Goal: Task Accomplishment & Management: Complete application form

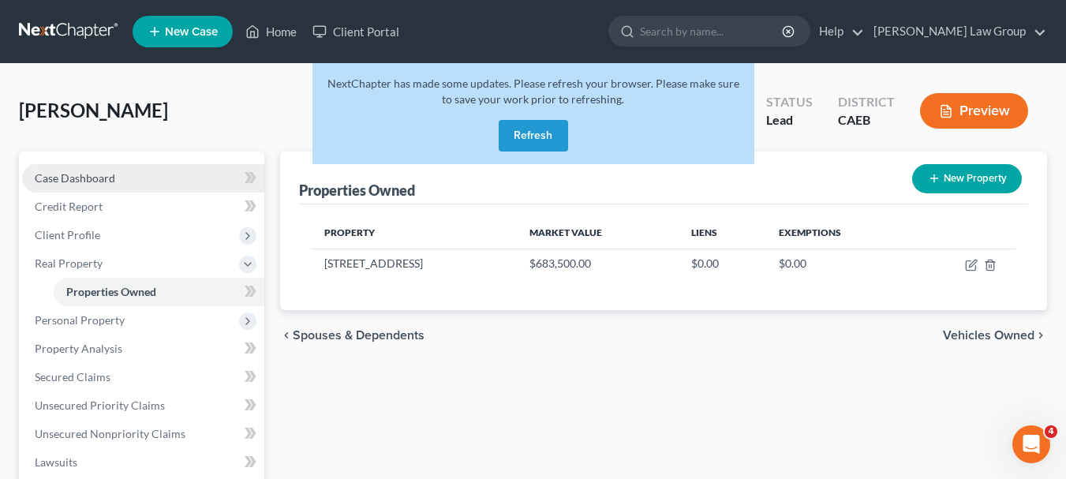
click at [104, 182] on span "Case Dashboard" at bounding box center [75, 177] width 81 height 13
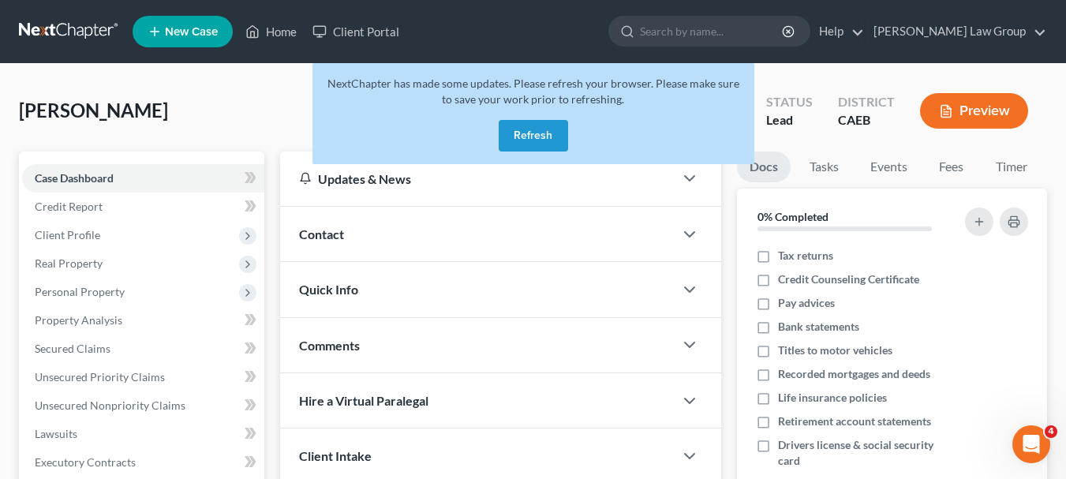
click at [537, 126] on button "Refresh" at bounding box center [533, 136] width 69 height 32
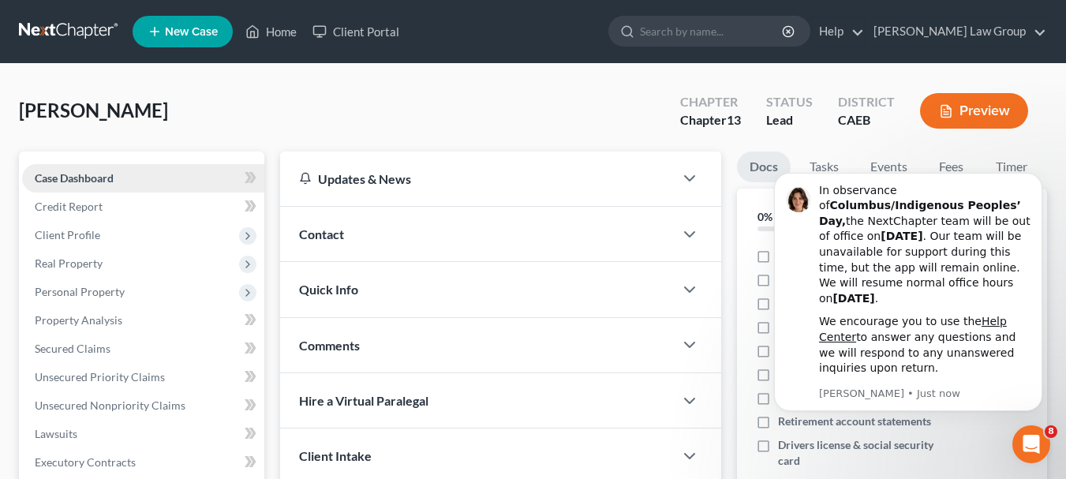
click at [108, 182] on span "Case Dashboard" at bounding box center [74, 177] width 79 height 13
click at [1036, 188] on button "Dismiss notification" at bounding box center [1038, 177] width 21 height 21
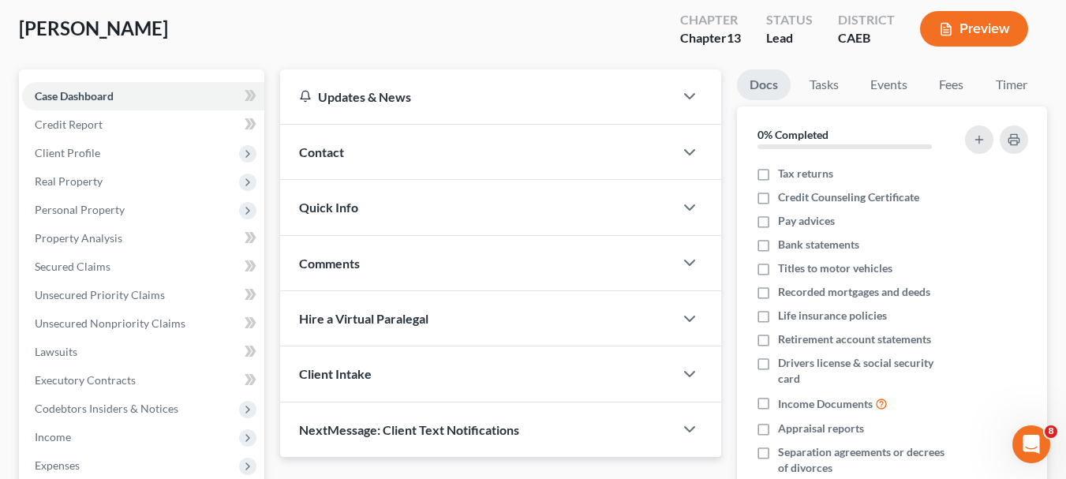
scroll to position [74, 0]
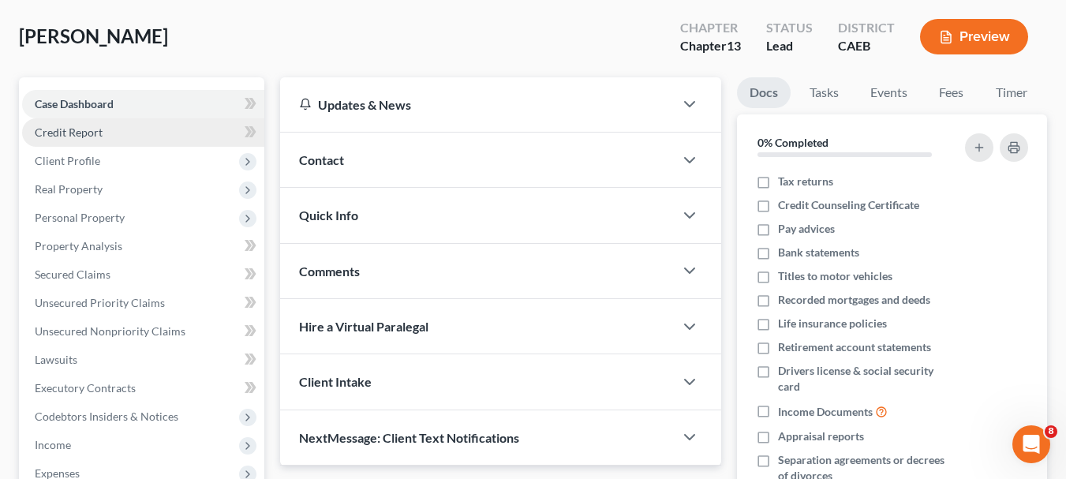
click at [100, 129] on span "Credit Report" at bounding box center [69, 131] width 68 height 13
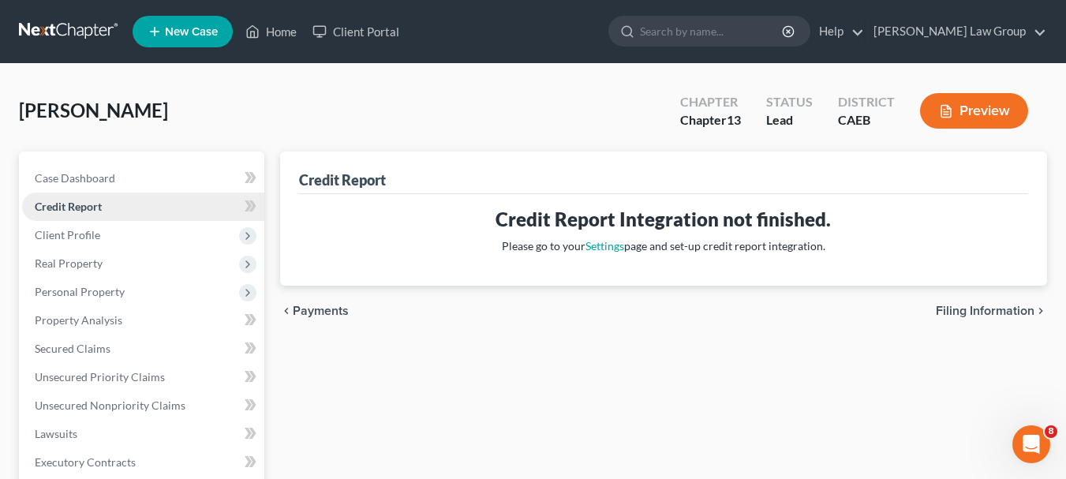
click at [100, 129] on div "[PERSON_NAME] Upgraded Chapter Chapter 13 Status Lead District CAEB Preview" at bounding box center [533, 117] width 1028 height 69
click at [89, 236] on span "Client Profile" at bounding box center [68, 234] width 66 height 13
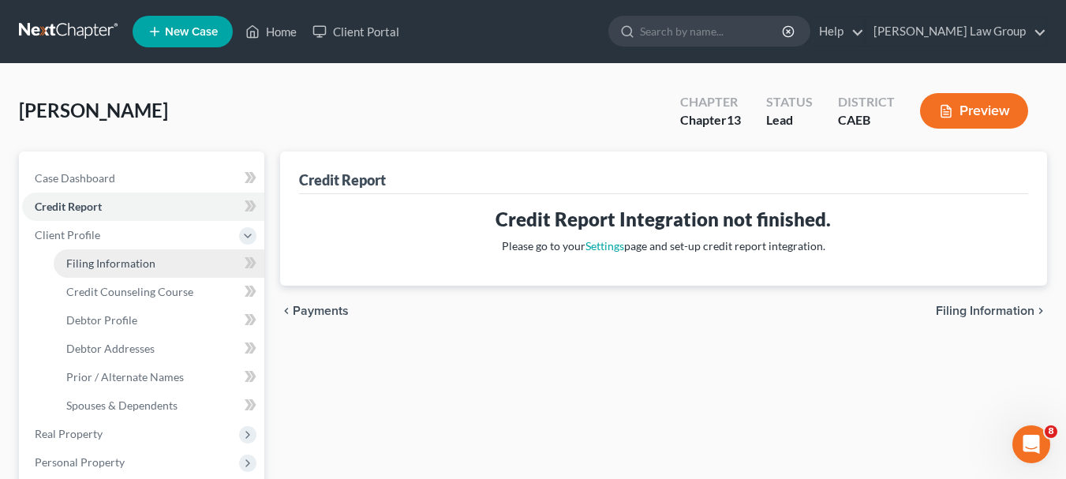
click at [97, 262] on span "Filing Information" at bounding box center [110, 263] width 89 height 13
select select "1"
select select "0"
select select "3"
select select "4"
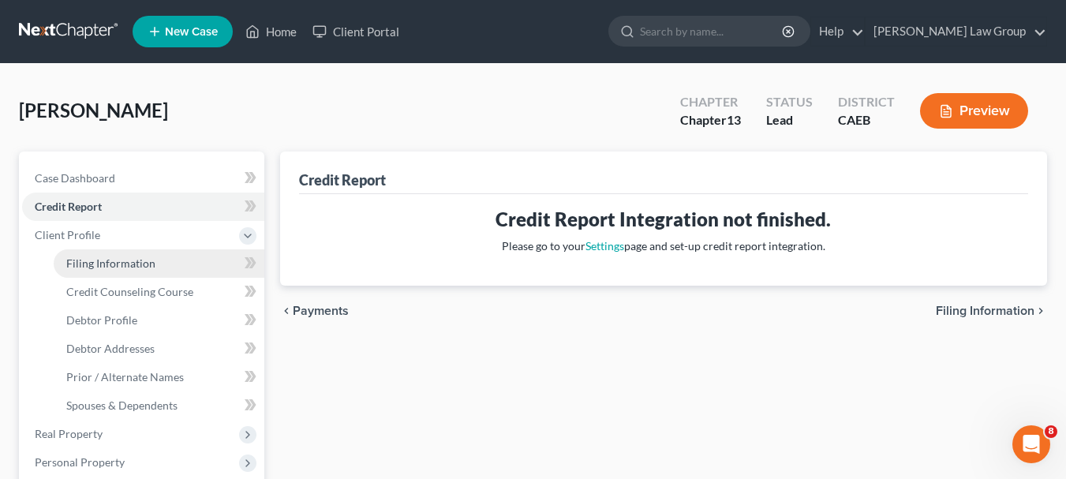
select select "0"
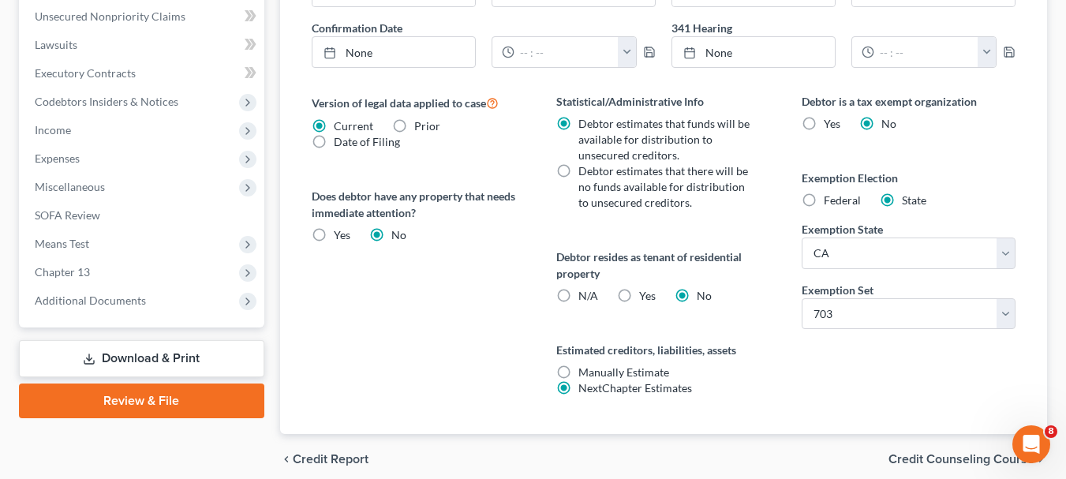
scroll to position [625, 0]
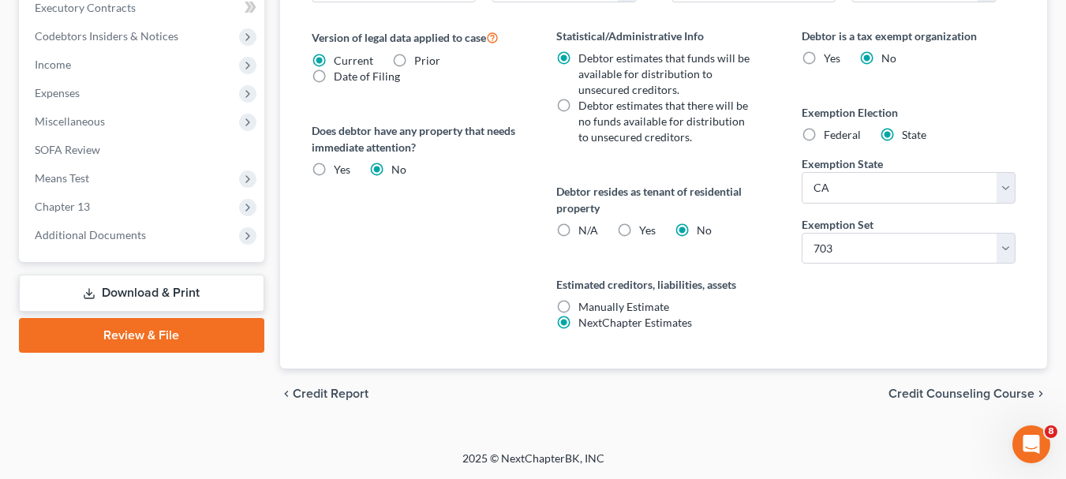
click at [977, 392] on span "Credit Counseling Course" at bounding box center [962, 394] width 146 height 13
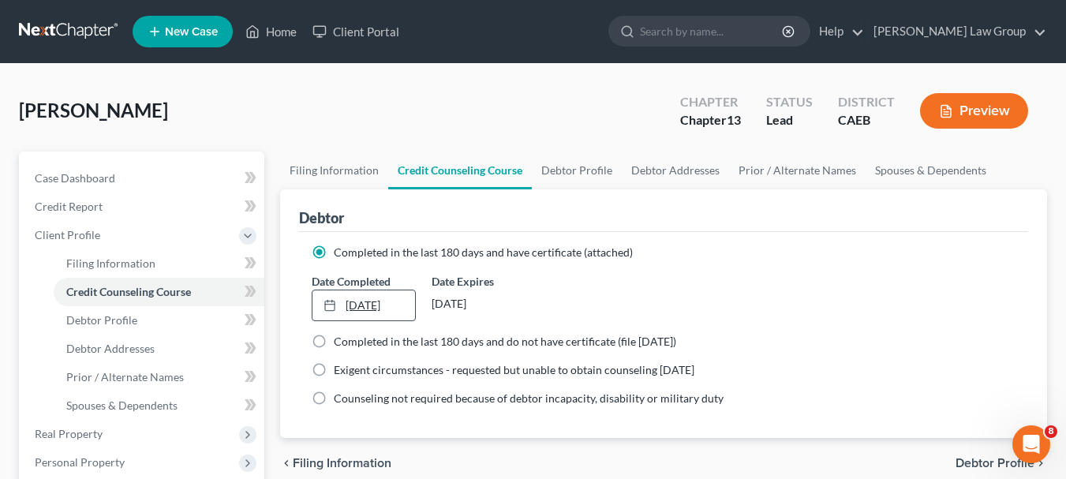
click at [376, 305] on link "[DATE]" at bounding box center [364, 305] width 103 height 30
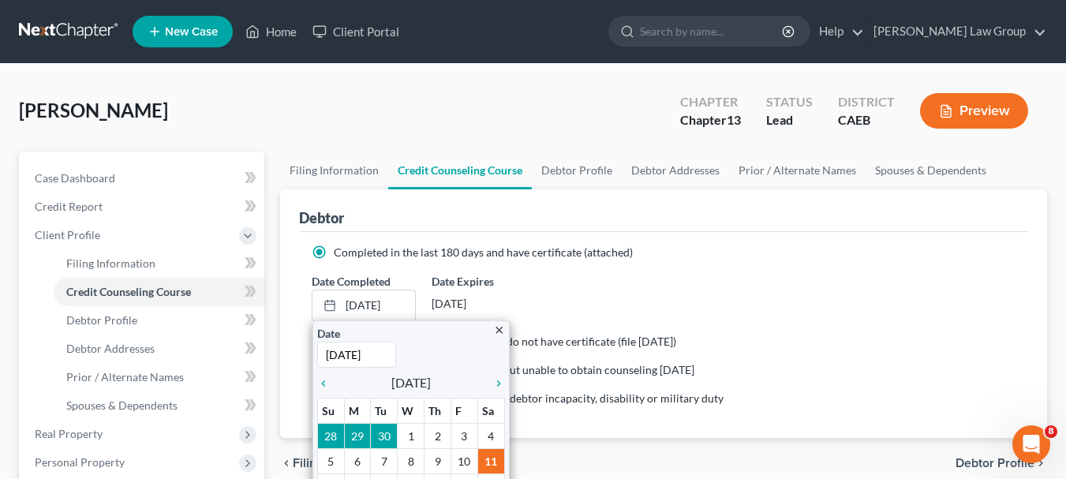
drag, startPoint x: 459, startPoint y: 350, endPoint x: 764, endPoint y: 294, distance: 310.6
click at [764, 294] on div "Date Completed [DATE] close Date [DATE] Time 12:00 AM chevron_left [DATE] chevr…" at bounding box center [664, 297] width 720 height 48
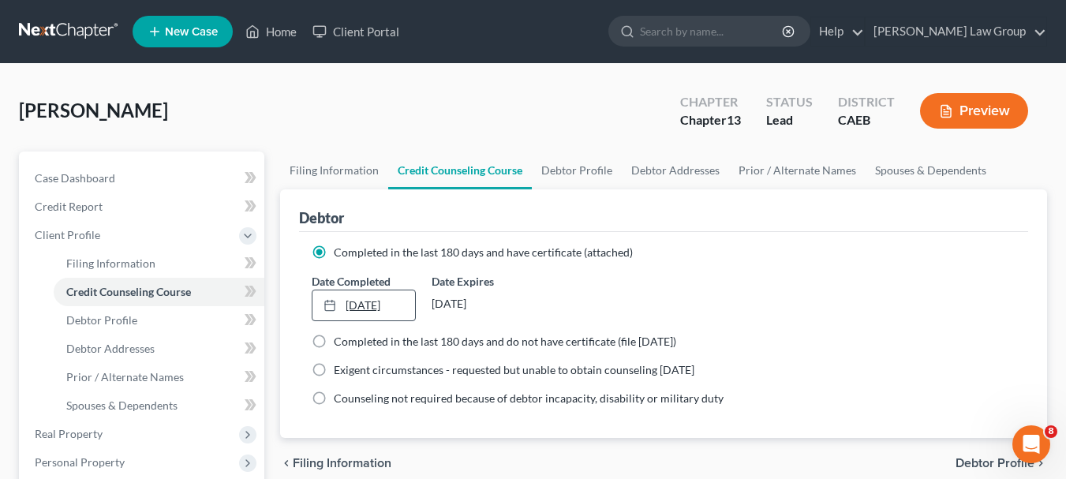
click at [379, 307] on link "[DATE]" at bounding box center [364, 305] width 103 height 30
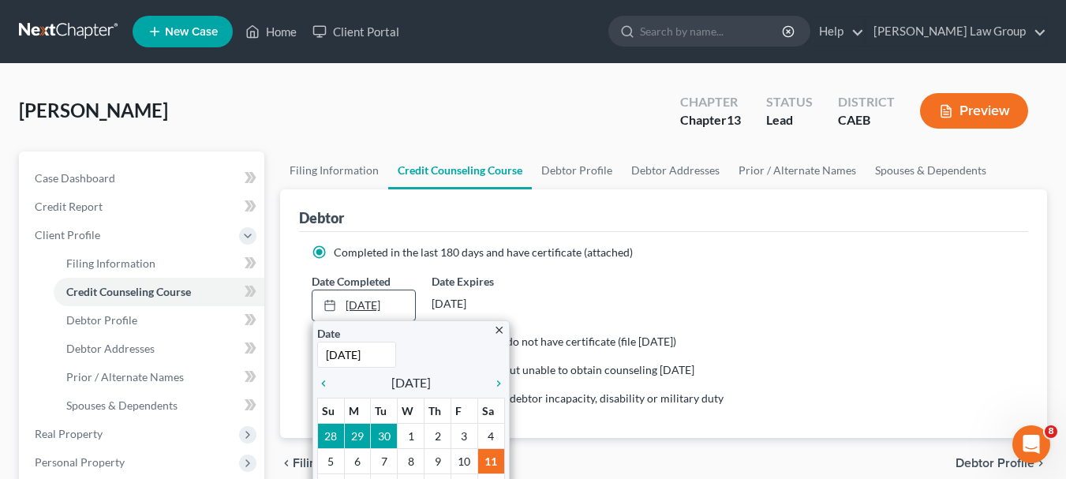
click at [373, 305] on link "[DATE]" at bounding box center [364, 305] width 103 height 30
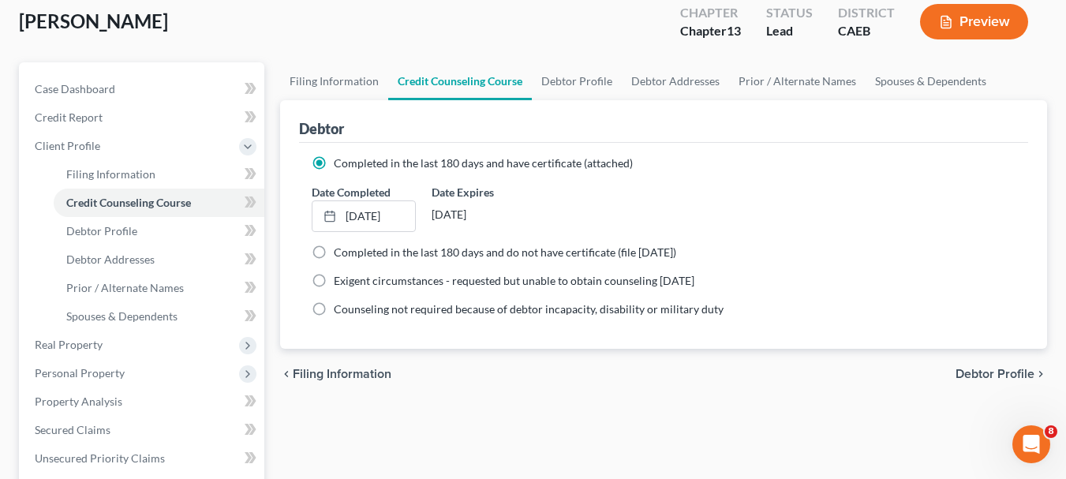
scroll to position [95, 0]
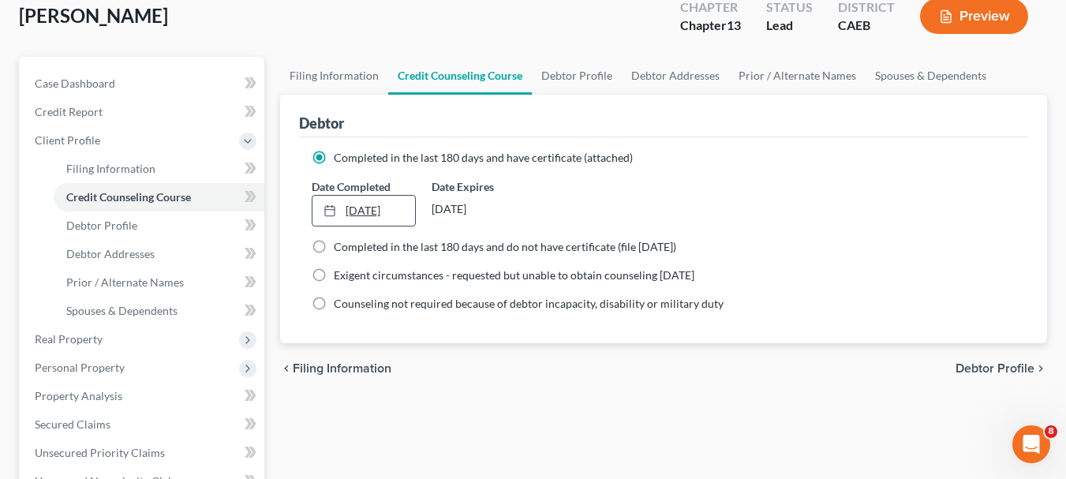
click at [394, 212] on link "[DATE]" at bounding box center [364, 211] width 103 height 30
click at [969, 368] on span "Debtor Profile" at bounding box center [995, 368] width 79 height 13
select select "1"
select select "3"
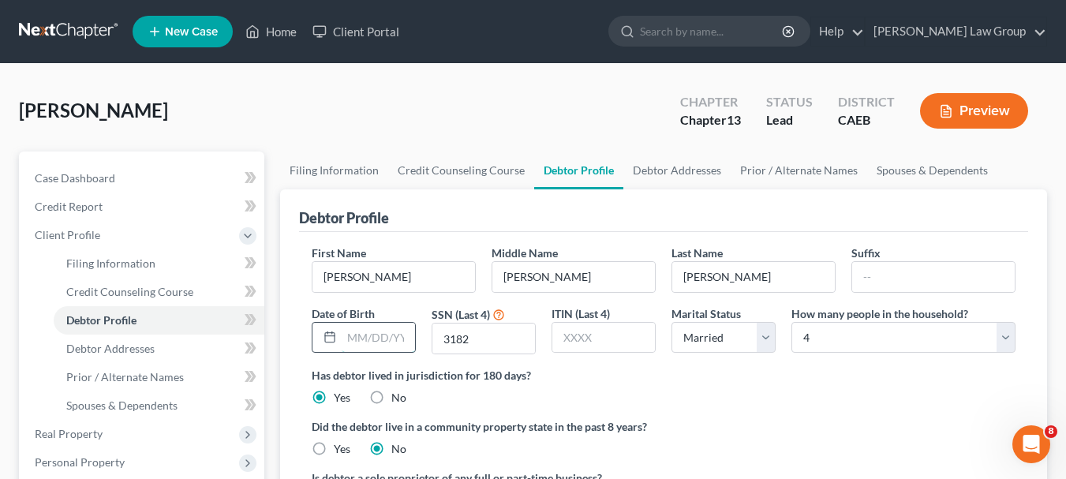
click at [361, 330] on input "text" at bounding box center [378, 338] width 73 height 30
type input "9"
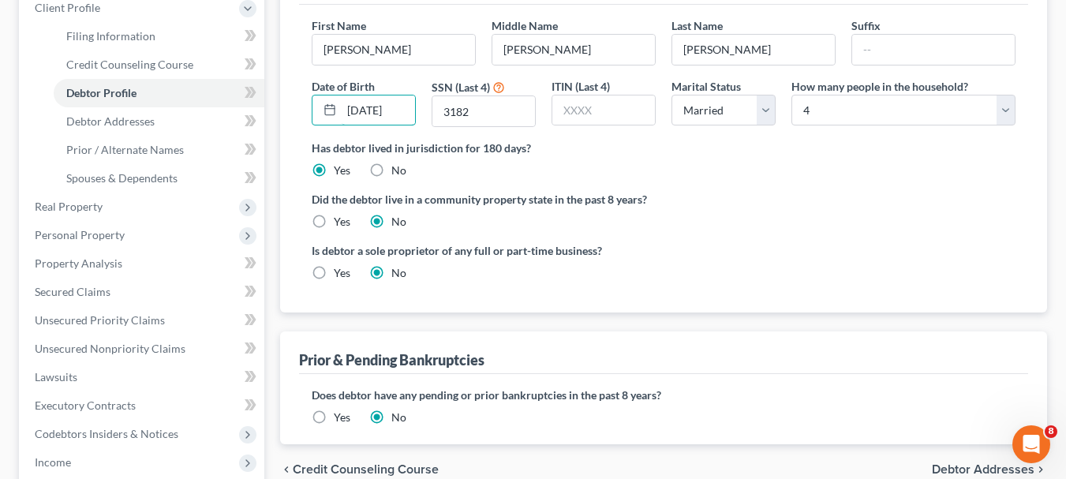
scroll to position [230, 0]
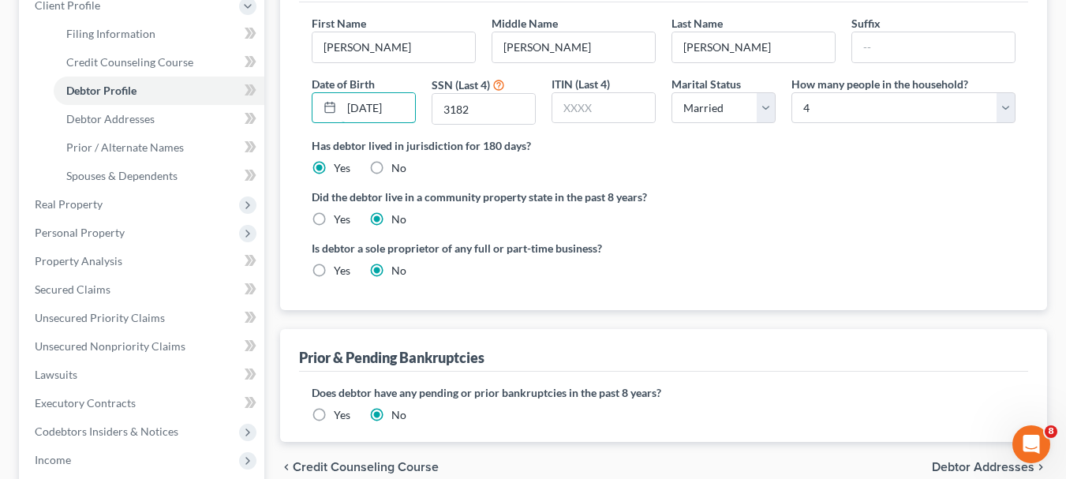
type input "[DATE]"
click at [334, 223] on label "Yes" at bounding box center [342, 220] width 17 height 16
click at [340, 222] on input "Yes" at bounding box center [345, 217] width 10 height 10
radio input "true"
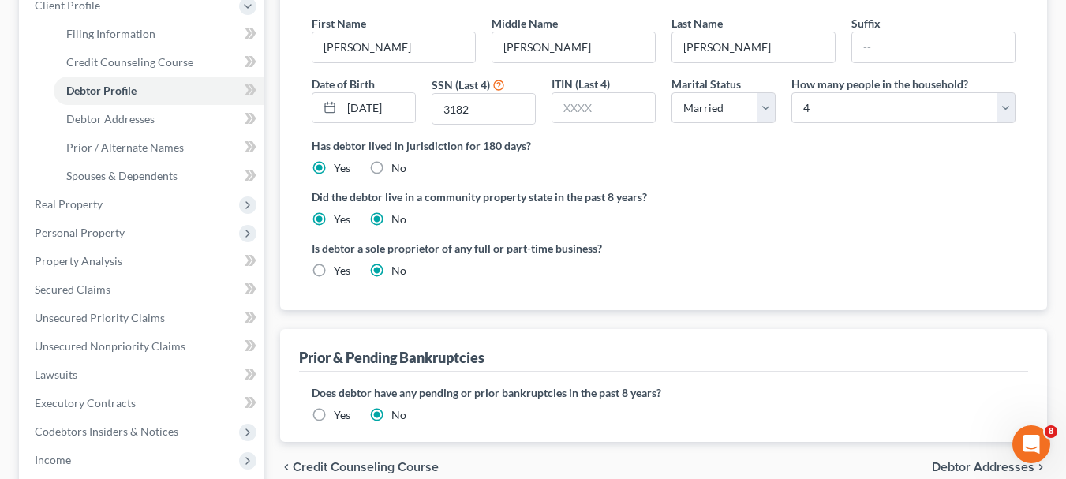
radio input "false"
click at [334, 416] on label "Yes" at bounding box center [342, 415] width 17 height 16
click at [340, 416] on input "Yes" at bounding box center [345, 412] width 10 height 10
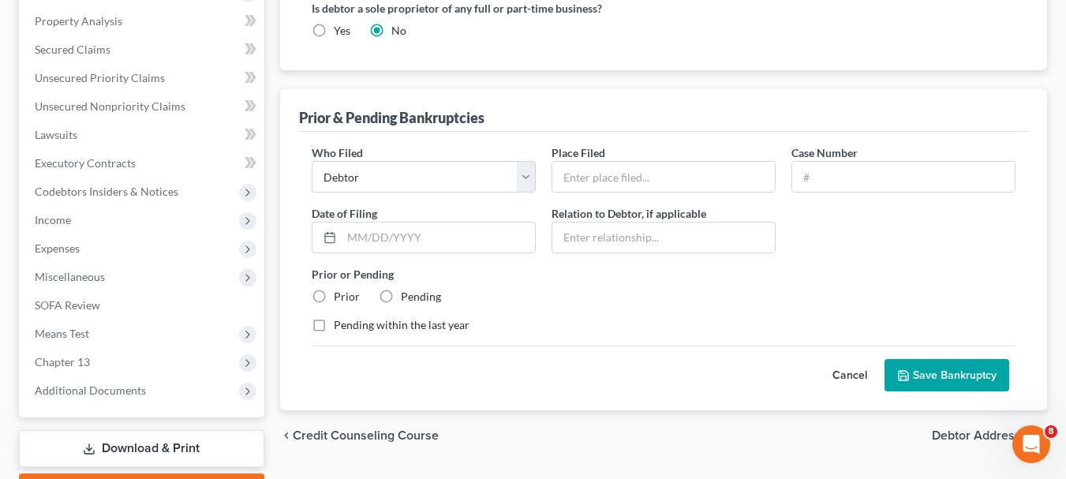
scroll to position [477, 0]
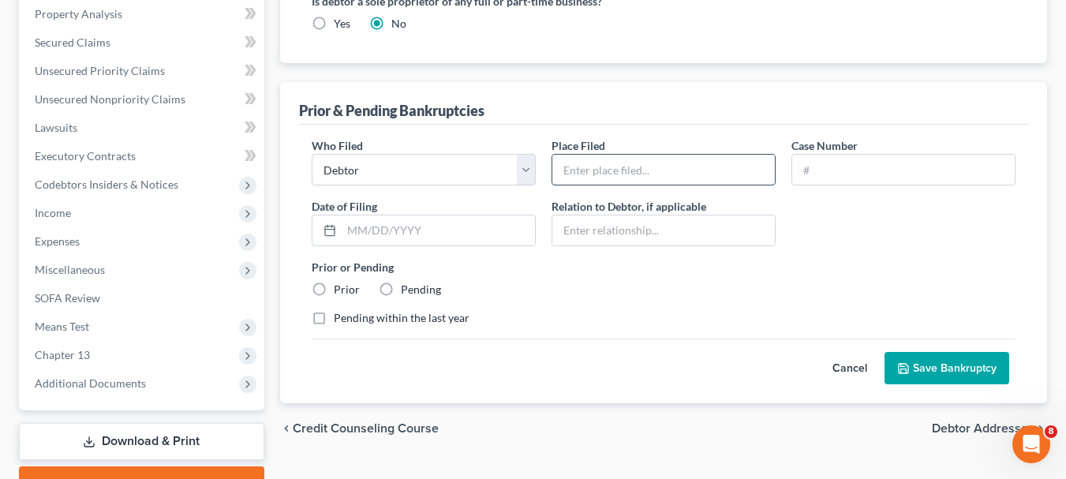
click at [572, 174] on input "text" at bounding box center [664, 170] width 223 height 30
type input "[GEOGRAPHIC_DATA][US_STATE]"
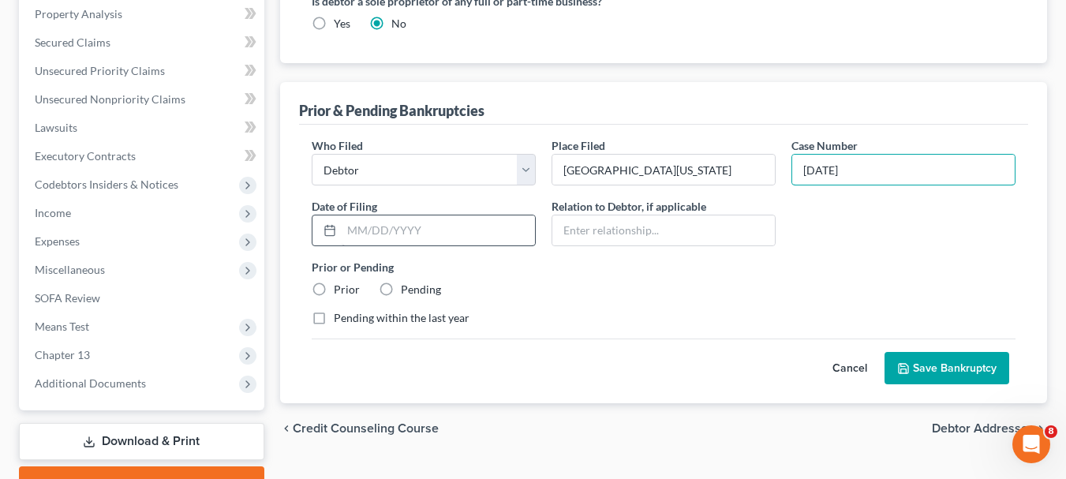
type input "[DATE]"
click at [436, 232] on input "text" at bounding box center [438, 230] width 193 height 30
type input "[DATE]"
click at [876, 165] on input "[DATE]" at bounding box center [903, 170] width 223 height 30
type input "0"
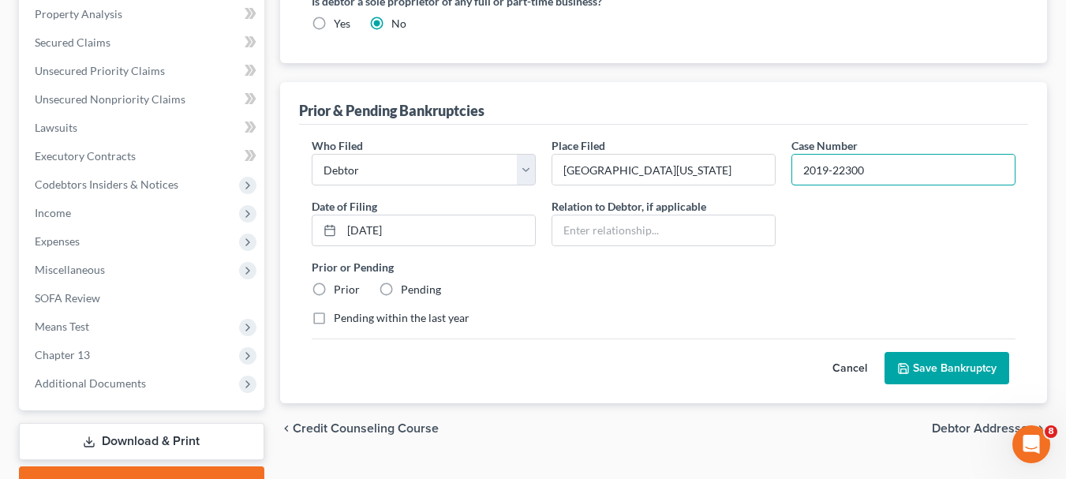
type input "2019-22300"
click at [334, 290] on label "Prior" at bounding box center [347, 290] width 26 height 16
click at [340, 290] on input "Prior" at bounding box center [345, 287] width 10 height 10
radio input "true"
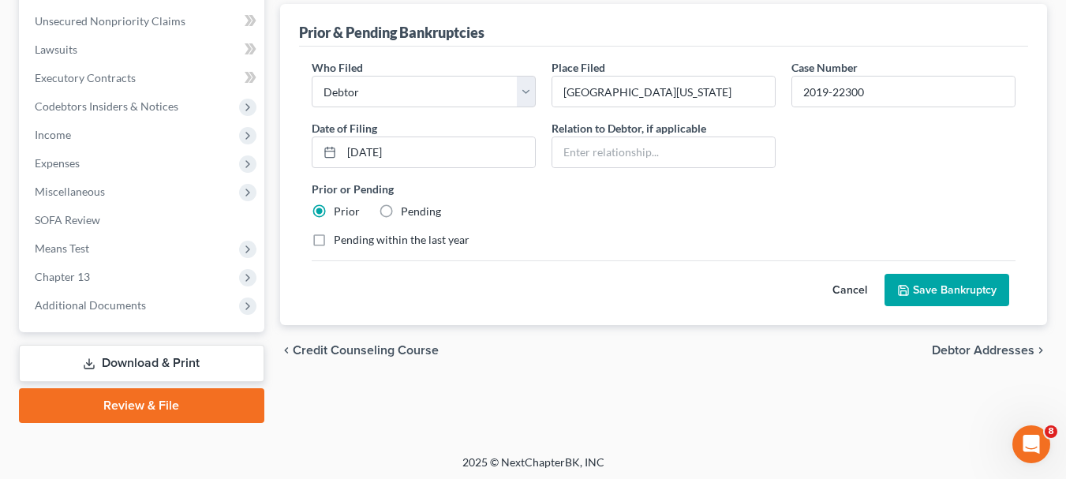
scroll to position [559, 0]
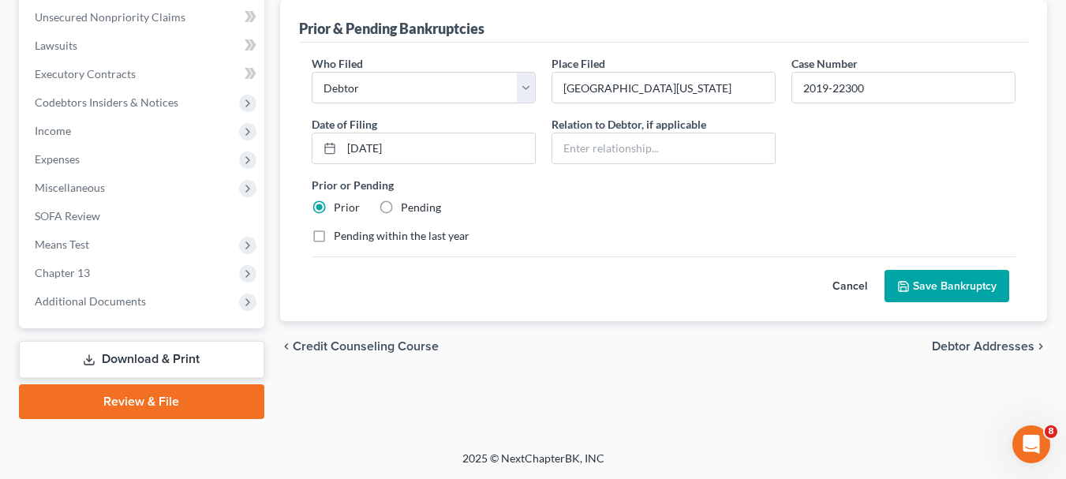
click at [964, 286] on button "Save Bankruptcy" at bounding box center [947, 286] width 125 height 33
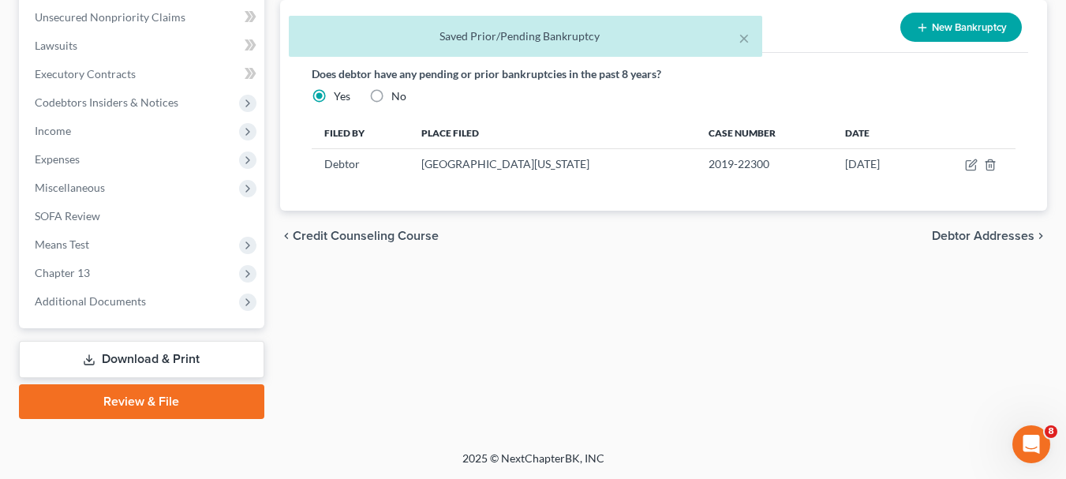
click at [976, 238] on span "Debtor Addresses" at bounding box center [983, 236] width 103 height 13
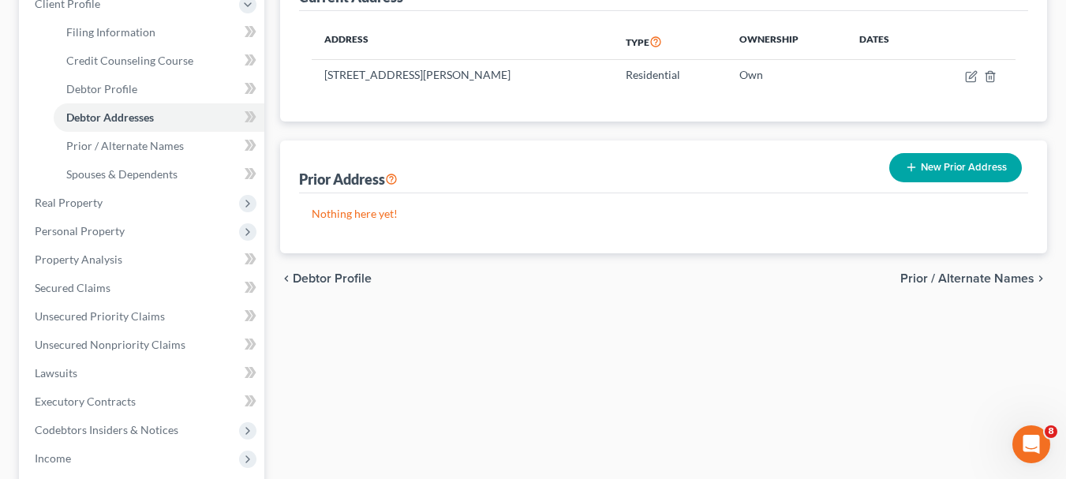
scroll to position [238, 0]
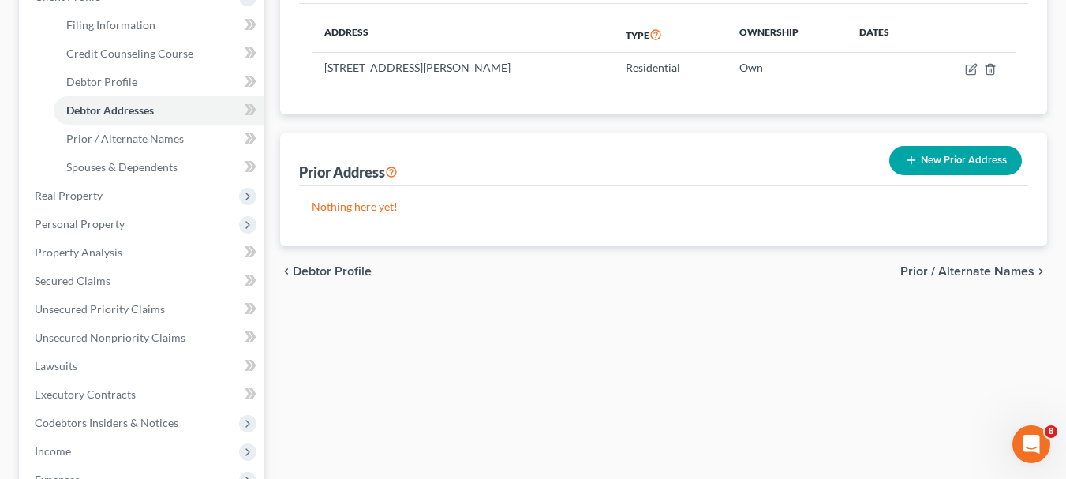
click at [976, 148] on button "New Prior Address" at bounding box center [956, 160] width 133 height 29
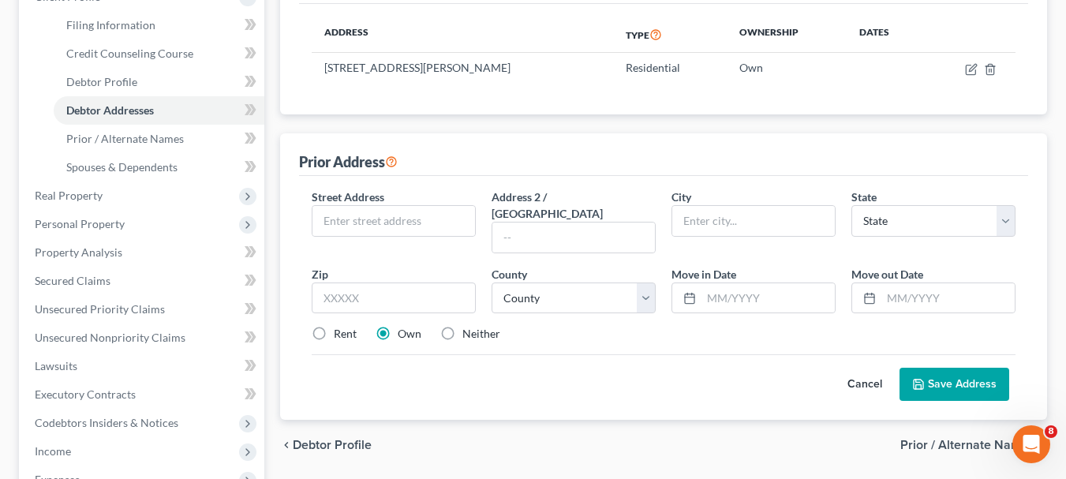
click at [944, 439] on span "Prior / Alternate Names" at bounding box center [968, 445] width 134 height 13
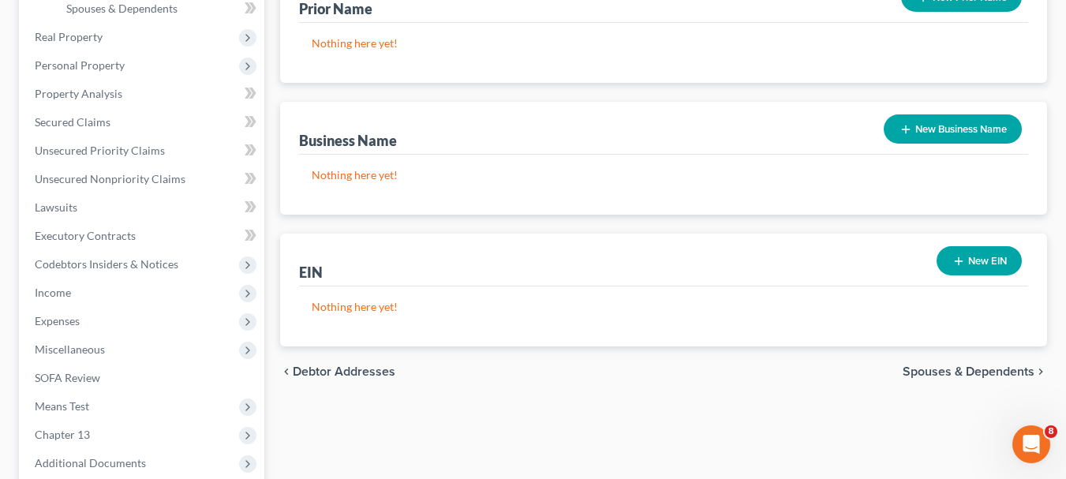
scroll to position [450, 0]
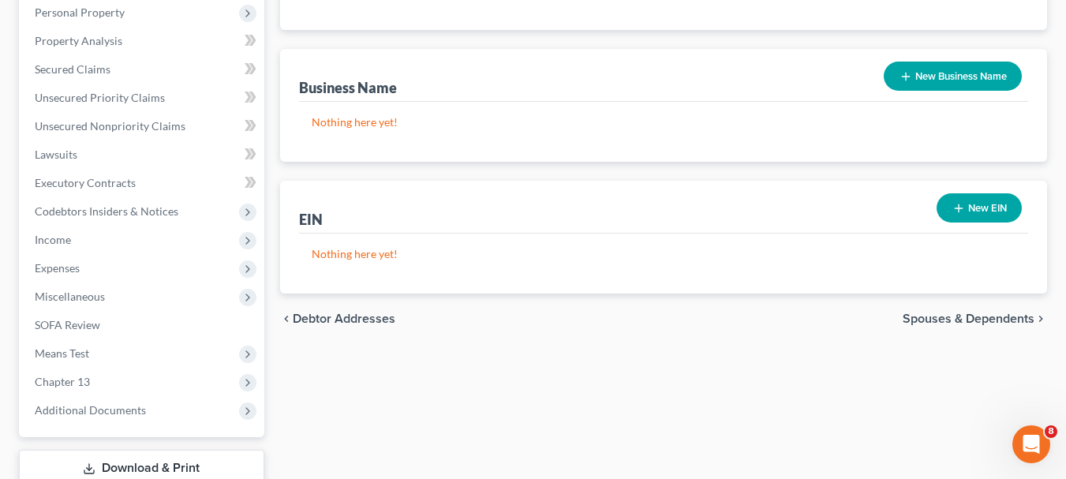
click at [983, 321] on span "Spouses & Dependents" at bounding box center [969, 319] width 132 height 13
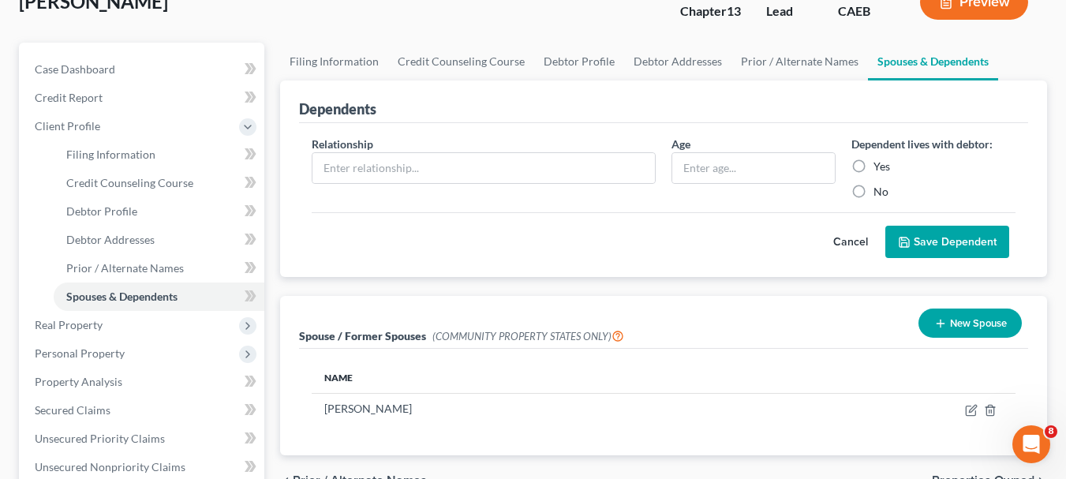
scroll to position [145, 0]
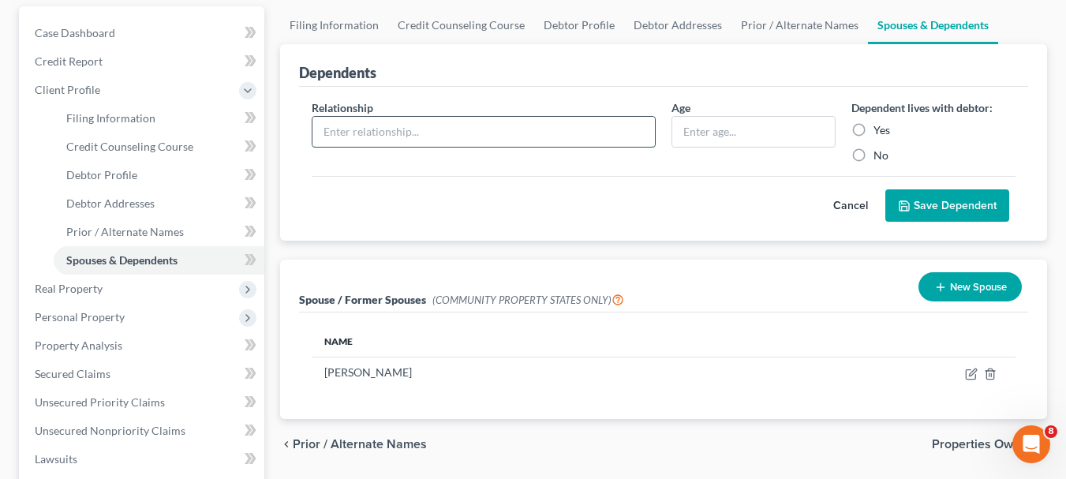
click at [559, 136] on input "text" at bounding box center [484, 132] width 343 height 30
type input "Wife"
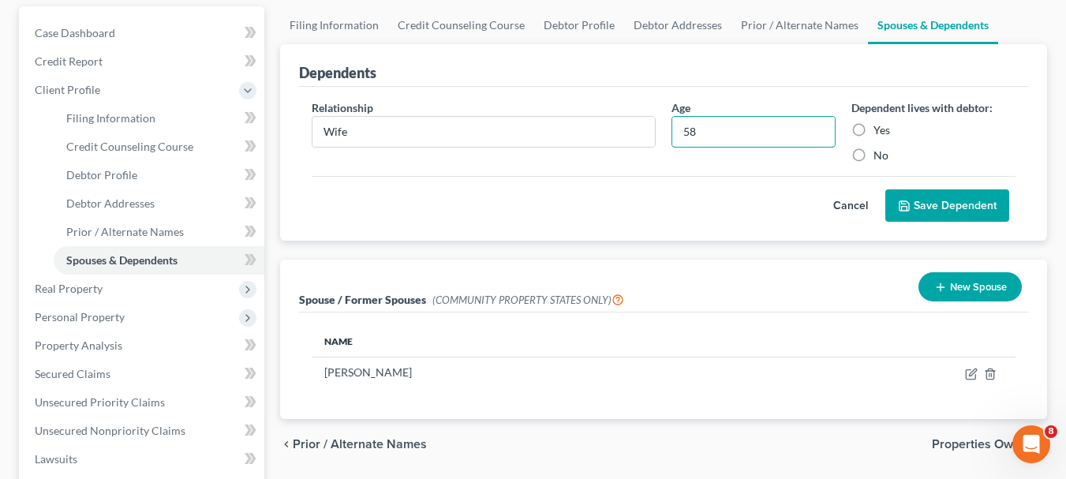
type input "58"
click at [874, 131] on label "Yes" at bounding box center [882, 130] width 17 height 16
click at [880, 131] on input "Yes" at bounding box center [885, 127] width 10 height 10
radio input "true"
click at [946, 209] on button "Save Dependent" at bounding box center [948, 205] width 124 height 33
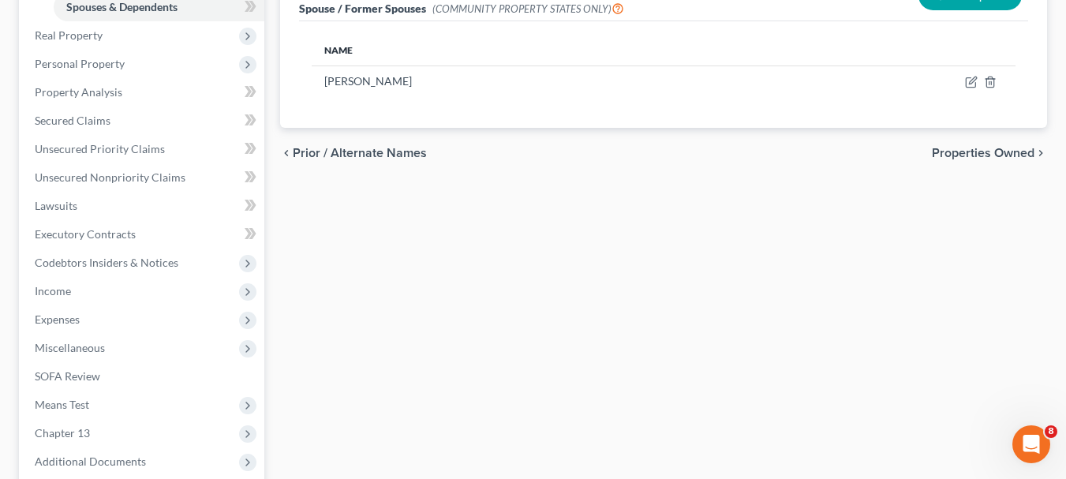
scroll to position [430, 0]
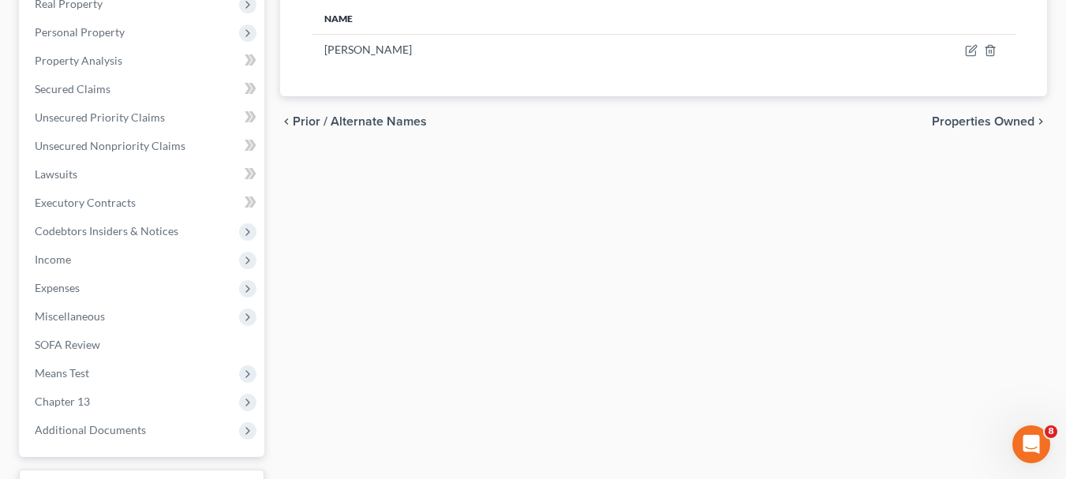
click at [991, 125] on span "Properties Owned" at bounding box center [983, 121] width 103 height 13
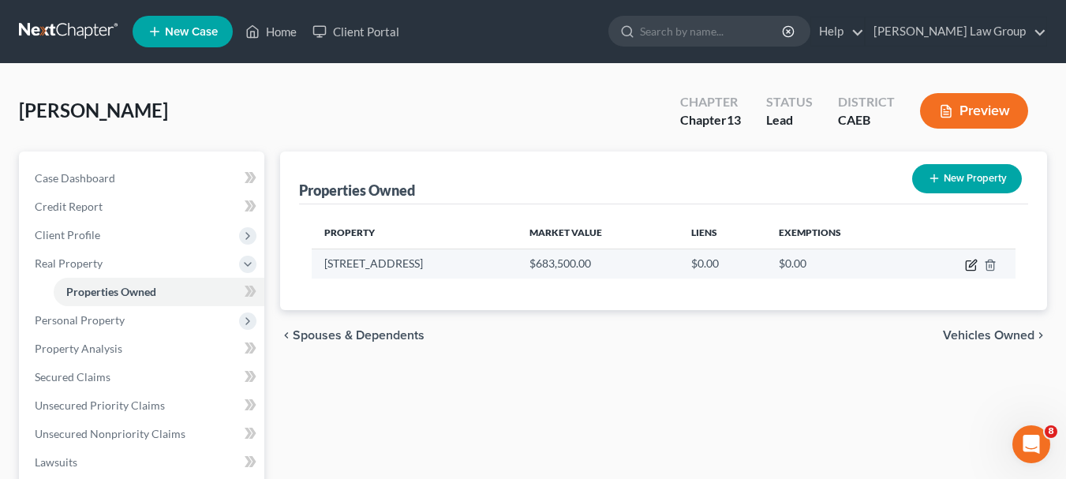
click at [971, 267] on icon "button" at bounding box center [972, 263] width 7 height 7
select select "4"
select select "0"
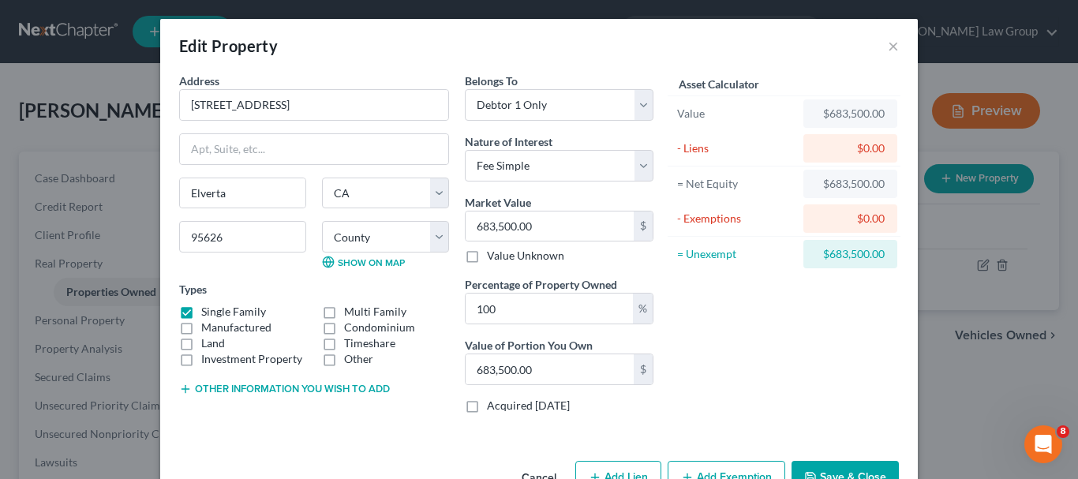
click at [622, 468] on button "Add Lien" at bounding box center [618, 477] width 86 height 33
select select "0"
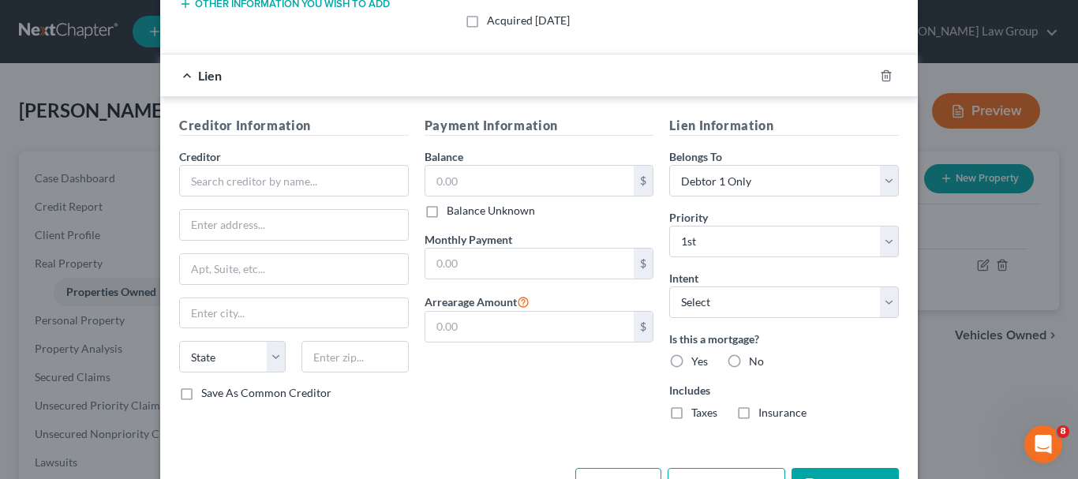
scroll to position [387, 0]
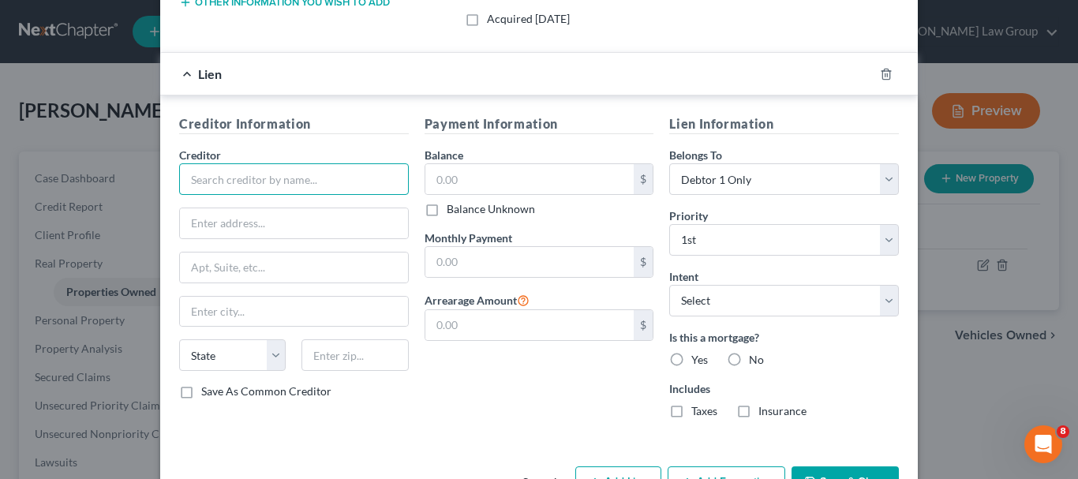
click at [223, 181] on input "text" at bounding box center [294, 179] width 230 height 32
type input "Shellpoint"
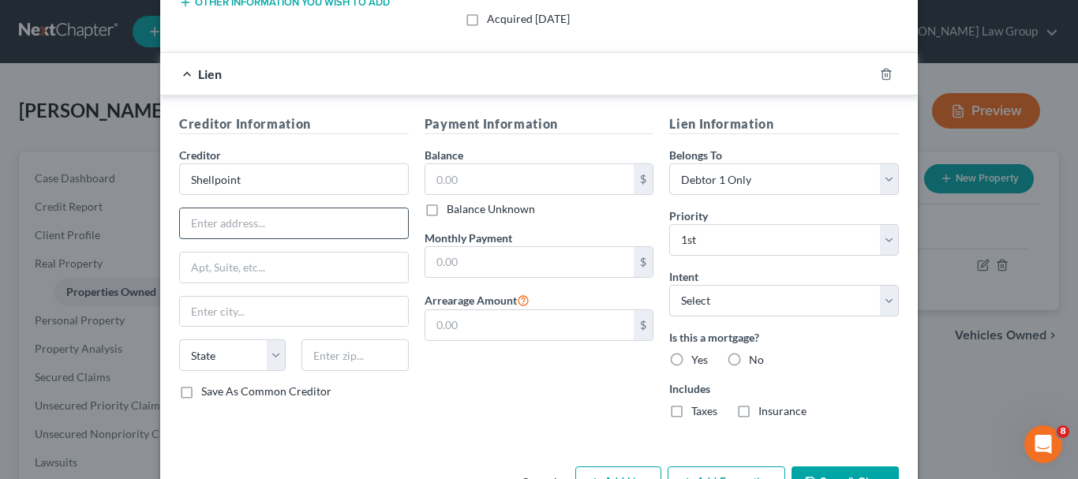
click at [242, 217] on input "text" at bounding box center [294, 223] width 228 height 30
type input "P.O. Box 663"
type input "E"
click at [249, 218] on input "P.O. Box 663" at bounding box center [294, 223] width 228 height 30
type input "P.O. Box 619063"
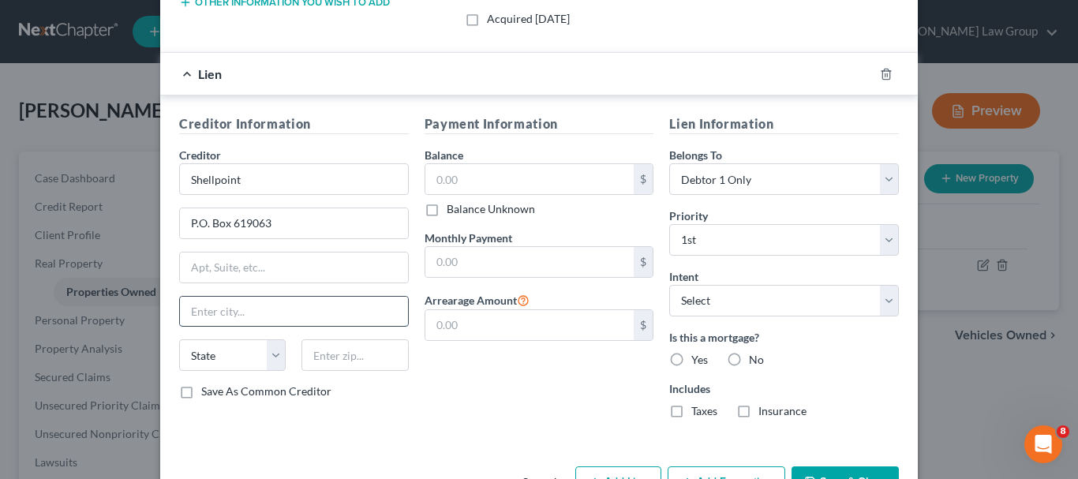
click at [228, 313] on input "text" at bounding box center [294, 312] width 228 height 30
type input "[GEOGRAPHIC_DATA]"
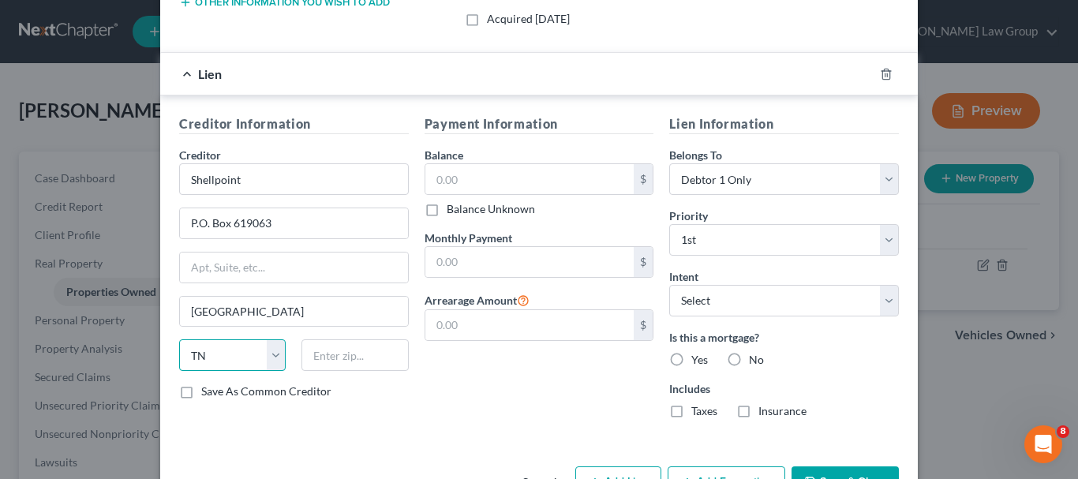
click at [276, 359] on select "State [US_STATE] AK AR AZ CA CO CT DE DC [GEOGRAPHIC_DATA] [GEOGRAPHIC_DATA] GU…" at bounding box center [232, 355] width 107 height 32
select select "45"
click at [179, 339] on select "State [US_STATE] AK AR AZ CA CO CT DE DC [GEOGRAPHIC_DATA] [GEOGRAPHIC_DATA] GU…" at bounding box center [232, 355] width 107 height 32
click at [342, 350] on input "text" at bounding box center [355, 355] width 107 height 32
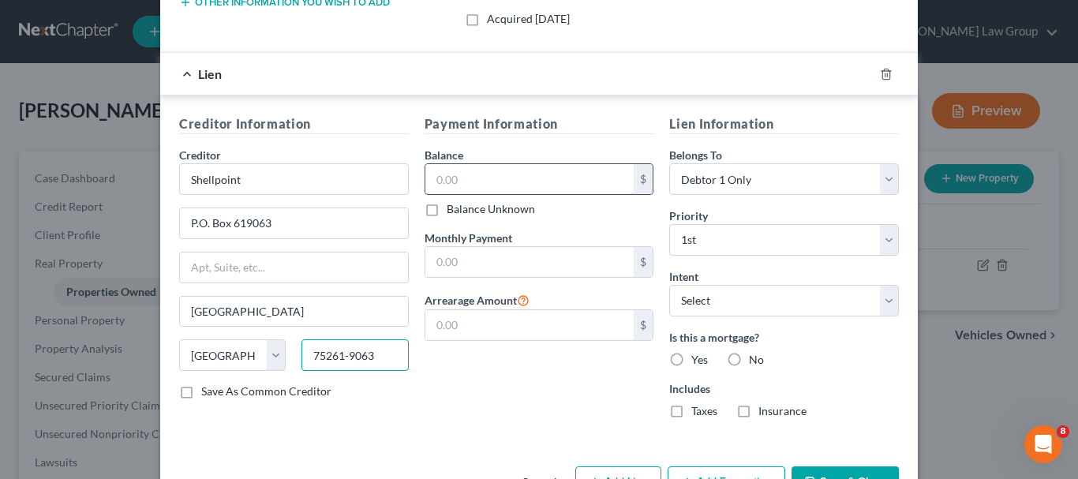
type input "75261-9063"
click at [534, 174] on input "text" at bounding box center [529, 179] width 209 height 30
type input "512,406.28"
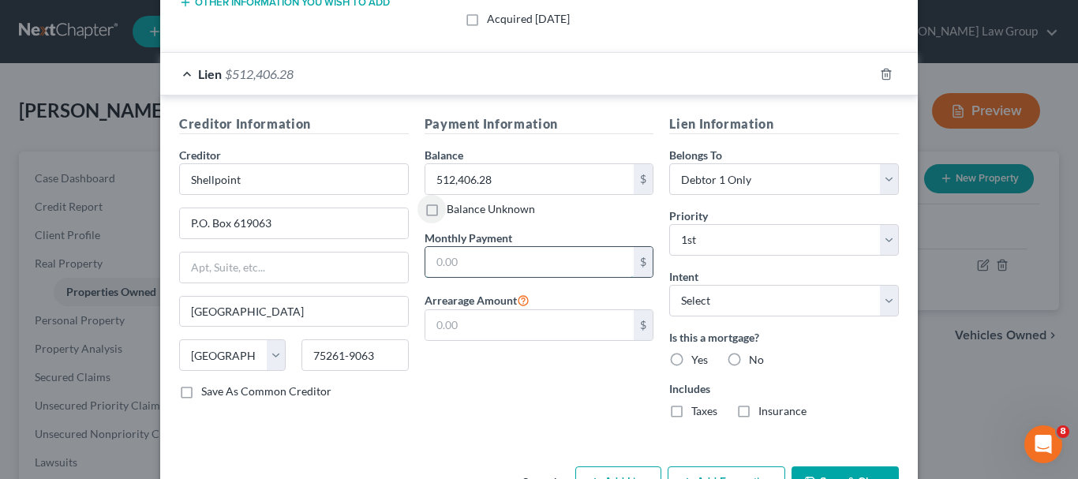
click at [451, 268] on input "text" at bounding box center [529, 262] width 209 height 30
type input "2,278.32"
click at [561, 325] on input "text" at bounding box center [529, 325] width 209 height 30
click at [450, 326] on input "39,805.99" at bounding box center [529, 325] width 209 height 30
click at [444, 324] on input "3,905.99" at bounding box center [529, 325] width 209 height 30
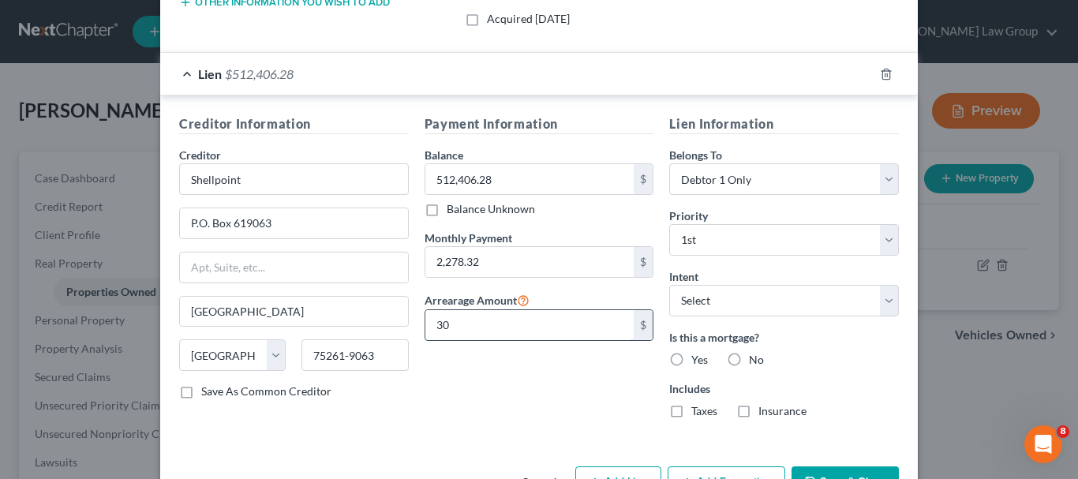
type input "3"
type input "40,005.99"
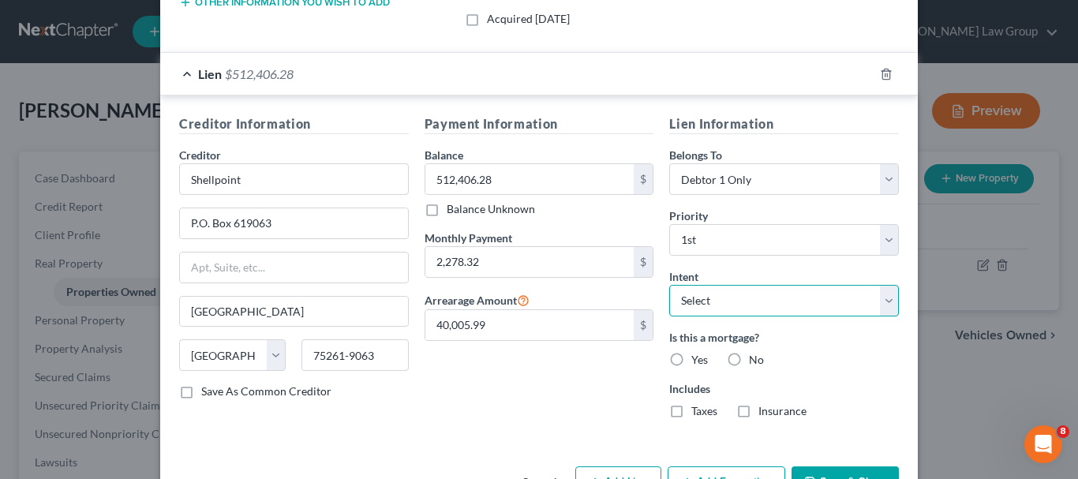
click at [875, 302] on select "Select Surrender Redeem Reaffirm Avoid Other" at bounding box center [784, 301] width 230 height 32
select select "2"
click at [669, 285] on select "Select Surrender Redeem Reaffirm Avoid Other" at bounding box center [784, 301] width 230 height 32
click at [691, 362] on label "Yes" at bounding box center [699, 360] width 17 height 16
click at [698, 362] on input "Yes" at bounding box center [703, 357] width 10 height 10
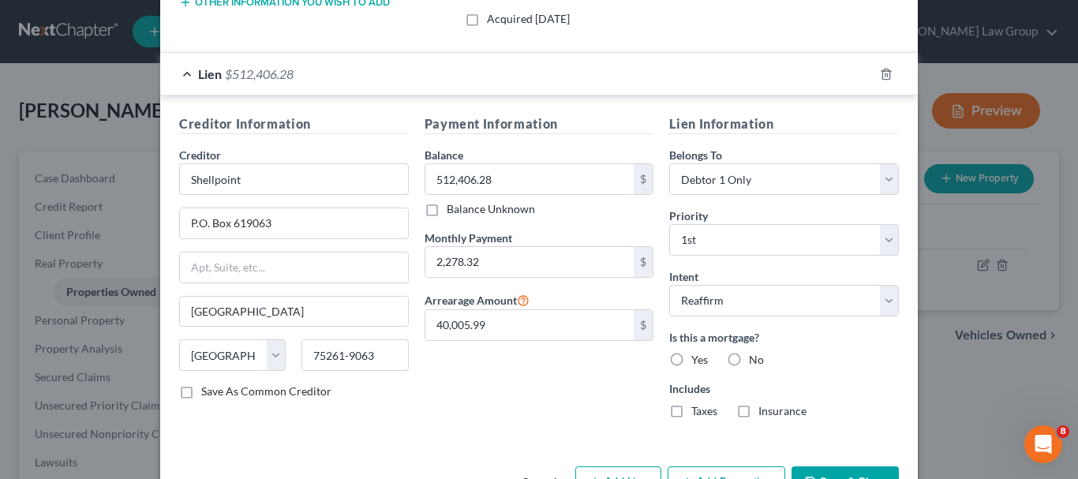
radio input "true"
click at [691, 416] on label "Taxes" at bounding box center [704, 411] width 26 height 16
click at [698, 414] on input "Taxes" at bounding box center [703, 408] width 10 height 10
checkbox input "true"
click at [759, 413] on label "Insurance" at bounding box center [783, 411] width 48 height 16
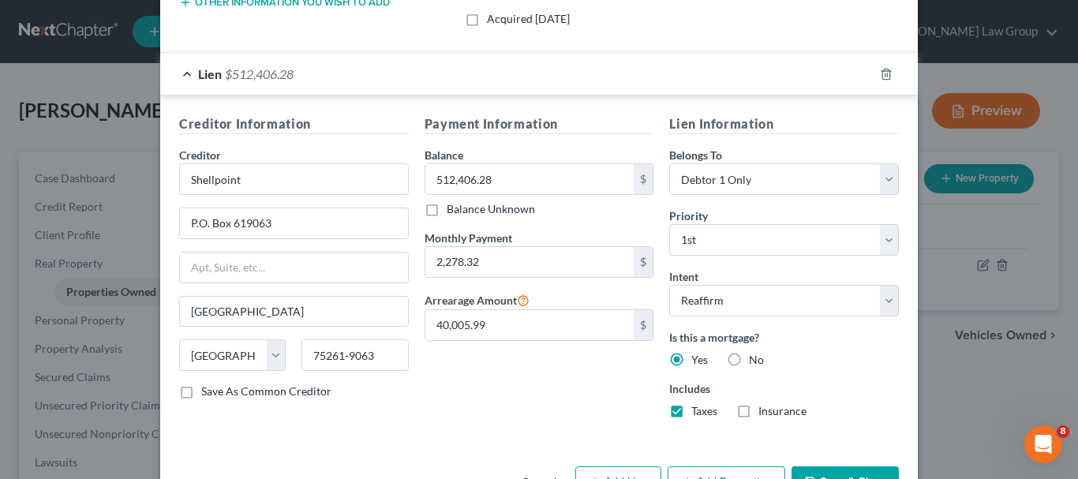
click at [765, 413] on input "Insurance" at bounding box center [770, 408] width 10 height 10
checkbox input "true"
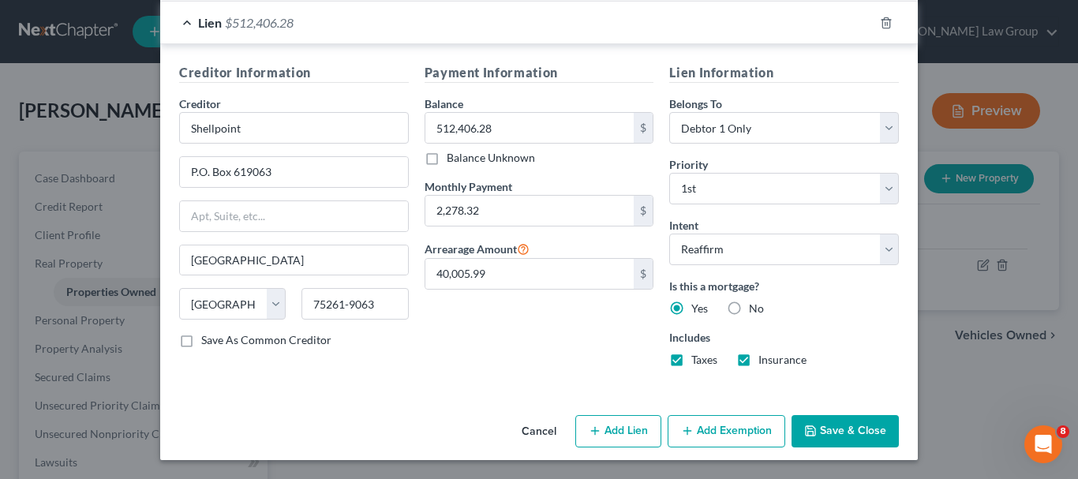
click at [721, 426] on button "Add Exemption" at bounding box center [727, 431] width 118 height 33
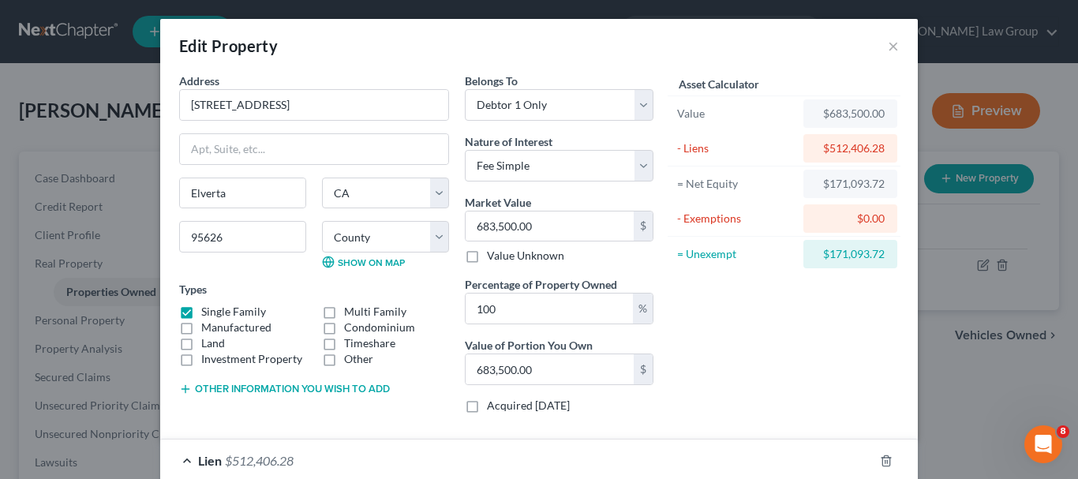
scroll to position [39, 0]
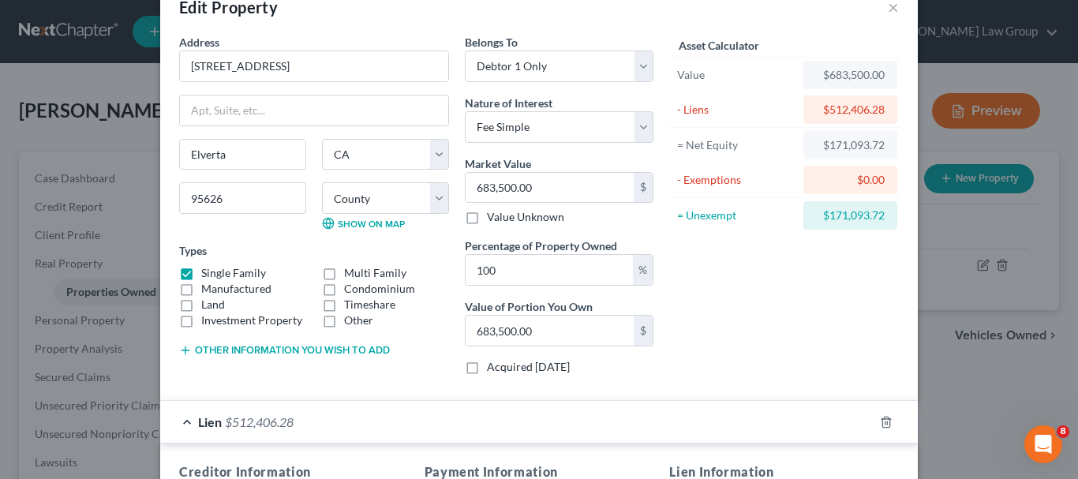
click at [66, 238] on div "Edit Property × Address * 8285 [GEOGRAPHIC_DATA][PERSON_NAME][GEOGRAPHIC_DATA] …" at bounding box center [539, 239] width 1078 height 479
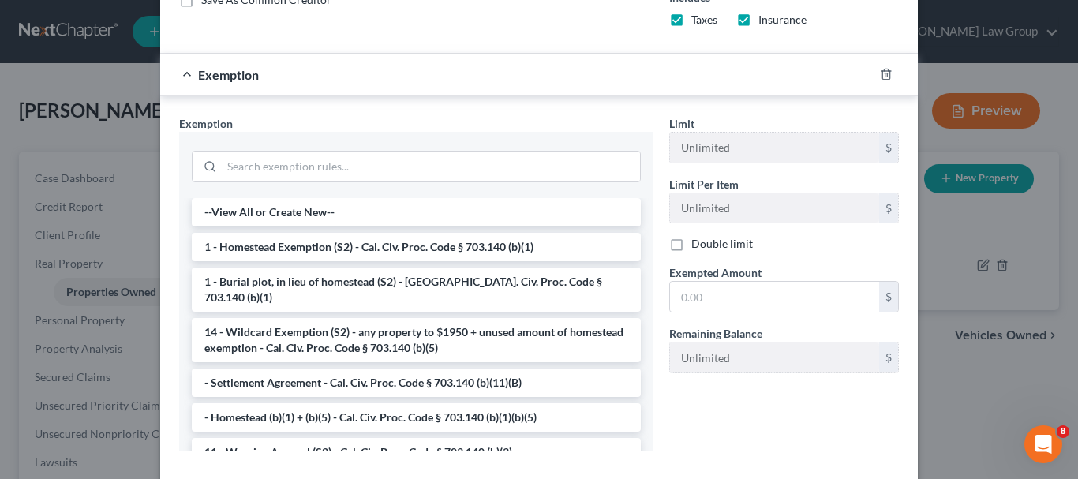
scroll to position [783, 0]
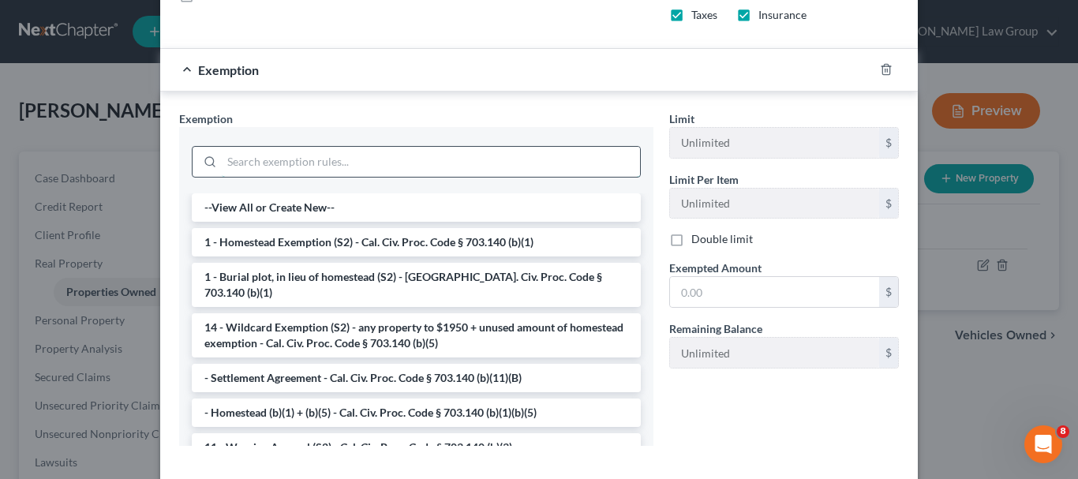
click at [585, 161] on input "search" at bounding box center [431, 162] width 418 height 30
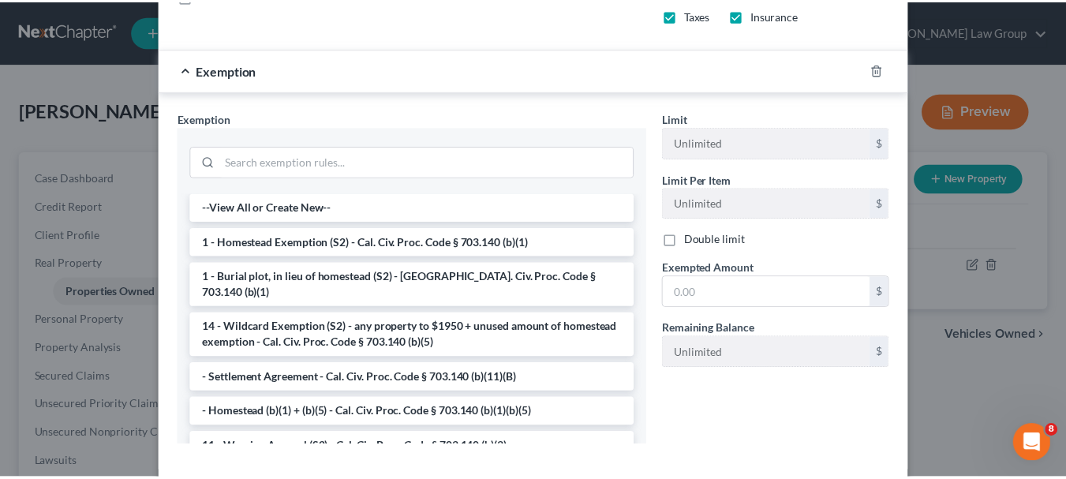
scroll to position [862, 0]
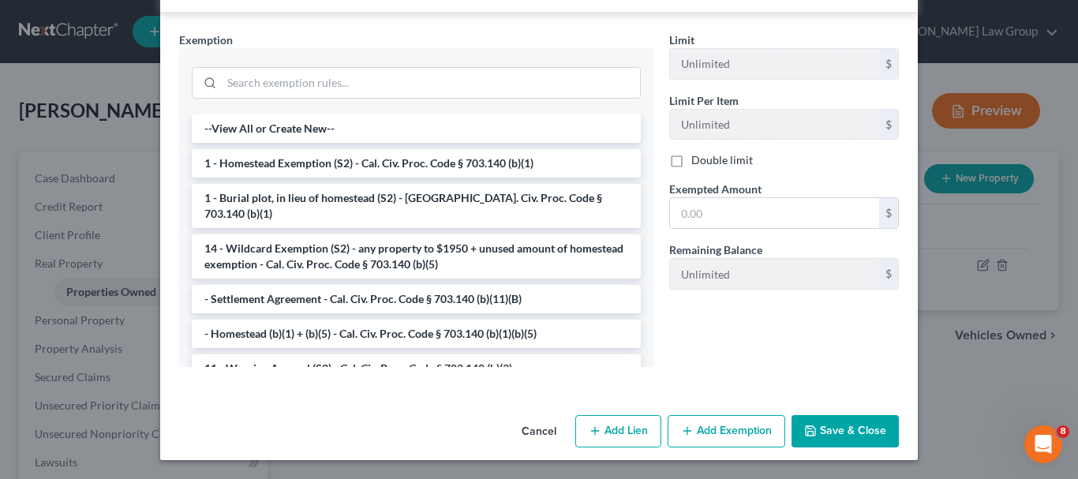
click at [830, 428] on button "Save & Close" at bounding box center [845, 431] width 107 height 33
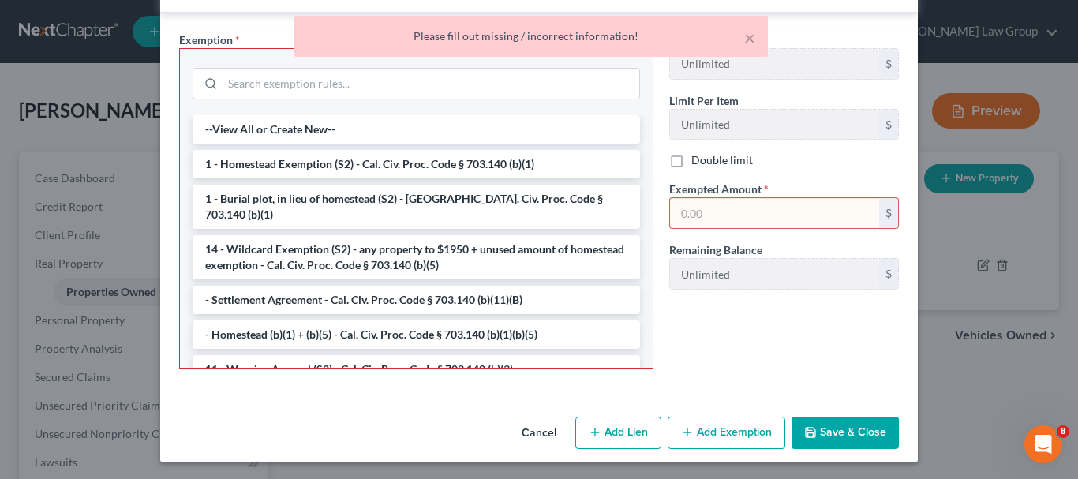
click at [546, 429] on button "Cancel" at bounding box center [539, 434] width 60 height 32
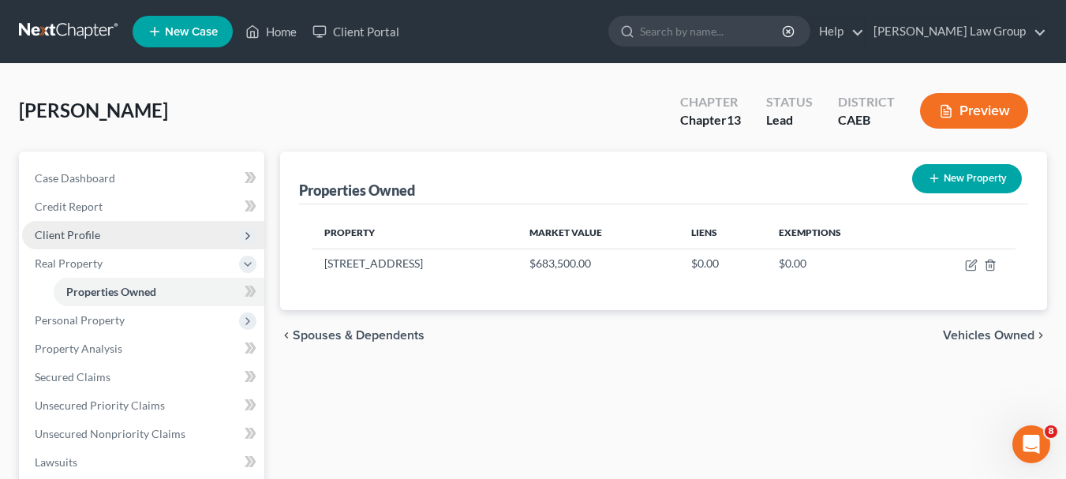
click at [81, 228] on span "Client Profile" at bounding box center [68, 234] width 66 height 13
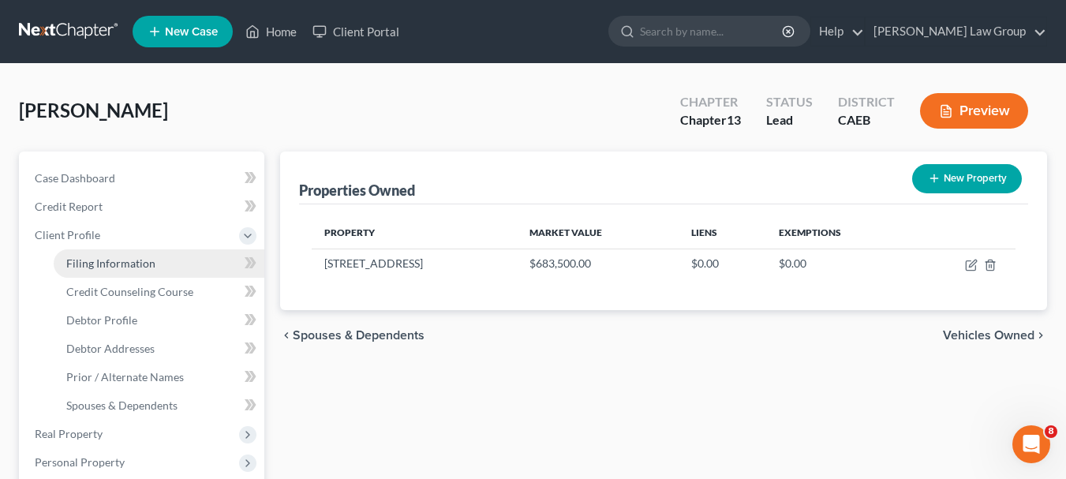
click at [122, 260] on span "Filing Information" at bounding box center [110, 263] width 89 height 13
select select "1"
select select "0"
select select "3"
select select "8"
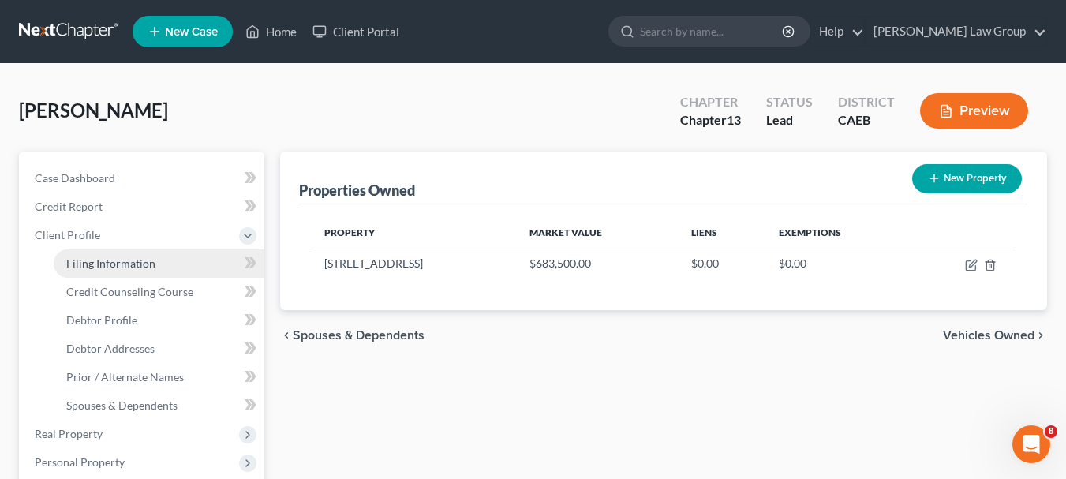
select select "0"
select select "4"
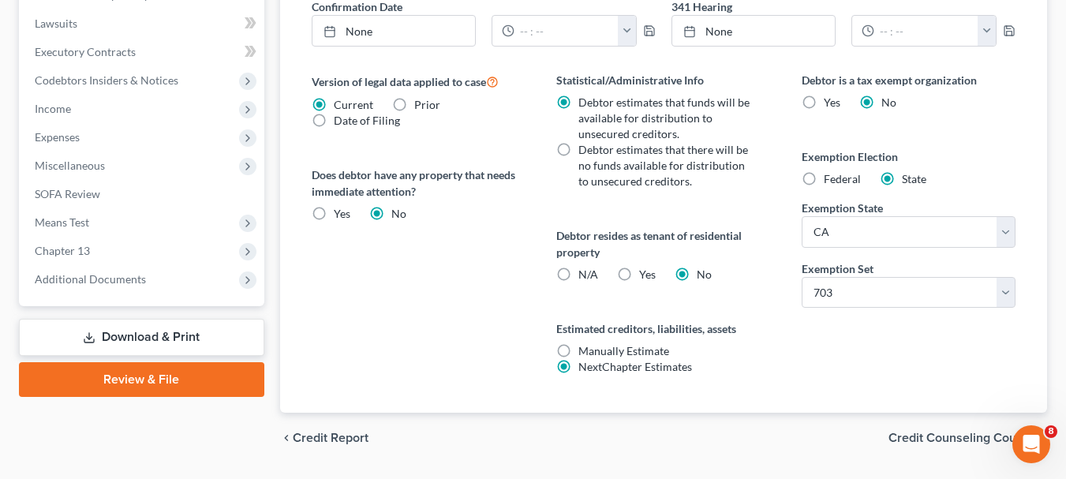
scroll to position [583, 0]
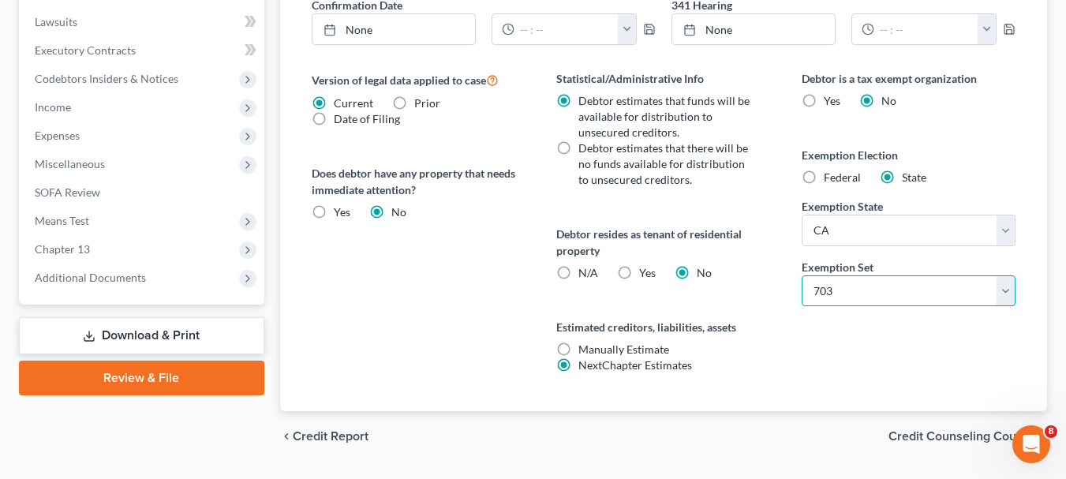
click at [1009, 287] on select "Select 703 704" at bounding box center [909, 291] width 214 height 32
select select "1"
click at [802, 275] on select "Select 703 704" at bounding box center [909, 291] width 214 height 32
click at [943, 432] on span "Credit Counseling Course" at bounding box center [962, 436] width 146 height 13
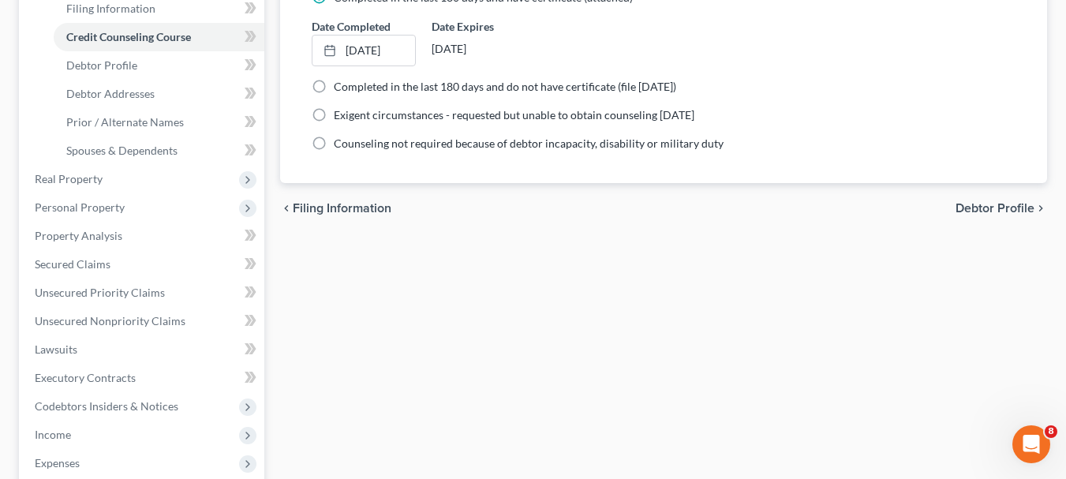
scroll to position [305, 0]
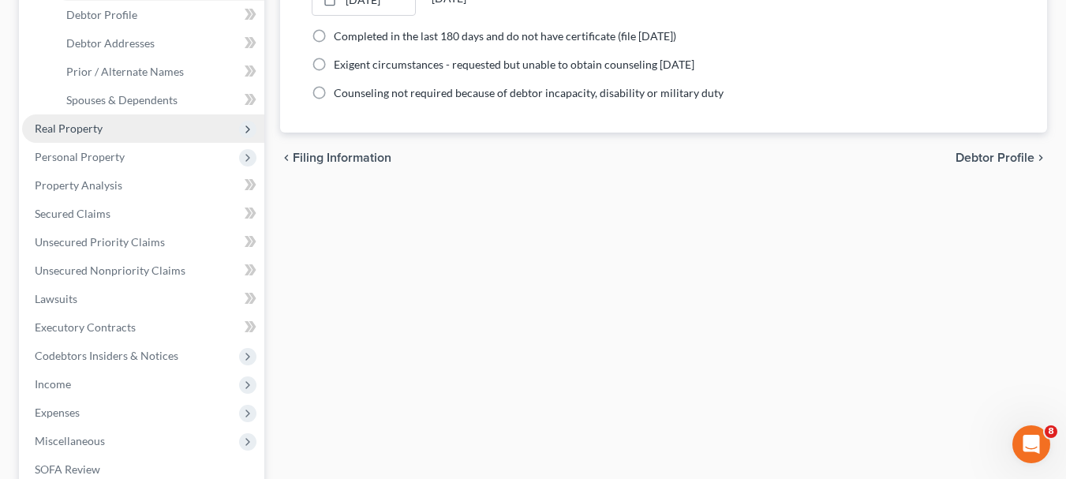
click at [92, 125] on span "Real Property" at bounding box center [69, 128] width 68 height 13
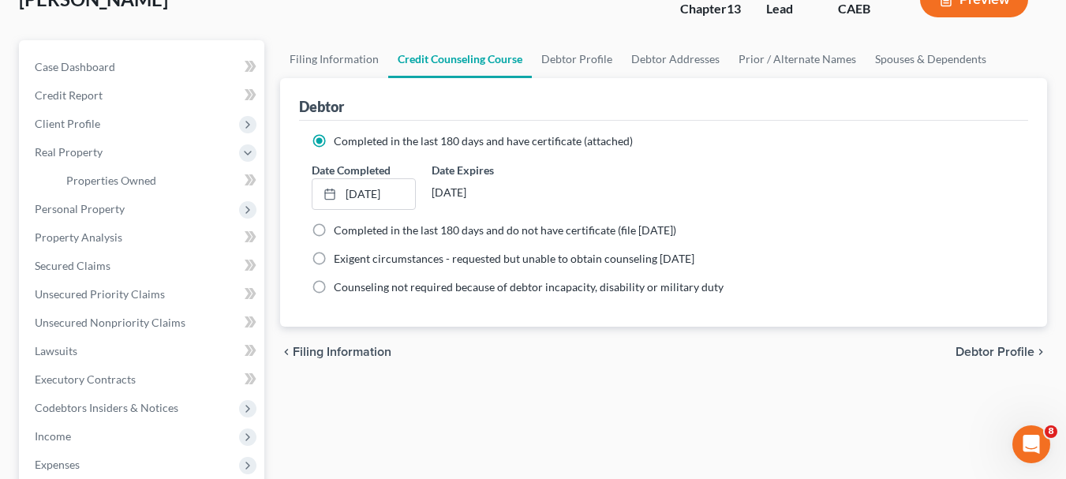
scroll to position [114, 0]
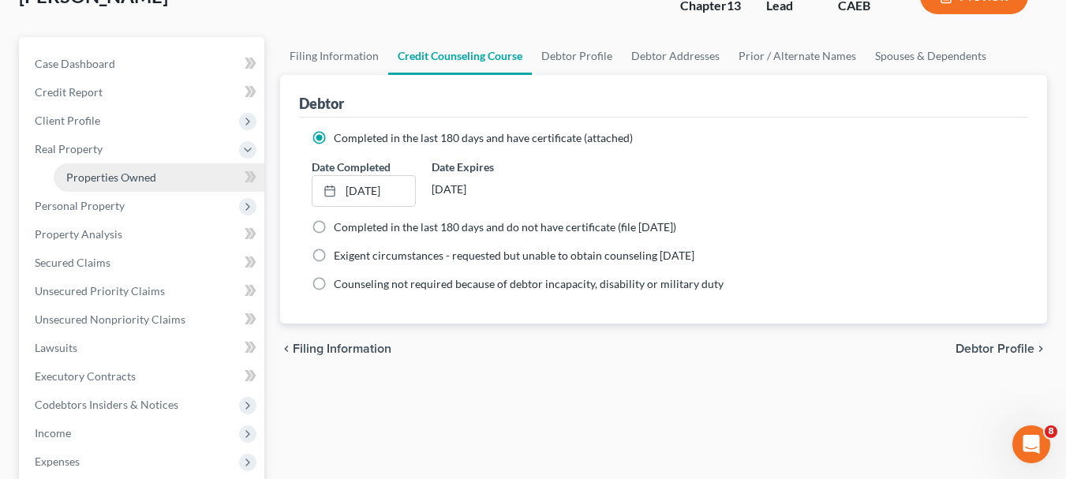
click at [122, 174] on span "Properties Owned" at bounding box center [111, 176] width 90 height 13
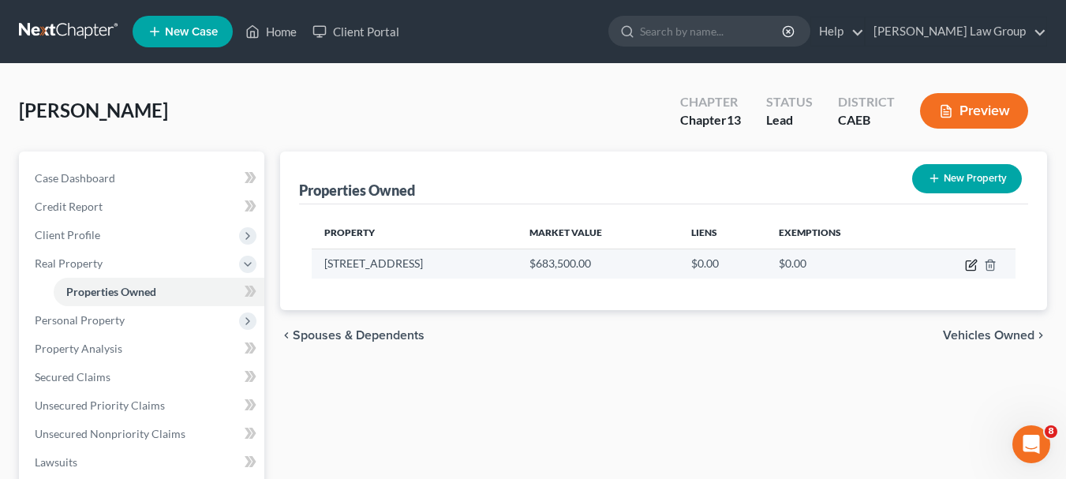
click at [967, 263] on icon "button" at bounding box center [970, 265] width 9 height 9
select select "4"
select select "30"
select select "0"
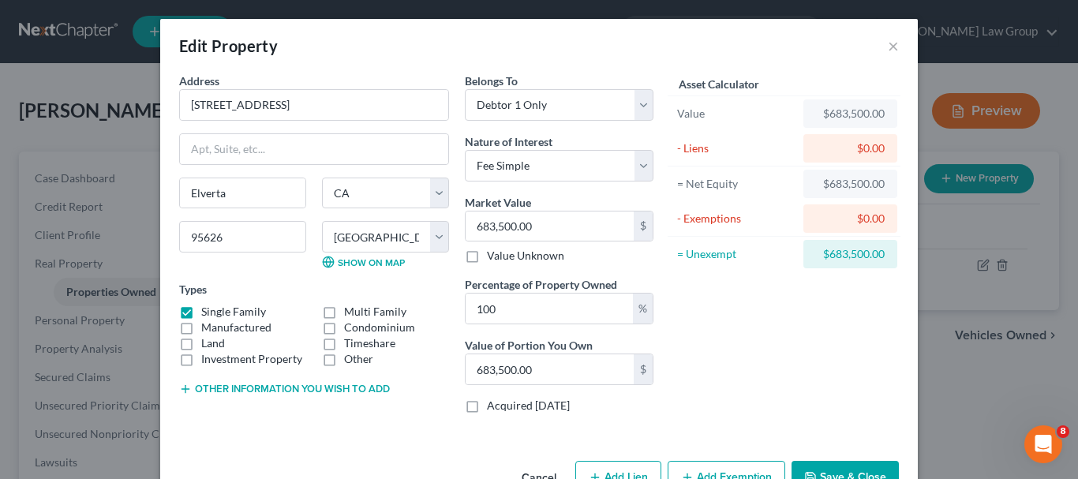
scroll to position [47, 0]
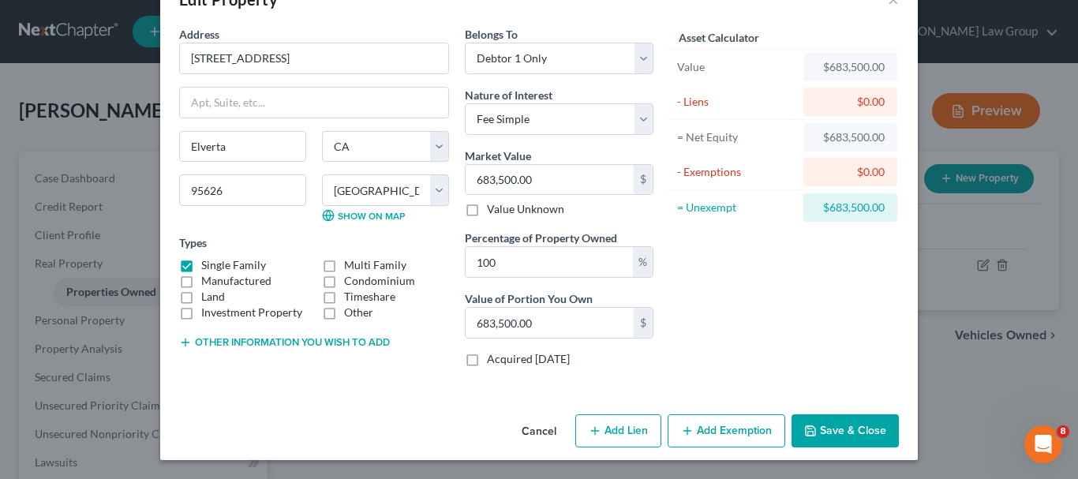
click at [705, 428] on button "Add Exemption" at bounding box center [727, 430] width 118 height 33
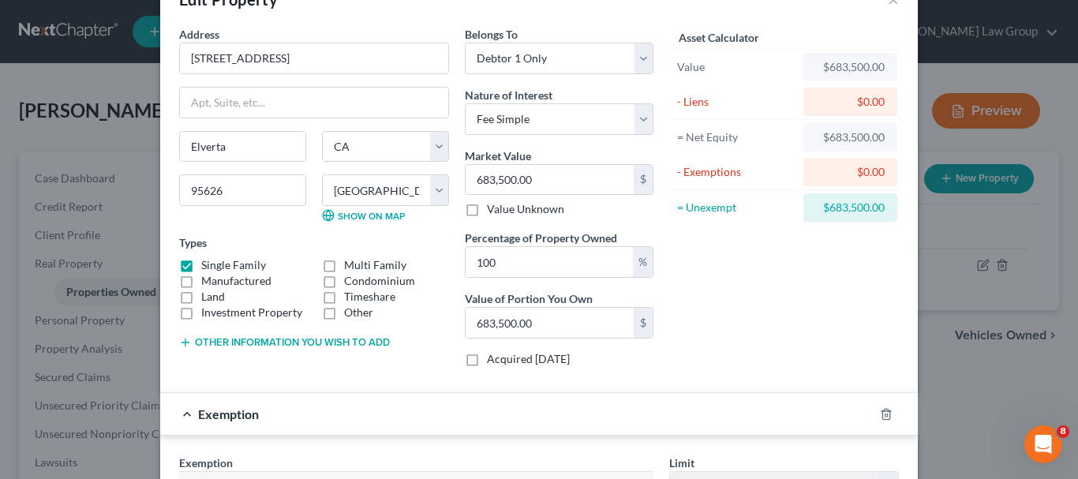
scroll to position [466, 0]
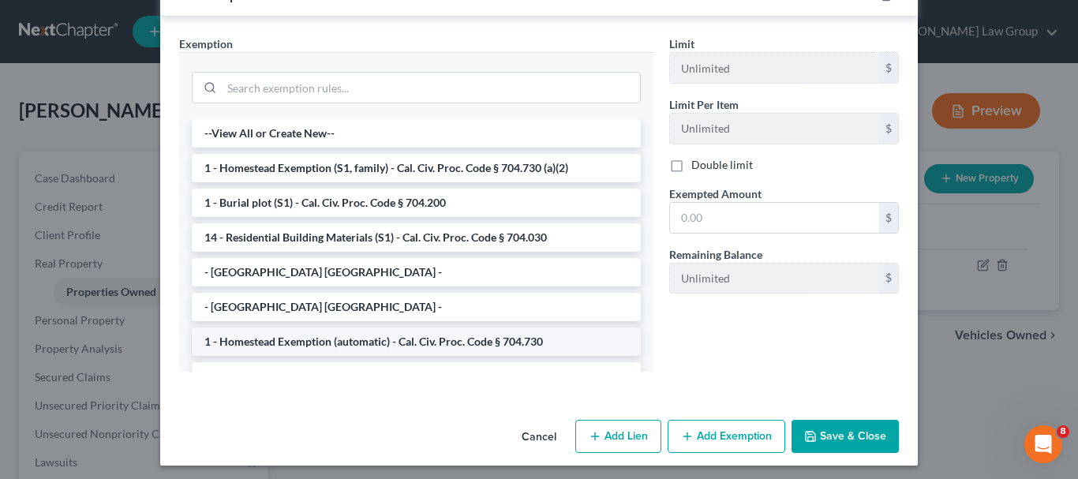
click at [328, 345] on li "1 - Homestead Exemption (automatic) - Cal. Civ. Proc. Code § 704.730" at bounding box center [416, 342] width 449 height 28
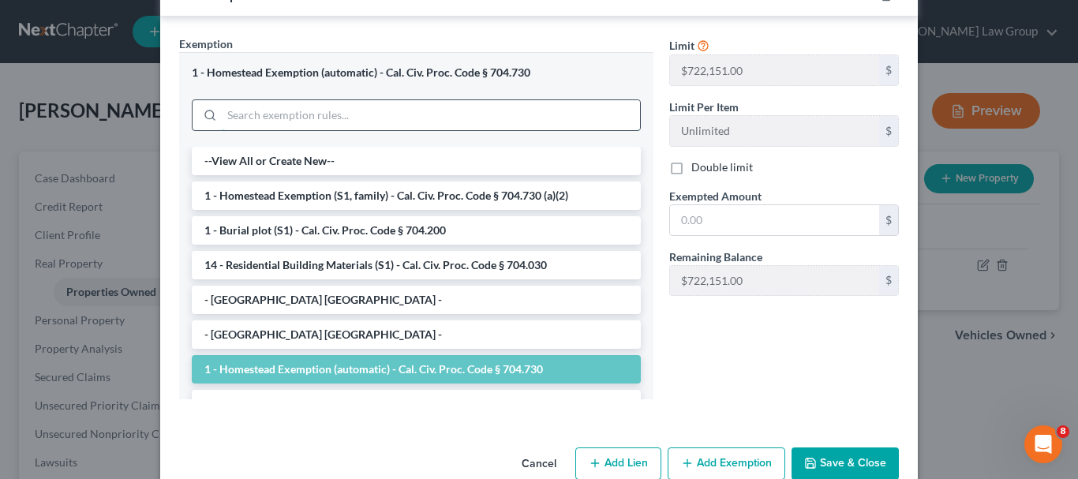
click at [463, 195] on div "1 - Homestead Exemption (automatic) - Cal. Civ. Proc. Code § 704.730 --View All…" at bounding box center [416, 225] width 474 height 347
click at [396, 406] on div "Exemption Set must be selected for CA. Exemption * 1 - Homestead Exemption (aut…" at bounding box center [416, 224] width 490 height 376
click at [883, 226] on div "$" at bounding box center [888, 220] width 19 height 30
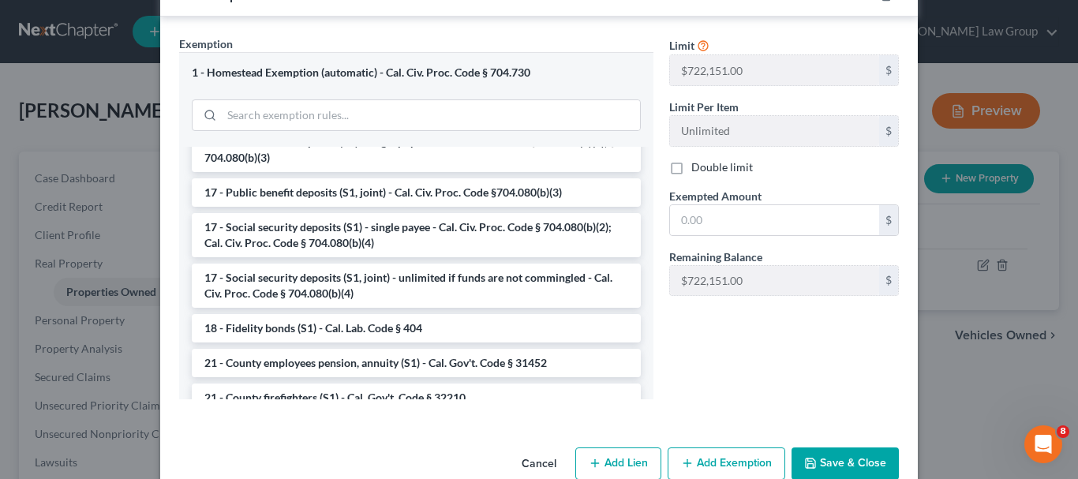
scroll to position [0, 0]
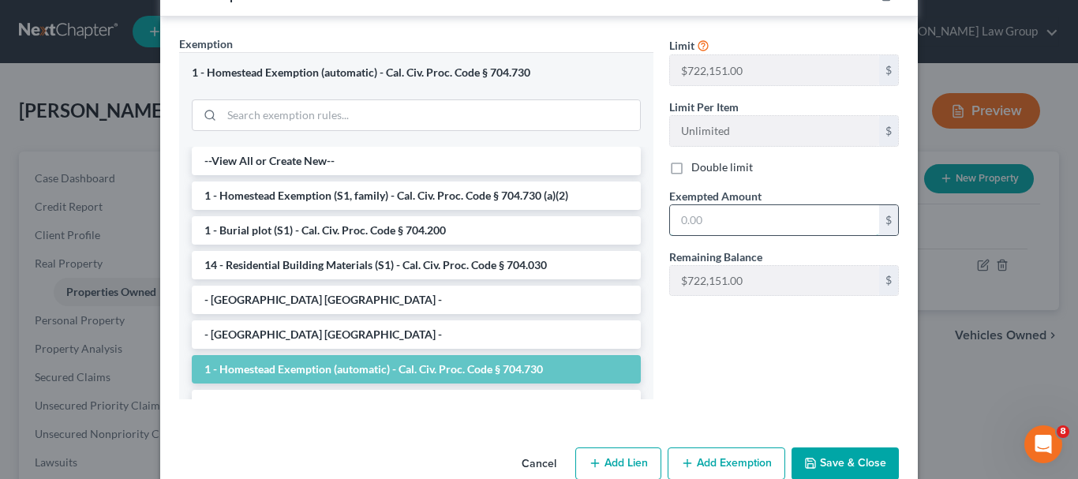
click at [796, 217] on input "text" at bounding box center [774, 220] width 209 height 30
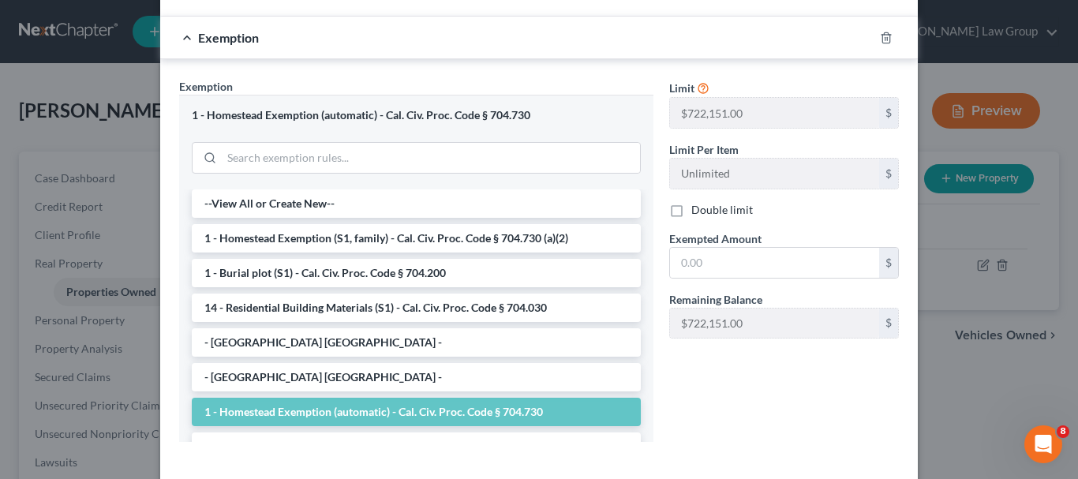
scroll to position [498, 0]
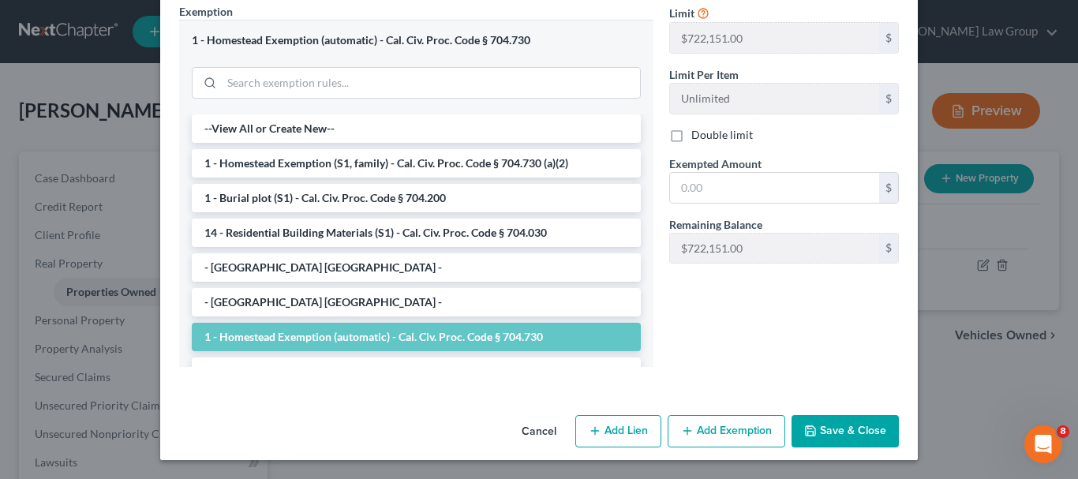
click at [622, 433] on button "Add Lien" at bounding box center [618, 431] width 86 height 33
select select "0"
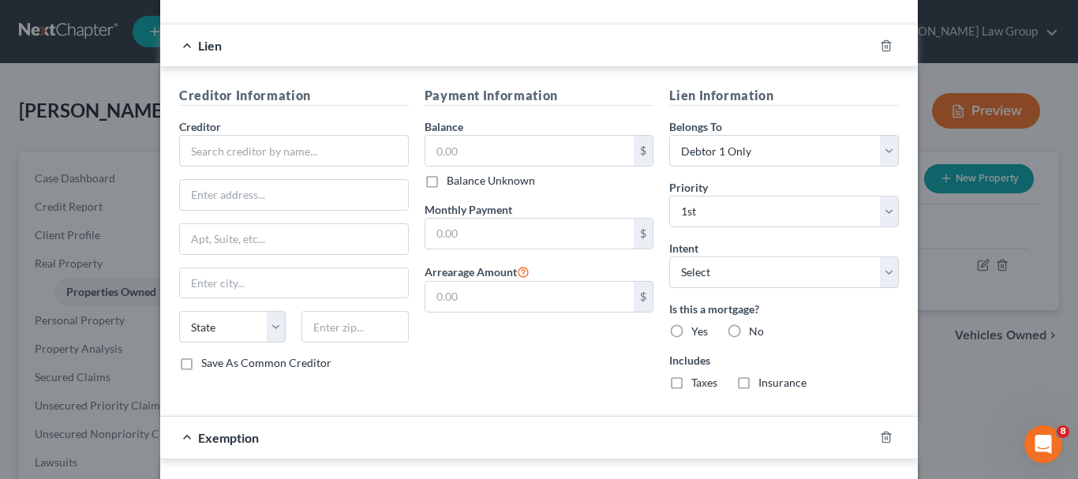
scroll to position [405, 0]
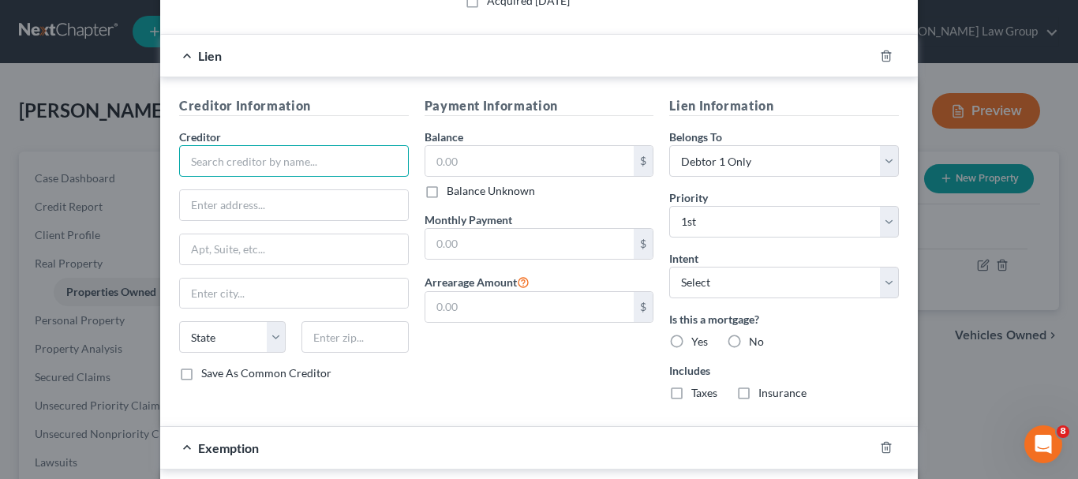
click at [272, 162] on input "text" at bounding box center [294, 161] width 230 height 32
type input "Shellpoint"
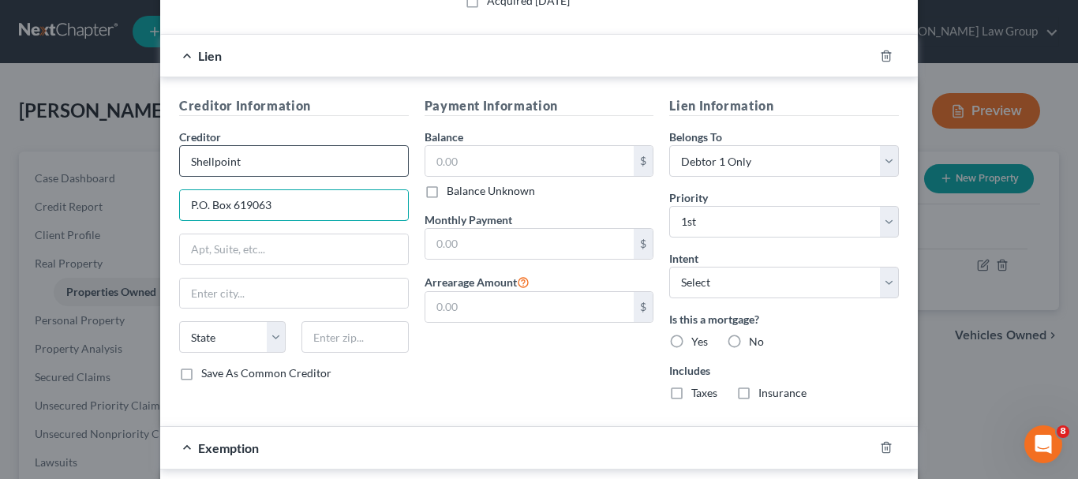
type input "P.O. Box 619063"
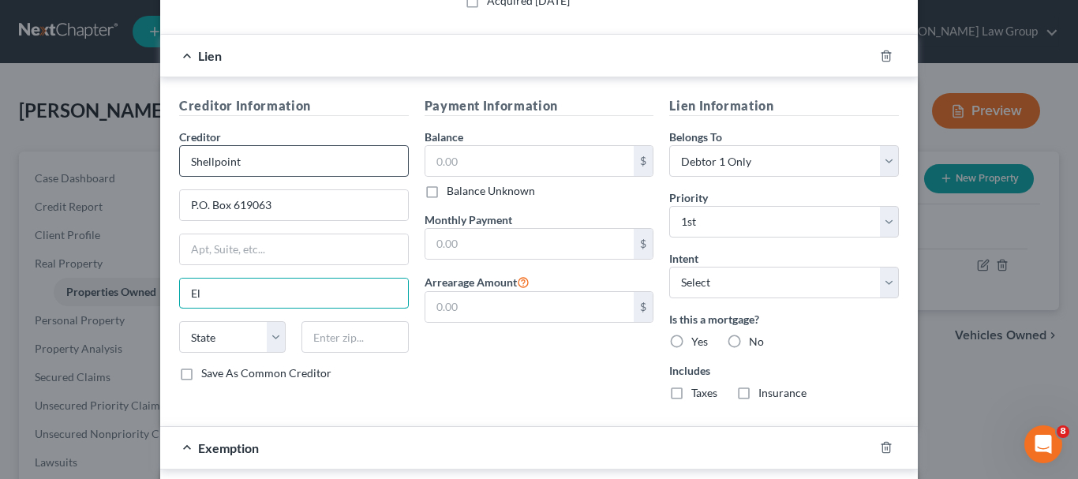
type input "E"
type input "[GEOGRAPHIC_DATA]"
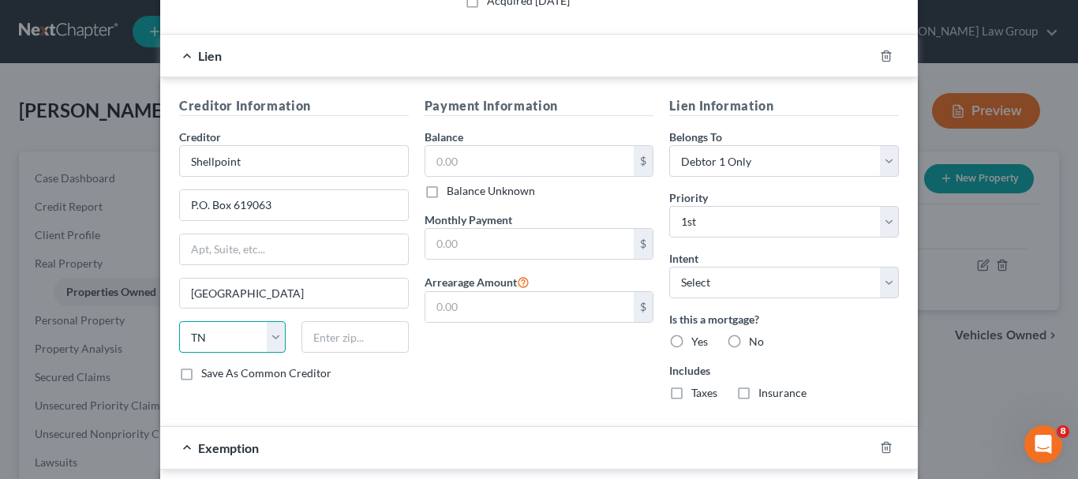
click at [264, 344] on select "State [US_STATE] AK AR AZ CA CO CT DE DC [GEOGRAPHIC_DATA] [GEOGRAPHIC_DATA] GU…" at bounding box center [232, 337] width 107 height 32
select select "45"
click at [179, 321] on select "State [US_STATE] AK AR AZ CA CO CT DE DC [GEOGRAPHIC_DATA] [GEOGRAPHIC_DATA] GU…" at bounding box center [232, 337] width 107 height 32
click at [354, 342] on input "text" at bounding box center [355, 337] width 107 height 32
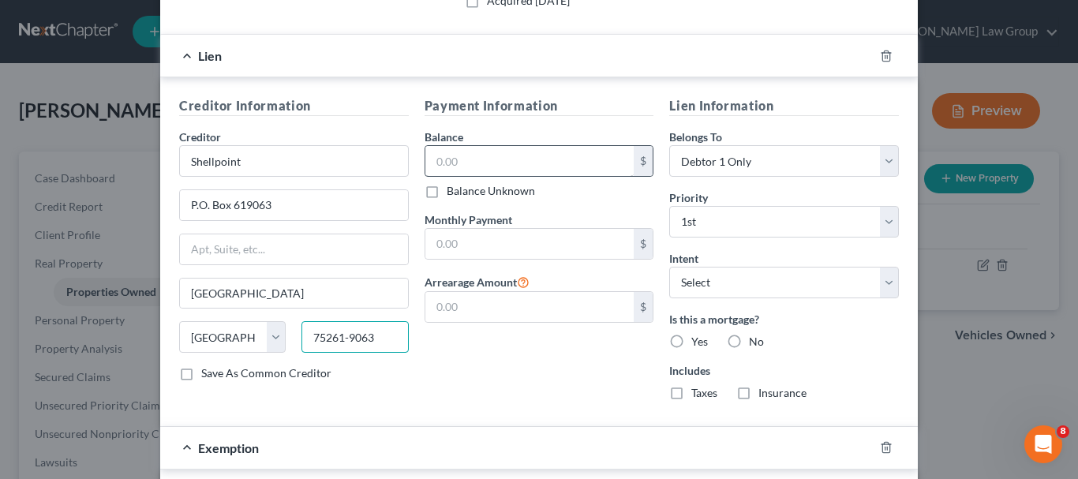
type input "75261-9063"
click at [548, 155] on input "text" at bounding box center [529, 161] width 209 height 30
type input "512,406.28"
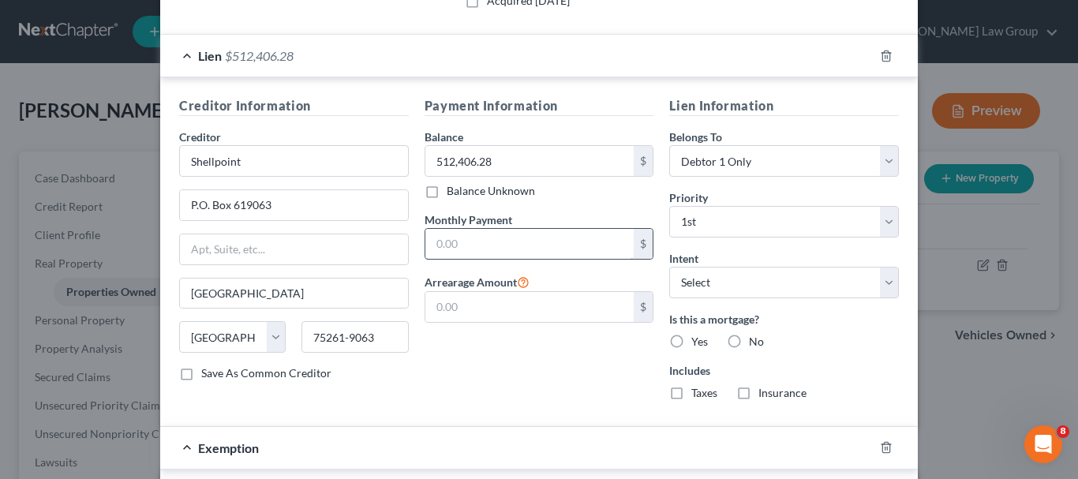
click at [514, 238] on input "text" at bounding box center [529, 244] width 209 height 30
type input "2,278.32"
click at [496, 297] on input "text" at bounding box center [529, 307] width 209 height 30
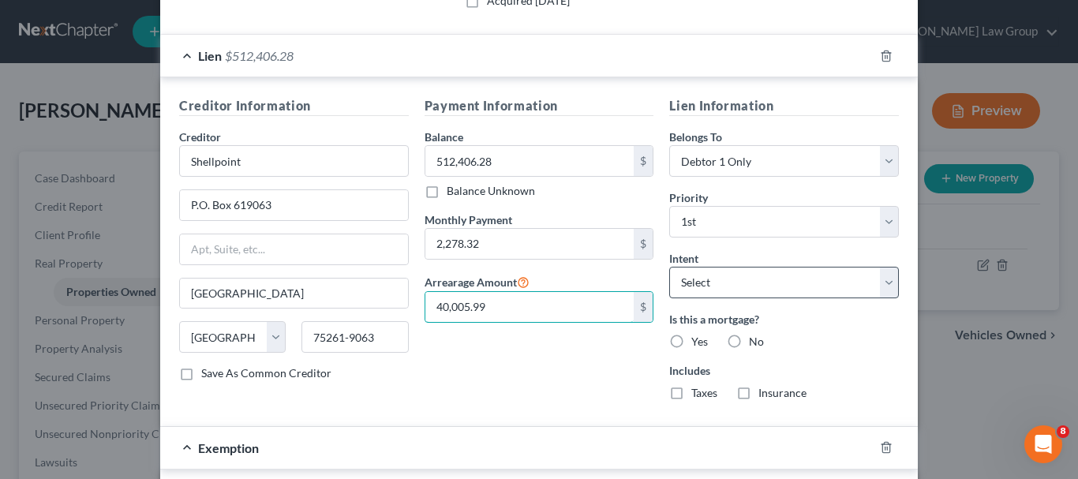
type input "40,005.99"
click at [877, 283] on select "Select Surrender Redeem Reaffirm Avoid Other" at bounding box center [784, 283] width 230 height 32
select select "2"
click at [669, 267] on select "Select Surrender Redeem Reaffirm Avoid Other" at bounding box center [784, 283] width 230 height 32
click at [691, 344] on label "Yes" at bounding box center [699, 342] width 17 height 16
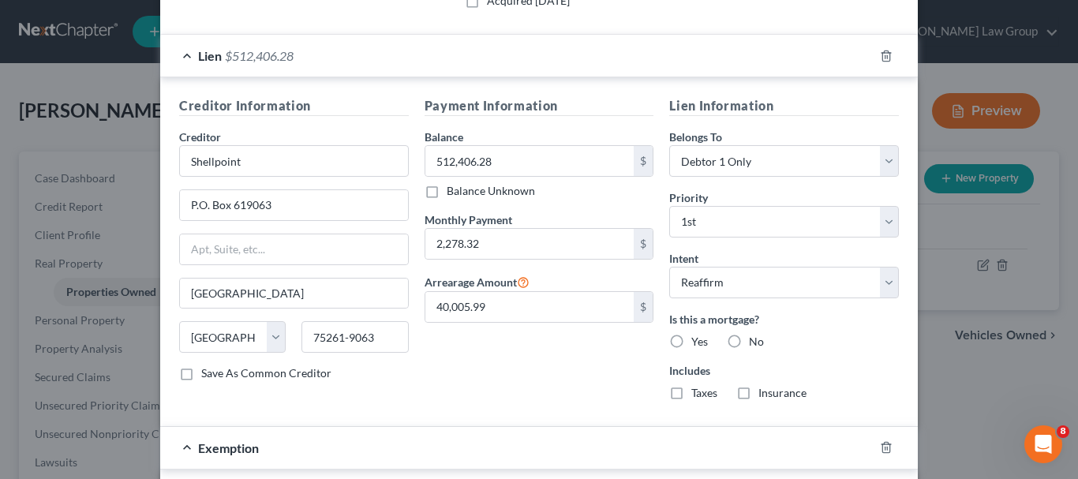
click at [698, 344] on input "Yes" at bounding box center [703, 339] width 10 height 10
radio input "true"
click at [691, 391] on label "Taxes" at bounding box center [704, 393] width 26 height 16
click at [698, 391] on input "Taxes" at bounding box center [703, 390] width 10 height 10
checkbox input "true"
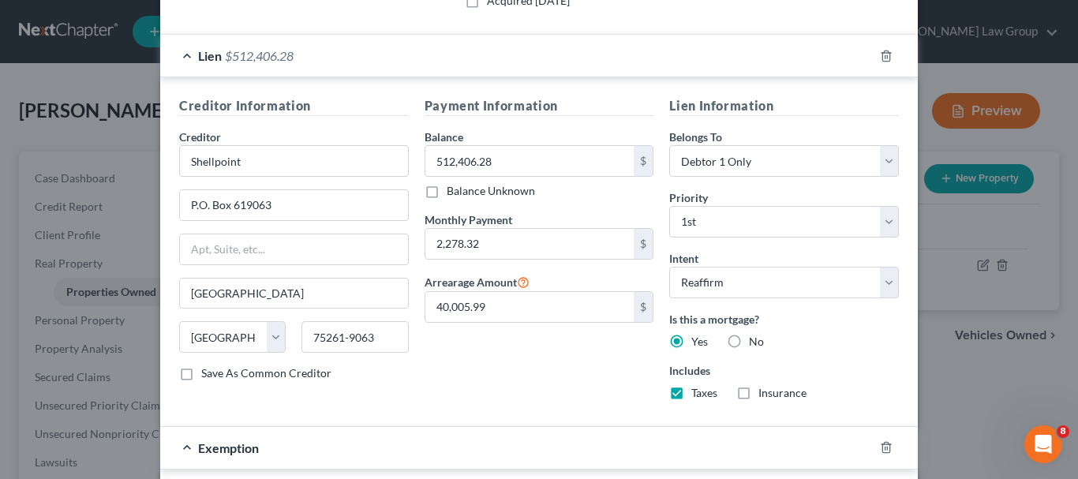
click at [759, 395] on label "Insurance" at bounding box center [783, 393] width 48 height 16
click at [765, 395] on input "Insurance" at bounding box center [770, 390] width 10 height 10
checkbox input "true"
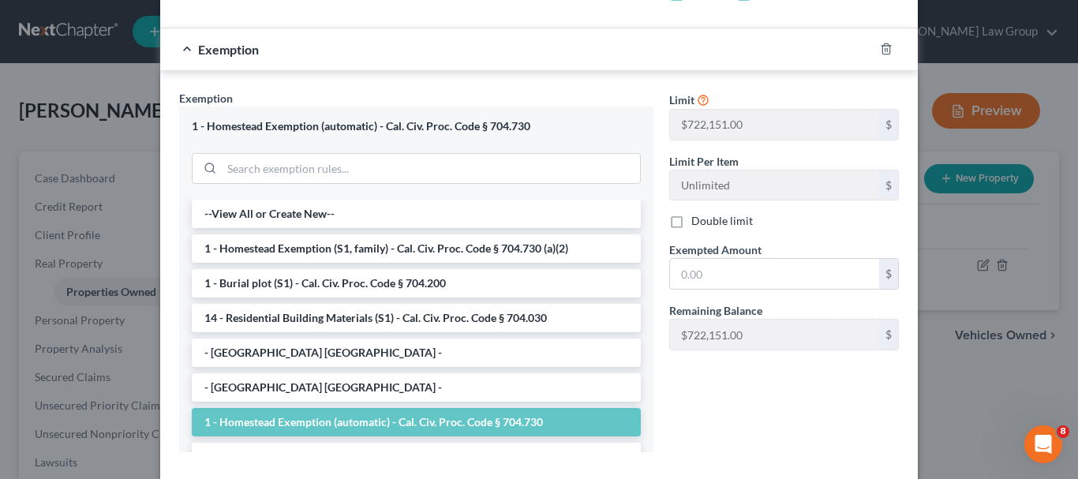
scroll to position [808, 0]
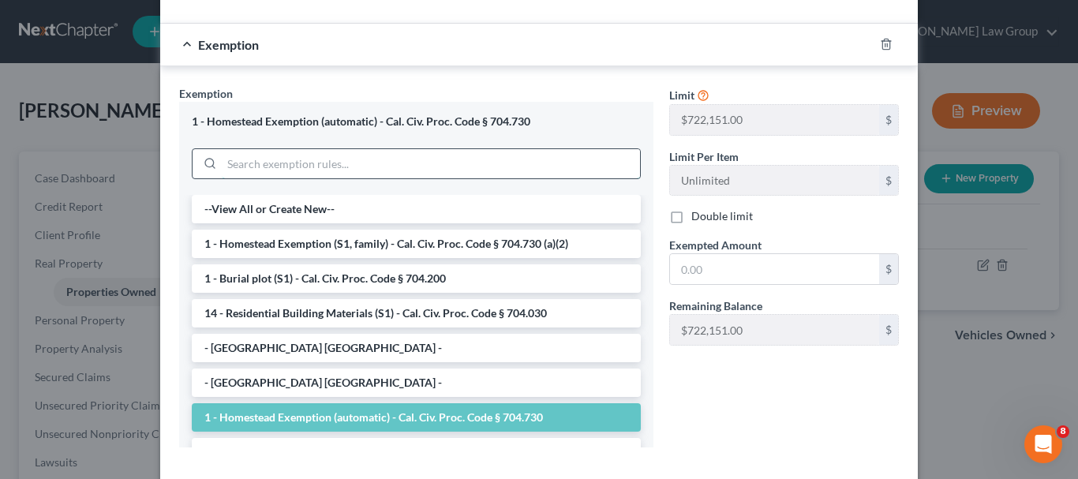
click at [315, 161] on input "search" at bounding box center [431, 164] width 418 height 30
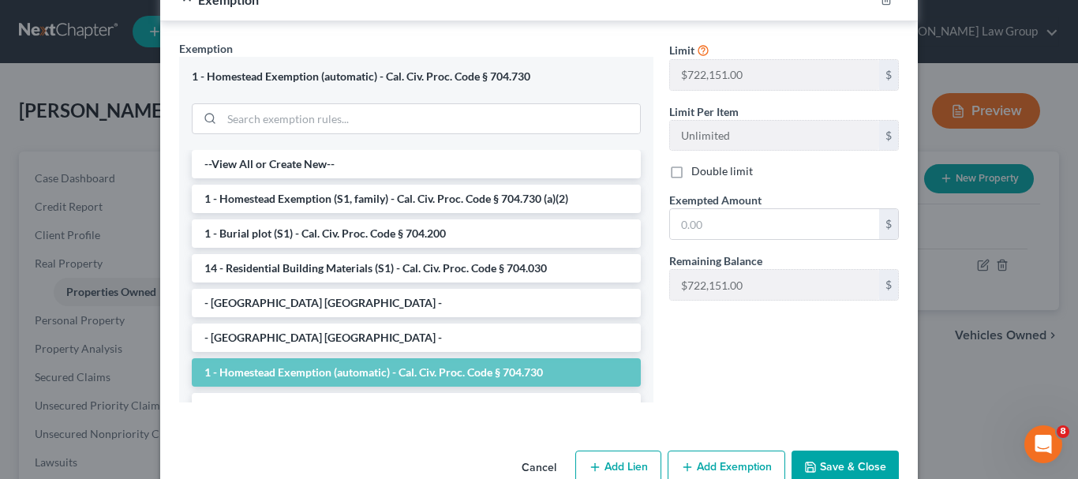
scroll to position [885, 0]
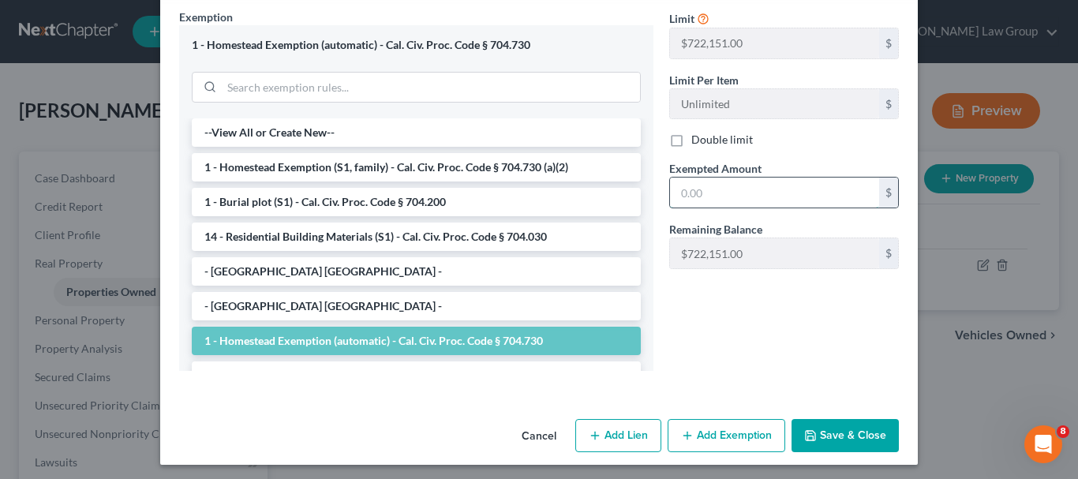
click at [771, 193] on input "text" at bounding box center [774, 193] width 209 height 30
type input "171,093.72"
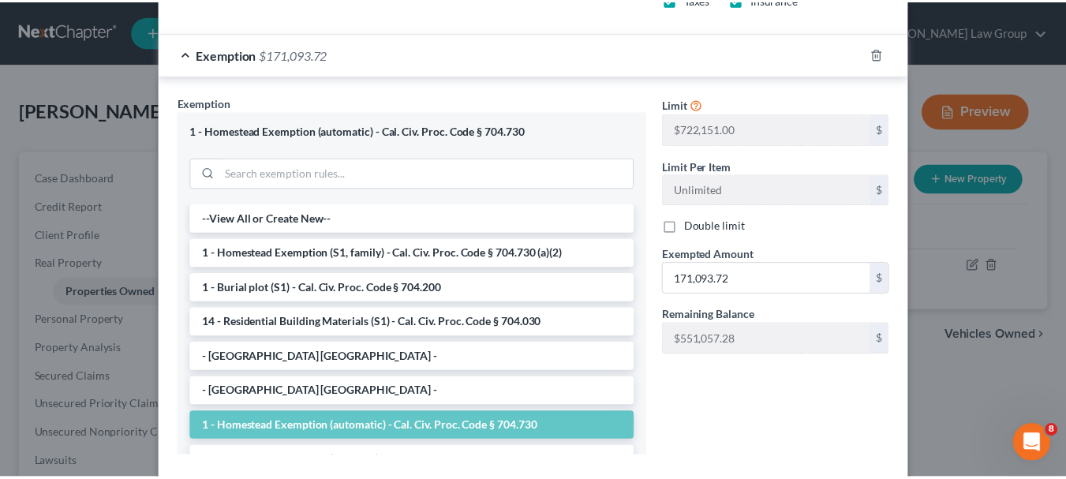
scroll to position [890, 0]
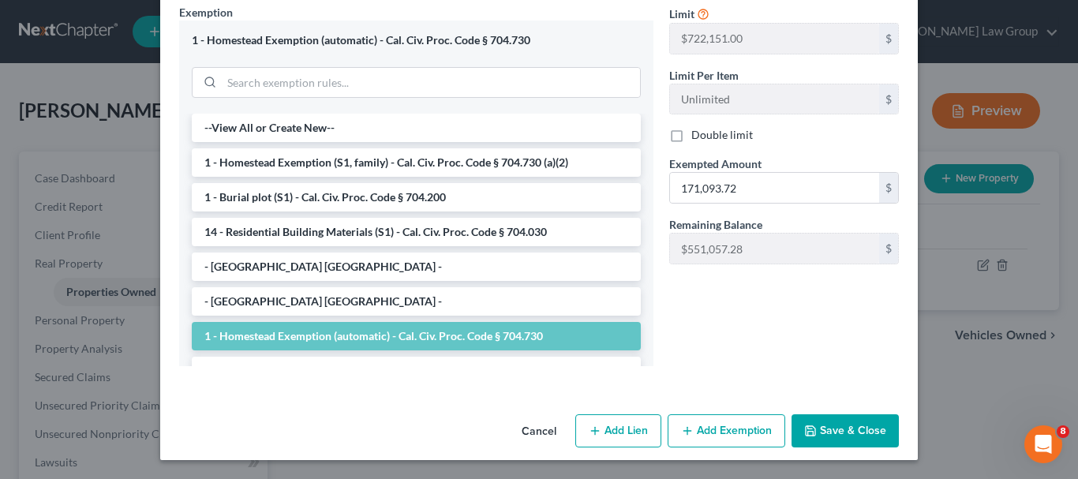
click at [851, 429] on button "Save & Close" at bounding box center [845, 430] width 107 height 33
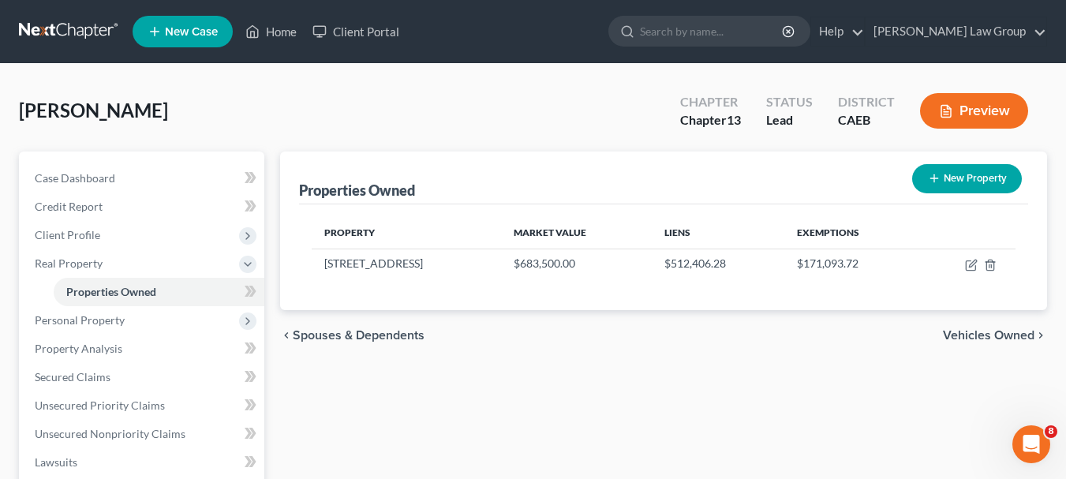
click at [998, 333] on span "Vehicles Owned" at bounding box center [989, 335] width 92 height 13
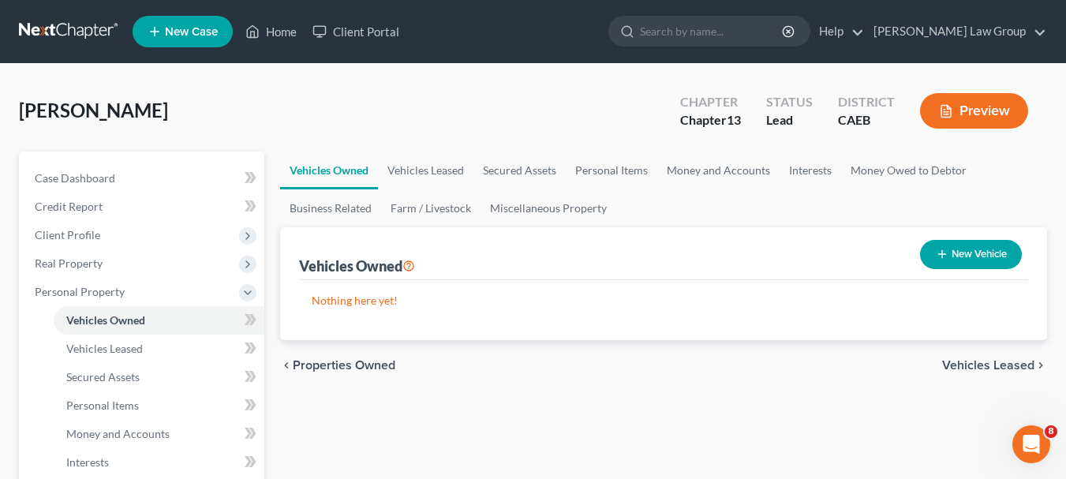
click at [967, 245] on button "New Vehicle" at bounding box center [971, 254] width 102 height 29
select select "0"
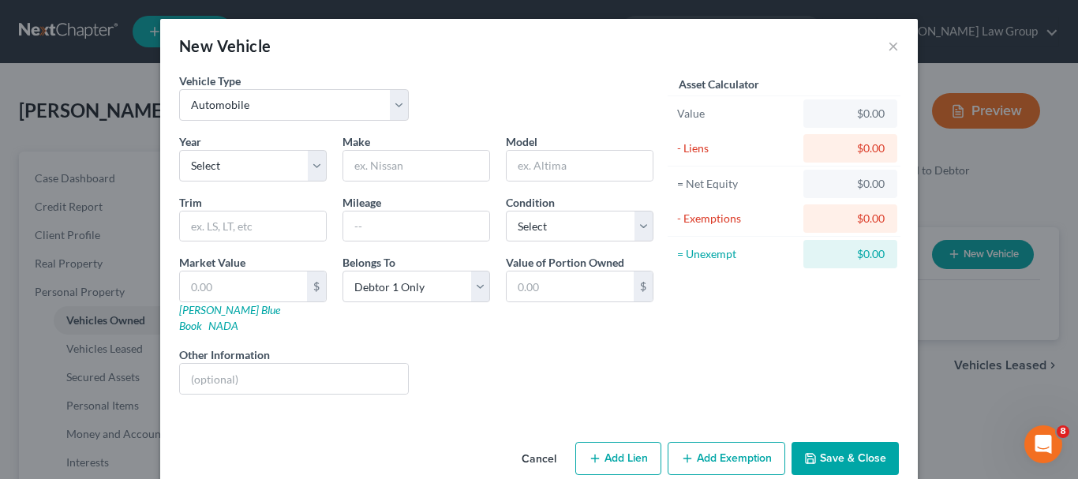
click at [540, 444] on button "Cancel" at bounding box center [539, 460] width 60 height 32
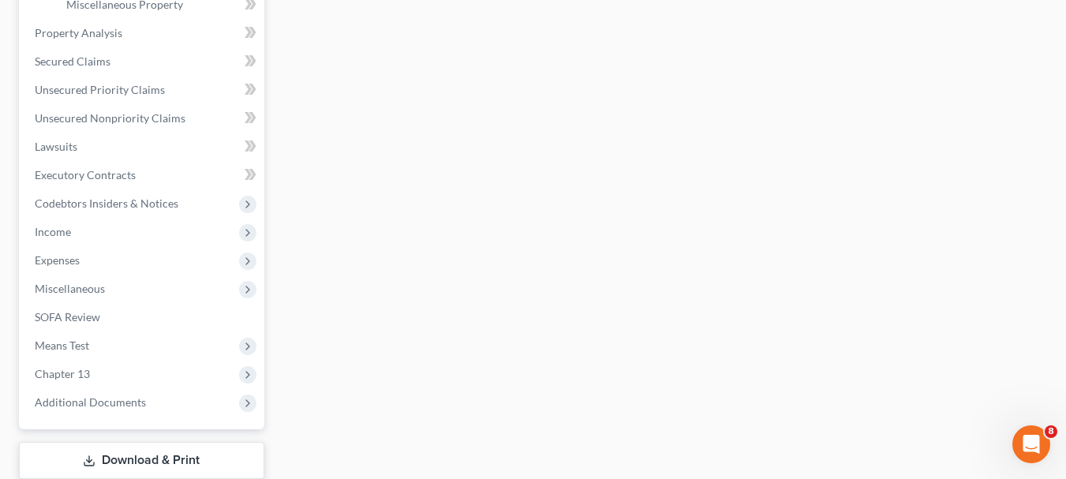
scroll to position [575, 0]
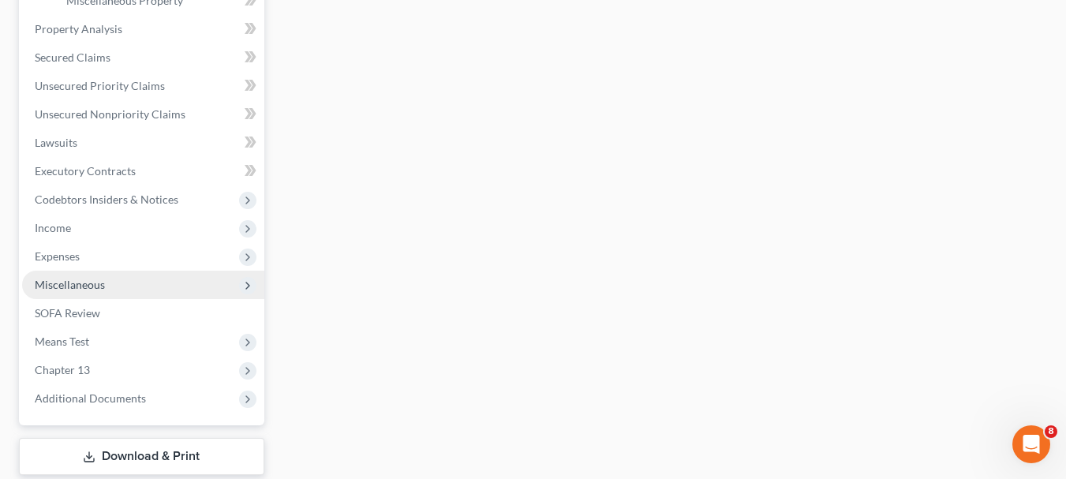
click at [250, 285] on icon at bounding box center [248, 285] width 13 height 13
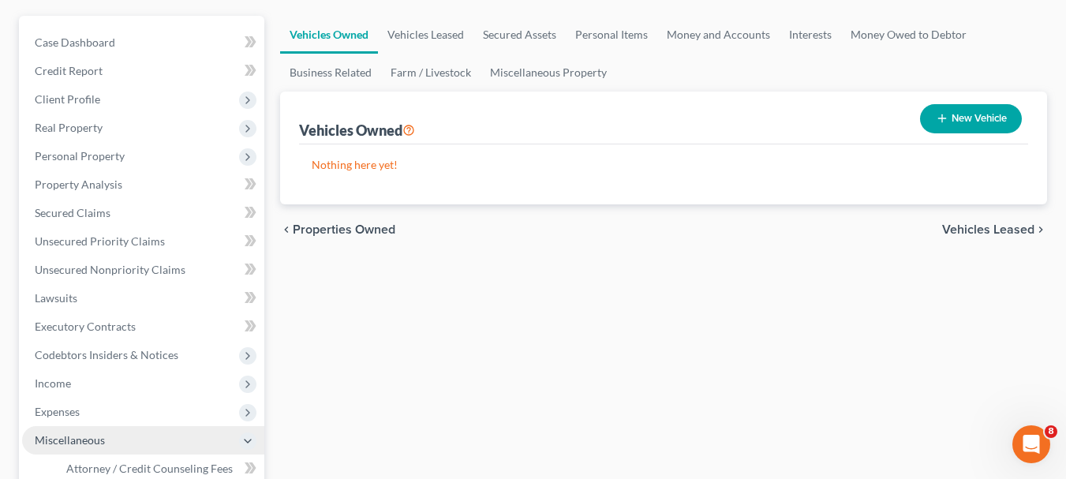
scroll to position [140, 0]
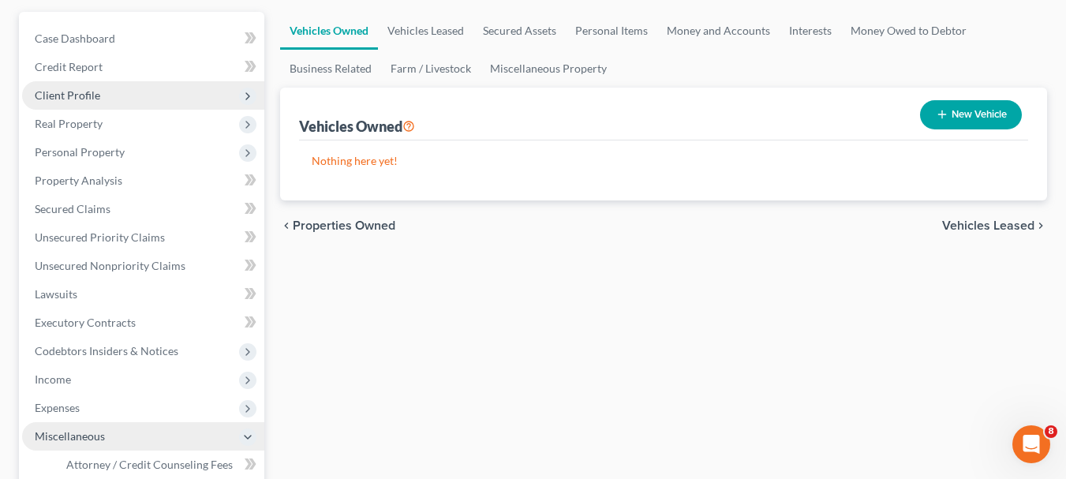
click at [86, 91] on span "Client Profile" at bounding box center [68, 94] width 66 height 13
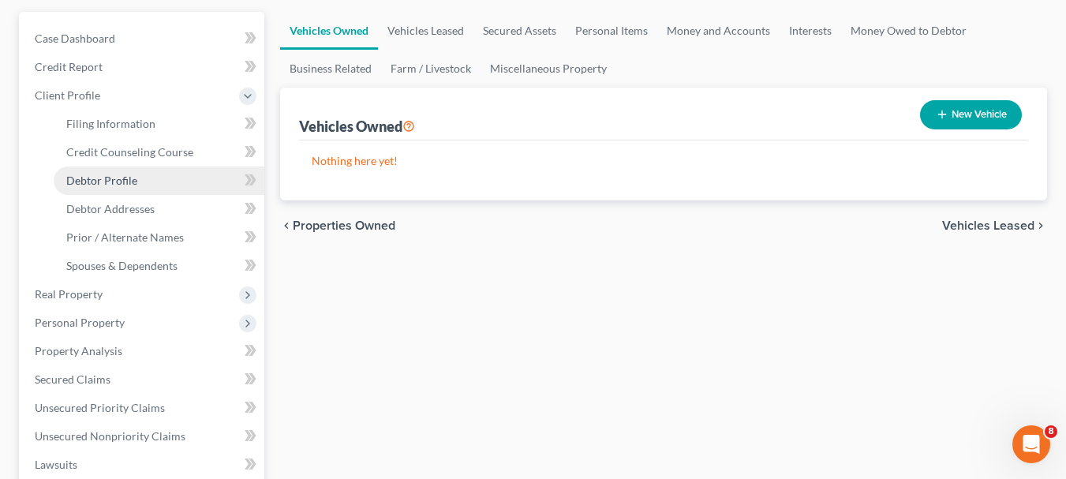
click at [101, 179] on span "Debtor Profile" at bounding box center [101, 180] width 71 height 13
select select "1"
select select "3"
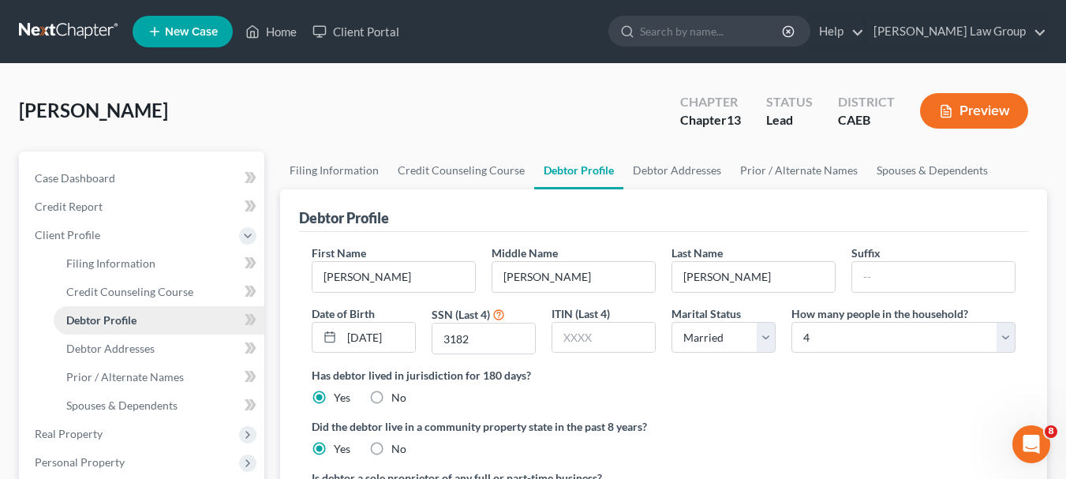
radio input "true"
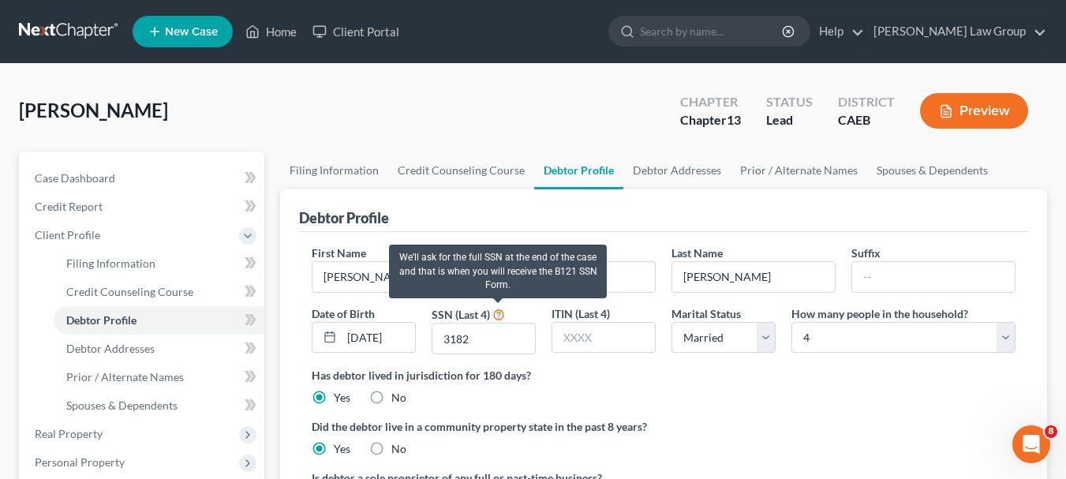
click at [500, 317] on icon at bounding box center [499, 313] width 13 height 15
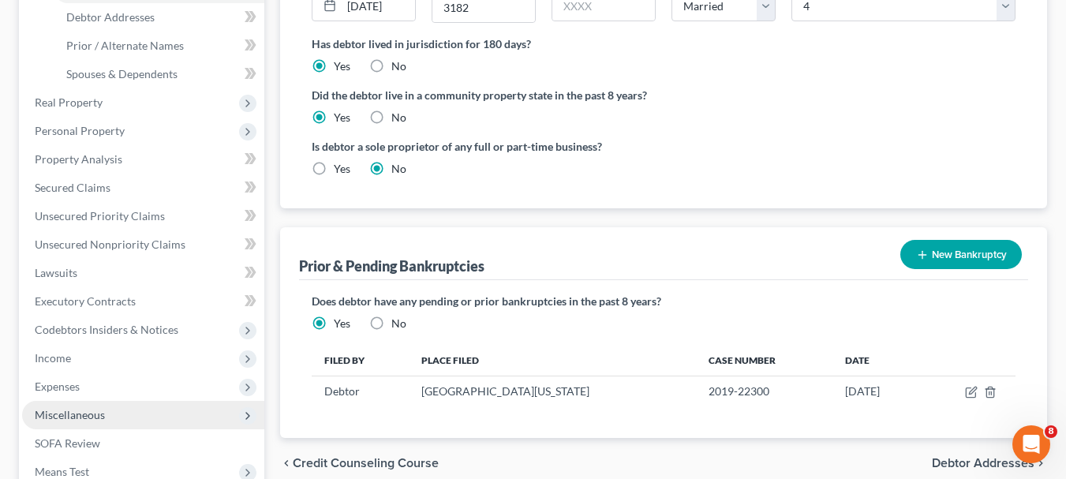
scroll to position [354, 0]
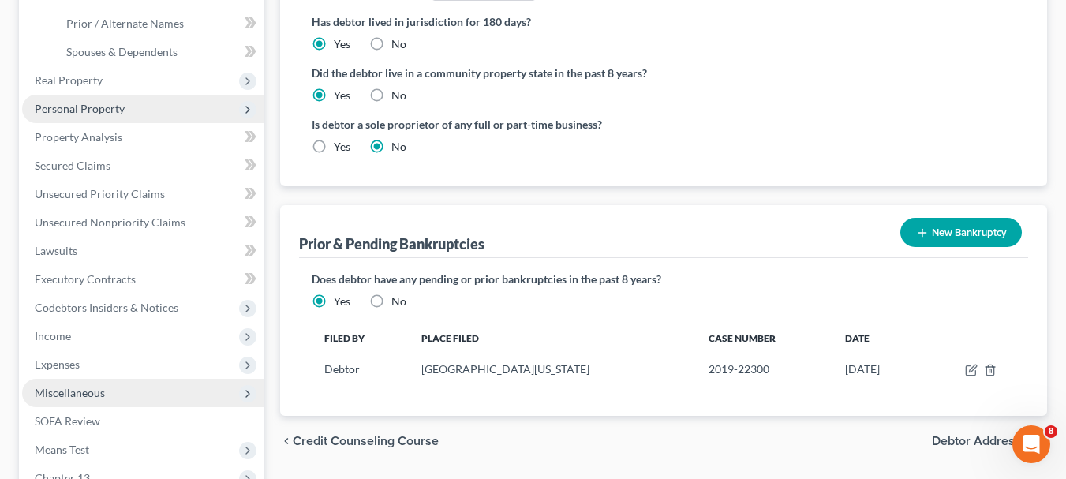
click at [237, 107] on span "Personal Property" at bounding box center [143, 109] width 242 height 28
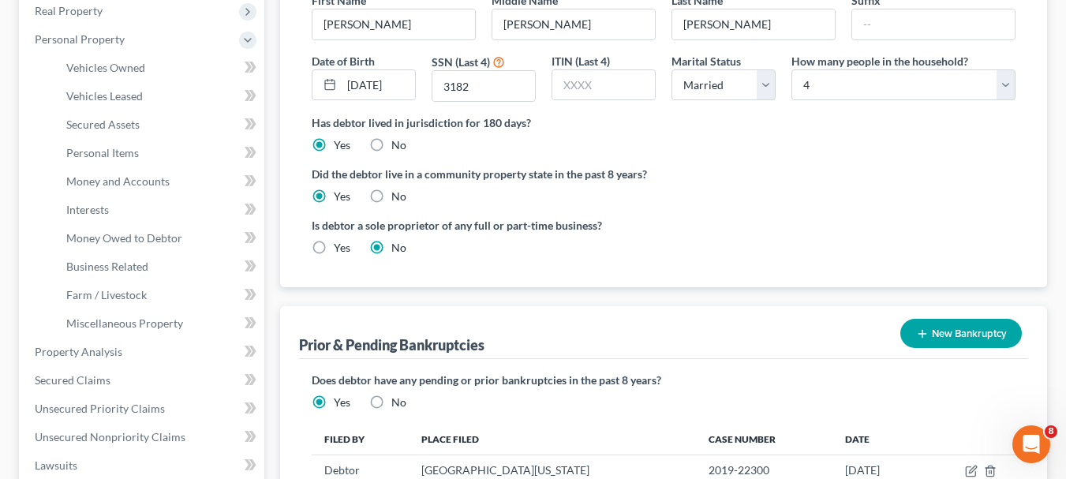
scroll to position [223, 0]
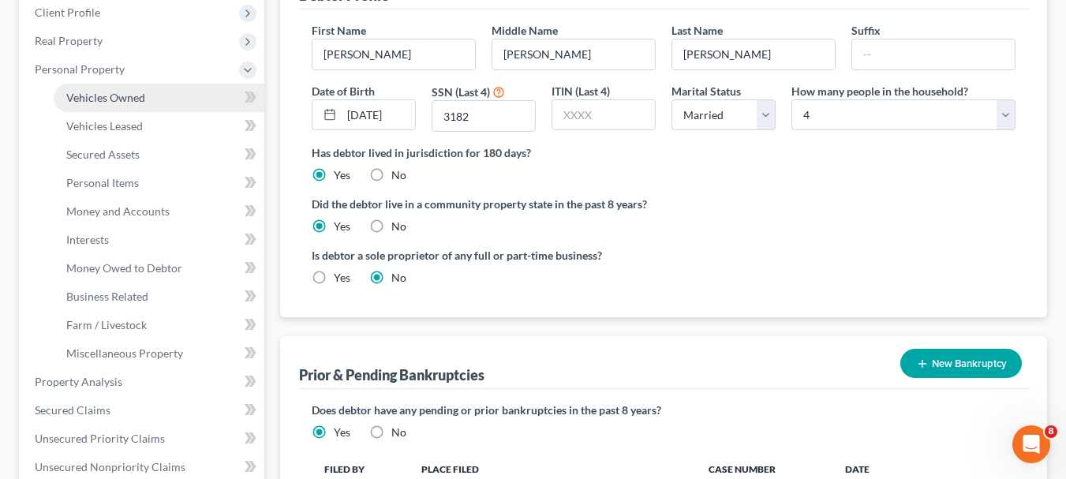
click at [139, 96] on span "Vehicles Owned" at bounding box center [105, 97] width 79 height 13
click at [139, 96] on link "Vehicles Owned" at bounding box center [159, 98] width 211 height 28
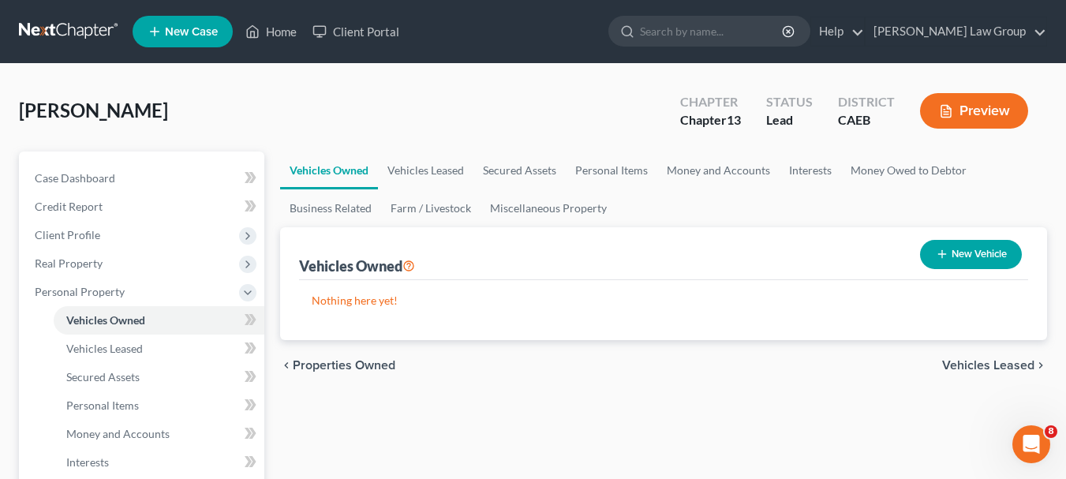
click at [970, 242] on button "New Vehicle" at bounding box center [971, 254] width 102 height 29
select select "0"
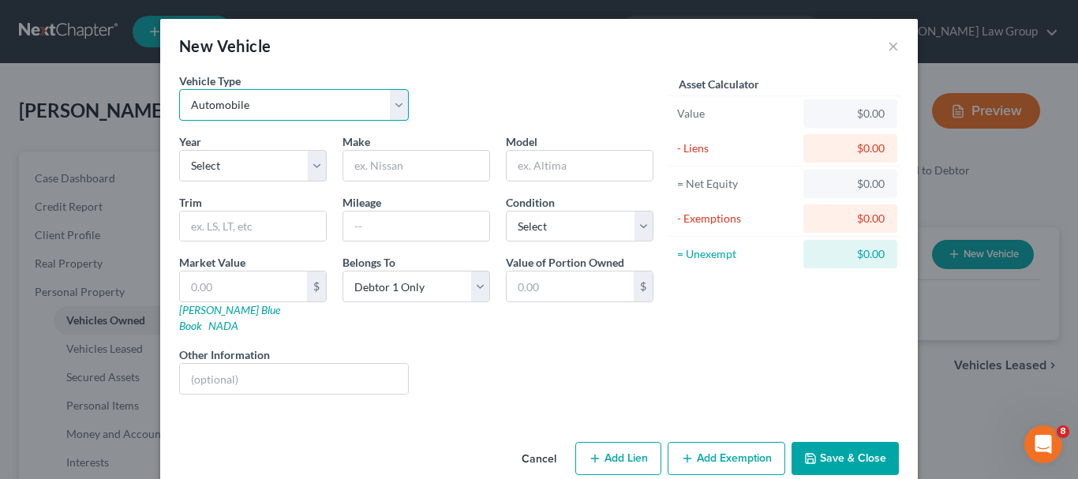
click at [391, 111] on select "Select Automobile Truck Trailer Watercraft Aircraft Motor Home Atv Other Vehicle" at bounding box center [294, 105] width 230 height 32
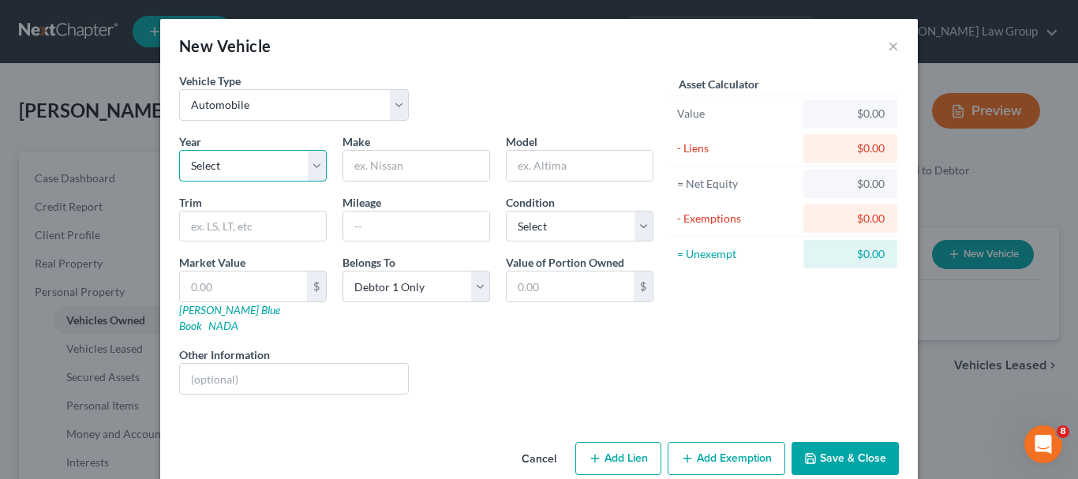
click at [312, 170] on select "Select 2026 2025 2024 2023 2022 2021 2020 2019 2018 2017 2016 2015 2014 2013 20…" at bounding box center [253, 166] width 148 height 32
select select "31"
click at [179, 150] on select "Select 2026 2025 2024 2023 2022 2021 2020 2019 2018 2017 2016 2015 2014 2013 20…" at bounding box center [253, 166] width 148 height 32
click at [375, 167] on input "text" at bounding box center [416, 166] width 146 height 30
type input "Ford"
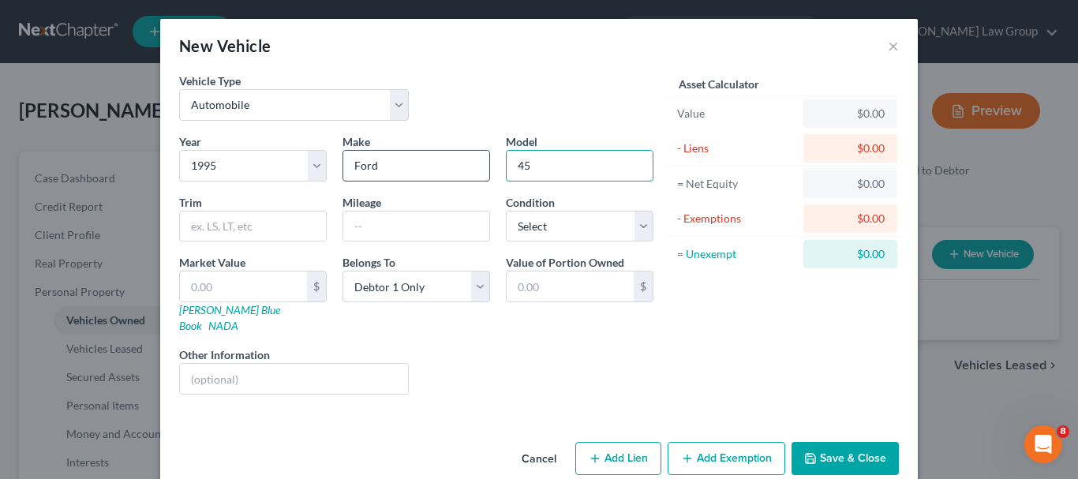
type input "4"
type input "F450"
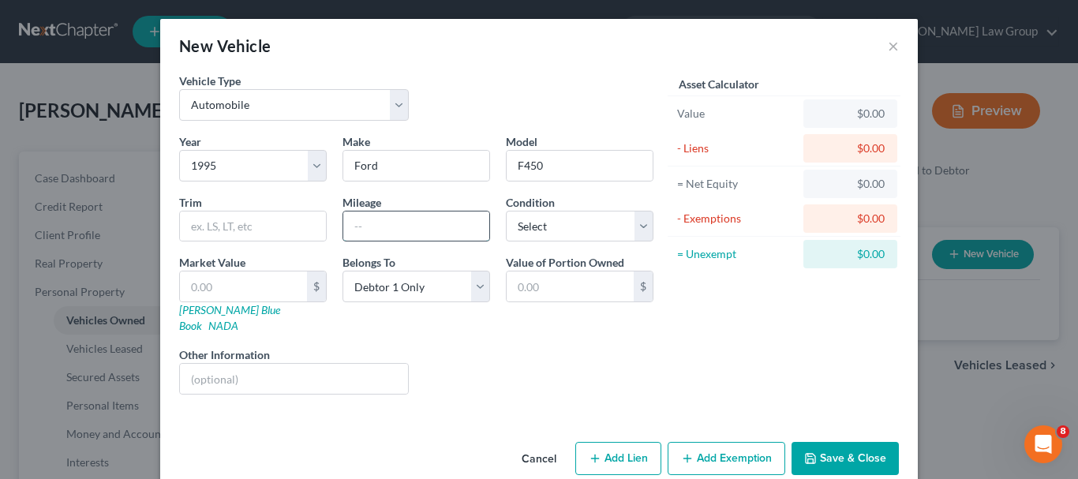
click at [380, 237] on input "text" at bounding box center [416, 227] width 146 height 30
type input "70000"
click at [644, 231] on select "Select Excellent Very Good Good Fair Poor" at bounding box center [580, 227] width 148 height 32
select select "3"
click at [506, 211] on select "Select Excellent Very Good Good Fair Poor" at bounding box center [580, 227] width 148 height 32
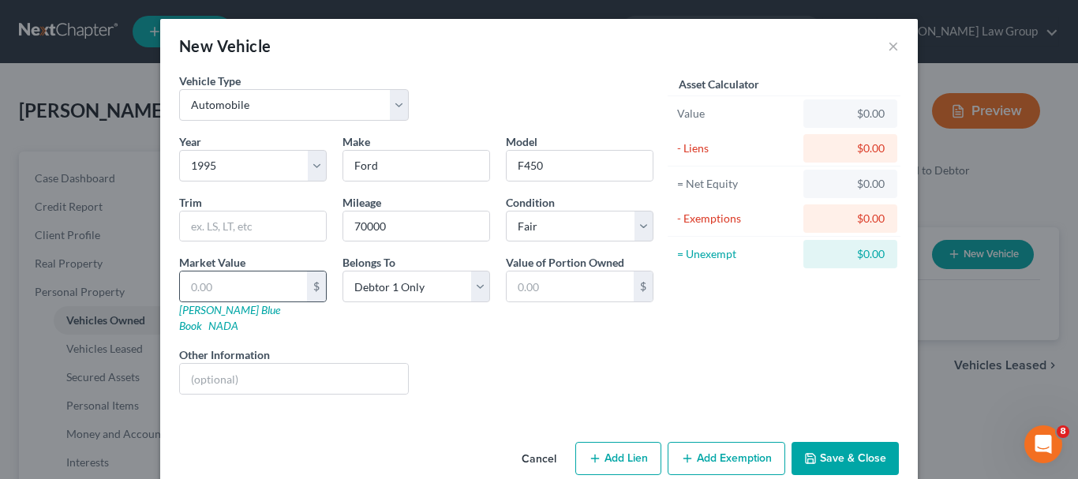
click at [309, 290] on div "$" at bounding box center [316, 287] width 19 height 30
click at [262, 284] on input "text" at bounding box center [243, 287] width 127 height 30
type input "4"
type input "4.00"
type input "45"
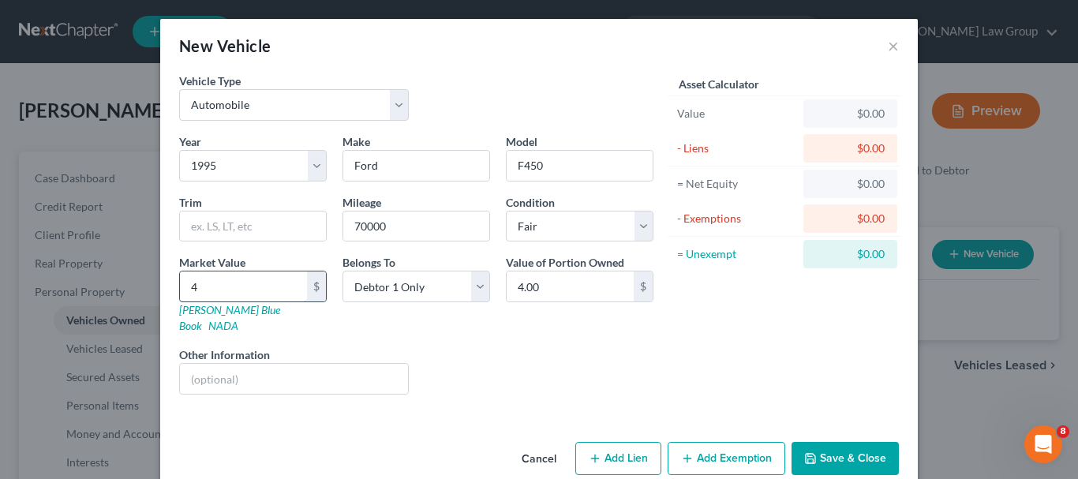
type input "45.00"
type input "450"
type input "450.00"
type input "4500"
type input "4,500.00"
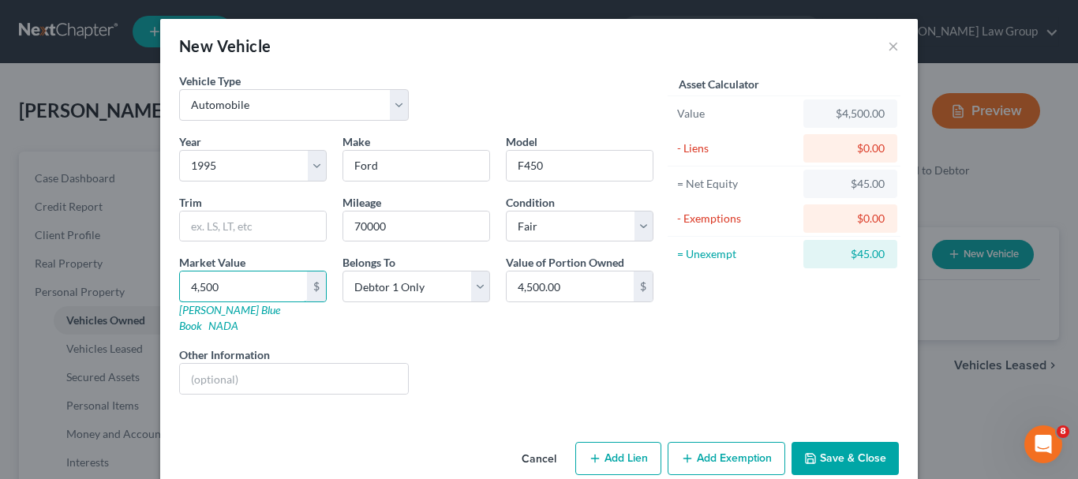
type input "4,500"
click at [695, 444] on button "Add Exemption" at bounding box center [727, 458] width 118 height 33
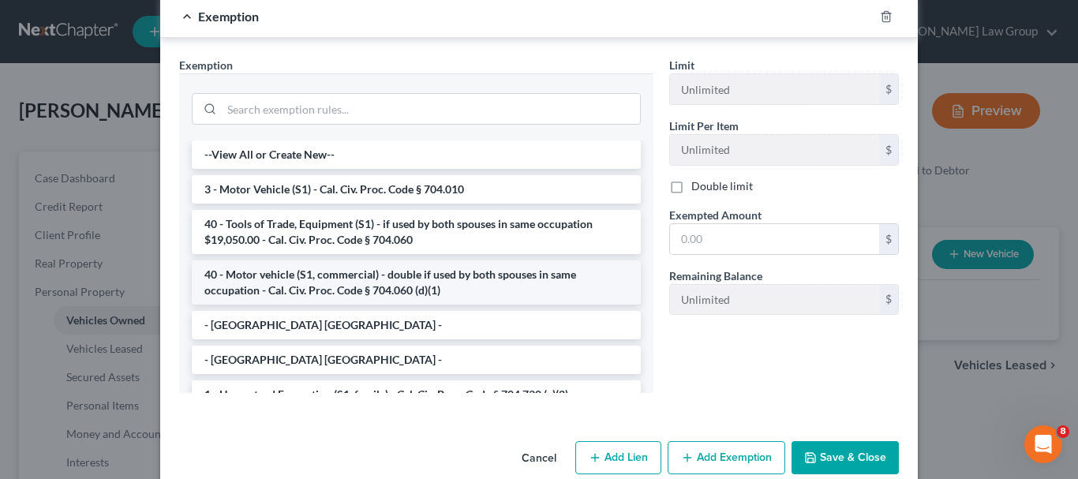
scroll to position [436, 0]
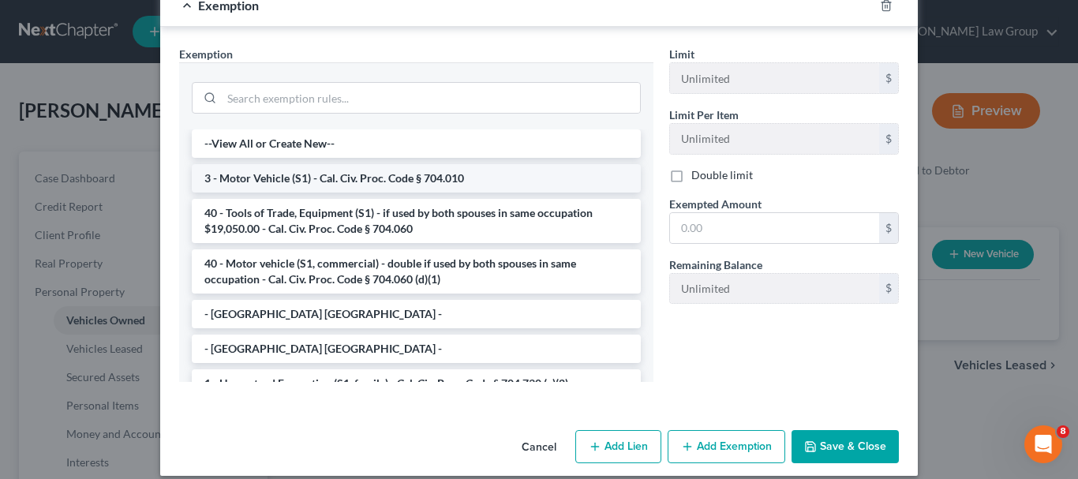
click at [399, 164] on li "3 - Motor Vehicle (S1) - Cal. Civ. Proc. Code § 704.010" at bounding box center [416, 178] width 449 height 28
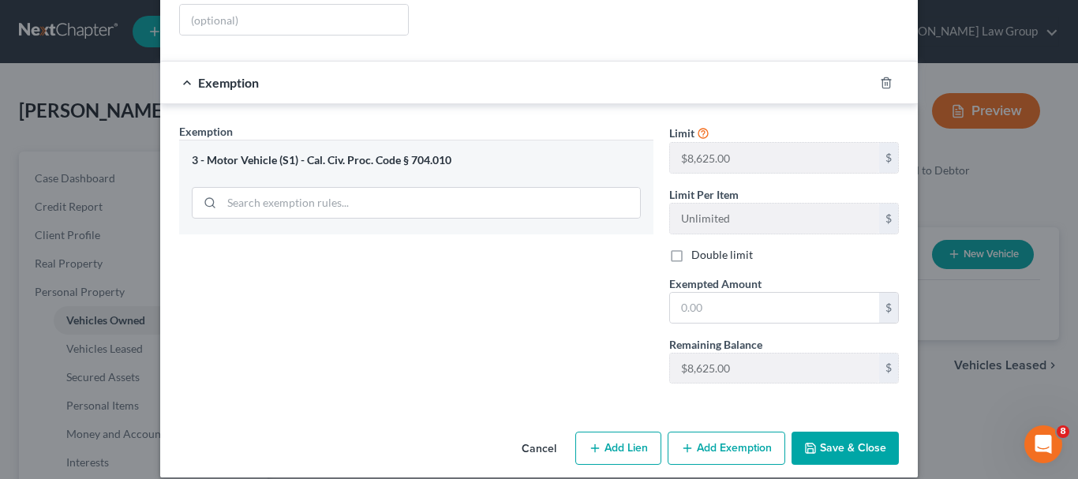
scroll to position [361, 0]
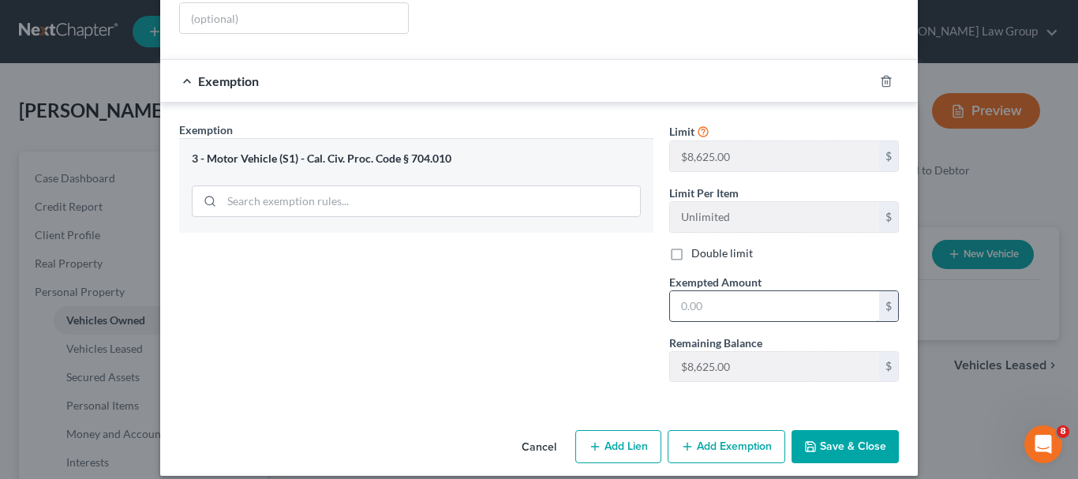
click at [775, 292] on input "text" at bounding box center [774, 306] width 209 height 30
type input "4,500"
click at [811, 430] on button "Save & Close" at bounding box center [845, 446] width 107 height 33
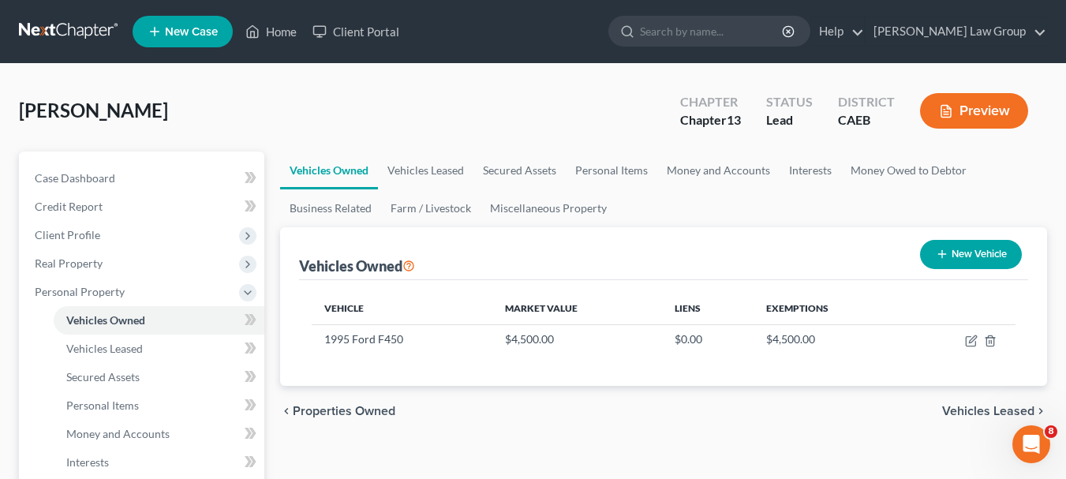
click at [972, 253] on button "New Vehicle" at bounding box center [971, 254] width 102 height 29
select select "0"
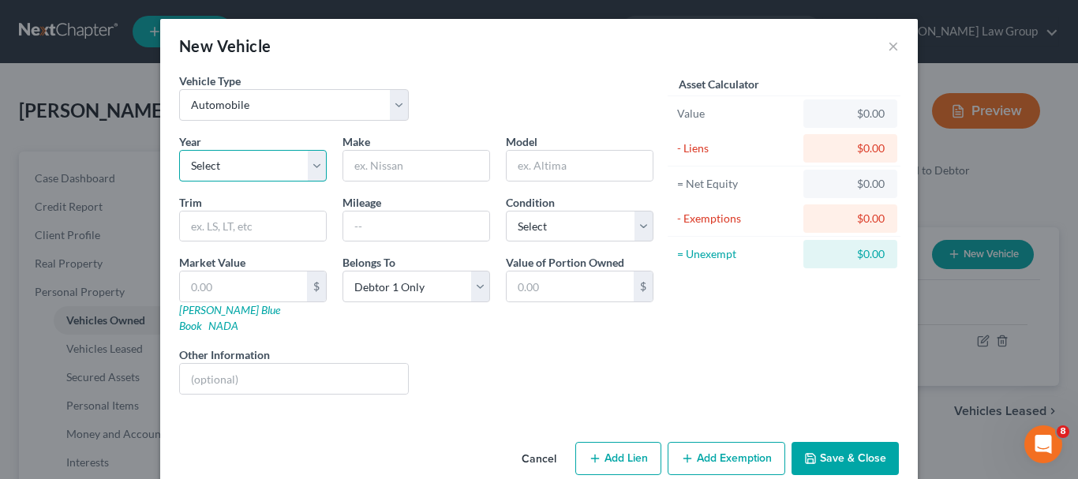
click at [313, 173] on select "Select 2026 2025 2024 2023 2022 2021 2020 2019 2018 2017 2016 2015 2014 2013 20…" at bounding box center [253, 166] width 148 height 32
select select "38"
click at [179, 150] on select "Select 2026 2025 2024 2023 2022 2021 2020 2019 2018 2017 2016 2015 2014 2013 20…" at bounding box center [253, 166] width 148 height 32
click at [418, 162] on input "text" at bounding box center [416, 166] width 146 height 30
type input "Chevrolet"
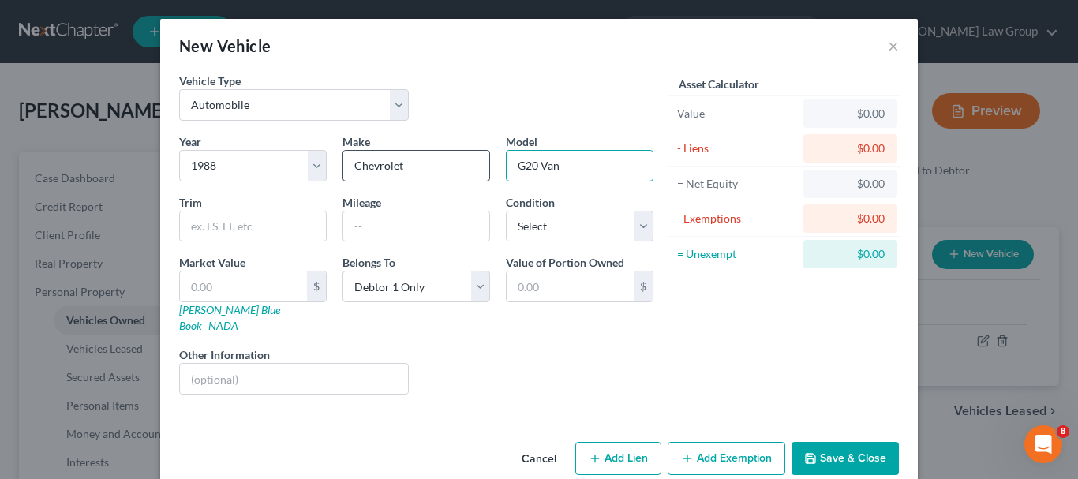
type input "G20 Van"
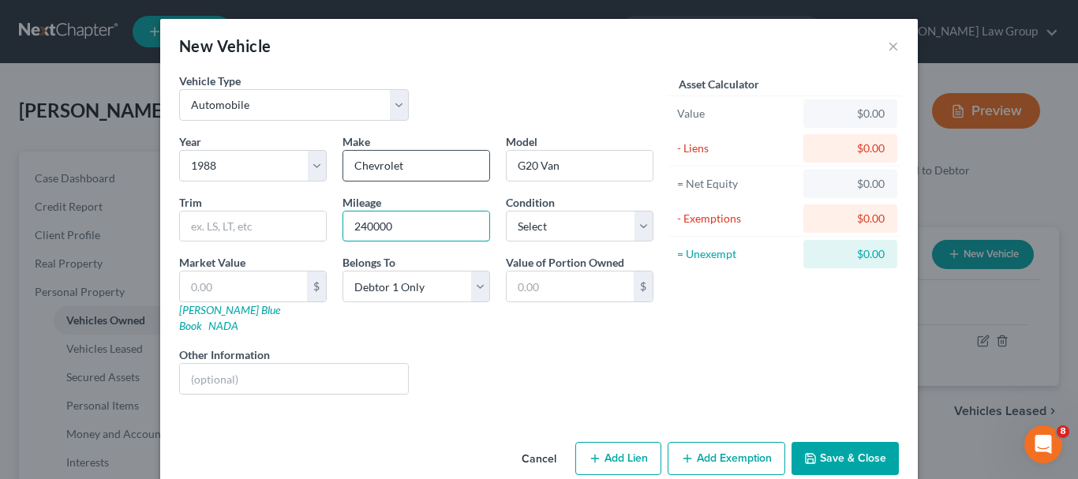
type input "240000"
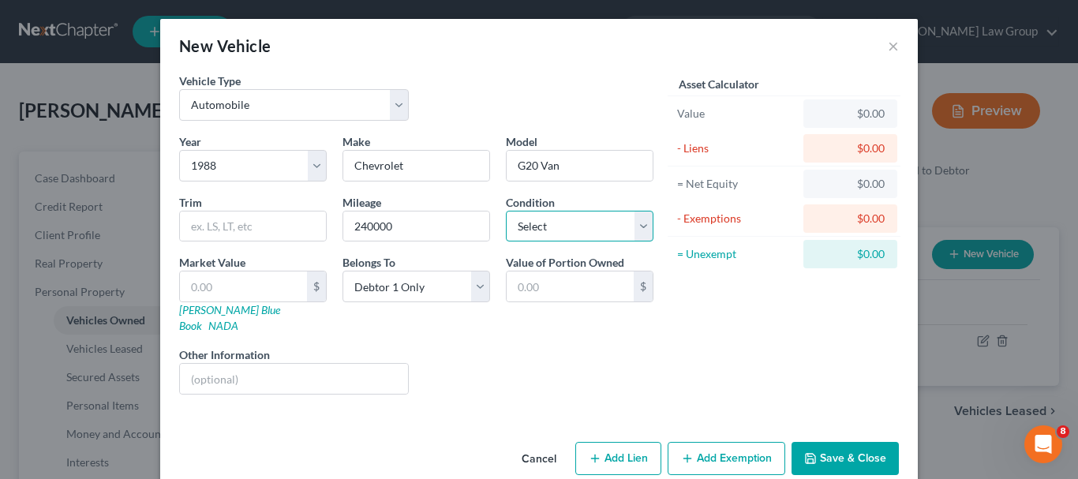
click at [635, 234] on select "Select Excellent Very Good Good Fair Poor" at bounding box center [580, 227] width 148 height 32
select select "4"
click at [506, 211] on select "Select Excellent Very Good Good Fair Poor" at bounding box center [580, 227] width 148 height 32
click at [316, 293] on div "$" at bounding box center [316, 287] width 19 height 30
click at [269, 293] on input "text" at bounding box center [243, 287] width 127 height 30
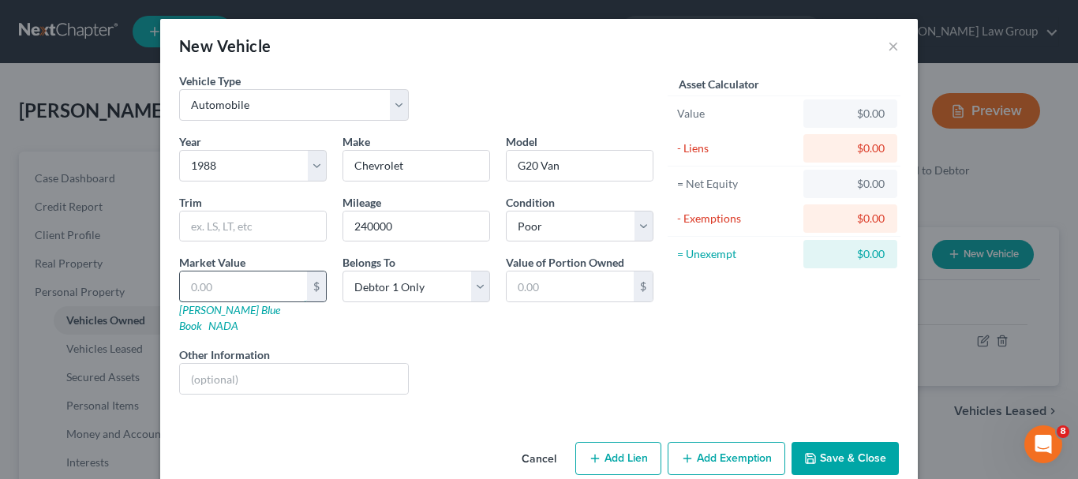
type input "0"
type input "0.00"
type input "5"
type input "5.00"
type input "50"
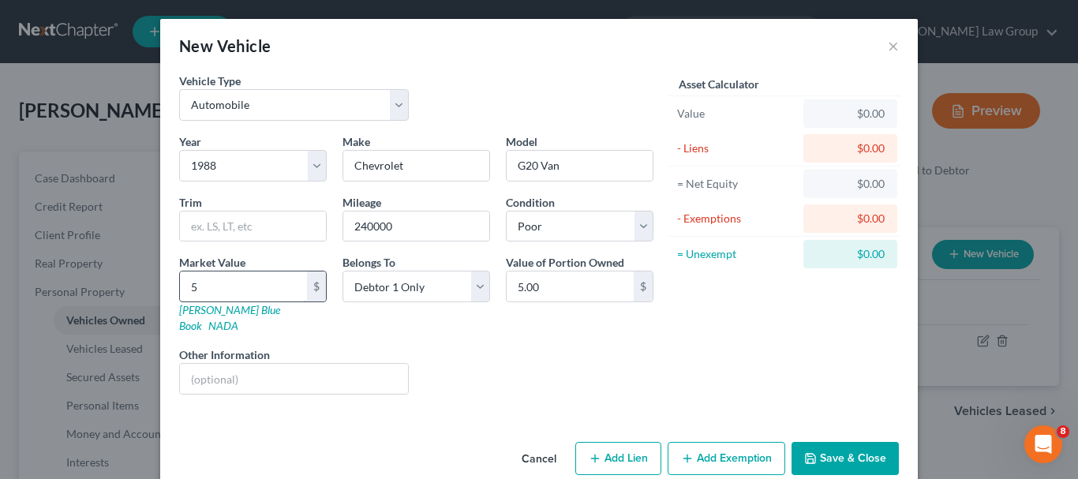
type input "50.00"
type input "500"
type input "500.00"
click at [737, 442] on button "Add Exemption" at bounding box center [727, 458] width 118 height 33
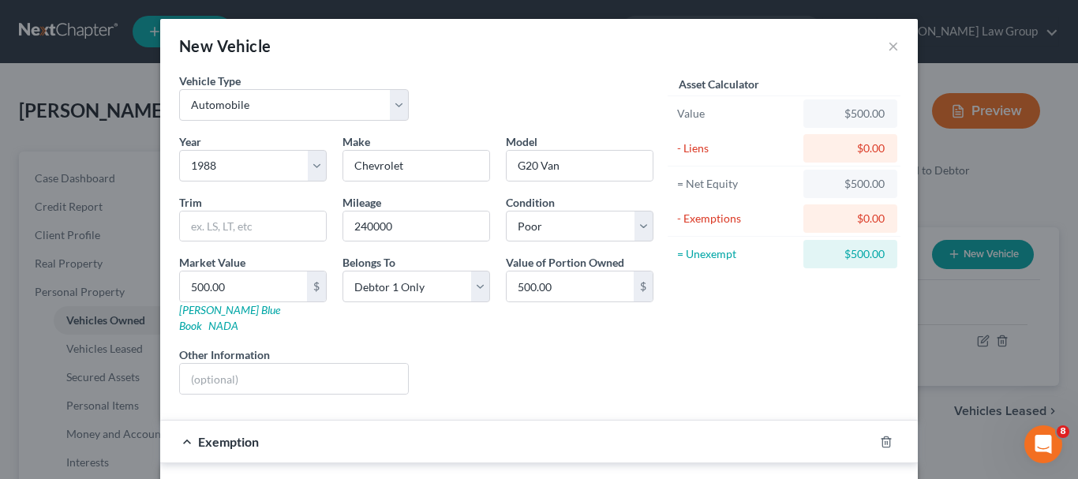
scroll to position [419, 0]
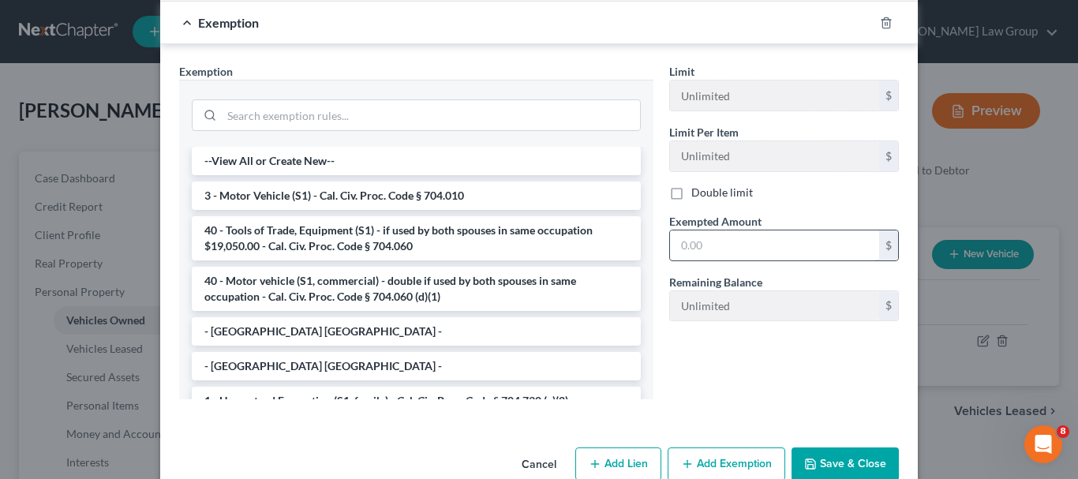
click at [815, 232] on input "text" at bounding box center [774, 245] width 209 height 30
type input "500"
click at [843, 448] on button "Save & Close" at bounding box center [845, 464] width 107 height 33
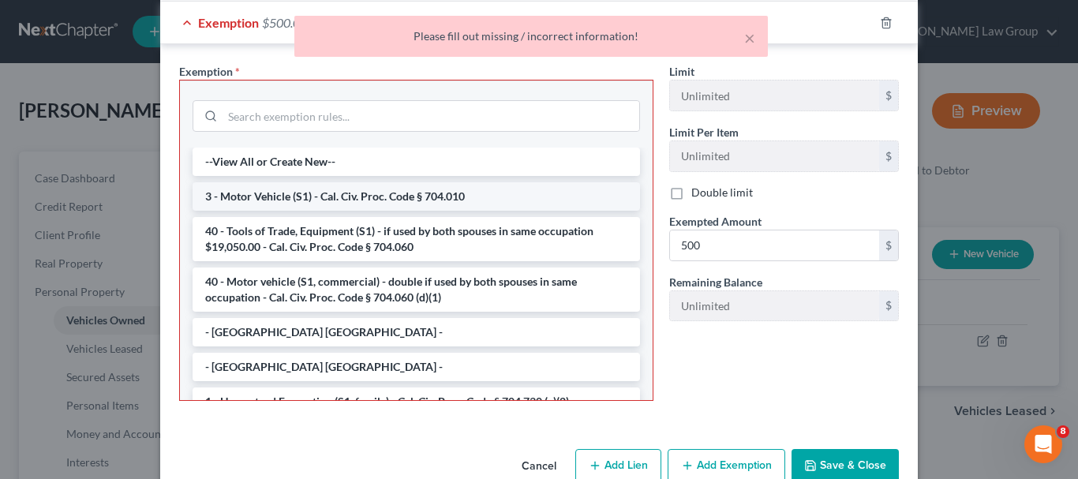
click at [392, 182] on li "3 - Motor Vehicle (S1) - Cal. Civ. Proc. Code § 704.010" at bounding box center [417, 196] width 448 height 28
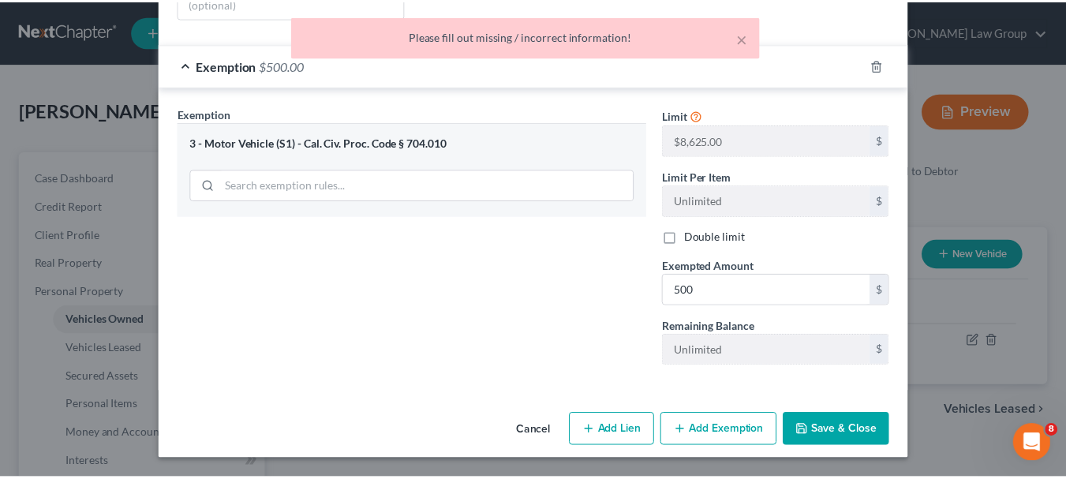
scroll to position [361, 0]
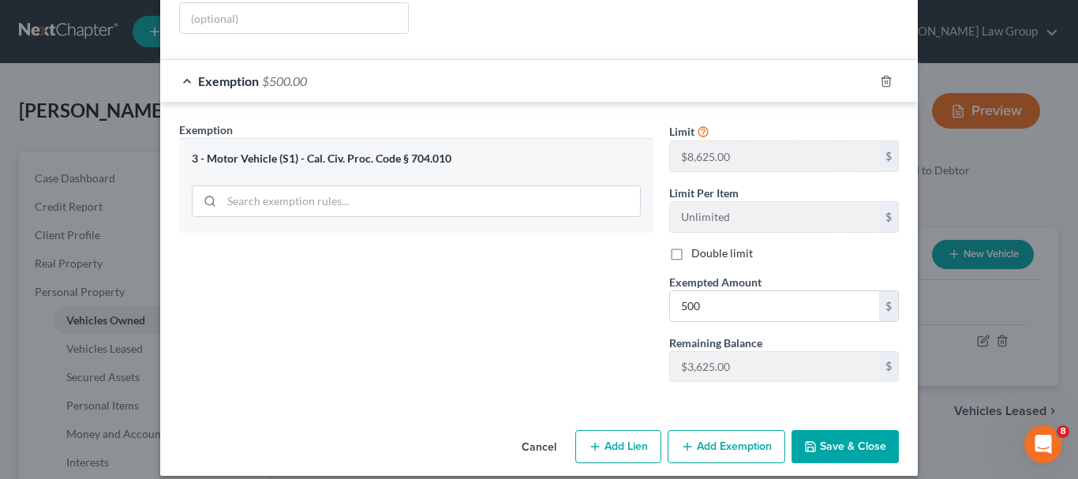
click at [837, 430] on button "Save & Close" at bounding box center [845, 446] width 107 height 33
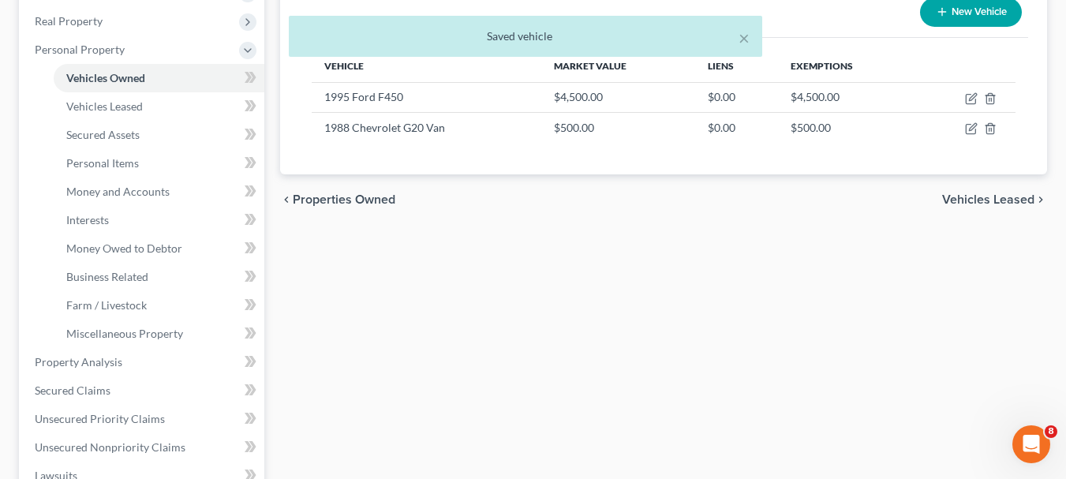
scroll to position [249, 0]
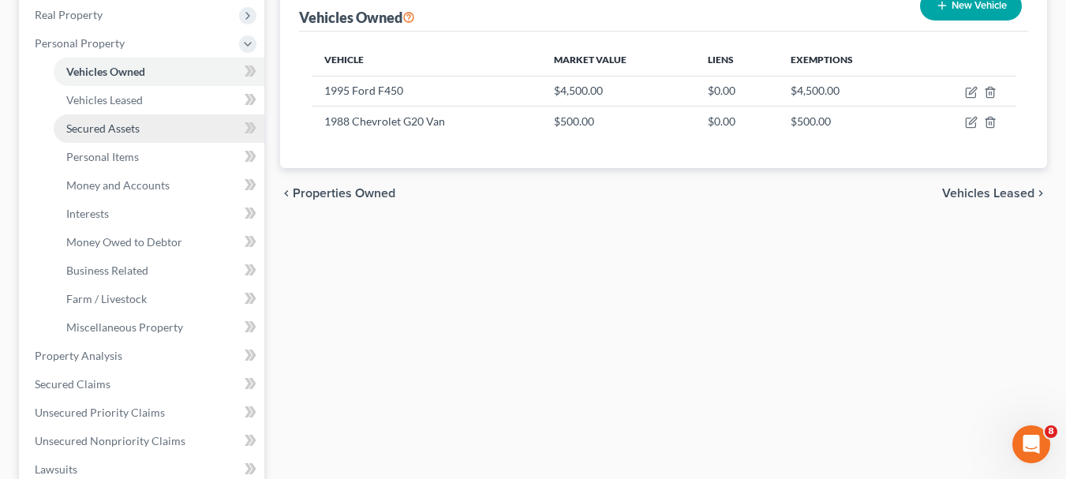
drag, startPoint x: 143, startPoint y: 125, endPoint x: 116, endPoint y: 126, distance: 26.9
click at [116, 126] on span "Secured Assets" at bounding box center [102, 128] width 73 height 13
click at [116, 126] on ul "Vehicles Owned Vehicles Leased Machinery and Vehicles Office Related" at bounding box center [143, 200] width 242 height 284
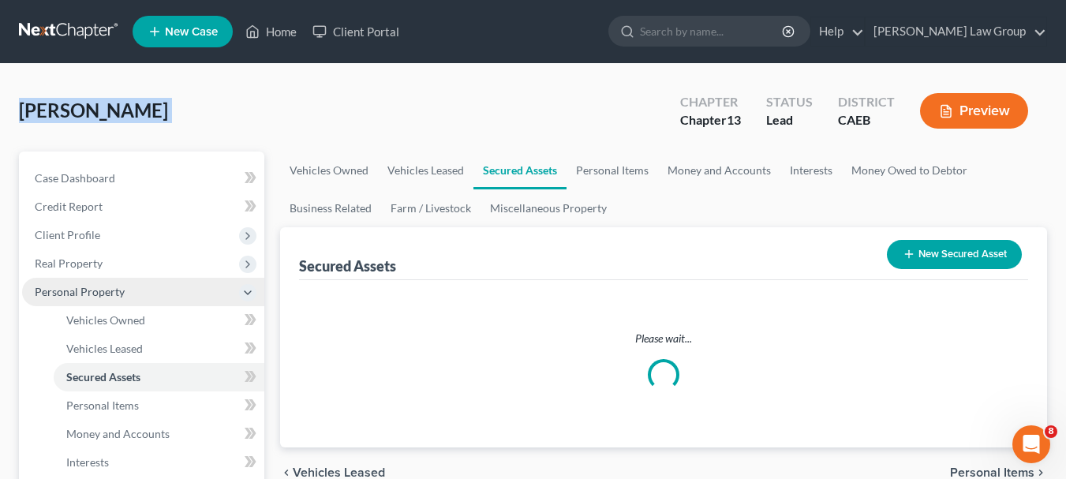
click at [116, 126] on div "[PERSON_NAME] Upgraded Chapter Chapter 13 Status Lead District CAEB Preview" at bounding box center [533, 117] width 1028 height 69
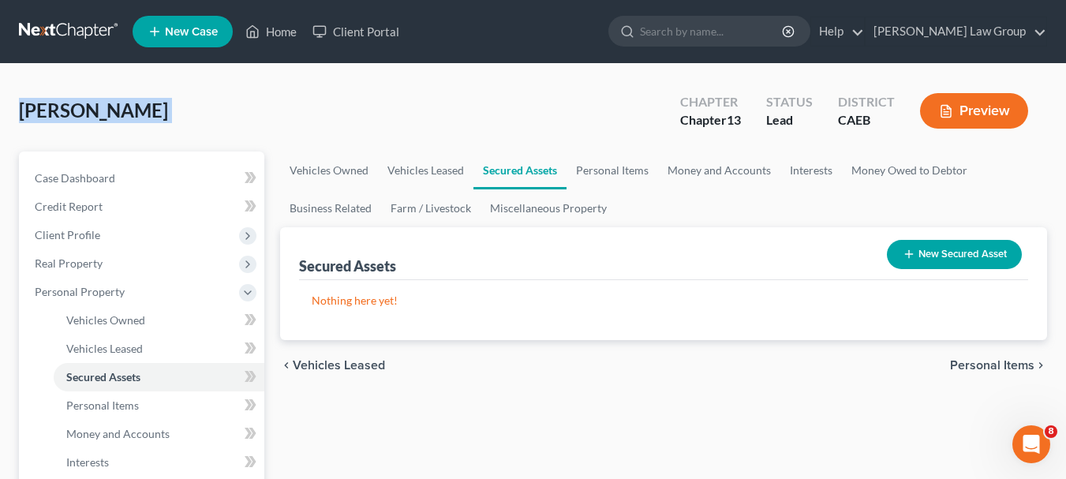
click at [949, 245] on button "New Secured Asset" at bounding box center [954, 254] width 135 height 29
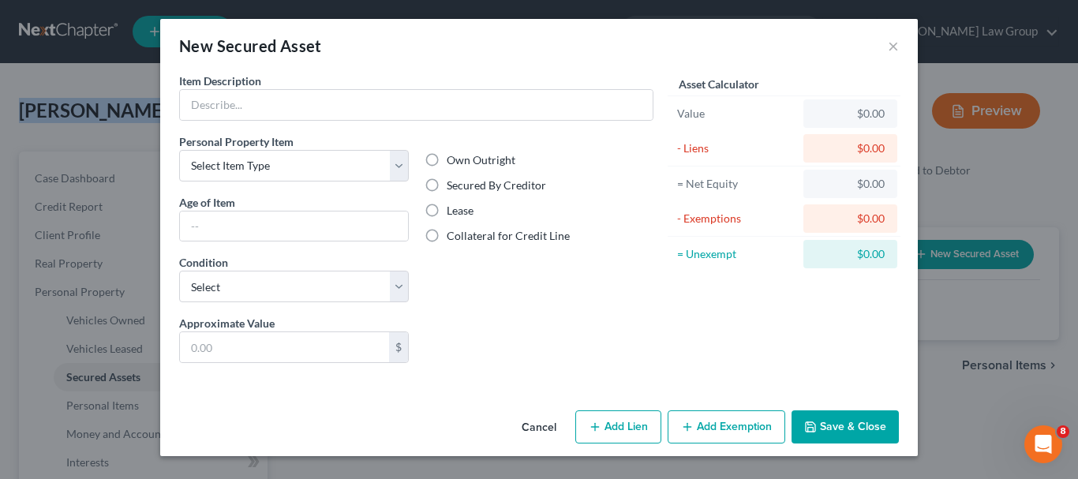
click at [543, 427] on button "Cancel" at bounding box center [539, 428] width 60 height 32
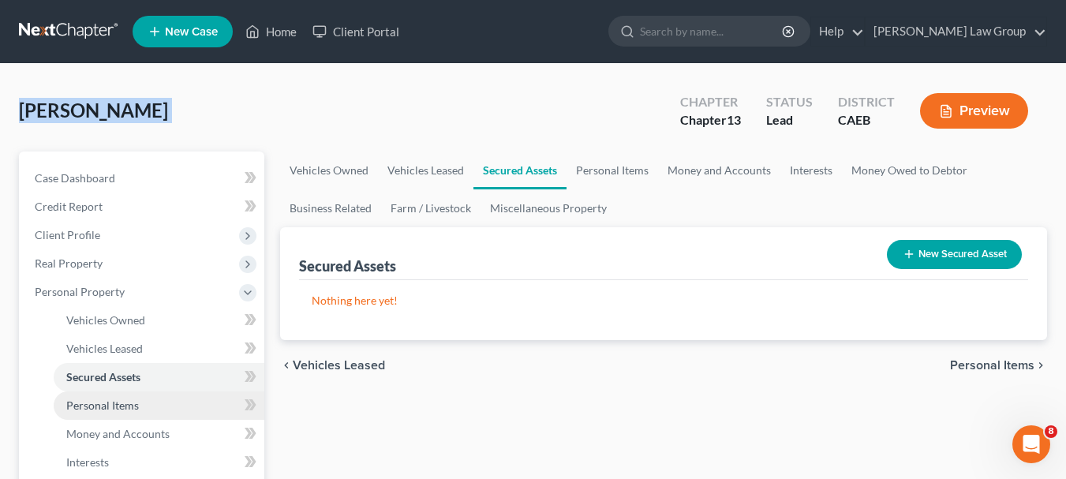
click at [120, 402] on span "Personal Items" at bounding box center [102, 405] width 73 height 13
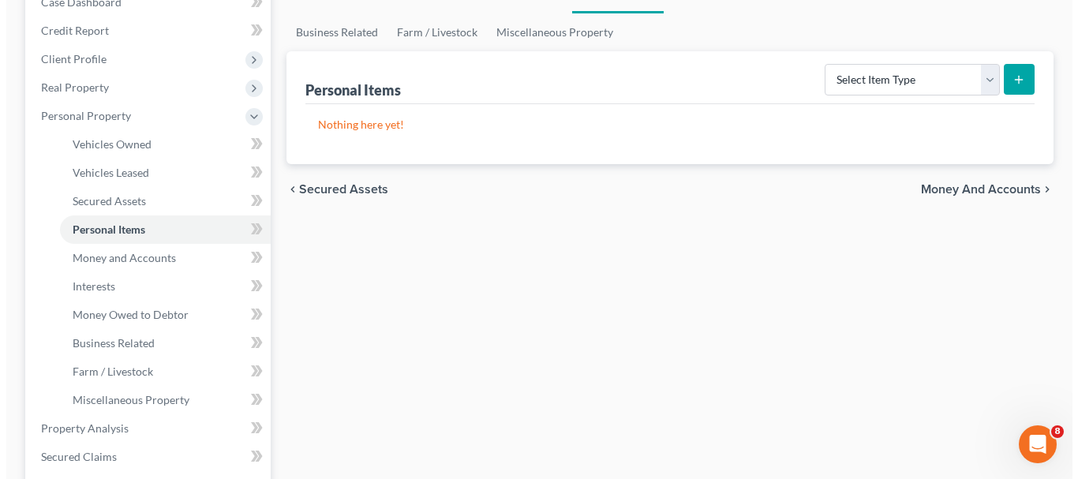
scroll to position [182, 0]
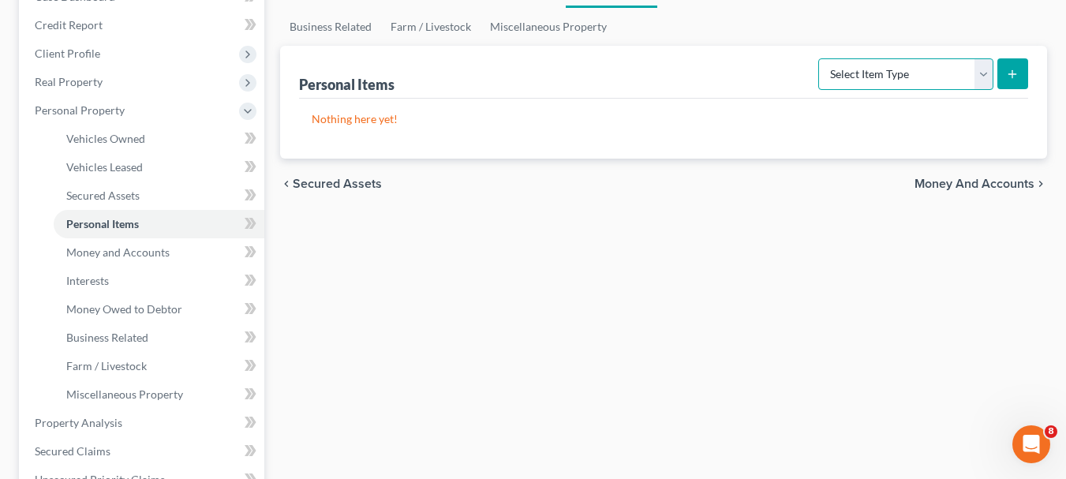
click at [980, 80] on select "Select Item Type Clothing Collectibles Of Value Electronics Firearms Household …" at bounding box center [906, 74] width 175 height 32
select select "clothing"
click at [820, 58] on select "Select Item Type Clothing Collectibles Of Value Electronics Firearms Household …" at bounding box center [906, 74] width 175 height 32
click at [1013, 74] on line "submit" at bounding box center [1013, 74] width 7 height 0
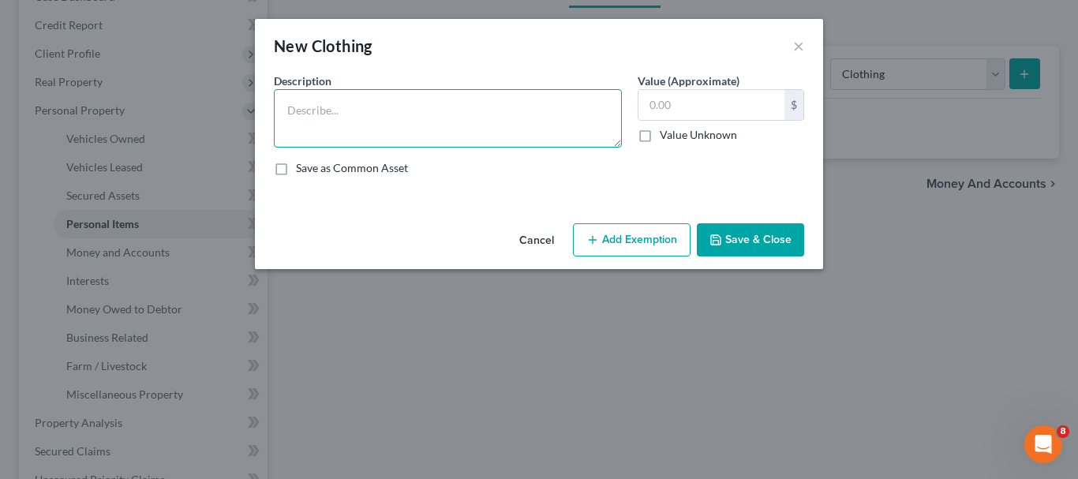
click at [378, 96] on textarea at bounding box center [448, 118] width 348 height 58
type textarea "Personal Clothing"
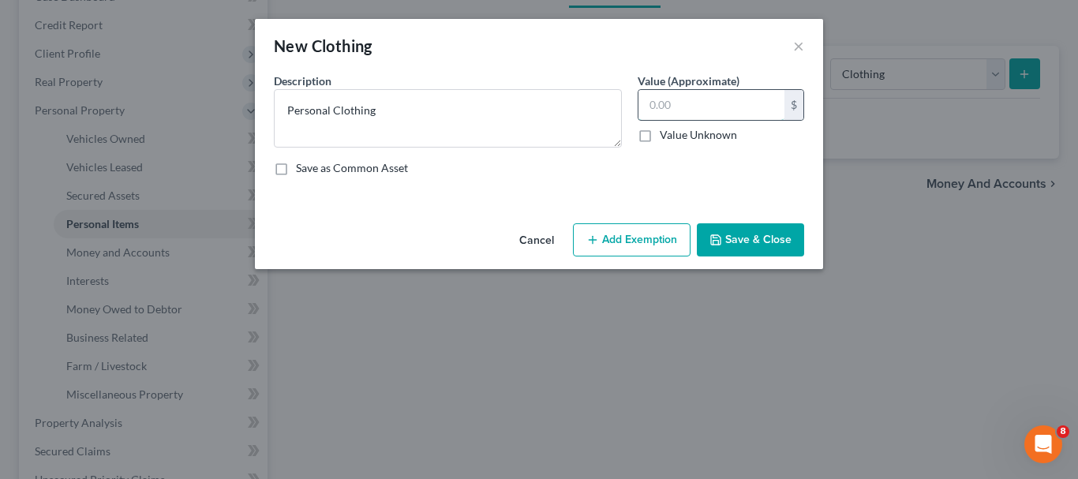
click at [657, 106] on input "text" at bounding box center [712, 105] width 146 height 30
type input "500.00"
click at [638, 234] on button "Add Exemption" at bounding box center [632, 239] width 118 height 33
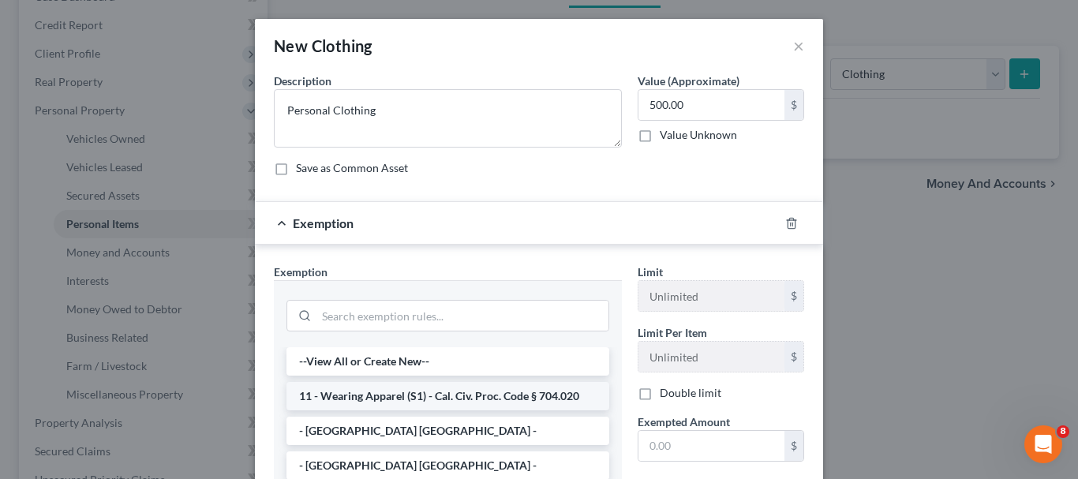
click at [493, 396] on li "11 - Wearing Apparel (S1) - Cal. Civ. Proc. Code § 704.020" at bounding box center [448, 396] width 323 height 28
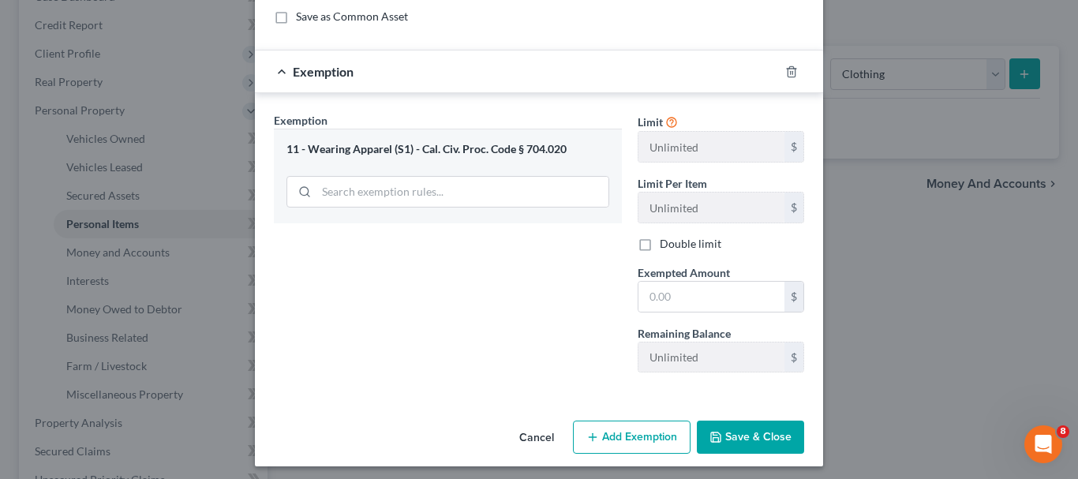
scroll to position [158, 0]
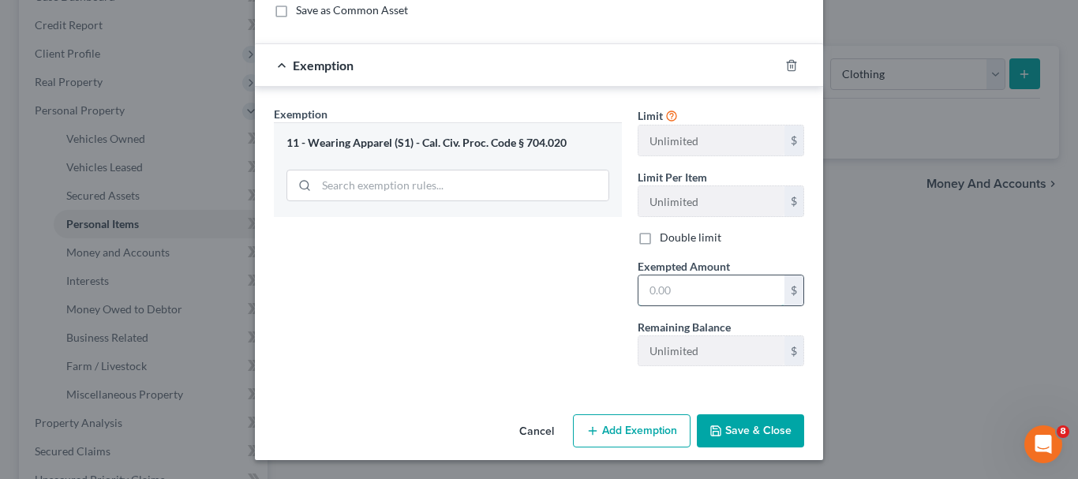
click at [711, 290] on input "text" at bounding box center [712, 290] width 146 height 30
type input "500"
click at [735, 429] on button "Save & Close" at bounding box center [750, 430] width 107 height 33
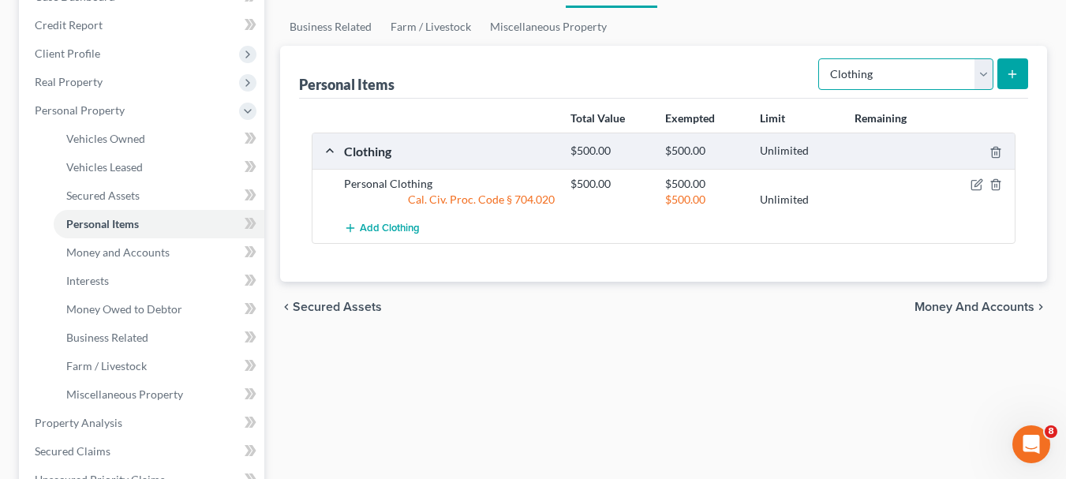
click at [987, 73] on select "Select Item Type Clothing Collectibles Of Value Electronics Firearms Household …" at bounding box center [906, 74] width 175 height 32
select select "electronics"
click at [820, 58] on select "Select Item Type Clothing Collectibles Of Value Electronics Firearms Household …" at bounding box center [906, 74] width 175 height 32
click at [1006, 83] on button "submit" at bounding box center [1013, 73] width 31 height 31
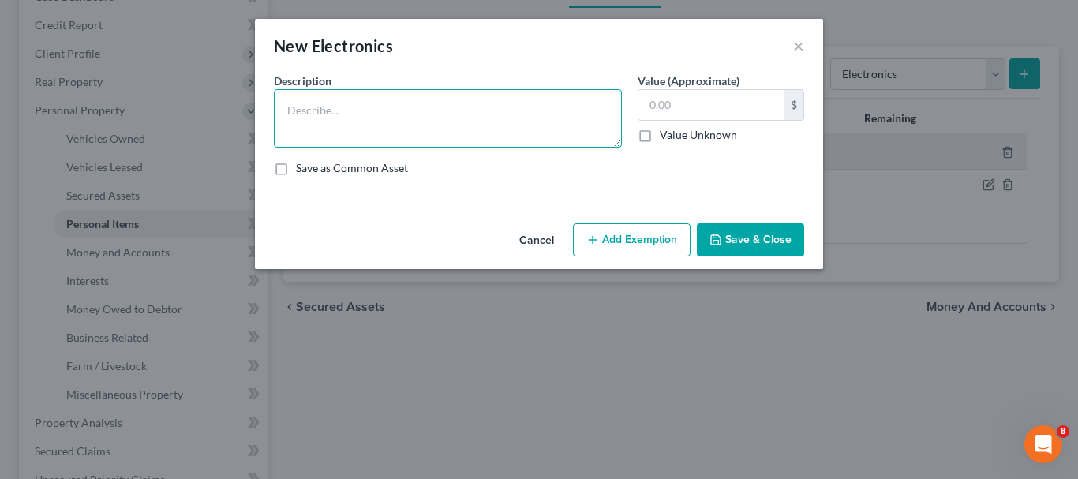
click at [335, 101] on textarea at bounding box center [448, 118] width 348 height 58
type textarea "Dell Computer - [DEMOGRAPHIC_DATA]"
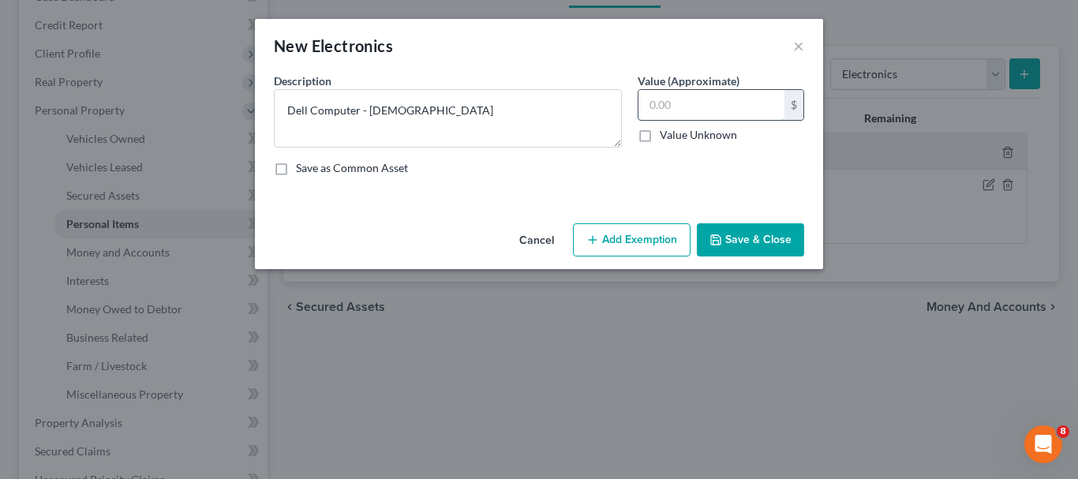
click at [723, 108] on input "text" at bounding box center [712, 105] width 146 height 30
type input "100.00"
click at [640, 238] on button "Add Exemption" at bounding box center [632, 239] width 118 height 33
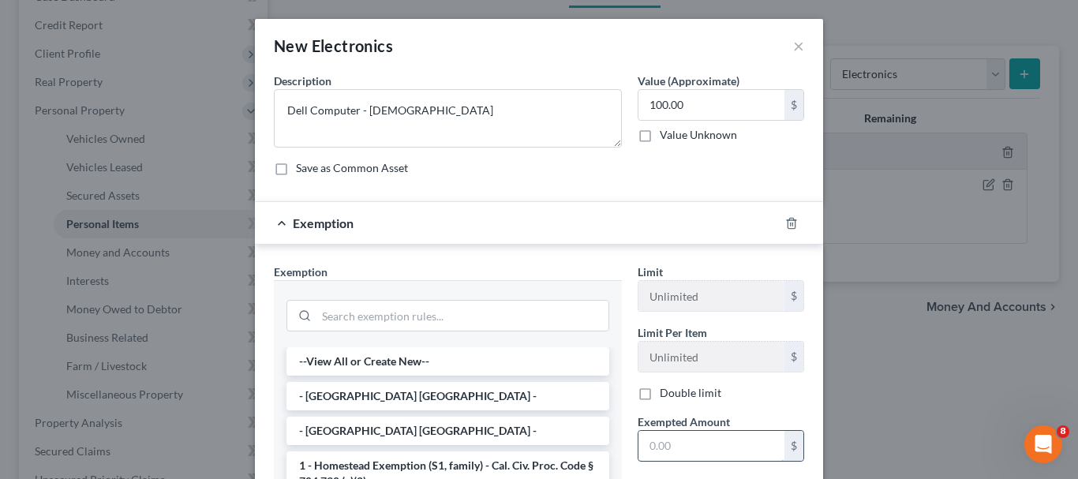
click at [691, 445] on input "text" at bounding box center [712, 446] width 146 height 30
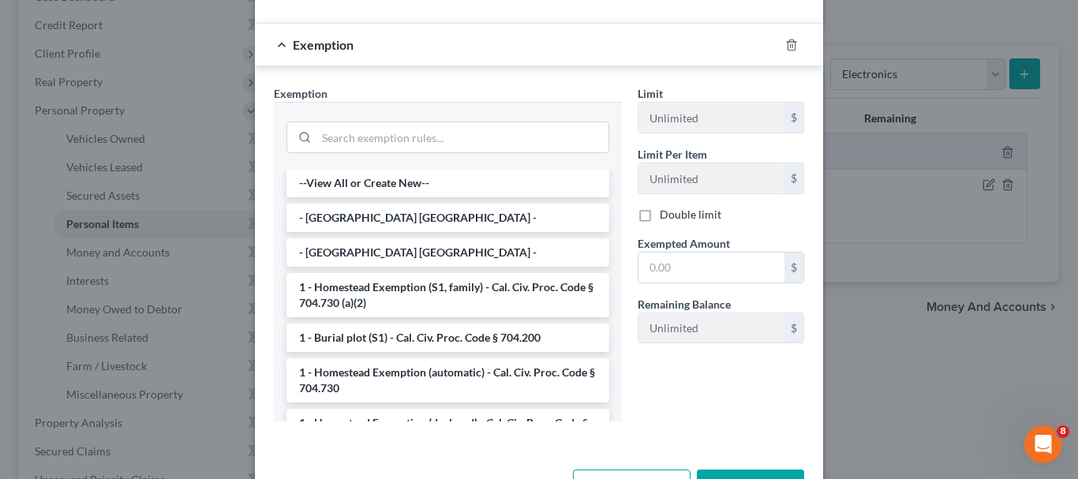
scroll to position [234, 0]
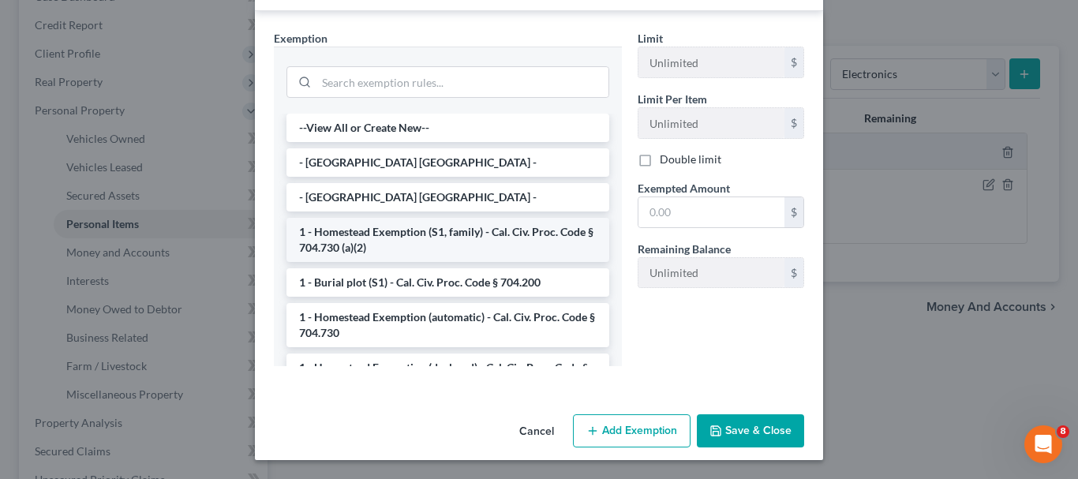
click at [431, 245] on li "1 - Homestead Exemption (S1, family) - Cal. Civ. Proc. Code § 704.730 (a)(2)" at bounding box center [448, 240] width 323 height 44
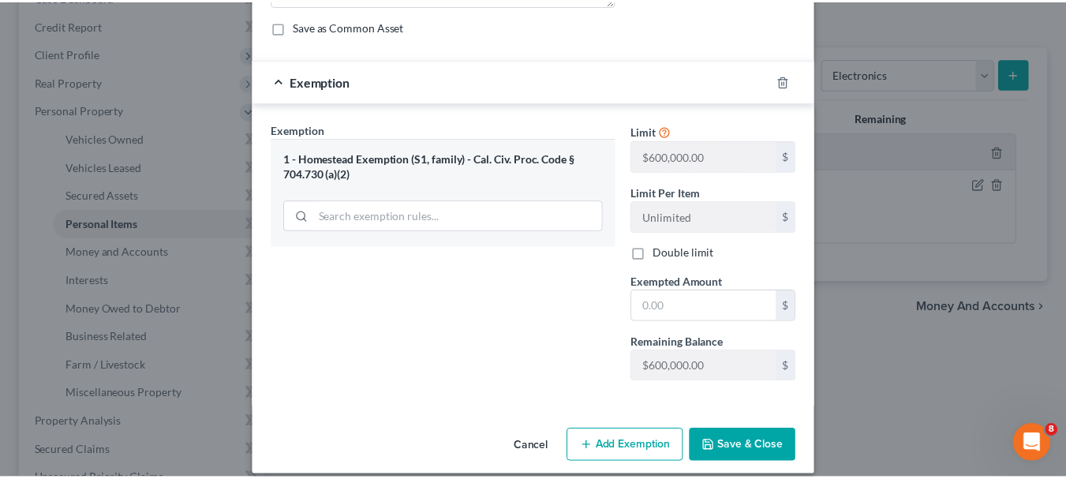
scroll to position [158, 0]
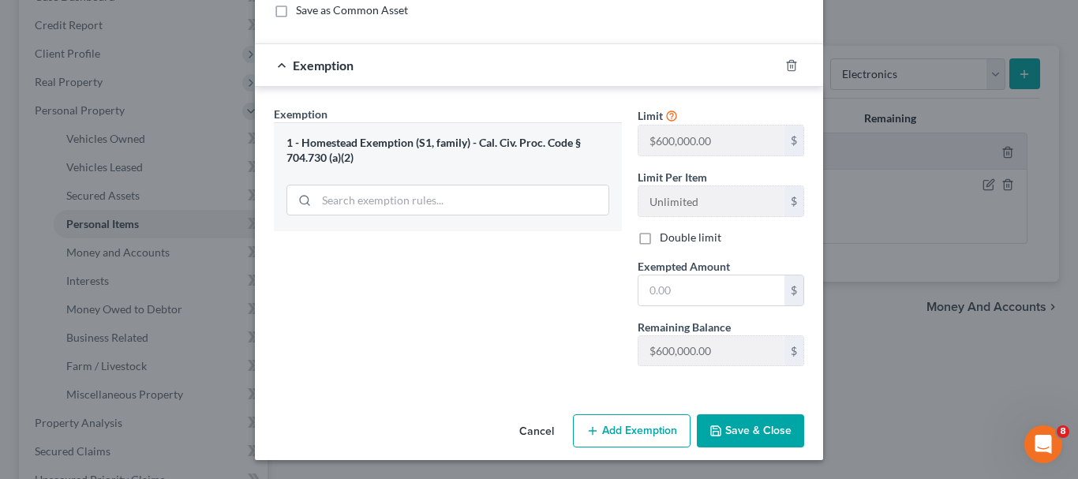
click at [526, 429] on button "Cancel" at bounding box center [537, 432] width 60 height 32
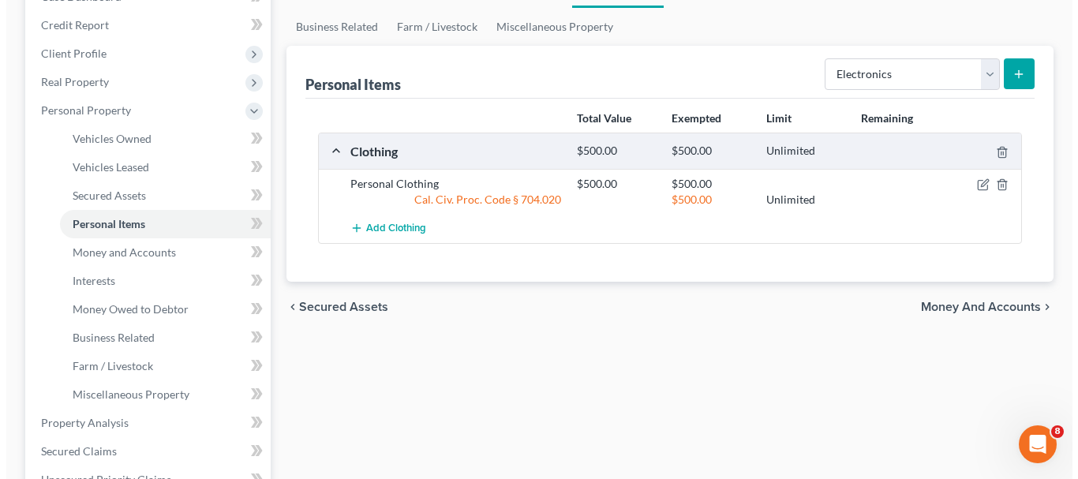
scroll to position [111, 0]
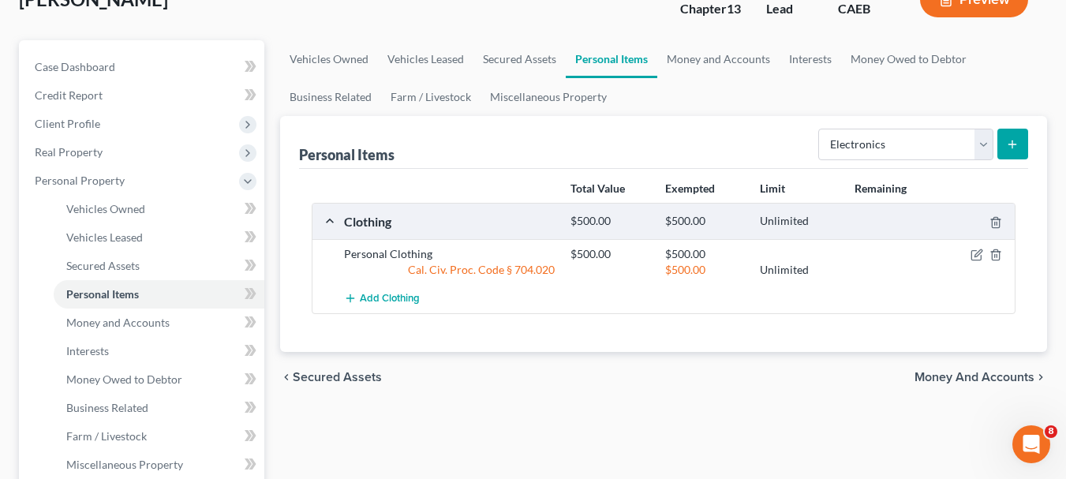
click at [1013, 144] on line "submit" at bounding box center [1013, 144] width 7 height 0
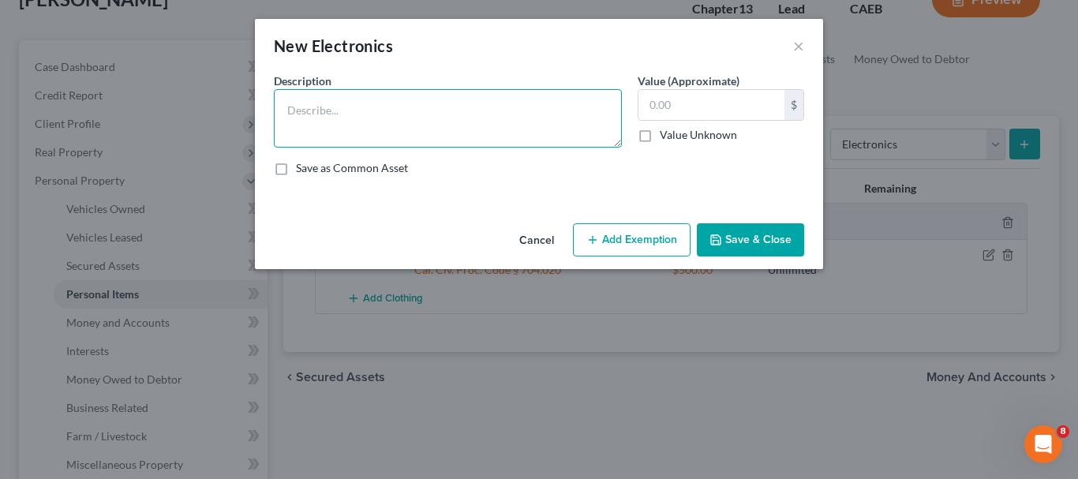
click at [406, 109] on textarea at bounding box center [448, 118] width 348 height 58
type textarea "Dell Computer - [DEMOGRAPHIC_DATA]"
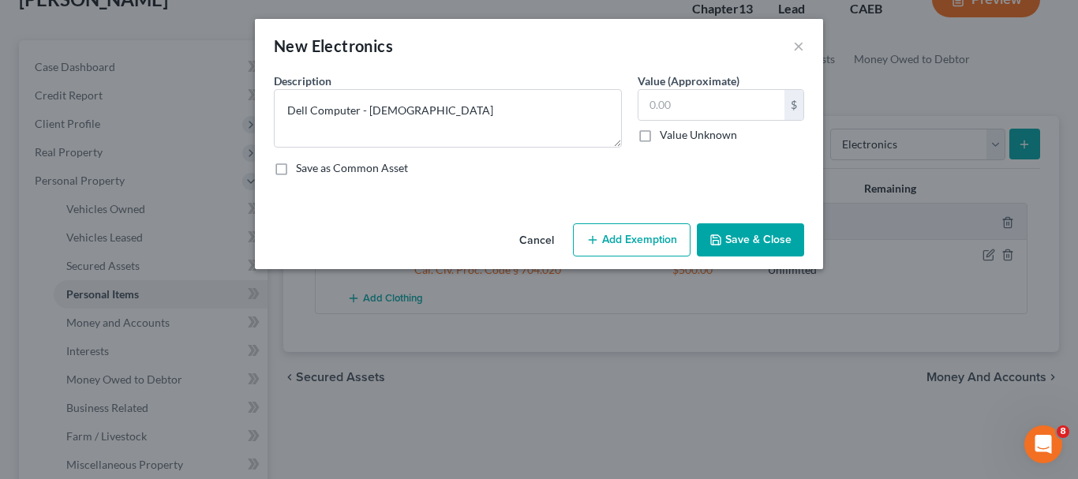
click at [635, 237] on button "Add Exemption" at bounding box center [632, 239] width 118 height 33
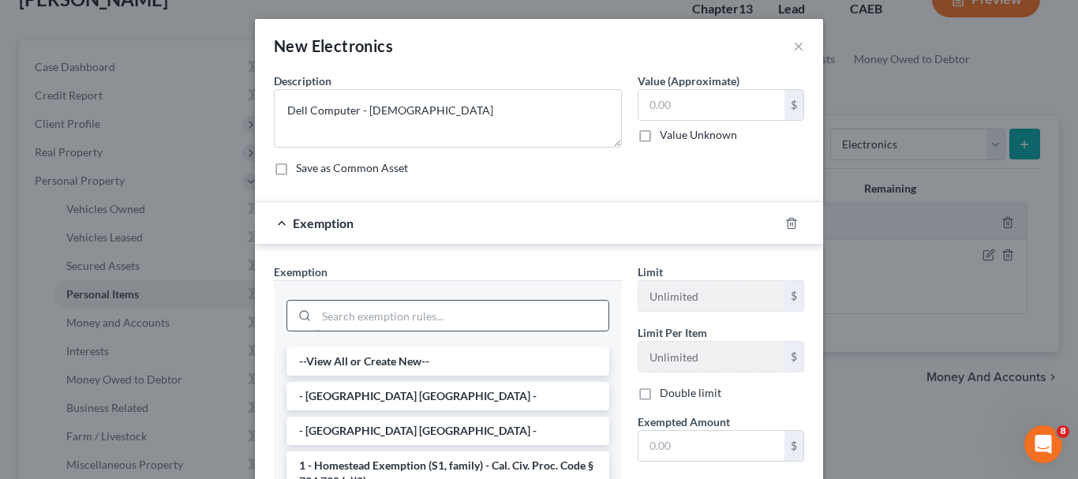
click at [508, 314] on input "search" at bounding box center [463, 316] width 292 height 30
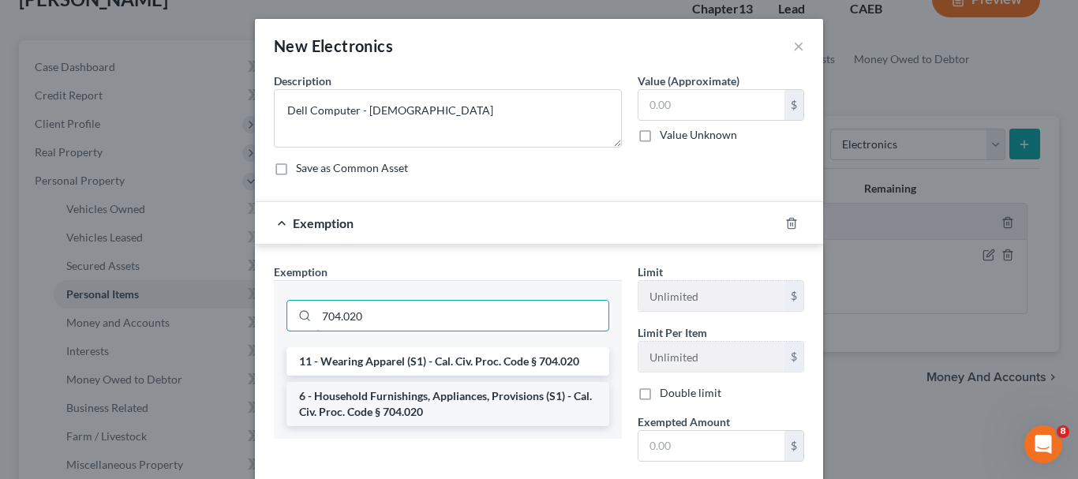
type input "704.020"
click at [414, 399] on li "6 - Household Furnishings, Appliances, Provisions (S1) - Cal. Civ. Proc. Code §…" at bounding box center [448, 404] width 323 height 44
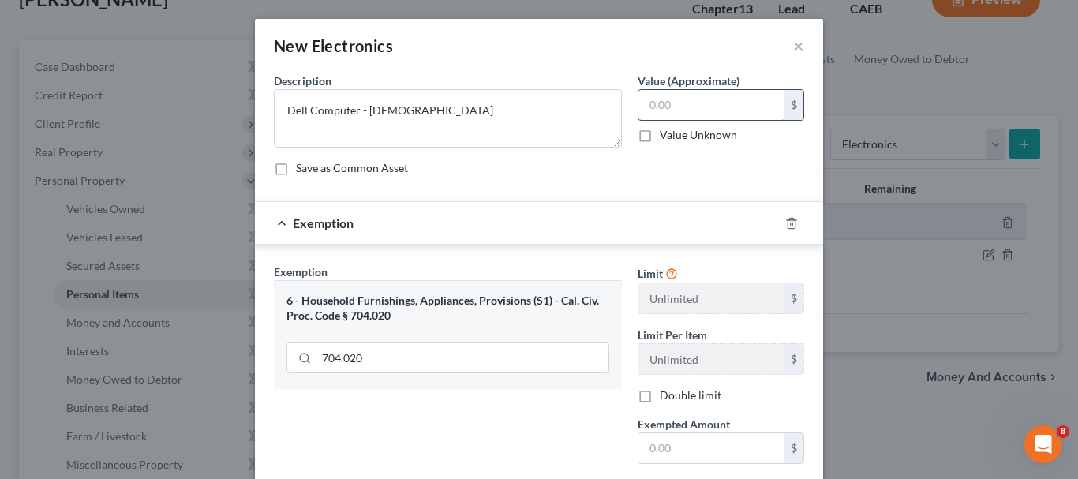
click at [713, 109] on input "text" at bounding box center [712, 105] width 146 height 30
type input "100.00"
click at [676, 445] on input "text" at bounding box center [712, 448] width 146 height 30
type input "100.00"
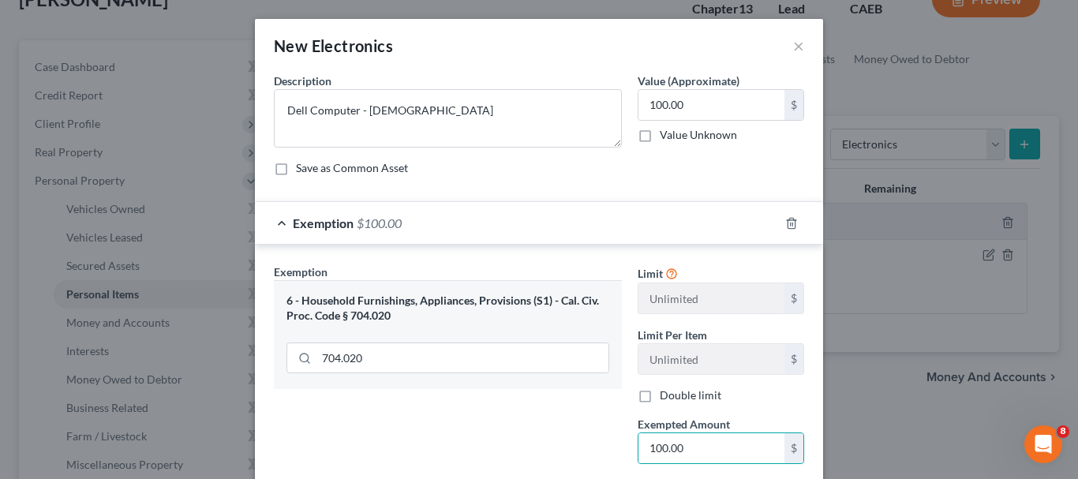
scroll to position [158, 0]
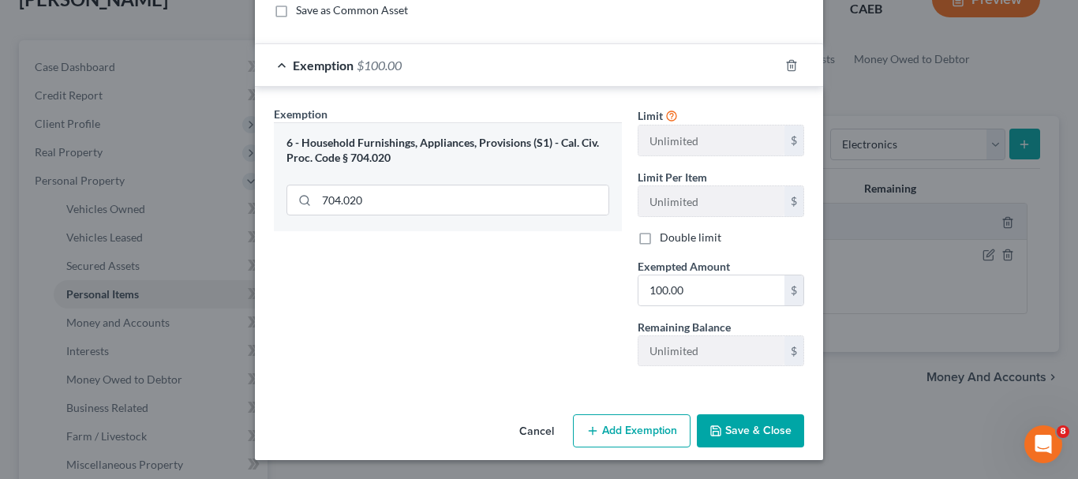
click at [724, 423] on button "Save & Close" at bounding box center [750, 430] width 107 height 33
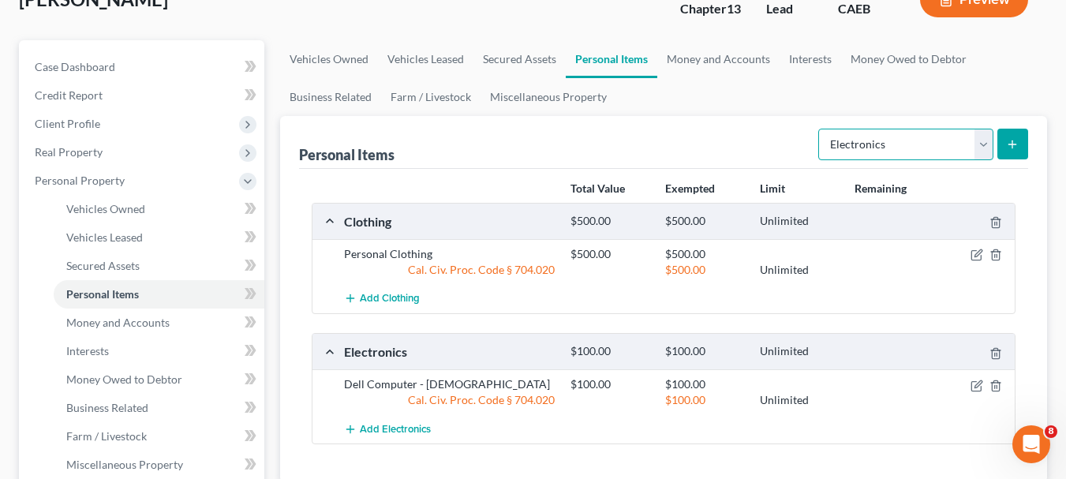
click at [986, 144] on select "Select Item Type Clothing Collectibles Of Value Electronics Firearms Household …" at bounding box center [906, 145] width 175 height 32
select select "household_goods"
click at [820, 129] on select "Select Item Type Clothing Collectibles Of Value Electronics Firearms Household …" at bounding box center [906, 145] width 175 height 32
click at [987, 150] on select "Select Item Type Clothing Collectibles Of Value Electronics Firearms Household …" at bounding box center [906, 145] width 175 height 32
click at [820, 129] on select "Select Item Type Clothing Collectibles Of Value Electronics Firearms Household …" at bounding box center [906, 145] width 175 height 32
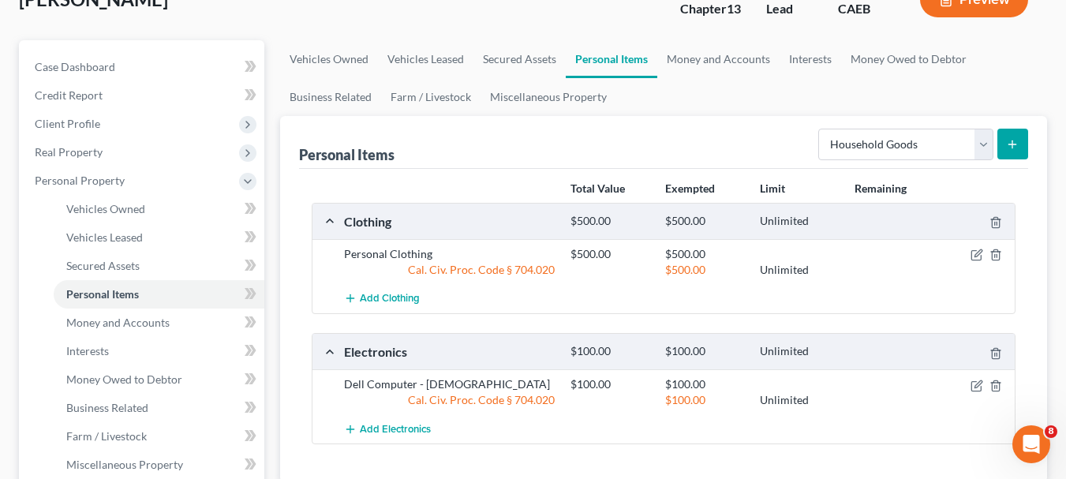
click at [1009, 145] on icon "submit" at bounding box center [1012, 144] width 13 height 13
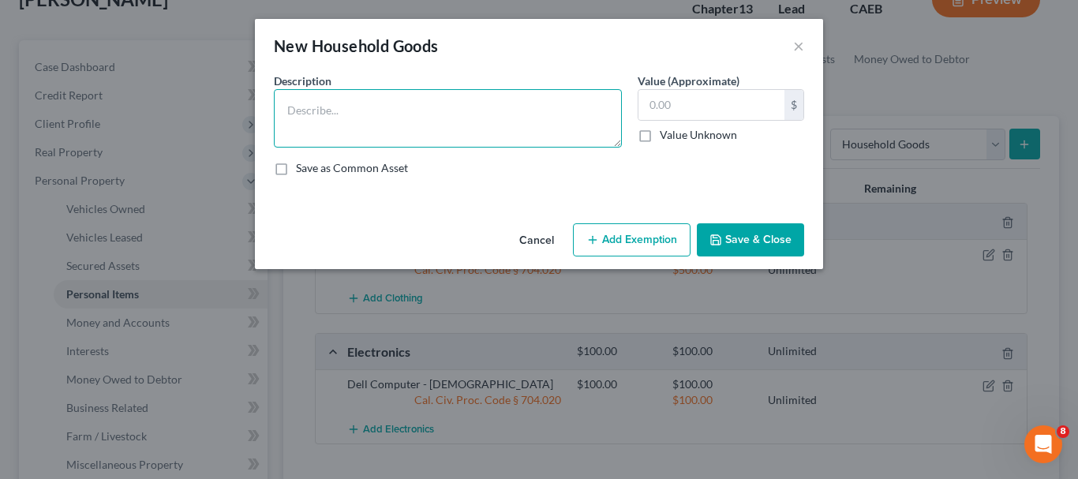
click at [307, 110] on textarea at bounding box center [448, 118] width 348 height 58
click at [380, 111] on textarea "Three bedroom sests, including bed, dresser, nightstand" at bounding box center [448, 118] width 348 height 58
click at [556, 113] on textarea "Three bedroom sets, including bed, dresser, nightstand" at bounding box center [448, 118] width 348 height 58
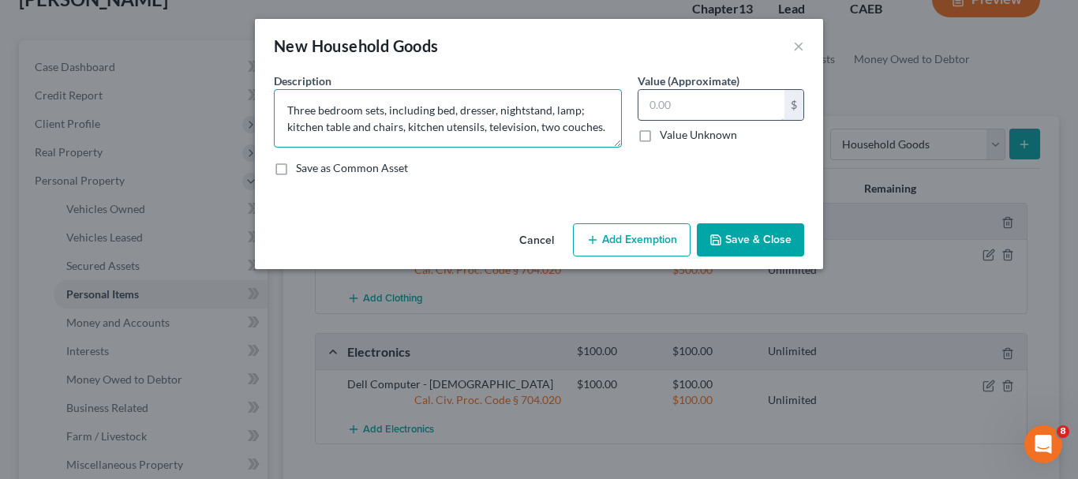
type textarea "Three bedroom sets, including bed, dresser, nightstand, lamp; kitchen table and…"
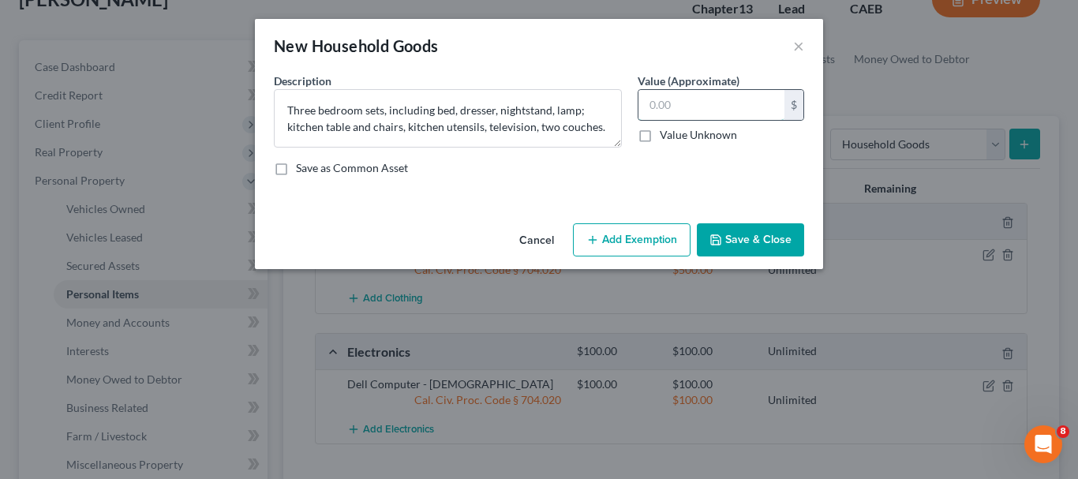
click at [658, 112] on input "text" at bounding box center [712, 105] width 146 height 30
type input "1,000"
click at [650, 236] on button "Add Exemption" at bounding box center [632, 239] width 118 height 33
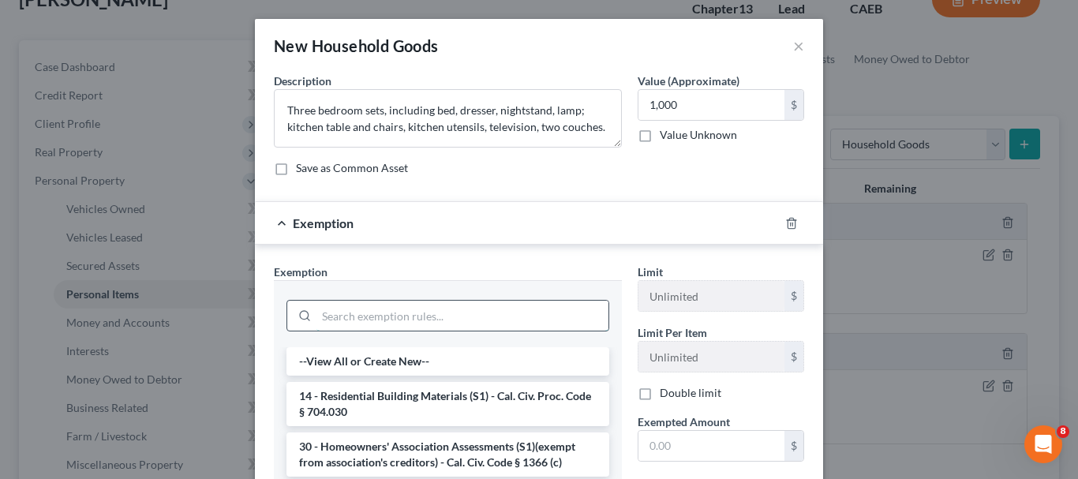
click at [538, 303] on input "search" at bounding box center [463, 316] width 292 height 30
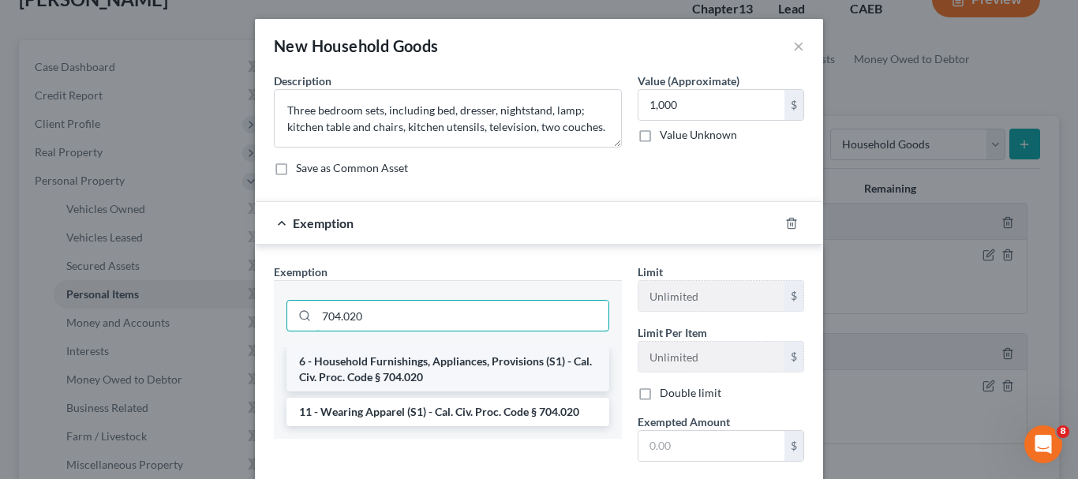
type input "704.020"
click at [439, 365] on li "6 - Household Furnishings, Appliances, Provisions (S1) - Cal. Civ. Proc. Code §…" at bounding box center [448, 369] width 323 height 44
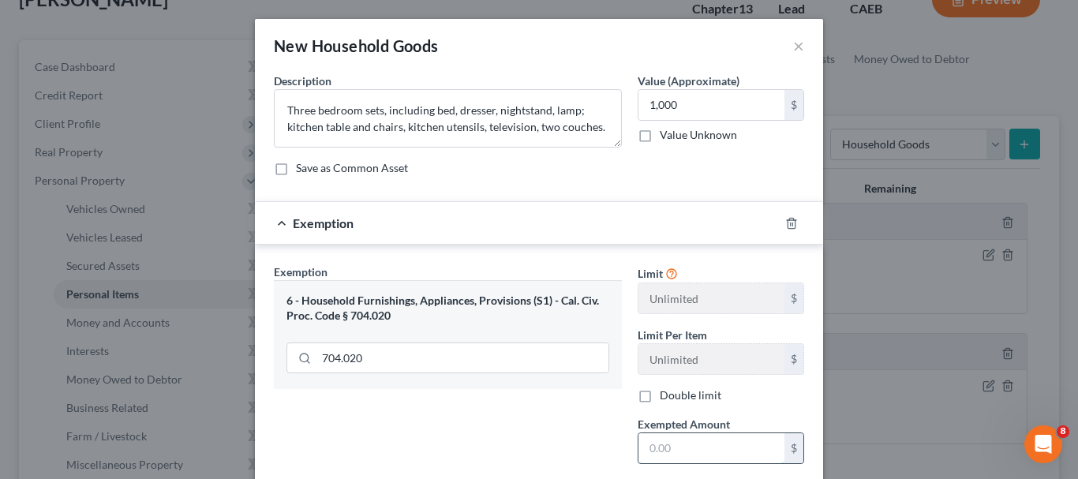
click at [680, 441] on input "text" at bounding box center [712, 448] width 146 height 30
type input "1,000"
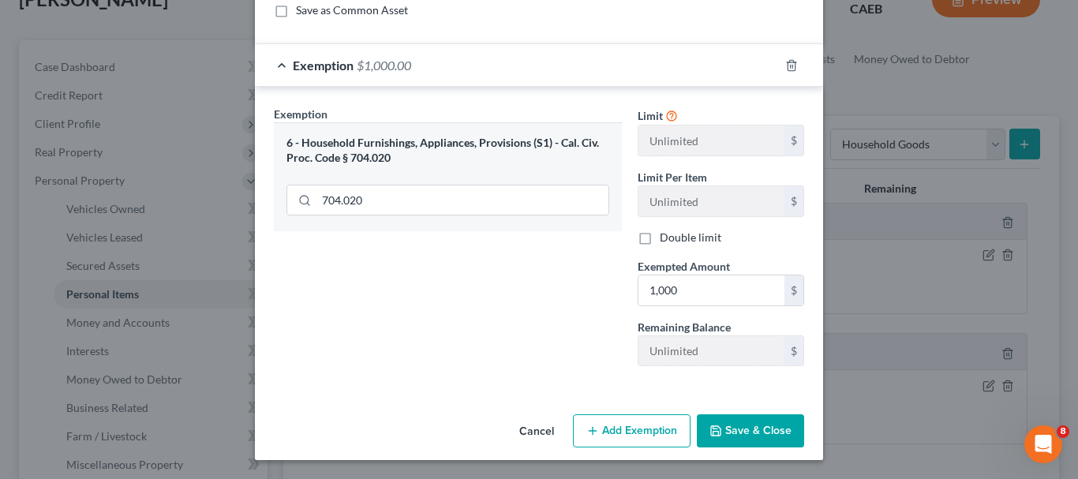
click at [748, 432] on button "Save & Close" at bounding box center [750, 430] width 107 height 33
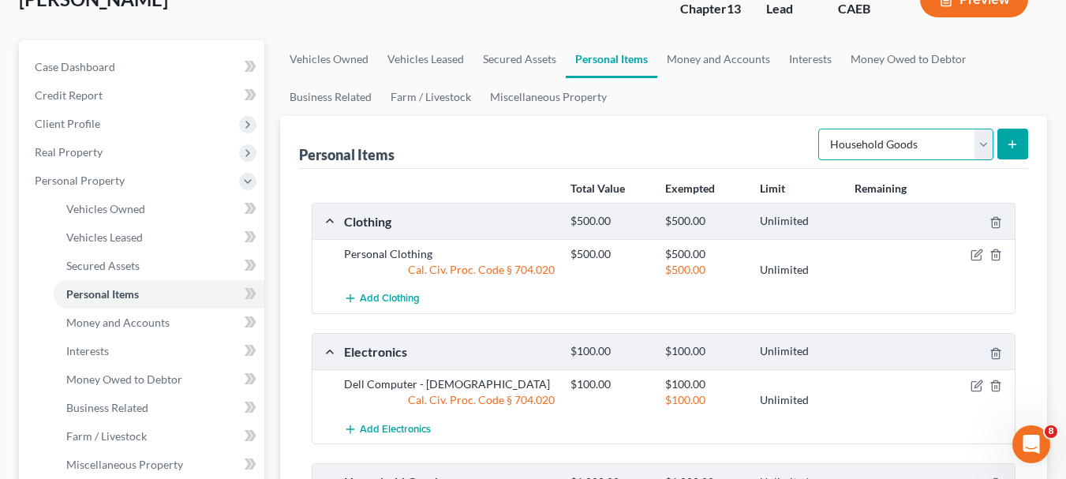
click at [984, 145] on select "Select Item Type Clothing Collectibles Of Value Electronics Firearms Household …" at bounding box center [906, 145] width 175 height 32
select select "sports_and_hobby_equipment"
click at [820, 129] on select "Select Item Type Clothing Collectibles Of Value Electronics Firearms Household …" at bounding box center [906, 145] width 175 height 32
click at [1014, 140] on icon "submit" at bounding box center [1012, 144] width 13 height 13
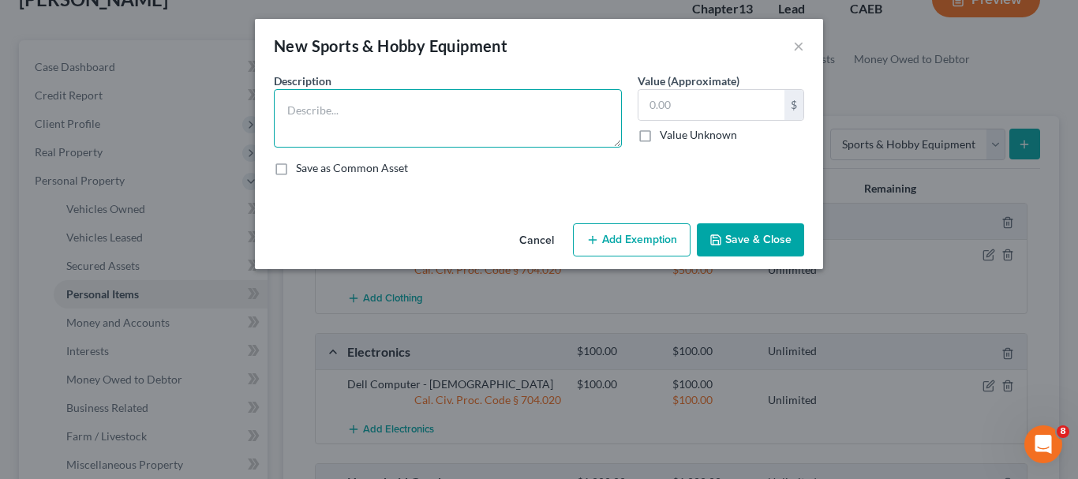
click at [439, 120] on textarea at bounding box center [448, 118] width 348 height 58
type textarea "Bicycles"
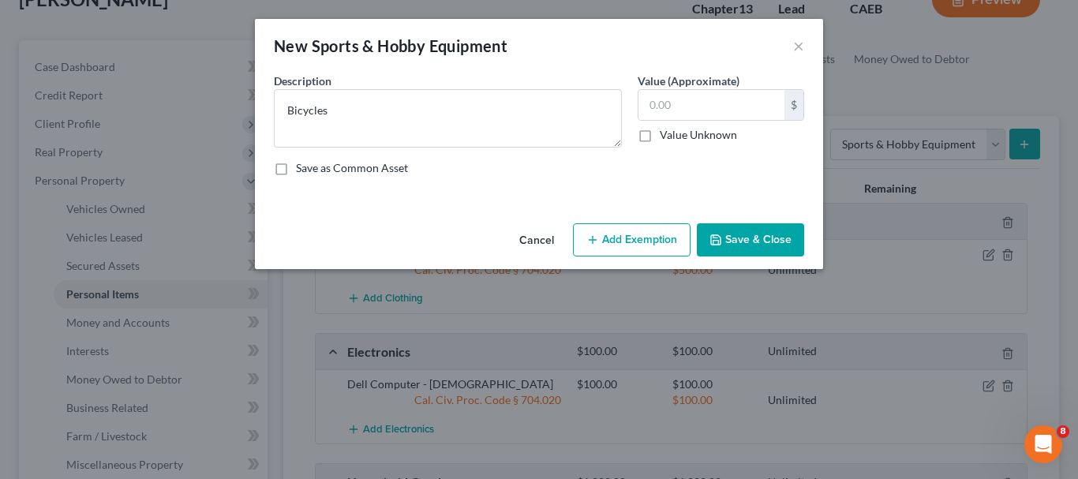
click at [641, 230] on button "Add Exemption" at bounding box center [632, 239] width 118 height 33
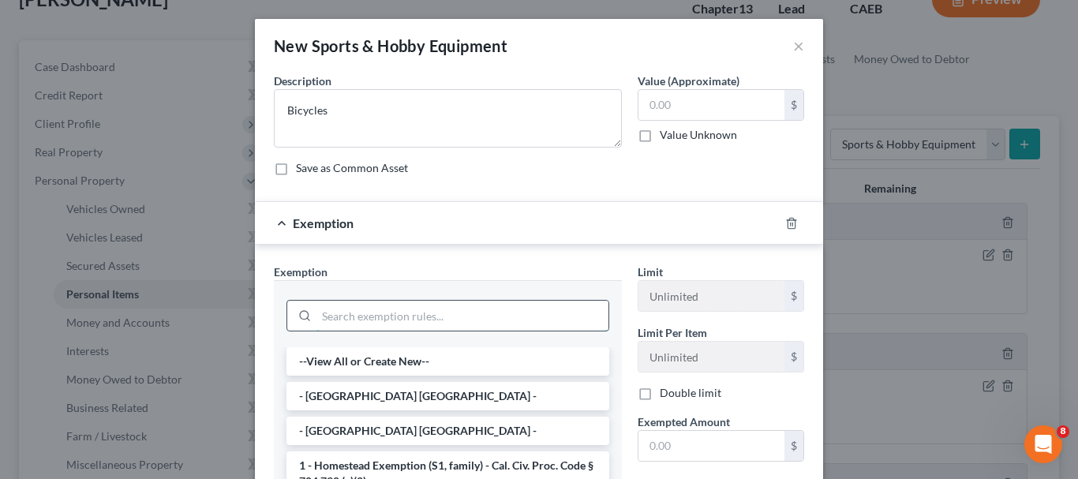
click at [469, 309] on input "search" at bounding box center [463, 316] width 292 height 30
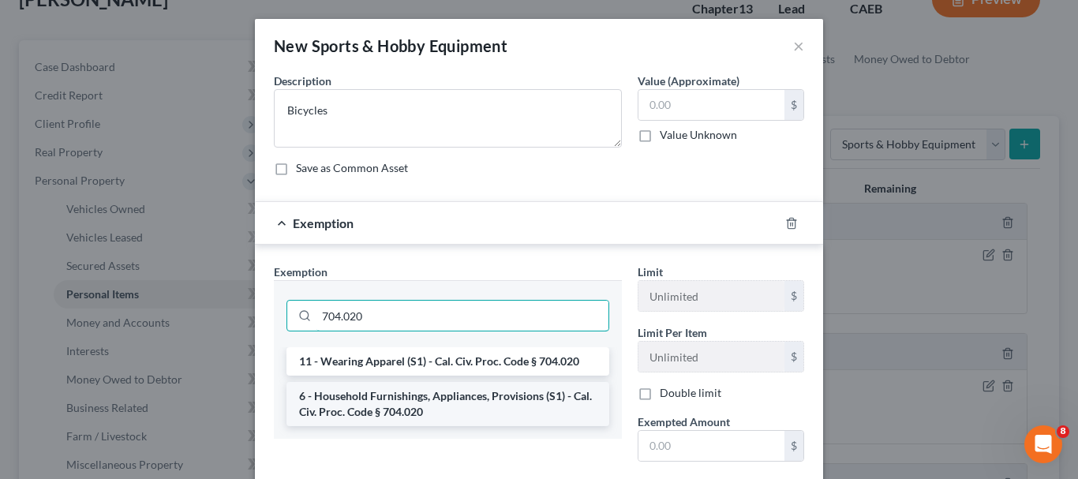
type input "704.020"
click at [451, 390] on li "6 - Household Furnishings, Appliances, Provisions (S1) - Cal. Civ. Proc. Code §…" at bounding box center [448, 404] width 323 height 44
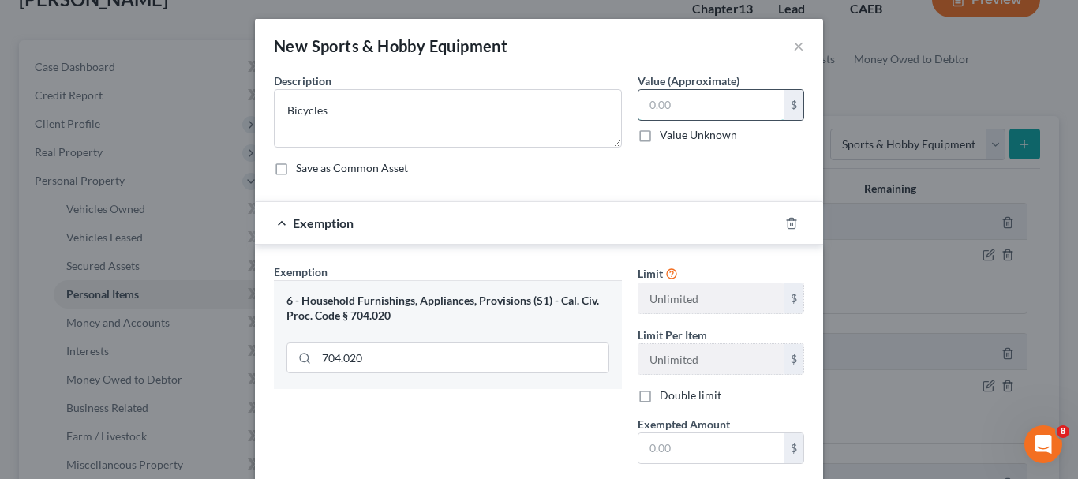
click at [696, 103] on input "text" at bounding box center [712, 105] width 146 height 30
type input "100"
click at [680, 448] on input "text" at bounding box center [712, 448] width 146 height 30
type input "100"
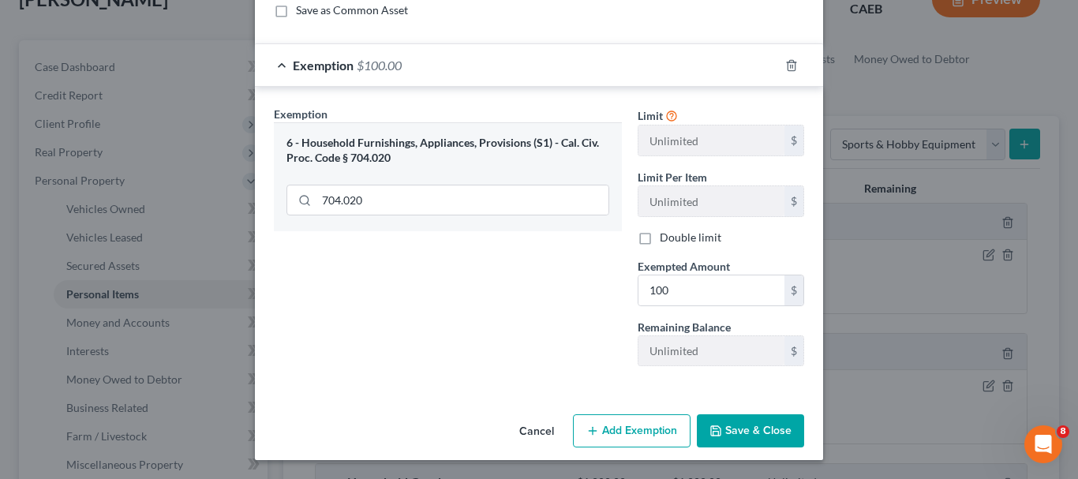
click at [750, 428] on button "Save & Close" at bounding box center [750, 430] width 107 height 33
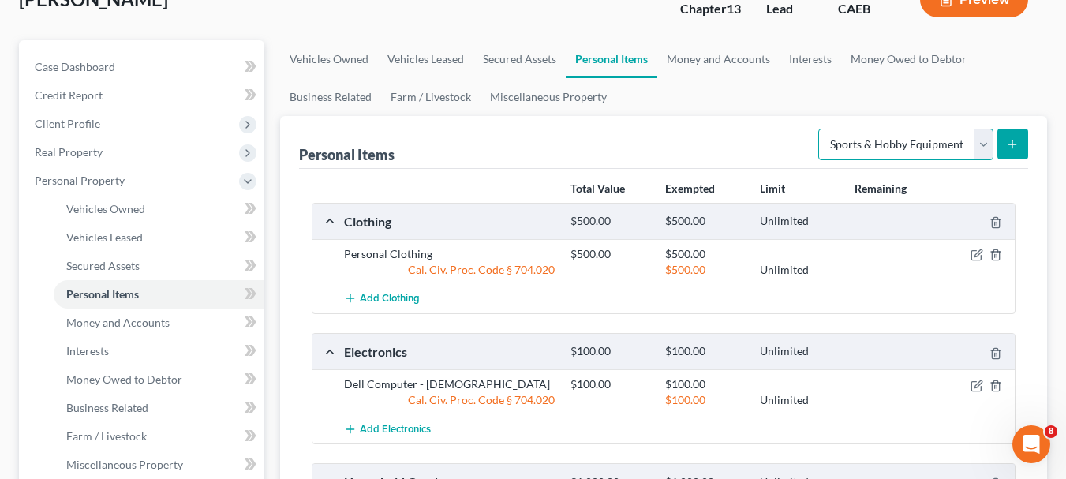
click at [976, 144] on select "Select Item Type Clothing Collectibles Of Value Electronics Firearms Household …" at bounding box center [906, 145] width 175 height 32
select select "firearms"
click at [820, 129] on select "Select Item Type Clothing Collectibles Of Value Electronics Firearms Household …" at bounding box center [906, 145] width 175 height 32
click at [1017, 147] on icon "submit" at bounding box center [1012, 144] width 13 height 13
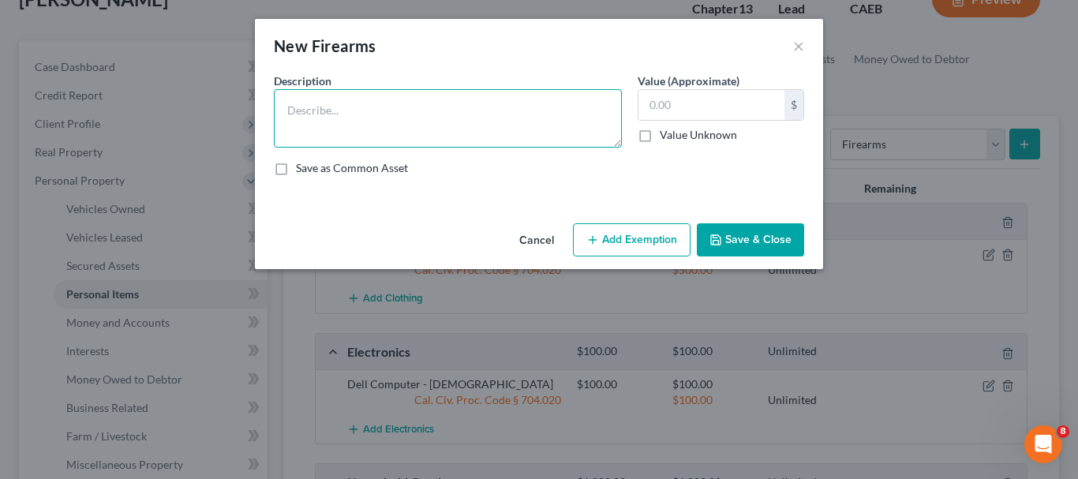
click at [328, 105] on textarea at bounding box center [448, 118] width 348 height 58
type textarea "[PERSON_NAME] 9 mm, glock 40 caliber"
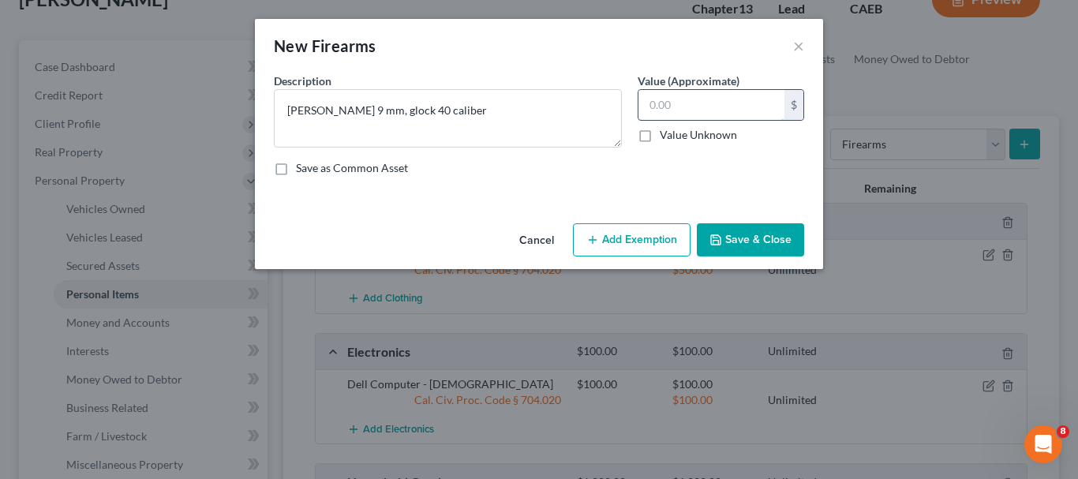
click at [679, 102] on input "text" at bounding box center [712, 105] width 146 height 30
type input "500"
click at [650, 230] on button "Add Exemption" at bounding box center [632, 239] width 118 height 33
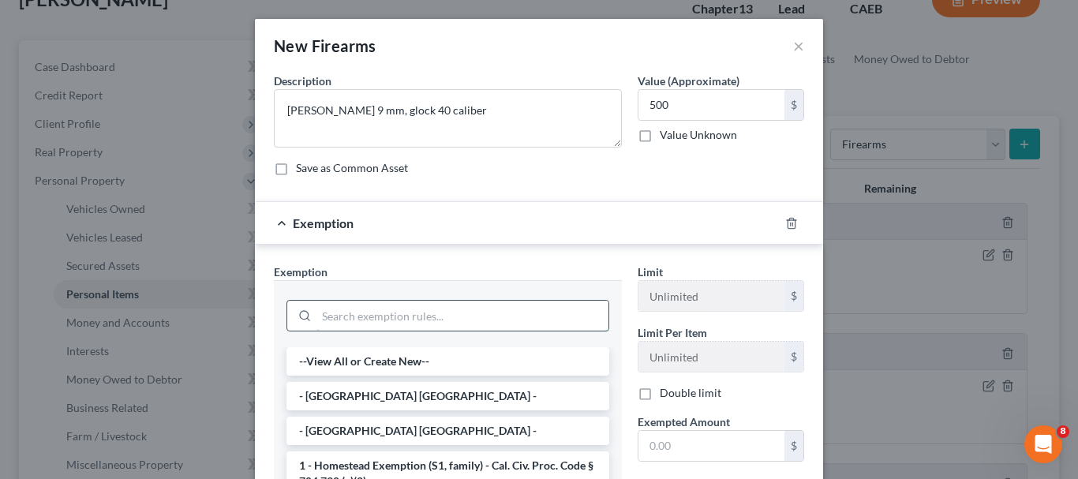
click at [373, 313] on input "search" at bounding box center [463, 316] width 292 height 30
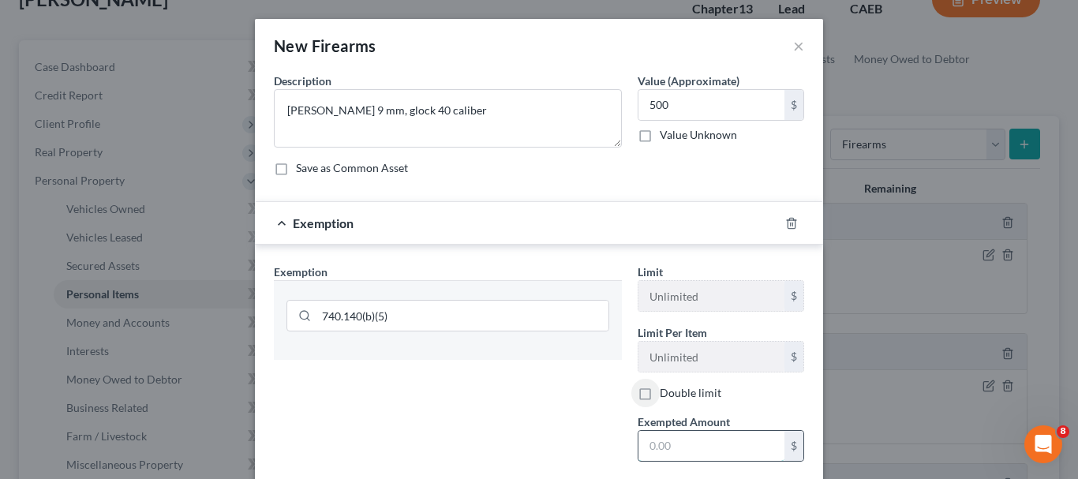
click at [712, 446] on input "text" at bounding box center [712, 446] width 146 height 30
click at [445, 313] on input "740.140(b)(5)" at bounding box center [463, 316] width 292 height 30
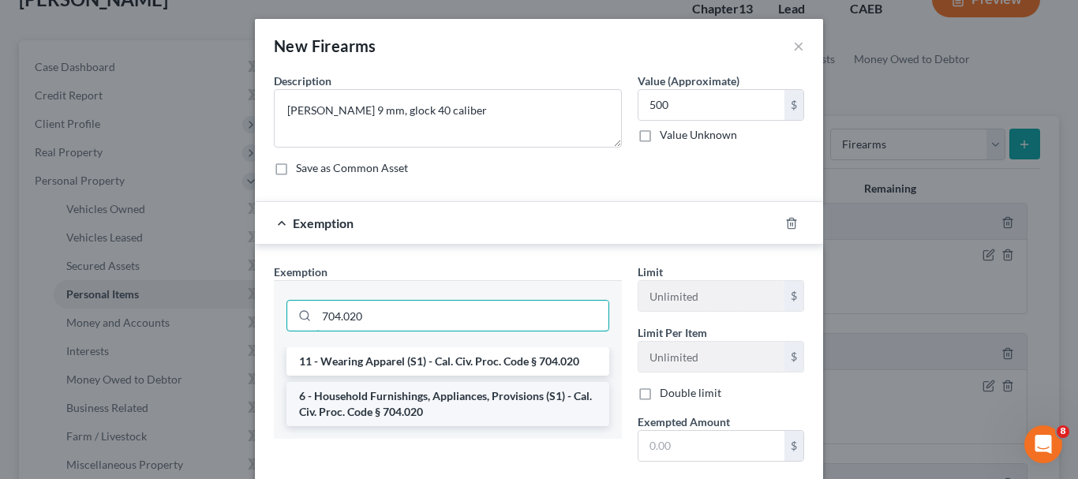
type input "704.020"
click at [414, 405] on li "6 - Household Furnishings, Appliances, Provisions (S1) - Cal. Civ. Proc. Code §…" at bounding box center [448, 404] width 323 height 44
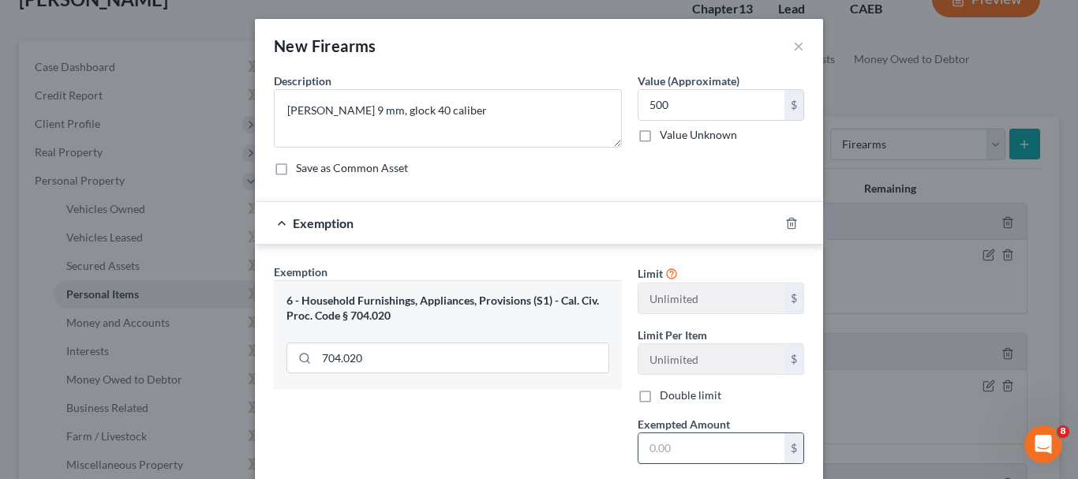
click at [681, 444] on input "text" at bounding box center [712, 448] width 146 height 30
type input "500"
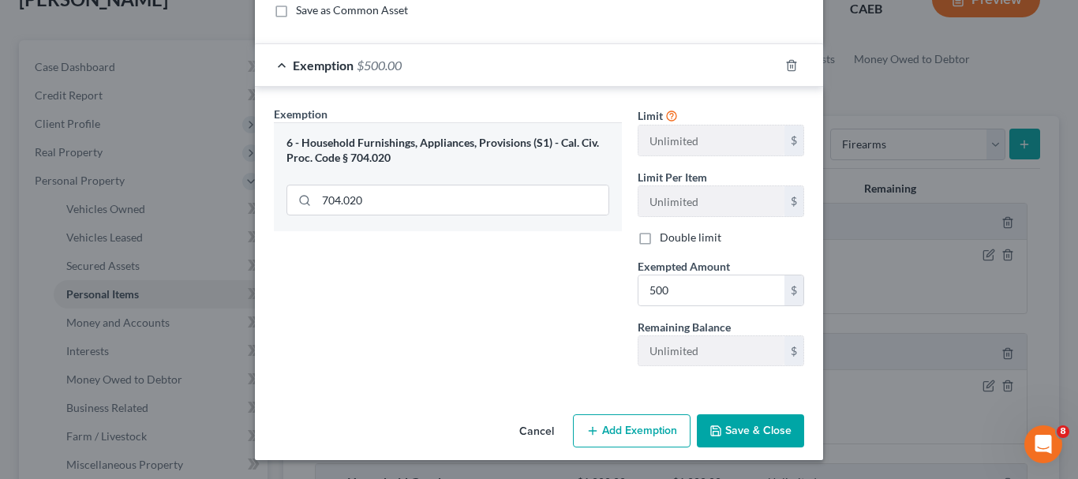
click at [726, 430] on button "Save & Close" at bounding box center [750, 430] width 107 height 33
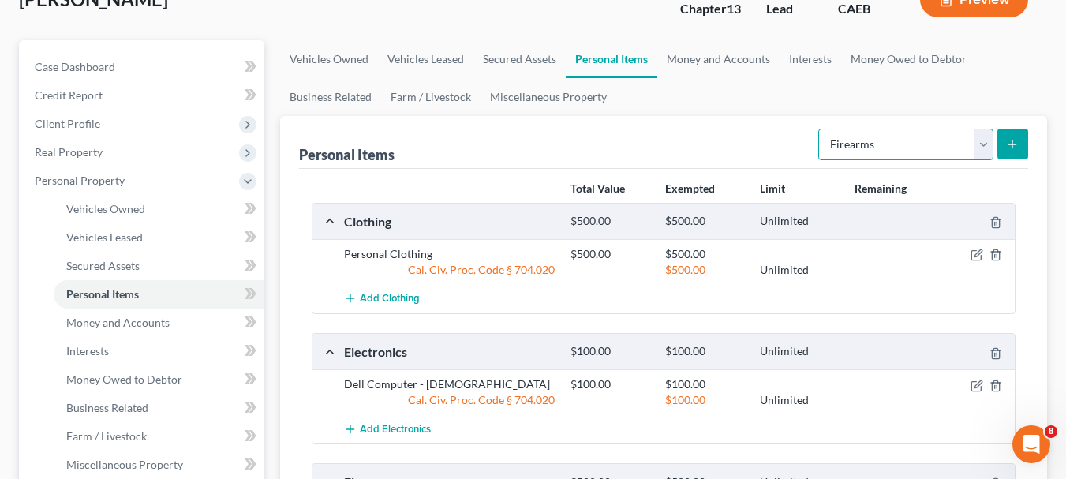
click at [987, 142] on select "Select Item Type Clothing Collectibles Of Value Electronics Firearms Household …" at bounding box center [906, 145] width 175 height 32
select select "jewelry"
click at [820, 129] on select "Select Item Type Clothing Collectibles Of Value Electronics Firearms Household …" at bounding box center [906, 145] width 175 height 32
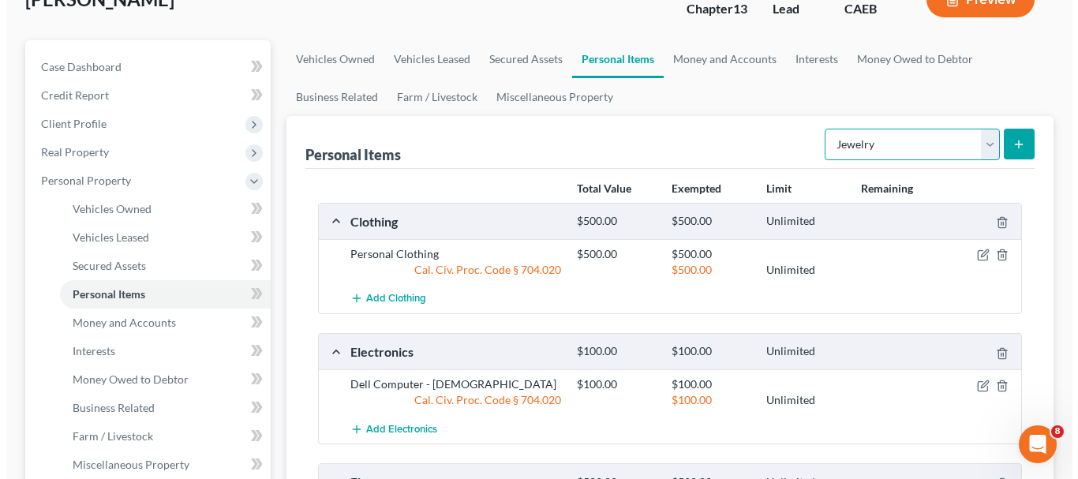
scroll to position [149, 0]
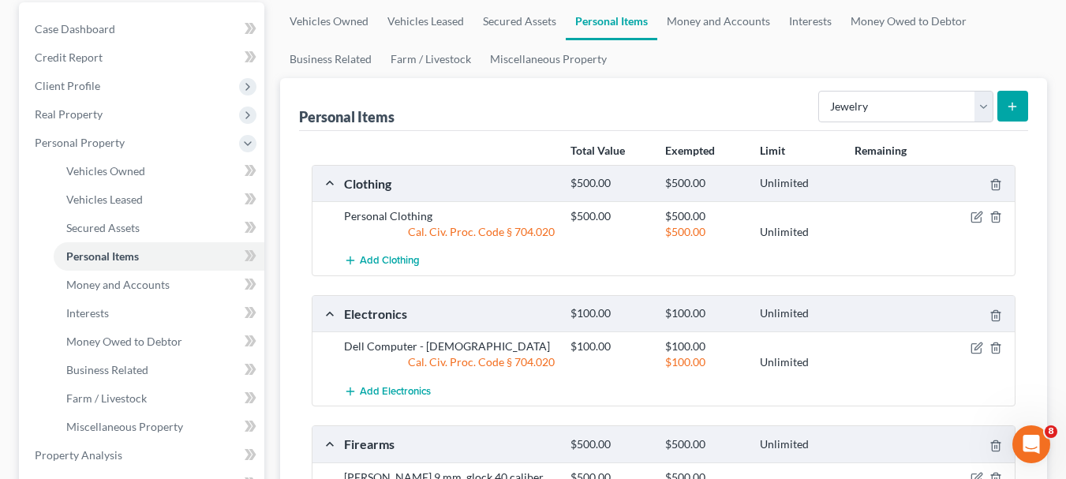
click at [1010, 102] on icon "submit" at bounding box center [1012, 106] width 13 height 13
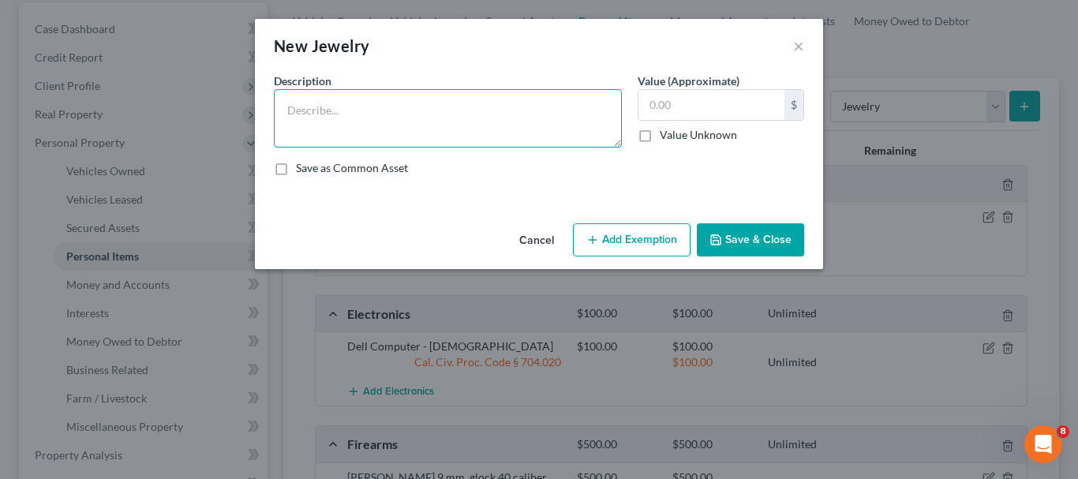
click at [334, 114] on textarea at bounding box center [448, 118] width 348 height 58
type textarea "Everyday jewelry, wedding rings"
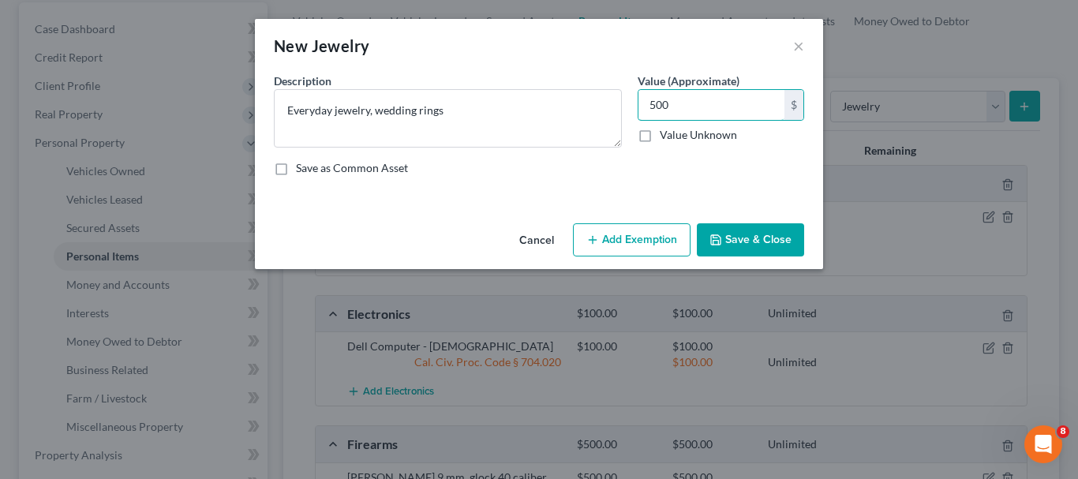
type input "500"
click at [627, 241] on button "Add Exemption" at bounding box center [632, 239] width 118 height 33
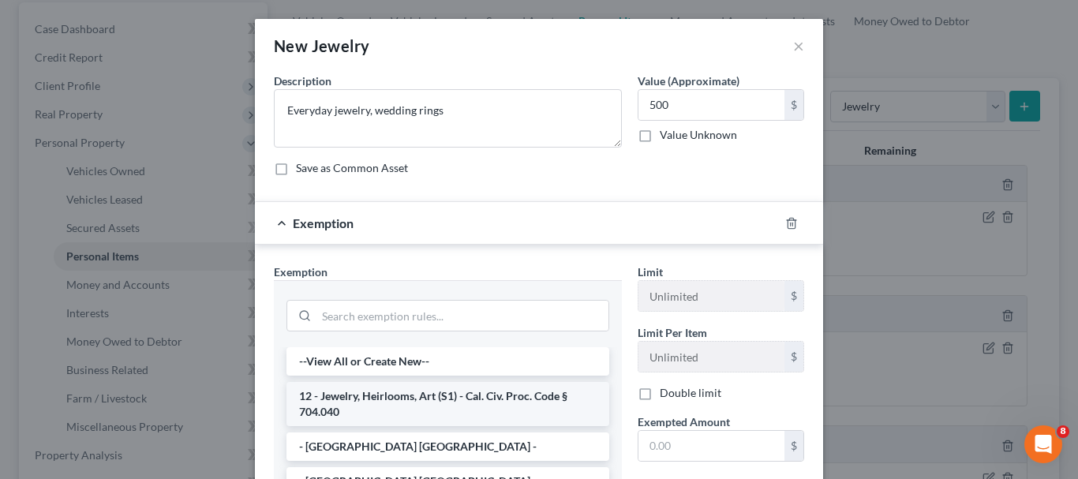
click at [461, 393] on li "12 - Jewelry, Heirlooms, Art (S1) - Cal. Civ. Proc. Code § 704.040" at bounding box center [448, 404] width 323 height 44
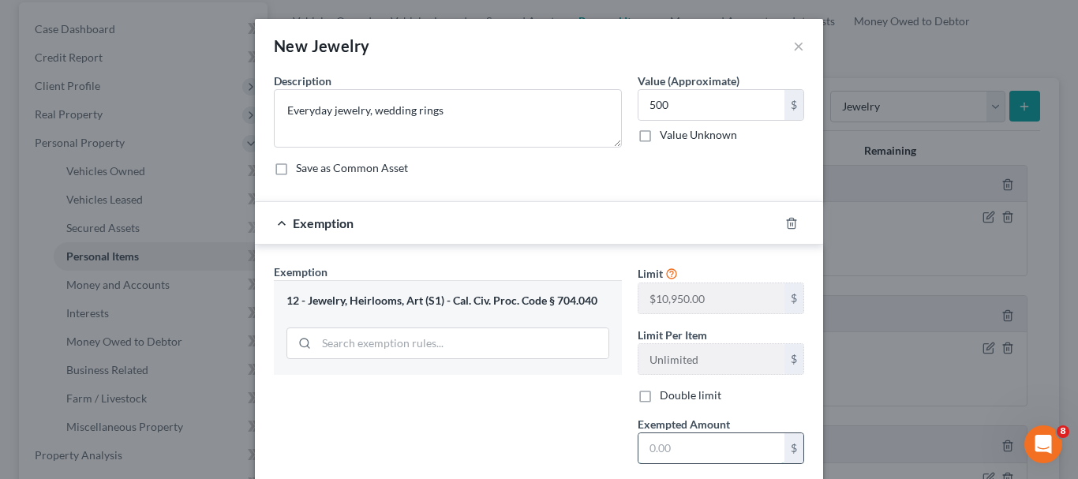
click at [675, 442] on input "text" at bounding box center [712, 448] width 146 height 30
type input "500"
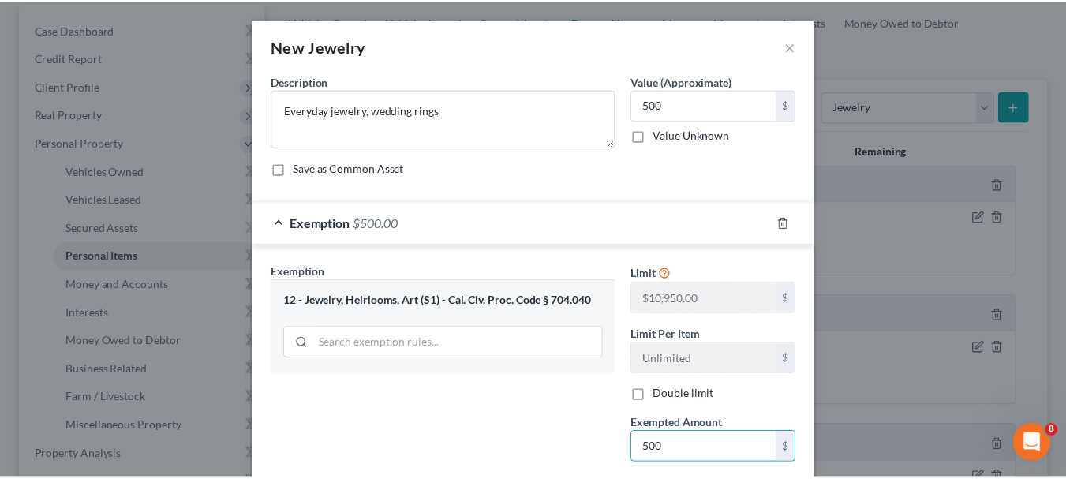
scroll to position [158, 0]
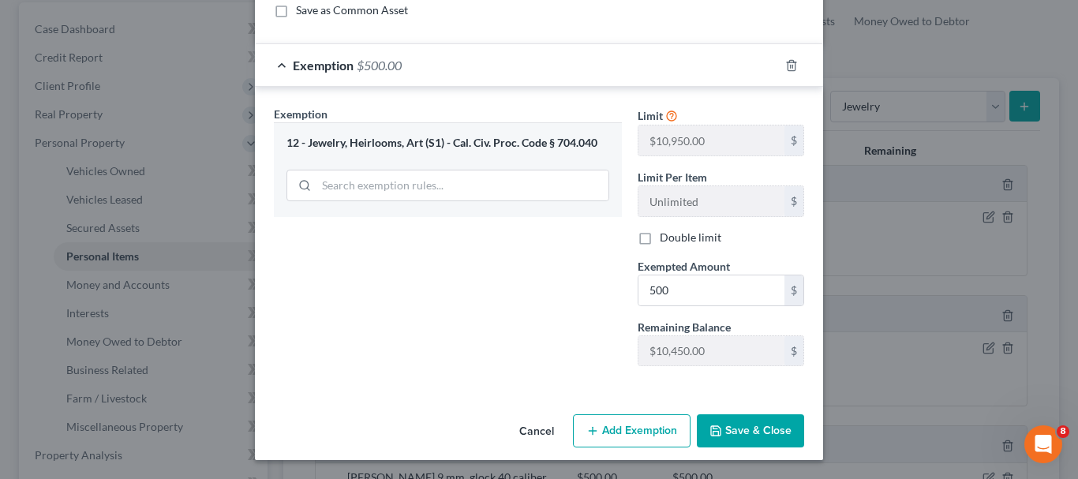
click at [743, 429] on button "Save & Close" at bounding box center [750, 430] width 107 height 33
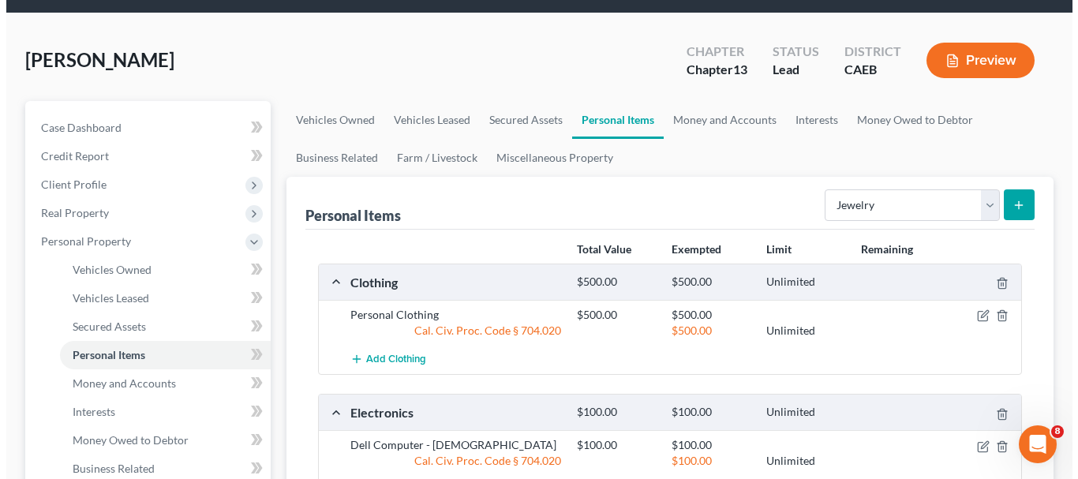
scroll to position [11, 0]
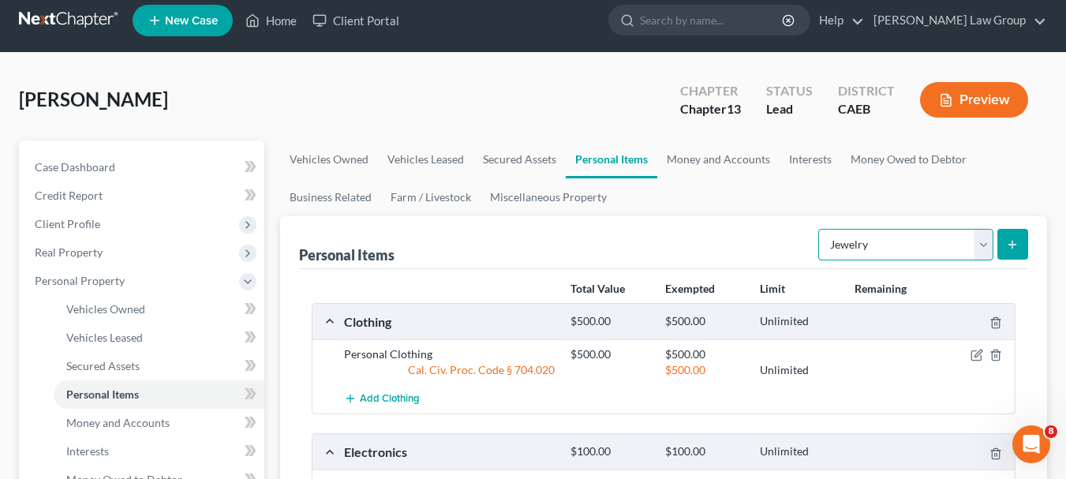
click at [983, 253] on select "Select Item Type Clothing Collectibles Of Value Electronics Firearms Household …" at bounding box center [906, 245] width 175 height 32
select select "pets"
click at [820, 229] on select "Select Item Type Clothing Collectibles Of Value Electronics Firearms Household …" at bounding box center [906, 245] width 175 height 32
click at [1016, 249] on icon "submit" at bounding box center [1012, 244] width 13 height 13
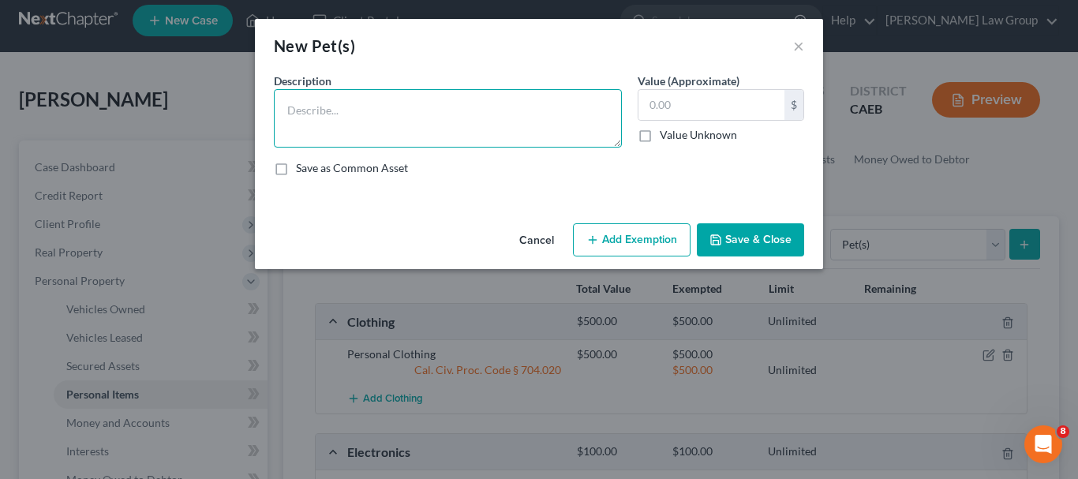
click at [392, 135] on textarea at bounding box center [448, 118] width 348 height 58
type textarea "Two goats, 5 chickens"
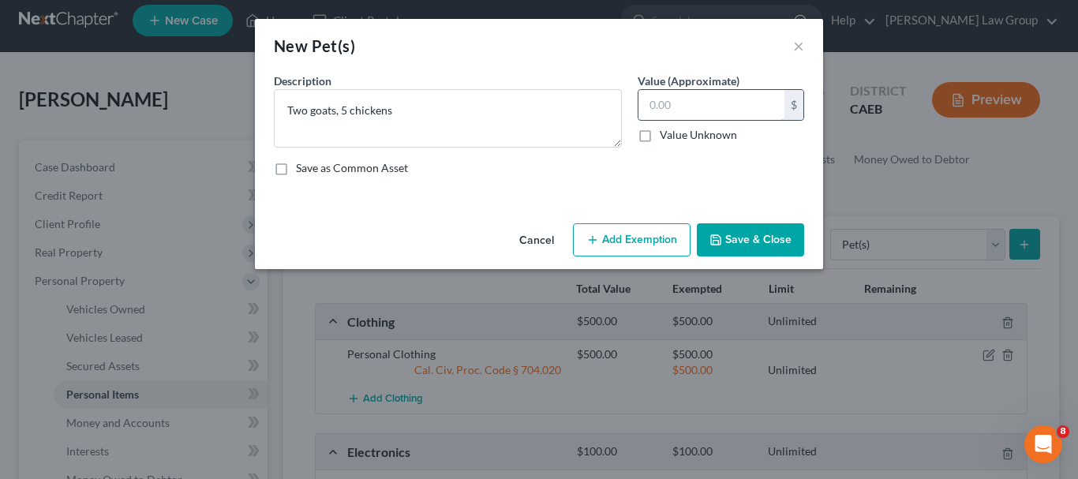
click at [718, 103] on input "text" at bounding box center [712, 105] width 146 height 30
type input "50.00"
click at [665, 237] on button "Add Exemption" at bounding box center [632, 239] width 118 height 33
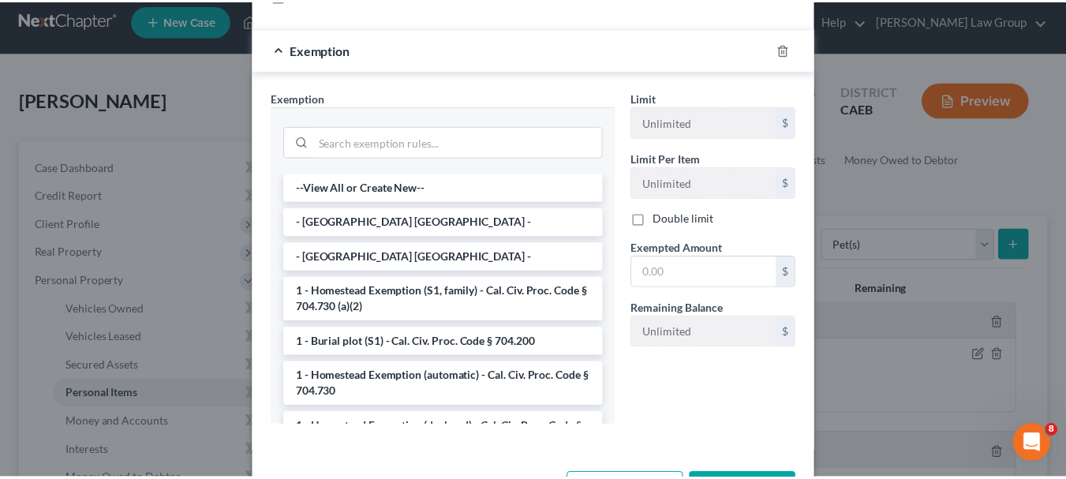
scroll to position [234, 0]
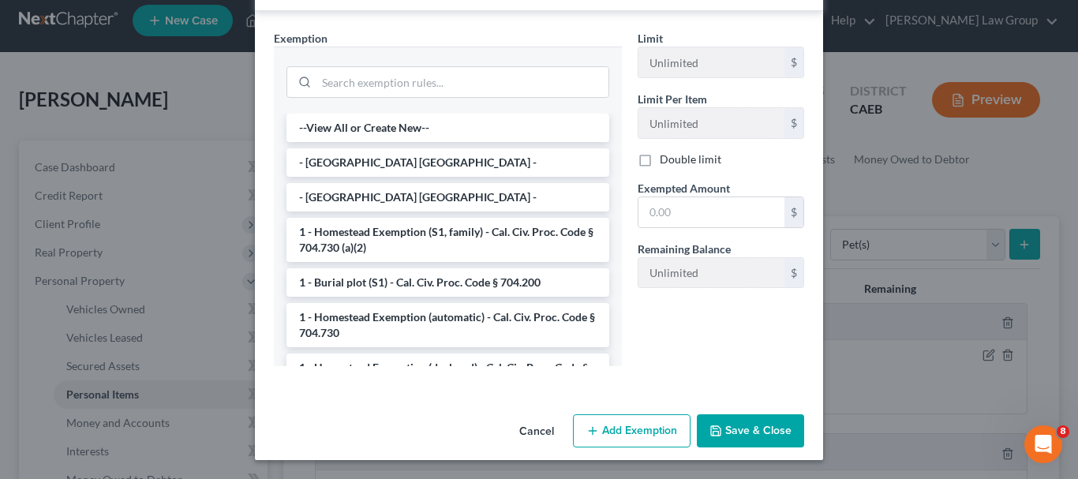
click at [538, 429] on button "Cancel" at bounding box center [537, 432] width 60 height 32
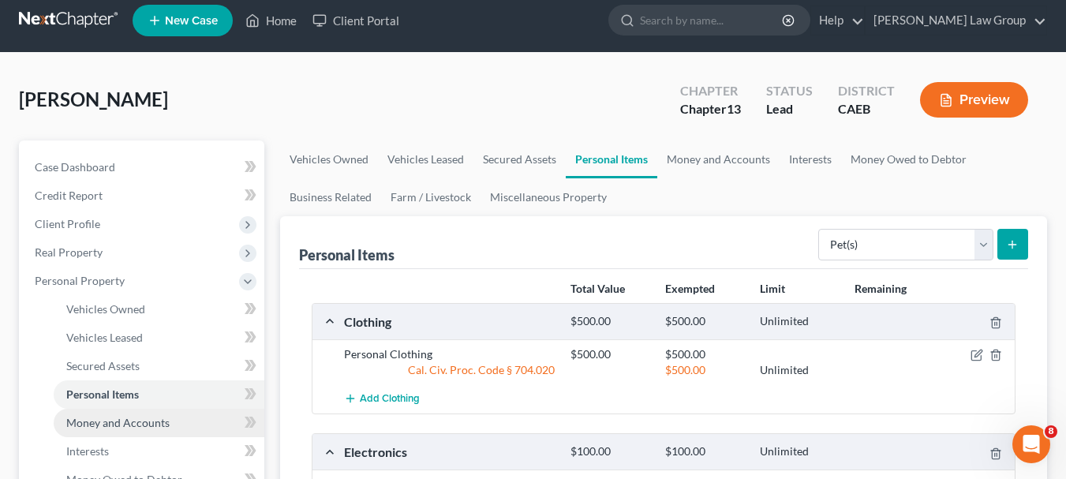
click at [121, 425] on span "Money and Accounts" at bounding box center [117, 422] width 103 height 13
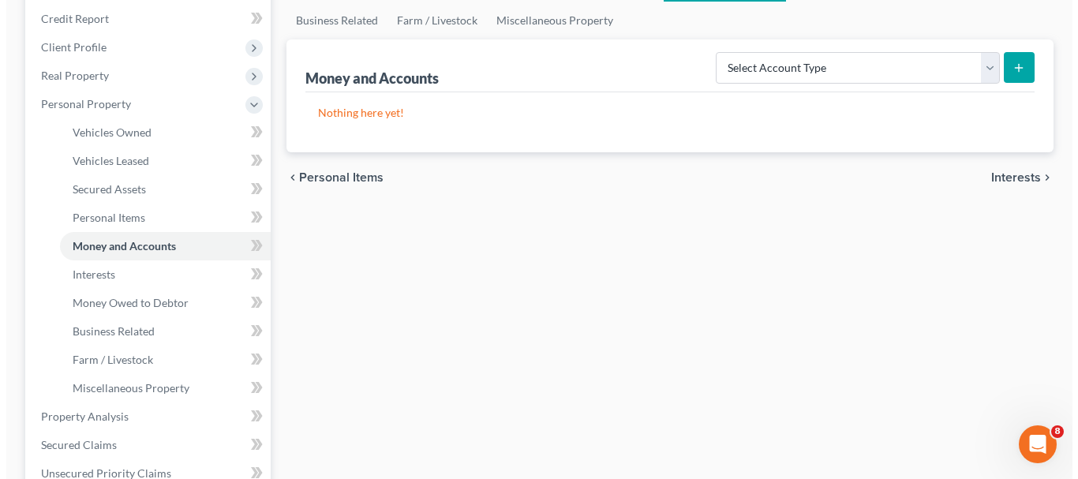
scroll to position [230, 0]
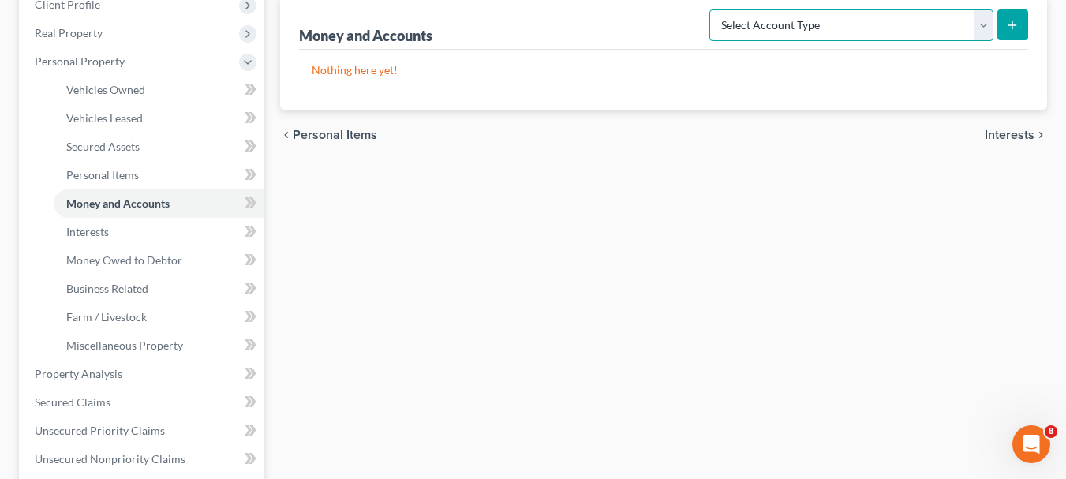
click at [987, 27] on select "Select Account Type Brokerage Cash on Hand Certificates of Deposit Checking Acc…" at bounding box center [852, 25] width 284 height 32
select select "cash_on_hand"
click at [713, 9] on select "Select Account Type Brokerage Cash on Hand Certificates of Deposit Checking Acc…" at bounding box center [852, 25] width 284 height 32
click at [1028, 24] on button "submit" at bounding box center [1013, 24] width 31 height 31
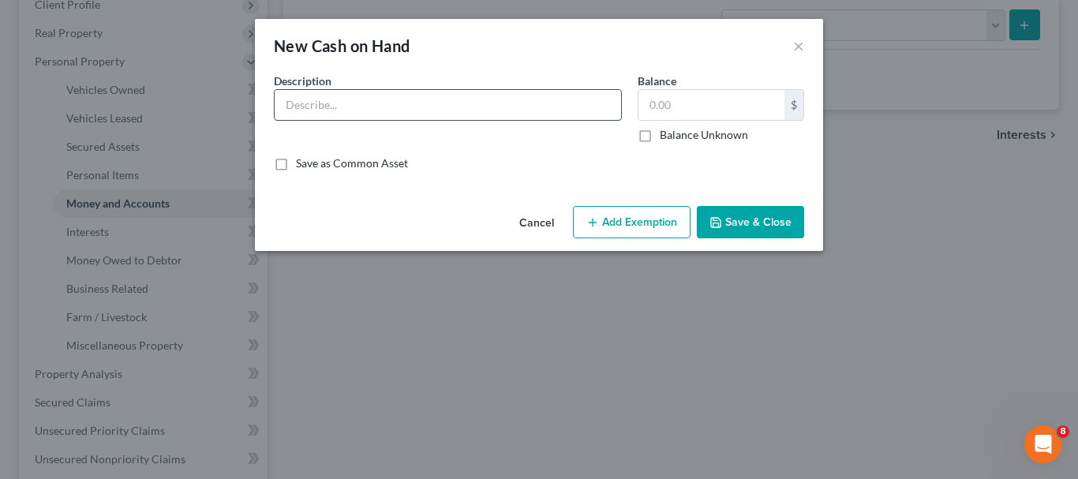
click at [470, 107] on input "text" at bounding box center [448, 105] width 347 height 30
click at [687, 109] on input "text" at bounding box center [712, 105] width 146 height 30
click at [311, 102] on input "20.00 in wallet" at bounding box center [448, 105] width 347 height 30
click at [338, 103] on input "in wallet" at bounding box center [448, 105] width 347 height 30
type input "i"
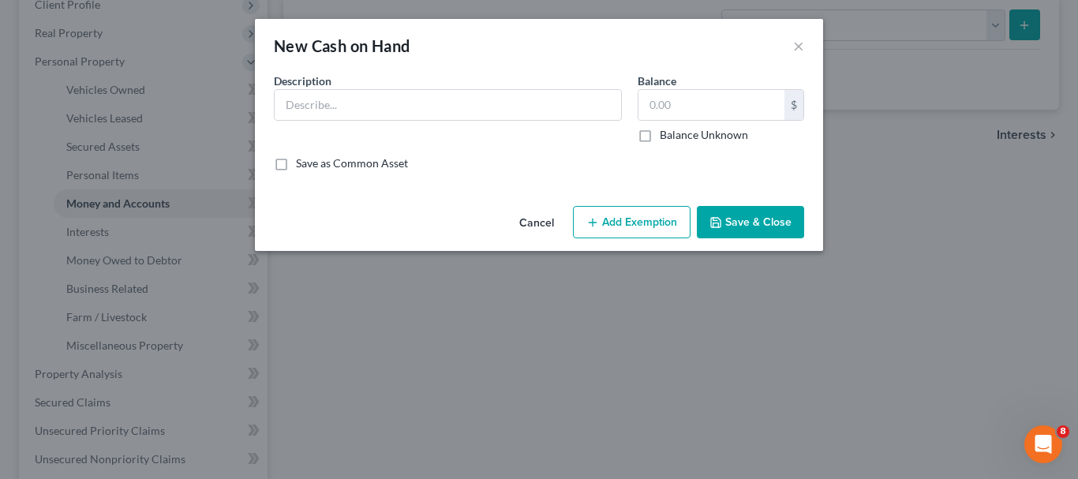
click at [735, 217] on button "Save & Close" at bounding box center [750, 222] width 107 height 33
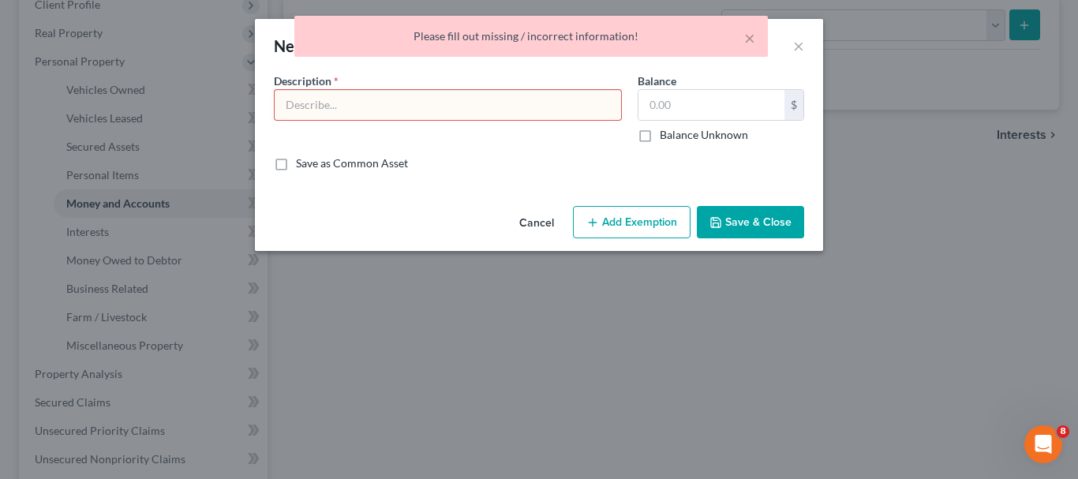
click at [537, 217] on button "Cancel" at bounding box center [537, 224] width 60 height 32
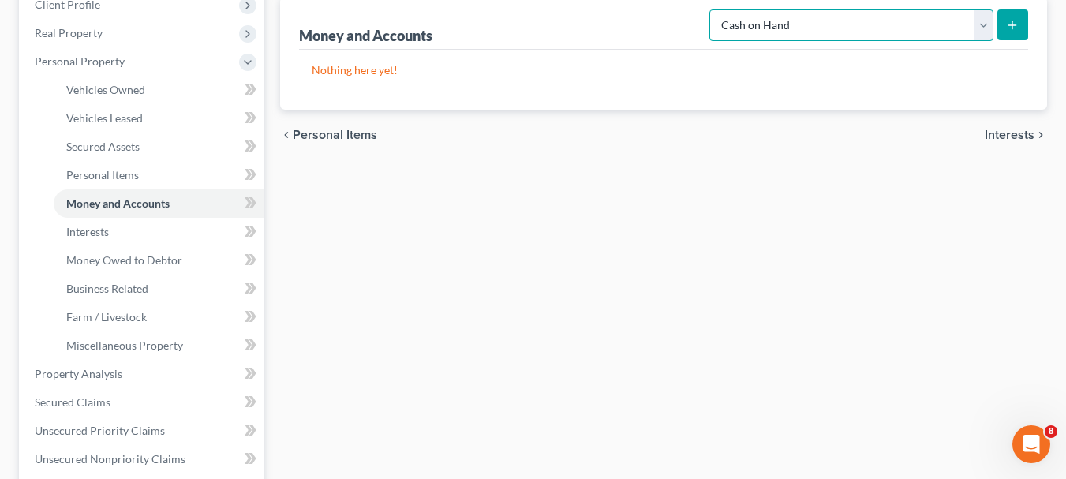
click at [983, 28] on select "Select Account Type Brokerage Cash on Hand Certificates of Deposit Checking Acc…" at bounding box center [852, 25] width 284 height 32
select select "checking"
click at [713, 9] on select "Select Account Type Brokerage Cash on Hand Certificates of Deposit Checking Acc…" at bounding box center [852, 25] width 284 height 32
click at [1020, 23] on button "submit" at bounding box center [1013, 24] width 31 height 31
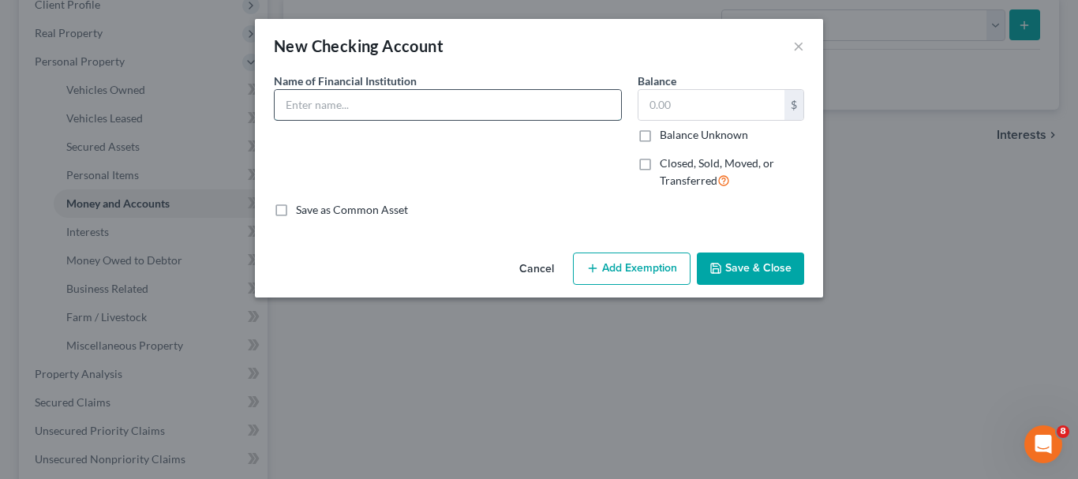
click at [429, 110] on input "text" at bounding box center [448, 105] width 347 height 30
type input "Chase Checking Account xxxx7248"
click at [658, 103] on input "text" at bounding box center [712, 105] width 146 height 30
type input "4"
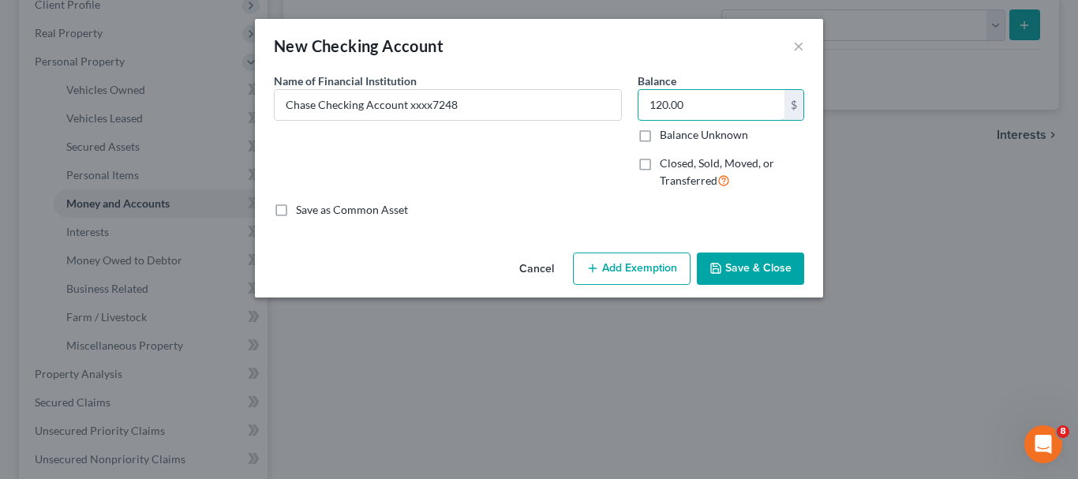
type input "120.00"
click at [667, 264] on button "Add Exemption" at bounding box center [632, 269] width 118 height 33
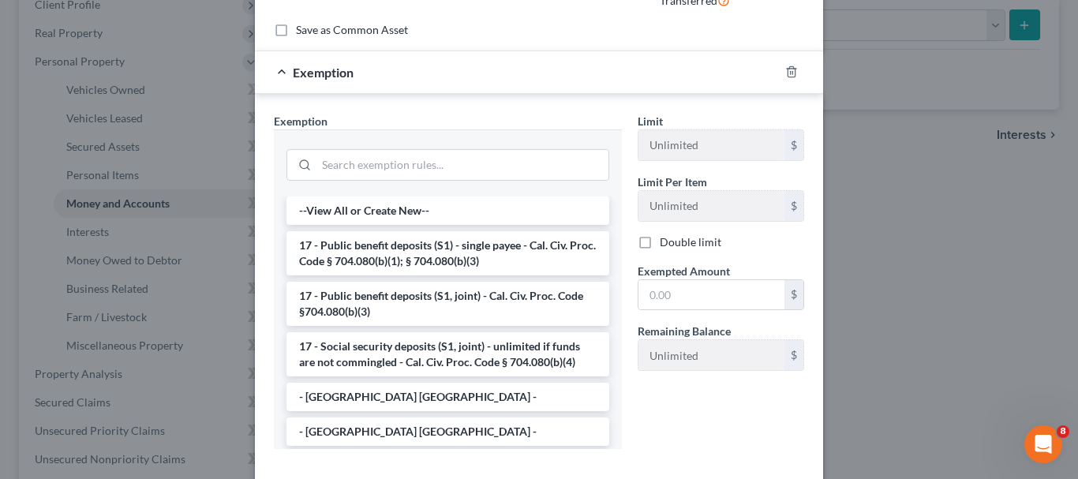
scroll to position [182, 0]
click at [438, 250] on li "17 - Public benefit deposits (S1) - single payee - Cal. Civ. Proc. Code § 704.0…" at bounding box center [448, 252] width 323 height 44
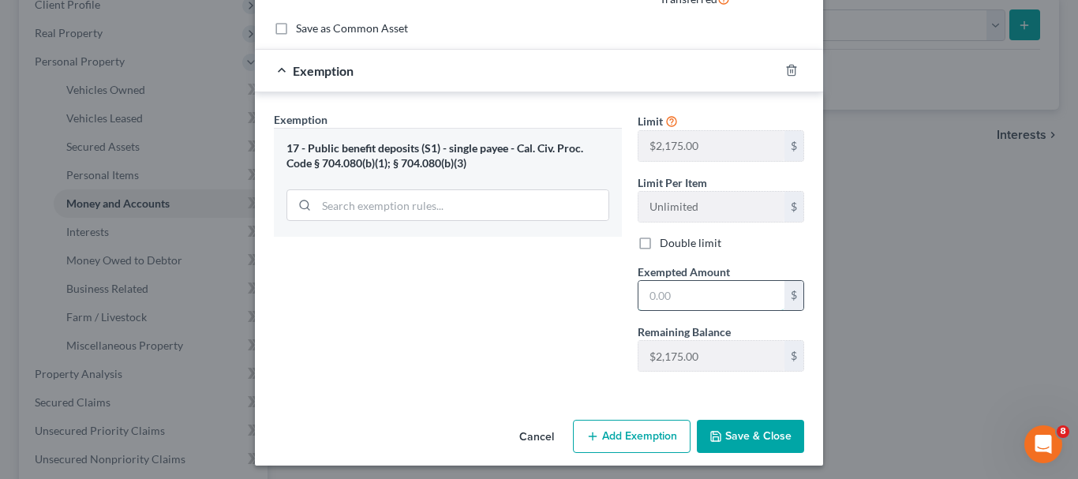
click at [708, 291] on input "text" at bounding box center [712, 296] width 146 height 30
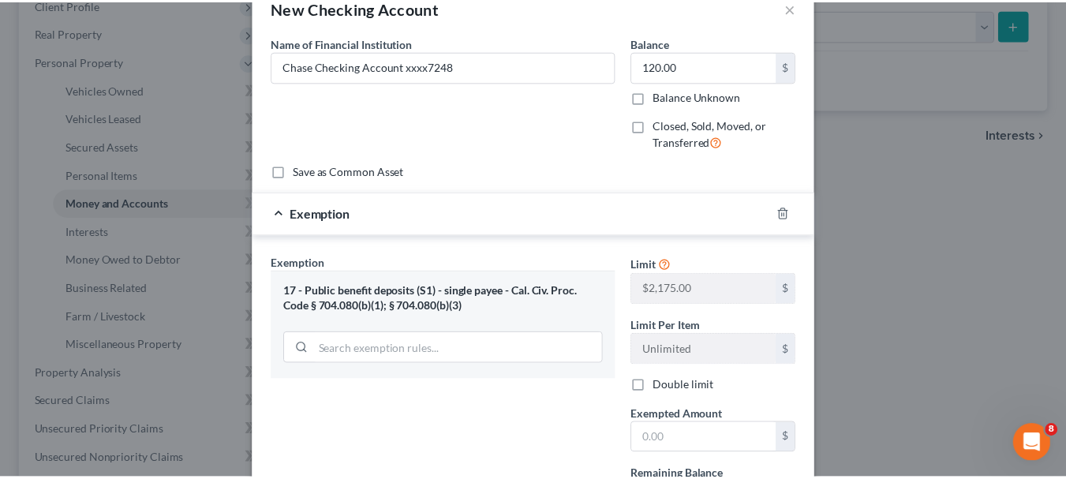
scroll to position [187, 0]
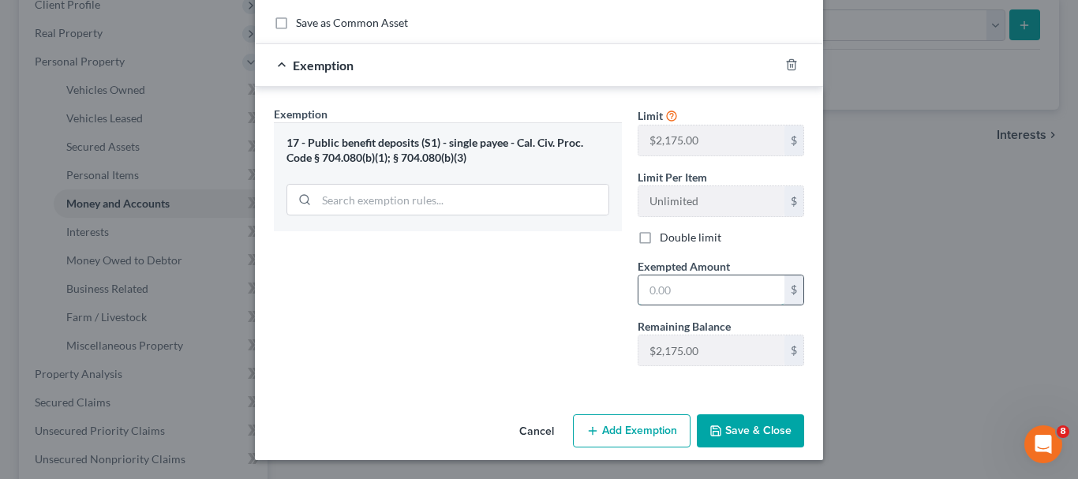
click at [674, 283] on input "text" at bounding box center [712, 290] width 146 height 30
type input "120"
click at [739, 425] on button "Save & Close" at bounding box center [750, 430] width 107 height 33
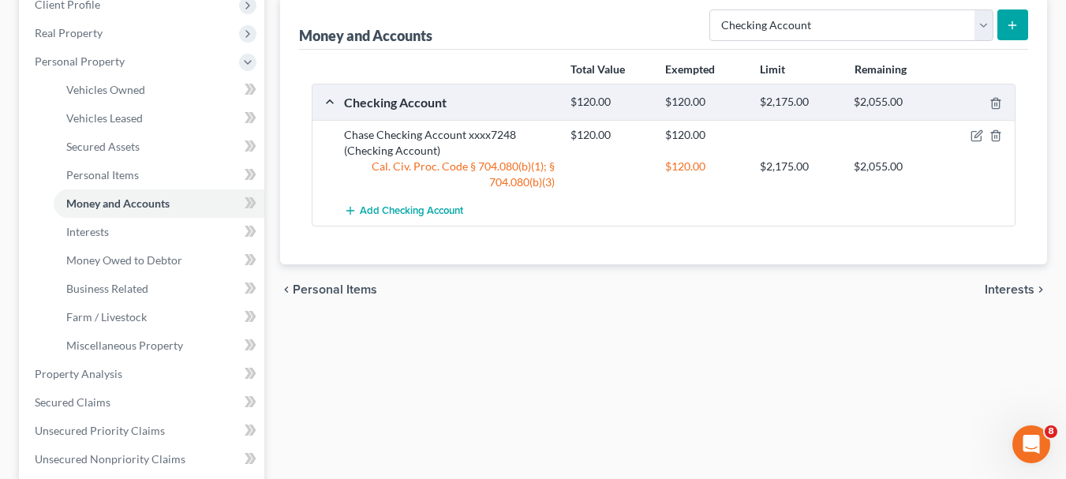
scroll to position [0, 0]
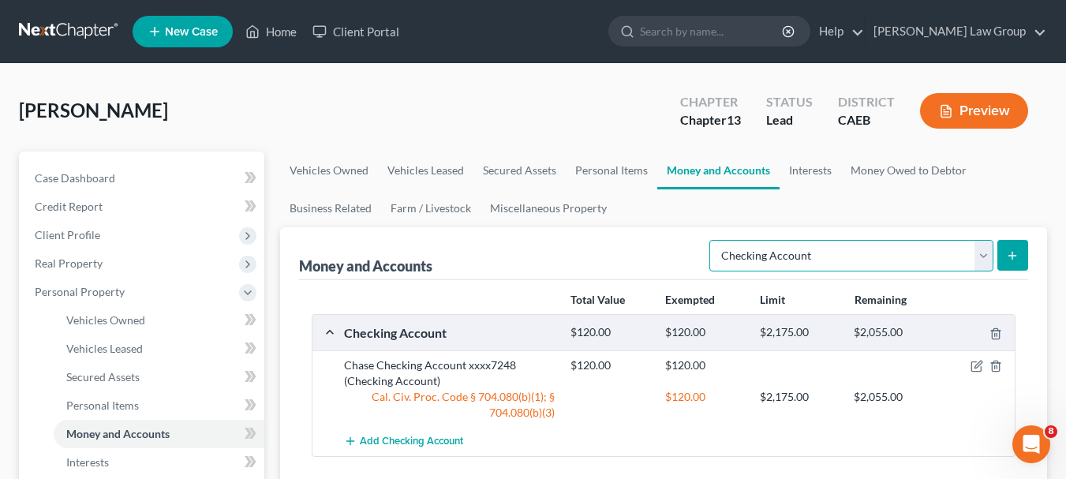
click at [987, 257] on select "Select Account Type Brokerage Cash on Hand Certificates of Deposit Checking Acc…" at bounding box center [852, 256] width 284 height 32
click at [837, 221] on ul "Vehicles Owned Vehicles Leased Secured Assets Personal Items Money and Accounts…" at bounding box center [663, 190] width 767 height 76
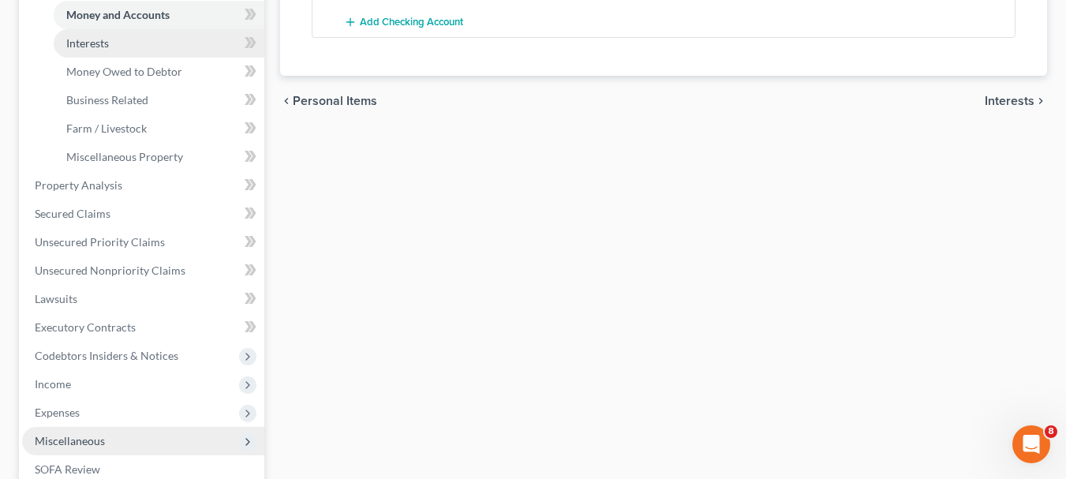
click at [117, 44] on link "Interests" at bounding box center [159, 43] width 211 height 28
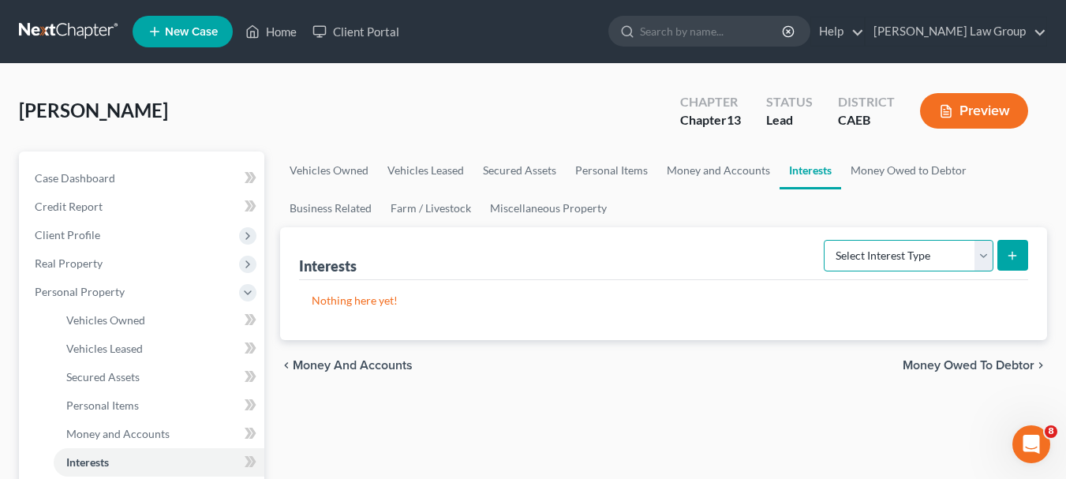
click at [985, 252] on select "Select Interest Type 401K Annuity Bond Education IRA Government Bond Government…" at bounding box center [909, 256] width 170 height 32
click at [923, 337] on div "Nothing here yet!" at bounding box center [663, 310] width 729 height 60
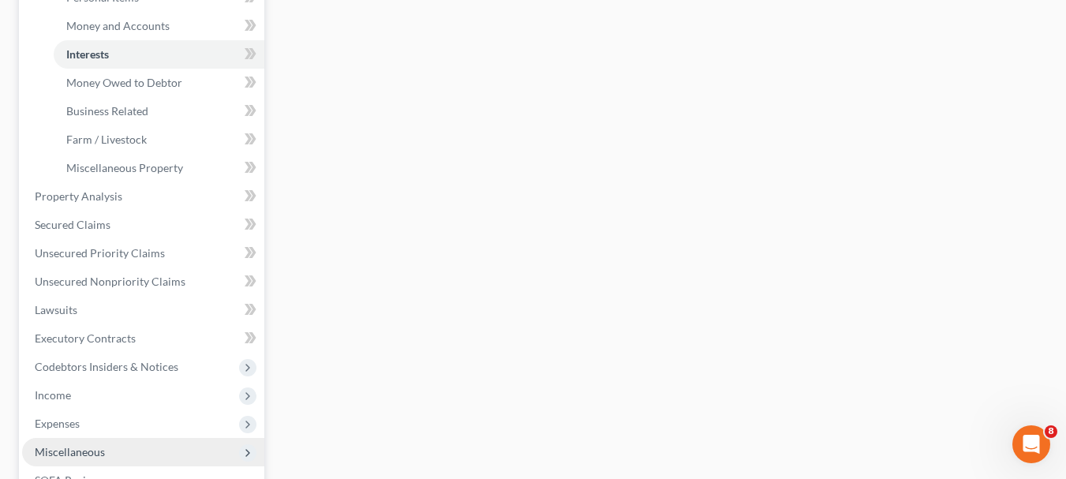
scroll to position [410, 0]
click at [246, 84] on icon at bounding box center [248, 80] width 7 height 11
click at [164, 82] on span "Money Owed to Debtor" at bounding box center [124, 80] width 116 height 13
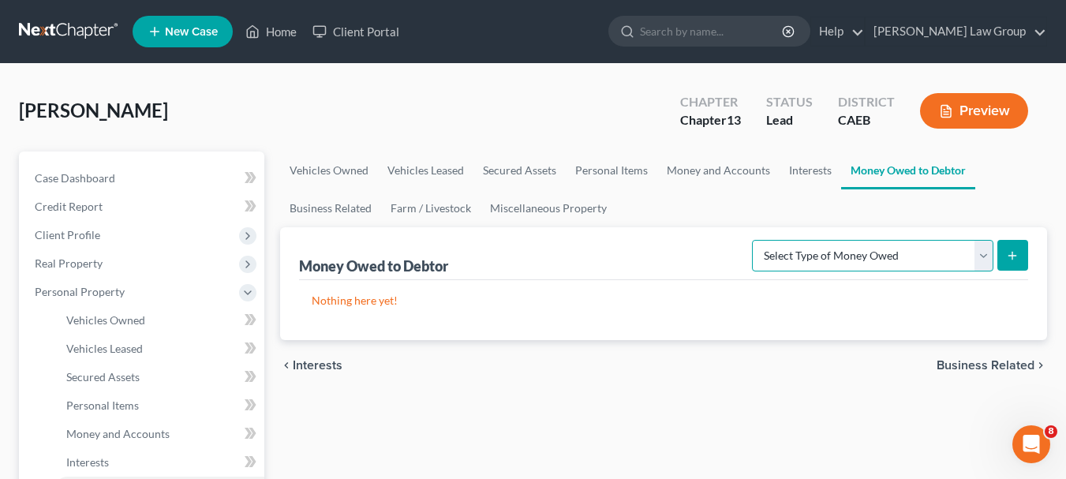
click at [988, 257] on select "Select Type of Money Owed Accounts Receivable Alimony Child Support Claims Agai…" at bounding box center [873, 256] width 242 height 32
select select "disability_benefits"
click at [755, 240] on select "Select Type of Money Owed Accounts Receivable Alimony Child Support Claims Agai…" at bounding box center [873, 256] width 242 height 32
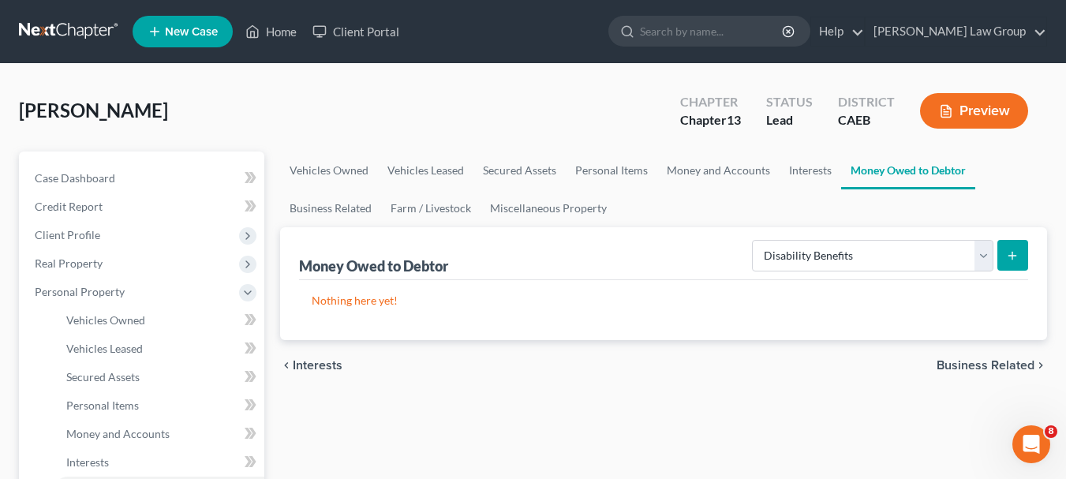
click at [1015, 256] on line "submit" at bounding box center [1013, 256] width 7 height 0
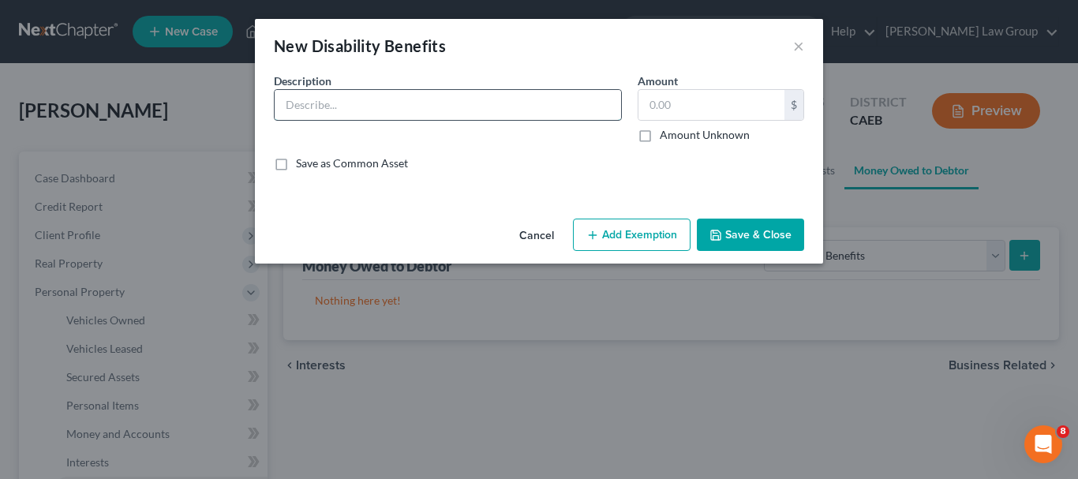
click at [350, 107] on input "text" at bounding box center [448, 105] width 347 height 30
click at [346, 107] on input "Veteran's Aadministration" at bounding box center [448, 105] width 347 height 30
click at [434, 107] on input "Veteran's Administration" at bounding box center [448, 105] width 347 height 30
click at [541, 106] on input "Veteran's Administration disability lump sum payment representing retroactive l…" at bounding box center [448, 105] width 347 height 30
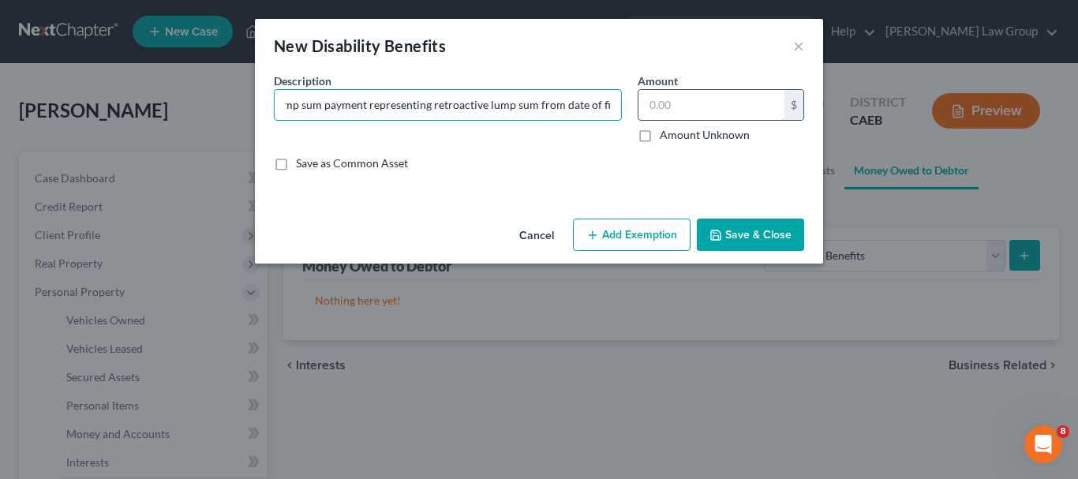
type input "Veteran's Administration disability lump sum payment representing retroactive l…"
click at [684, 95] on input "text" at bounding box center [712, 105] width 146 height 30
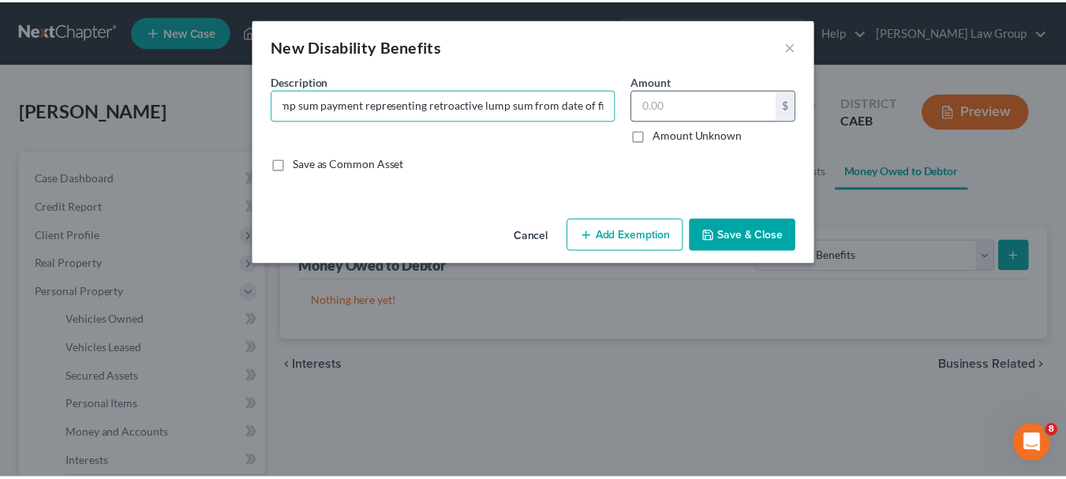
scroll to position [0, 0]
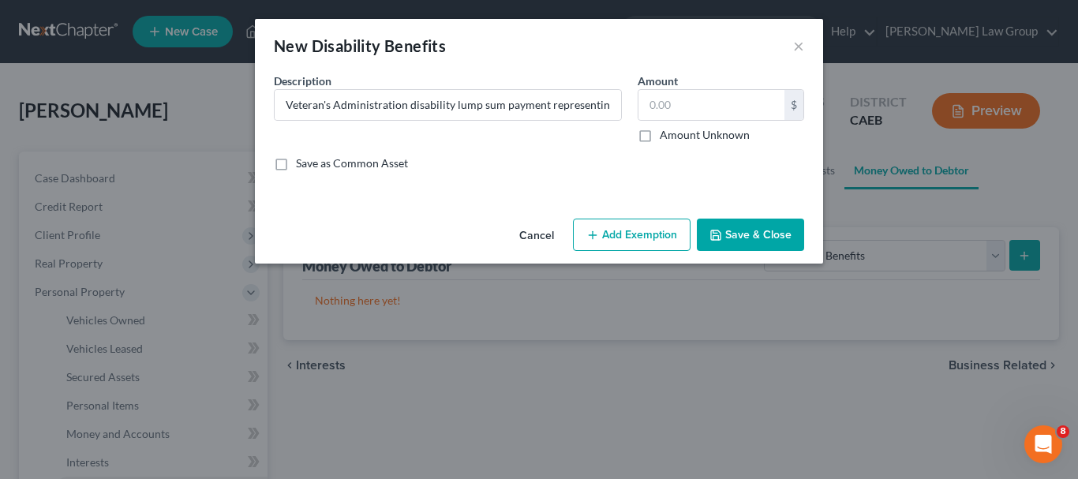
click at [660, 139] on label "Amount Unknown" at bounding box center [705, 135] width 90 height 16
click at [666, 137] on input "Amount Unknown" at bounding box center [671, 132] width 10 height 10
checkbox input "true"
type input "0.00"
click at [745, 232] on button "Save & Close" at bounding box center [750, 235] width 107 height 33
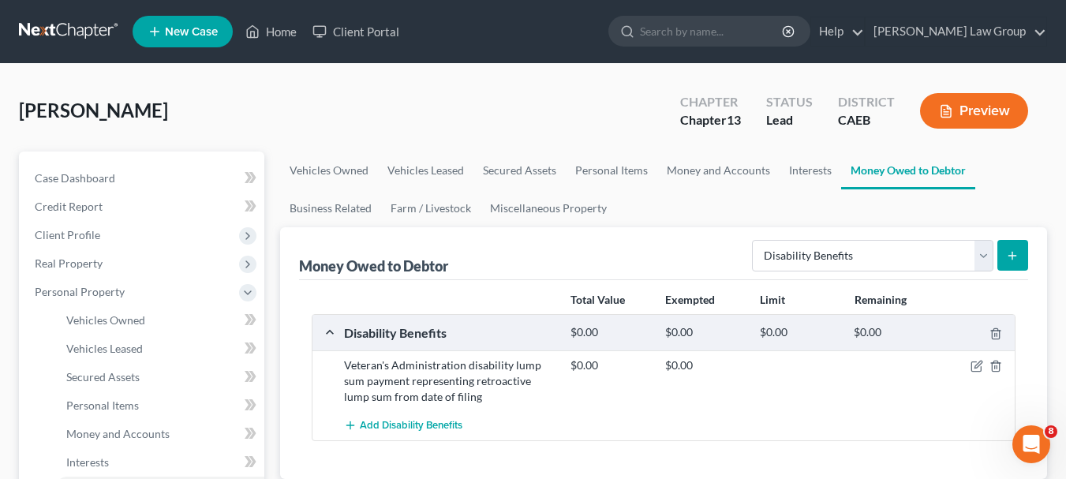
click at [762, 325] on div "$0.00" at bounding box center [799, 332] width 95 height 15
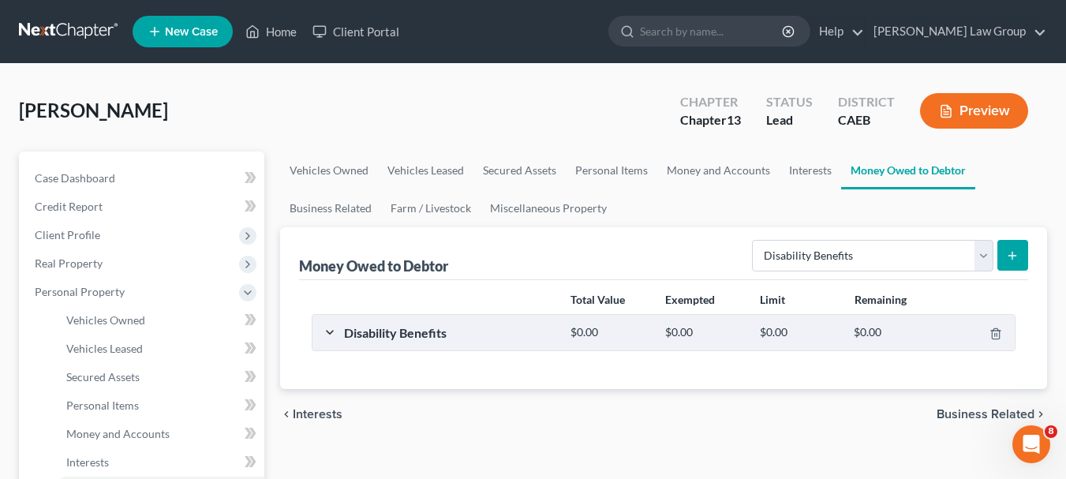
click at [762, 325] on div "$0.00" at bounding box center [799, 332] width 95 height 15
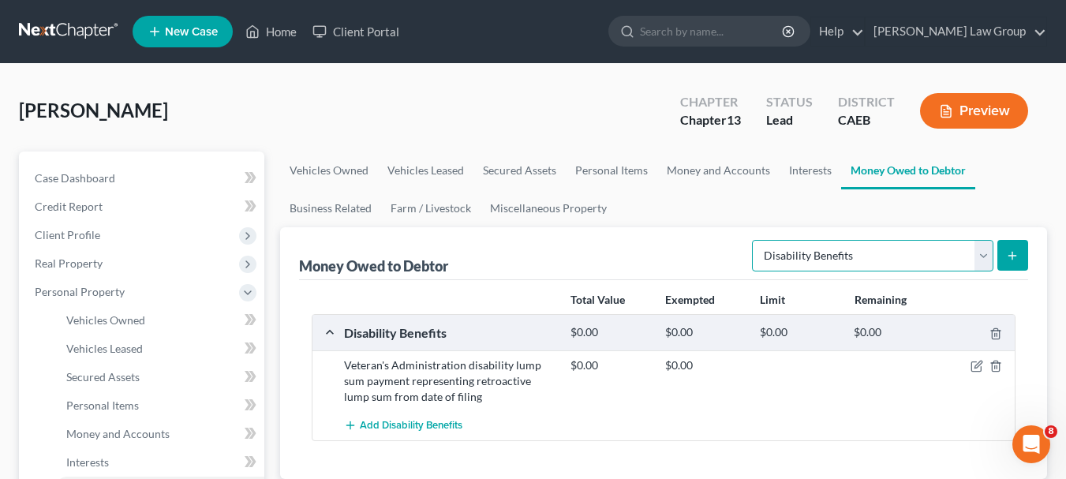
click at [986, 261] on select "Select Type of Money Owed Accounts Receivable Alimony Child Support Claims Agai…" at bounding box center [873, 256] width 242 height 32
click at [1035, 170] on ul "Vehicles Owned Vehicles Leased Secured Assets Personal Items Money and Accounts…" at bounding box center [663, 190] width 767 height 76
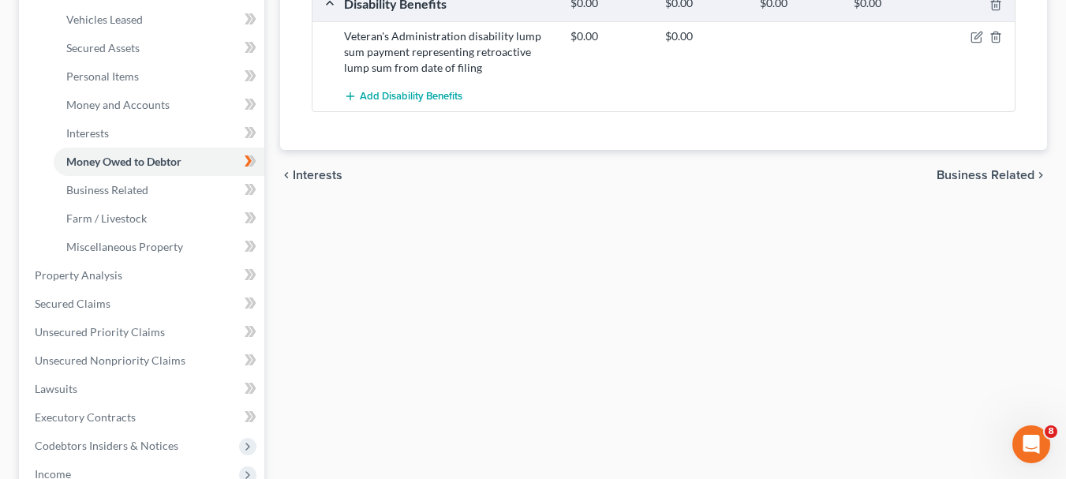
scroll to position [333, 0]
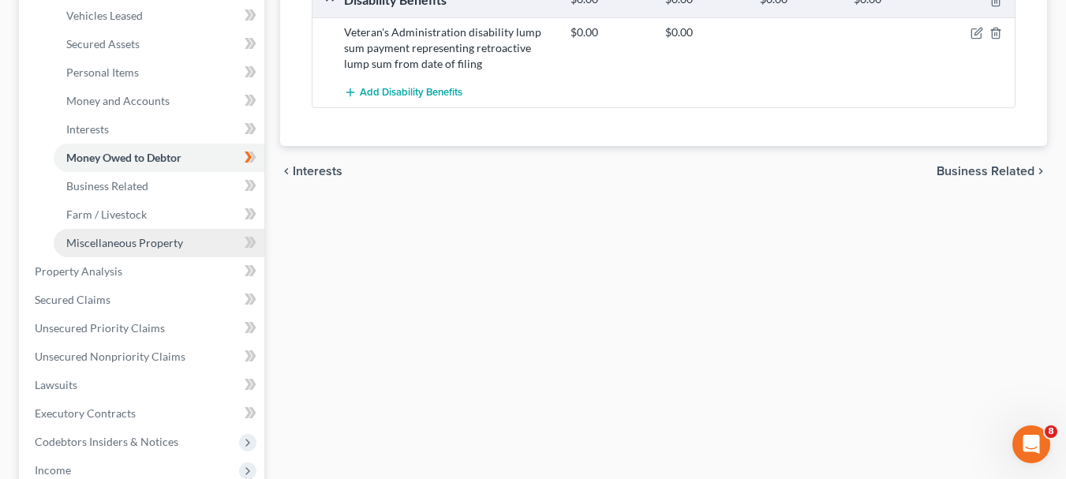
click at [135, 240] on span "Miscellaneous Property" at bounding box center [124, 242] width 117 height 13
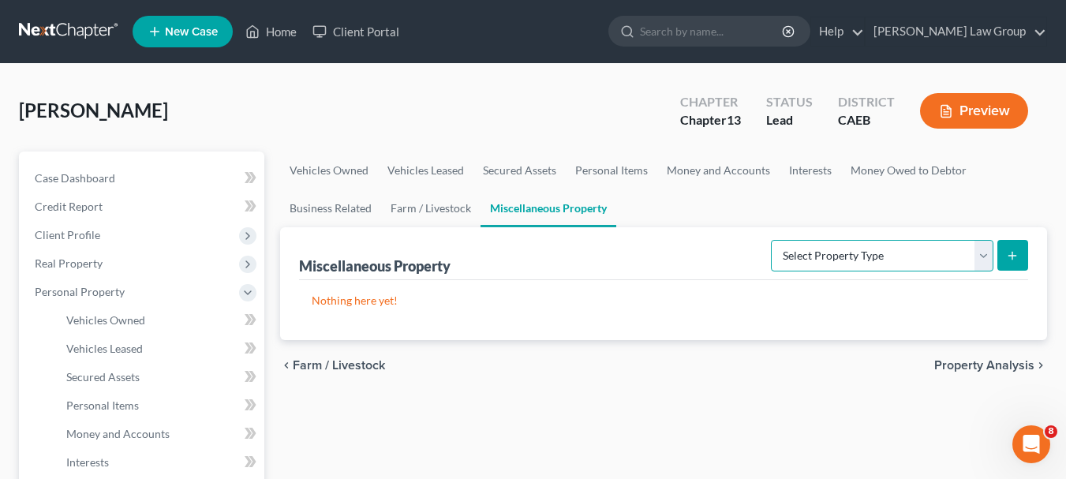
click at [988, 259] on select "Select Property Type Assigned for Creditor Benefit [DATE] Holding for Another N…" at bounding box center [882, 256] width 223 height 32
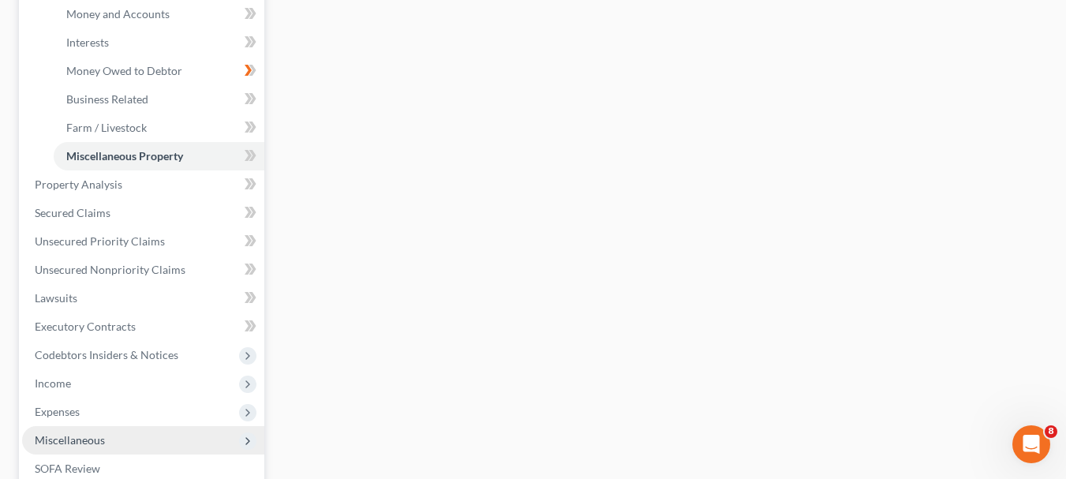
scroll to position [473, 0]
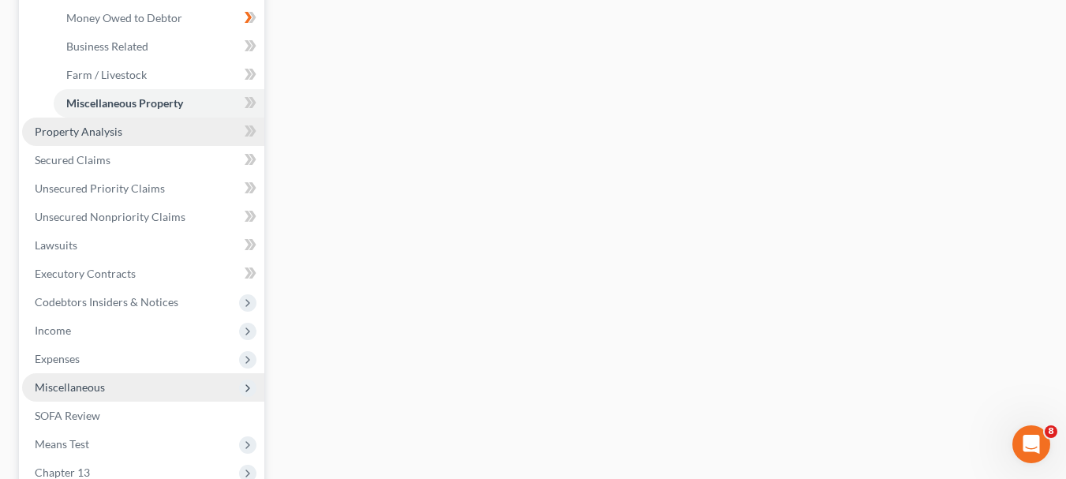
click at [82, 132] on span "Property Analysis" at bounding box center [79, 131] width 88 height 13
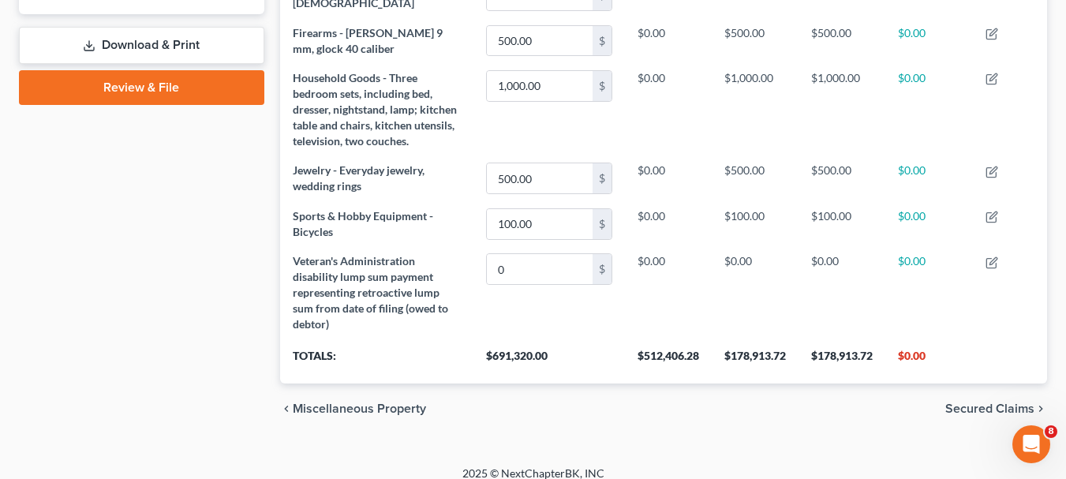
scroll to position [717, 0]
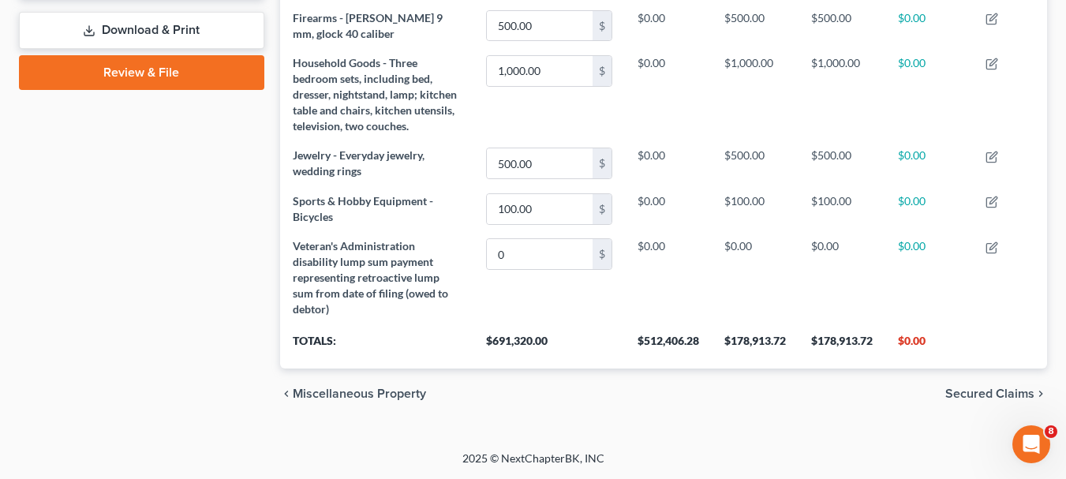
click at [990, 395] on span "Secured Claims" at bounding box center [990, 394] width 89 height 13
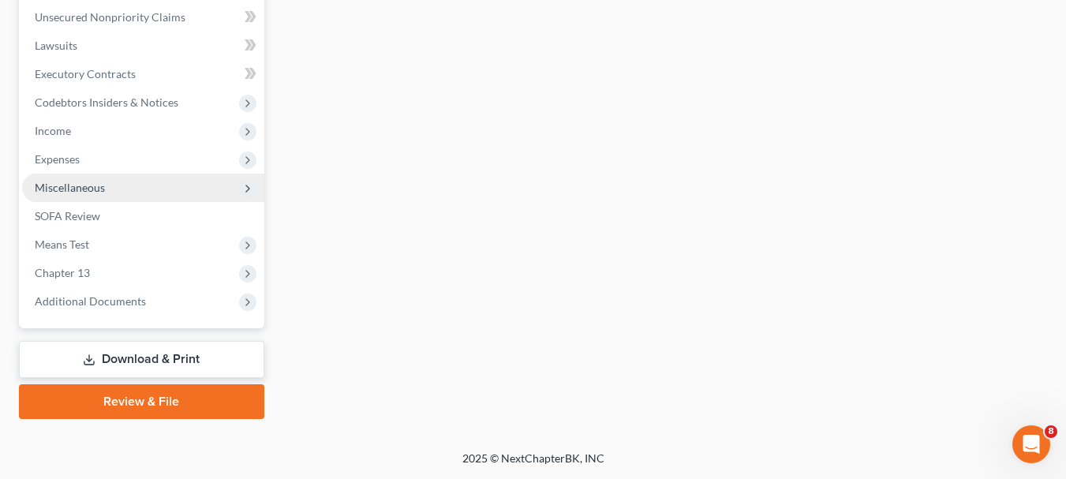
scroll to position [290, 0]
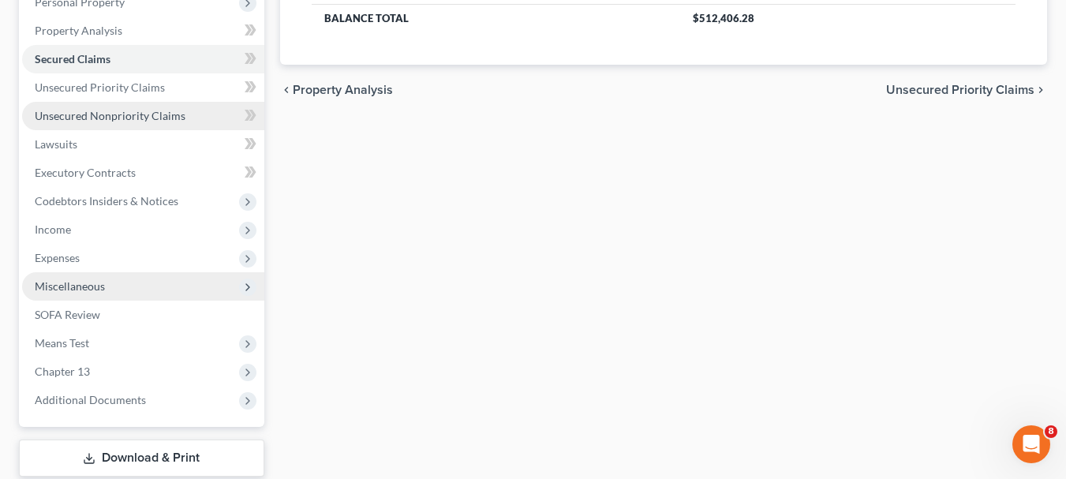
click at [138, 117] on span "Unsecured Nonpriority Claims" at bounding box center [110, 115] width 151 height 13
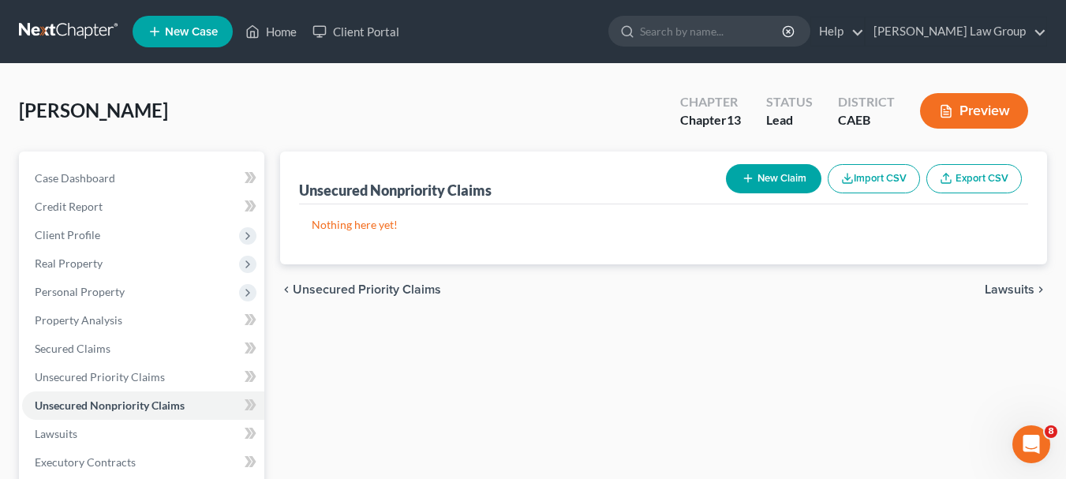
click at [783, 171] on button "New Claim" at bounding box center [774, 178] width 96 height 29
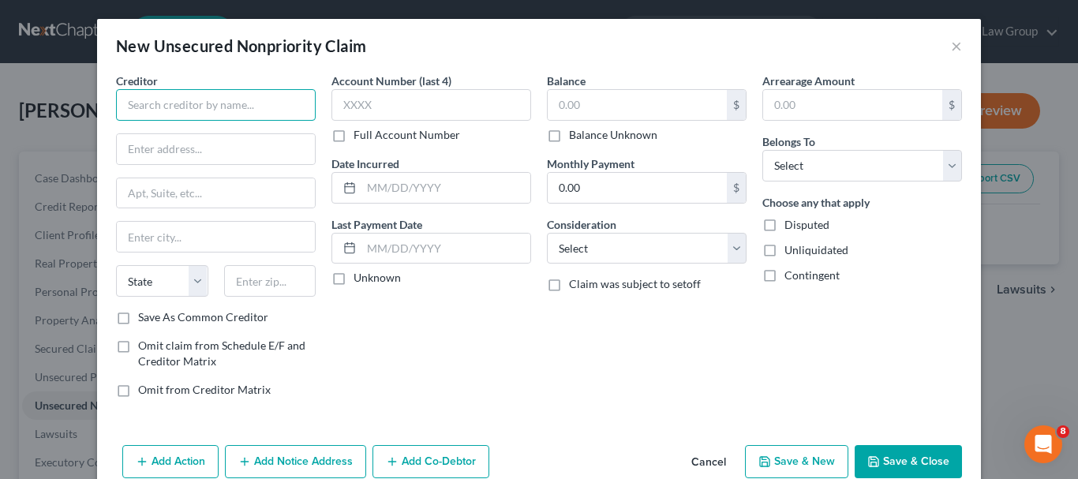
click at [257, 103] on input "text" at bounding box center [216, 105] width 200 height 32
type input "Pacific Gas & Electric"
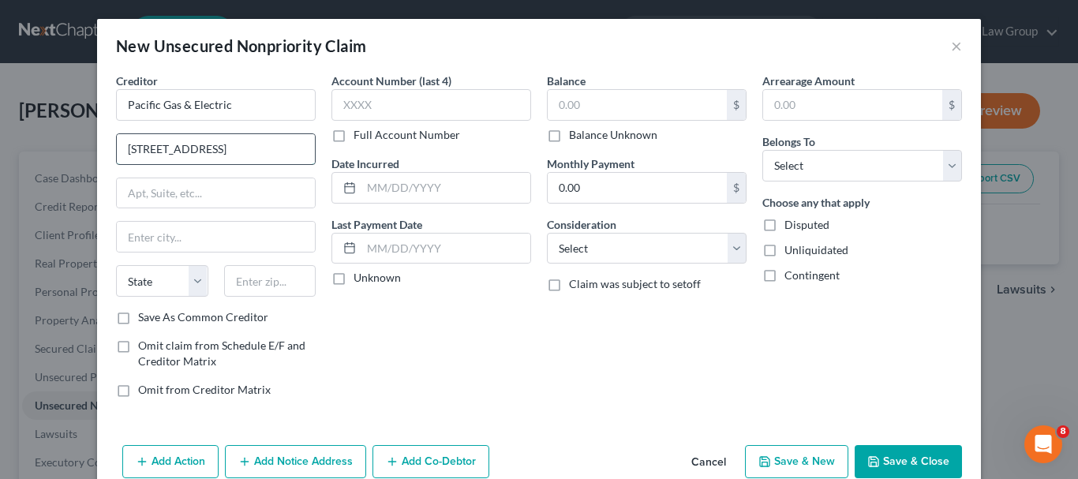
type input "[STREET_ADDRESS]"
type input "Oaklnd"
select select "4"
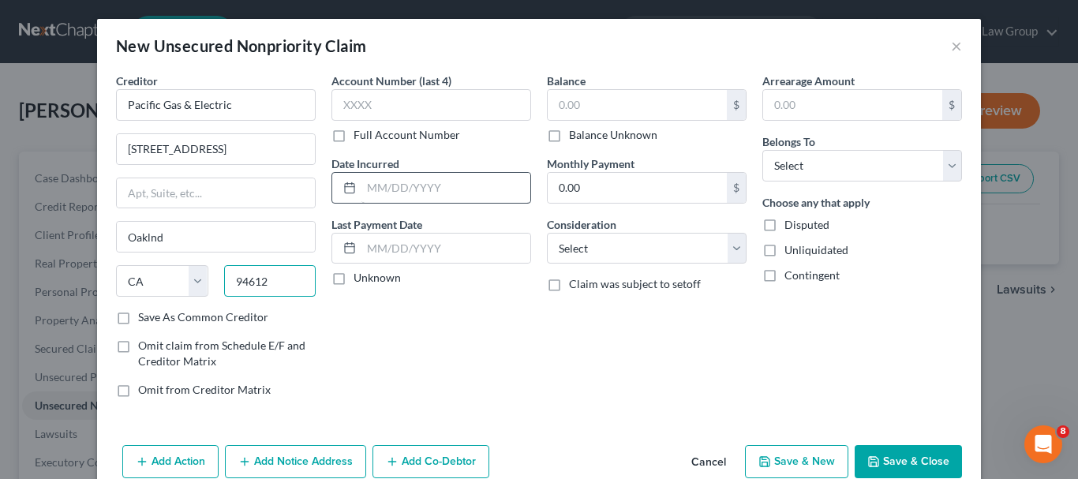
type input "94612"
click at [388, 188] on input "text" at bounding box center [446, 188] width 169 height 30
type input "[GEOGRAPHIC_DATA]"
type input "1"
type input "11/2024"
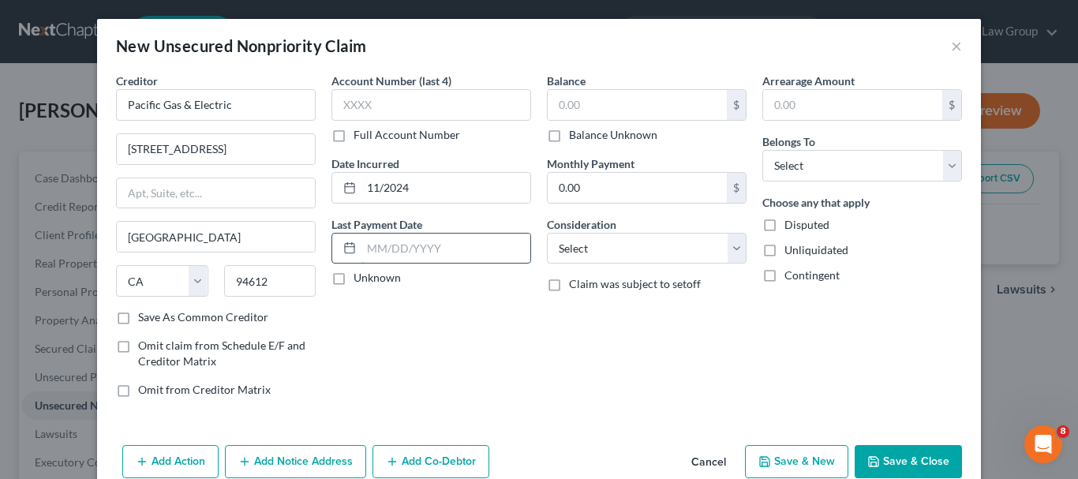
click at [401, 253] on input "text" at bounding box center [446, 249] width 169 height 30
type input "11/2024"
click at [645, 105] on input "text" at bounding box center [637, 105] width 179 height 30
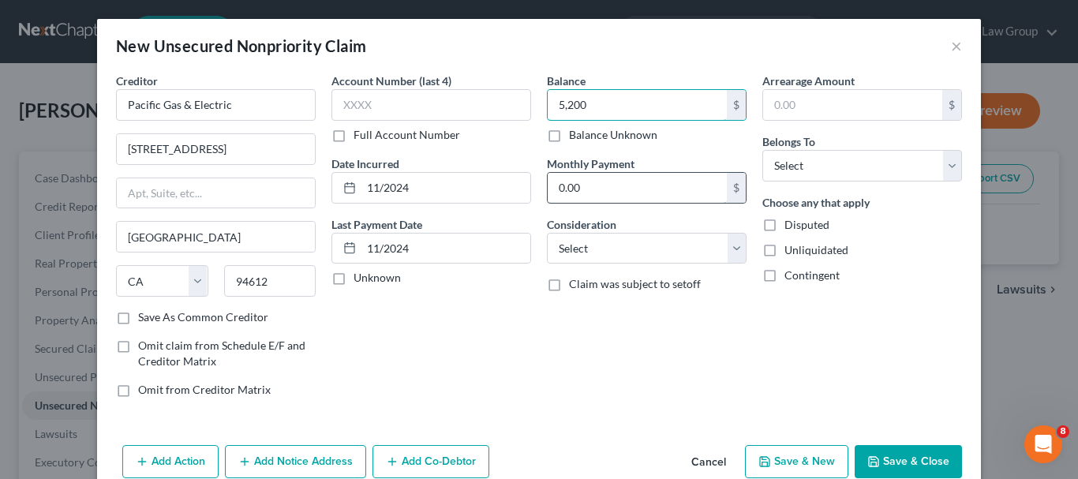
type input "5,200"
click at [642, 185] on input "0.00" at bounding box center [637, 188] width 179 height 30
type input "400"
click at [832, 105] on input "text" at bounding box center [852, 105] width 179 height 30
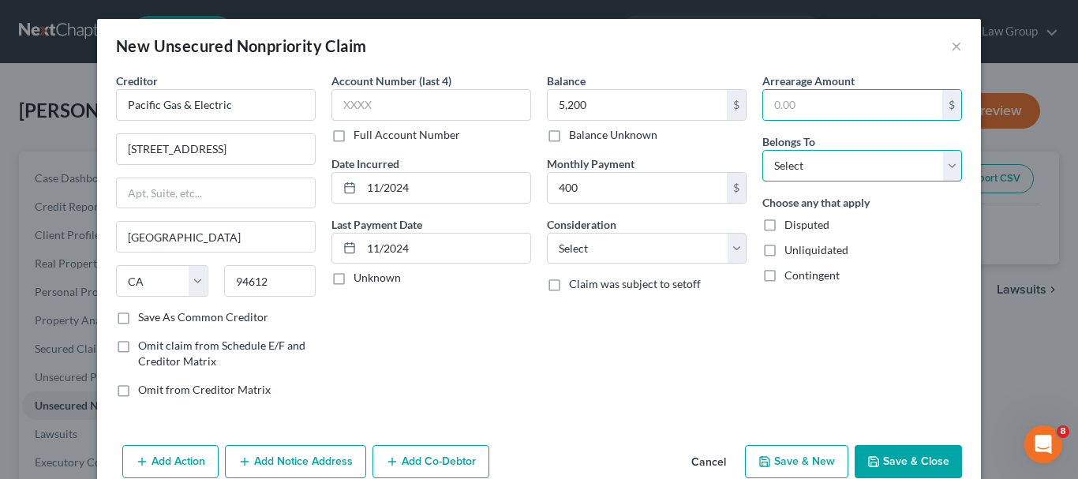
click at [938, 163] on select "Select Debtor 1 Only Debtor 2 Only Debtor 1 And Debtor 2 Only At Least One Of T…" at bounding box center [862, 166] width 200 height 32
select select "0"
click at [762, 150] on select "Select Debtor 1 Only Debtor 2 Only Debtor 1 And Debtor 2 Only At Least One Of T…" at bounding box center [862, 166] width 200 height 32
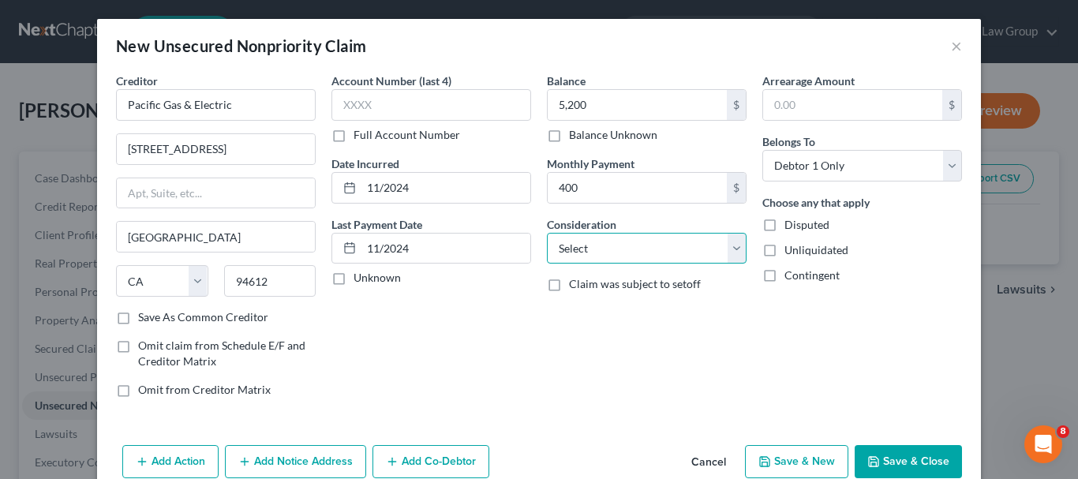
click at [727, 248] on select "Select Cable / Satellite Services Collection Agency Credit Card Debt Debt Couns…" at bounding box center [647, 249] width 200 height 32
select select "20"
click at [547, 233] on select "Select Cable / Satellite Services Collection Agency Credit Card Debt Debt Couns…" at bounding box center [647, 249] width 200 height 32
click at [182, 451] on button "Add Action" at bounding box center [170, 461] width 96 height 33
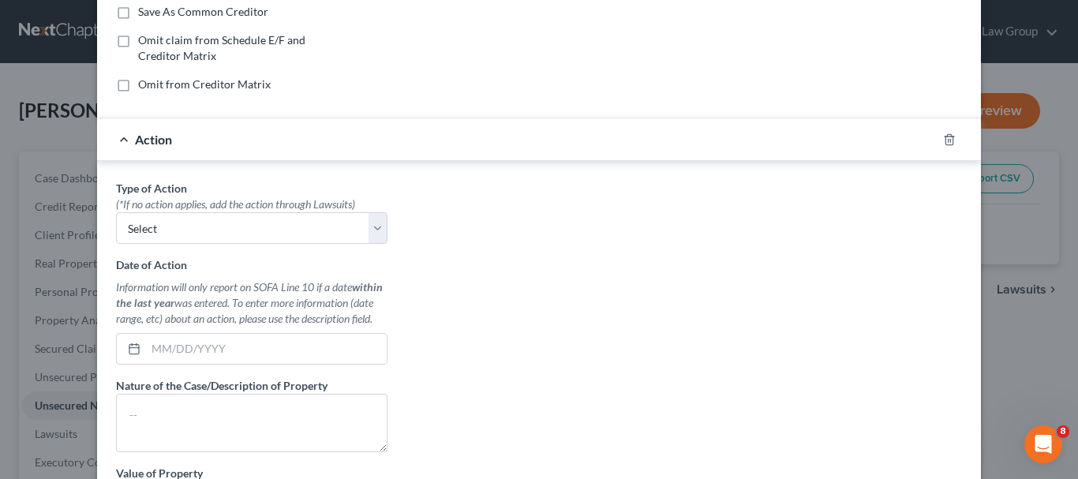
scroll to position [313, 0]
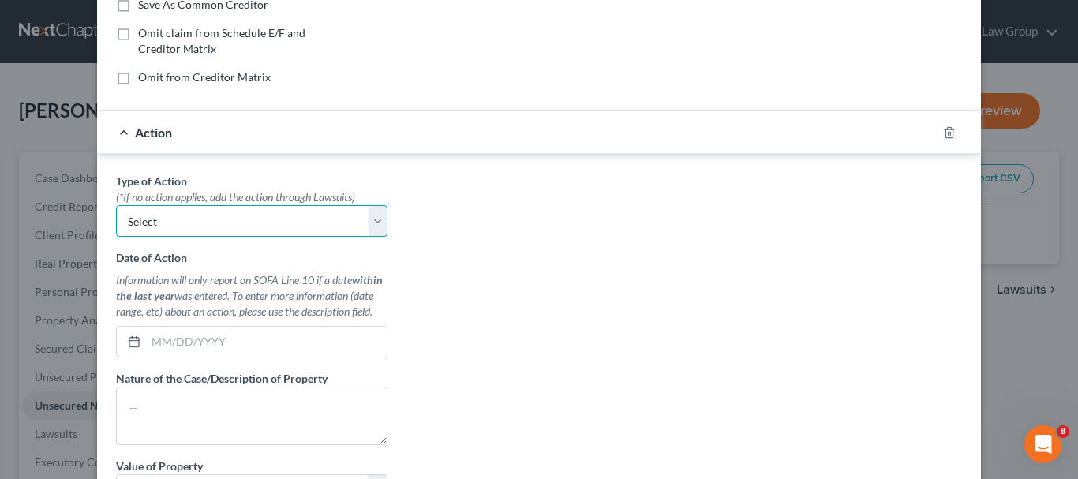
click at [375, 226] on select "Select Repossession Garnishment Foreclosure Personal Injury Attached, Seized, O…" at bounding box center [252, 221] width 272 height 32
click at [145, 122] on div "Action" at bounding box center [517, 132] width 840 height 42
click at [123, 130] on div "Action" at bounding box center [517, 132] width 840 height 42
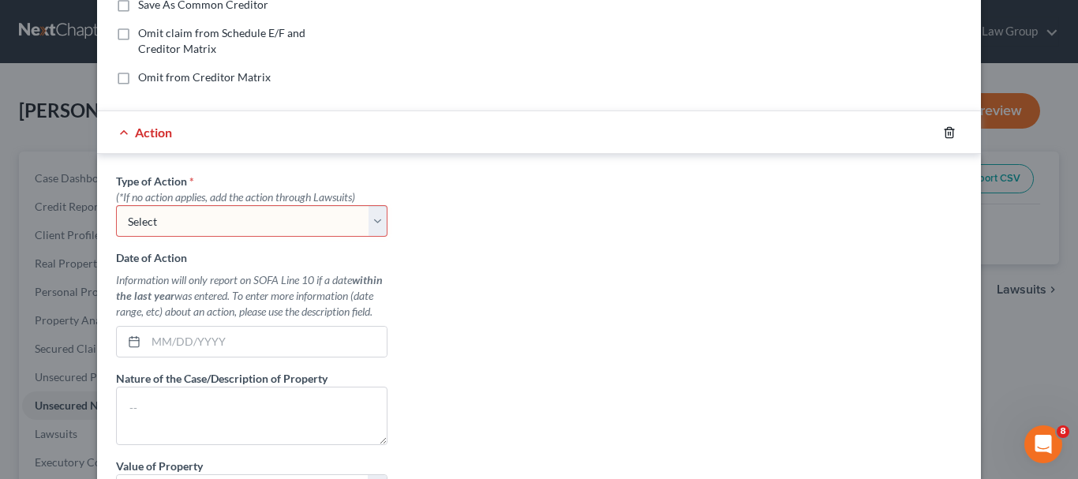
click at [943, 134] on icon "button" at bounding box center [949, 132] width 13 height 13
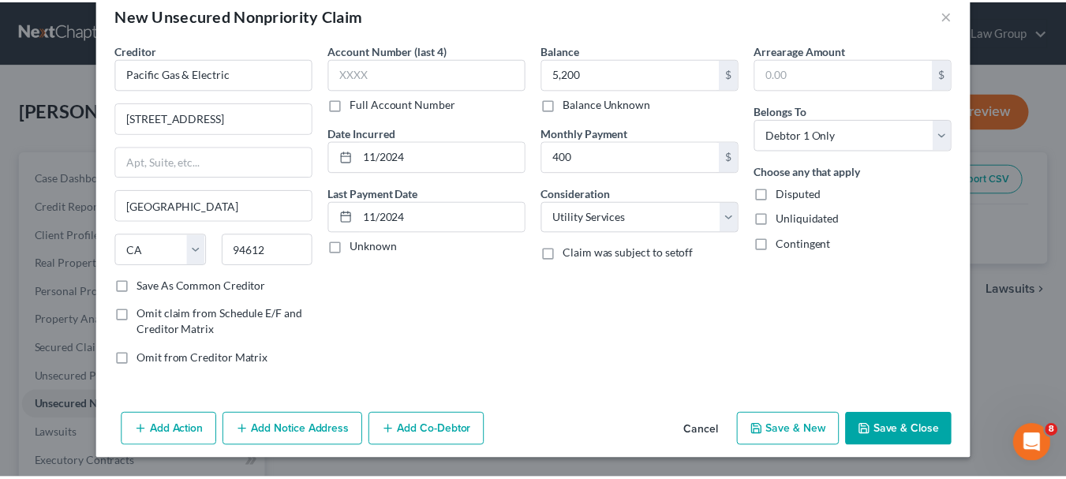
scroll to position [31, 0]
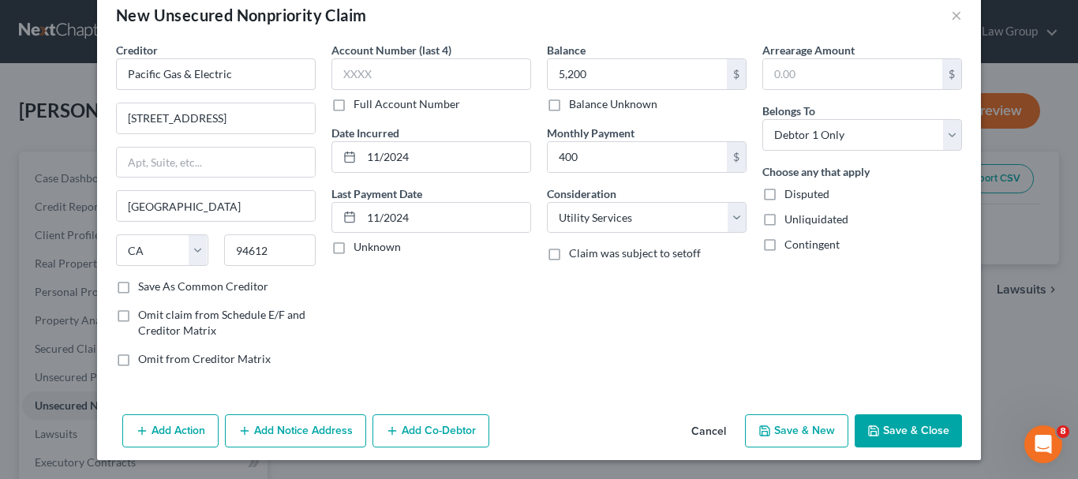
click at [904, 425] on button "Save & Close" at bounding box center [908, 430] width 107 height 33
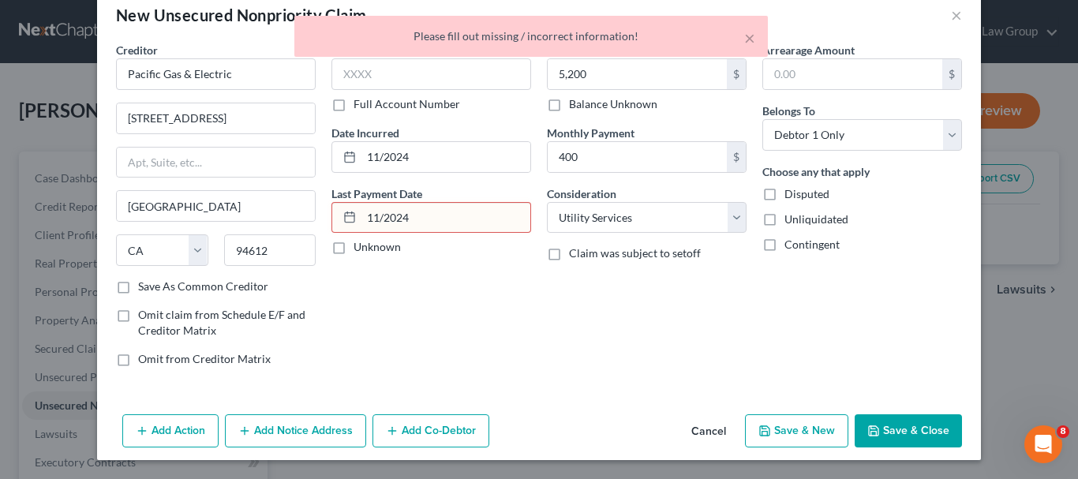
click at [899, 425] on button "Save & Close" at bounding box center [908, 430] width 107 height 33
click at [434, 162] on input "11/2024" at bounding box center [446, 157] width 169 height 30
type input "1"
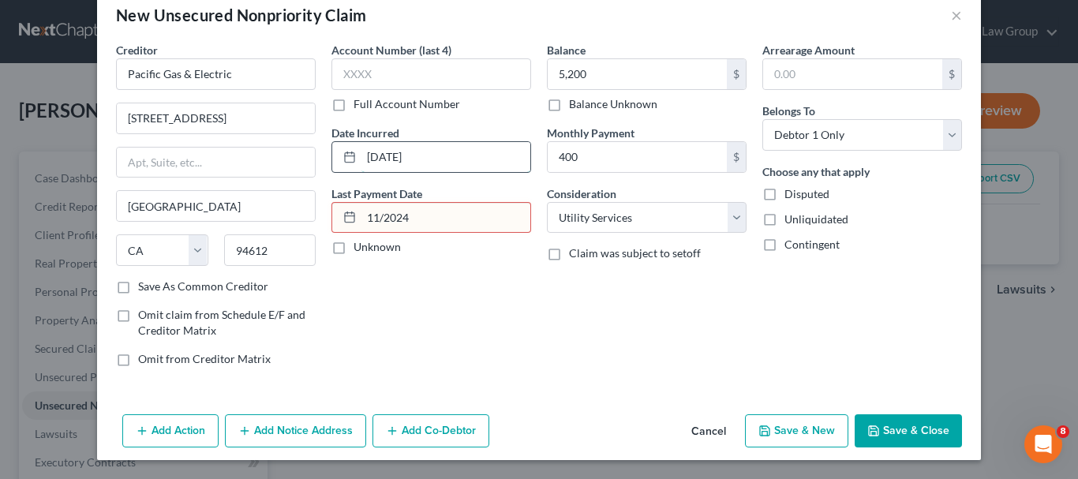
click at [372, 155] on input "[DATE]" at bounding box center [446, 157] width 169 height 30
type input "[DATE]"
click at [410, 219] on input "11/2024" at bounding box center [446, 218] width 169 height 30
type input "1"
click at [373, 215] on input "[DATE]" at bounding box center [446, 218] width 169 height 30
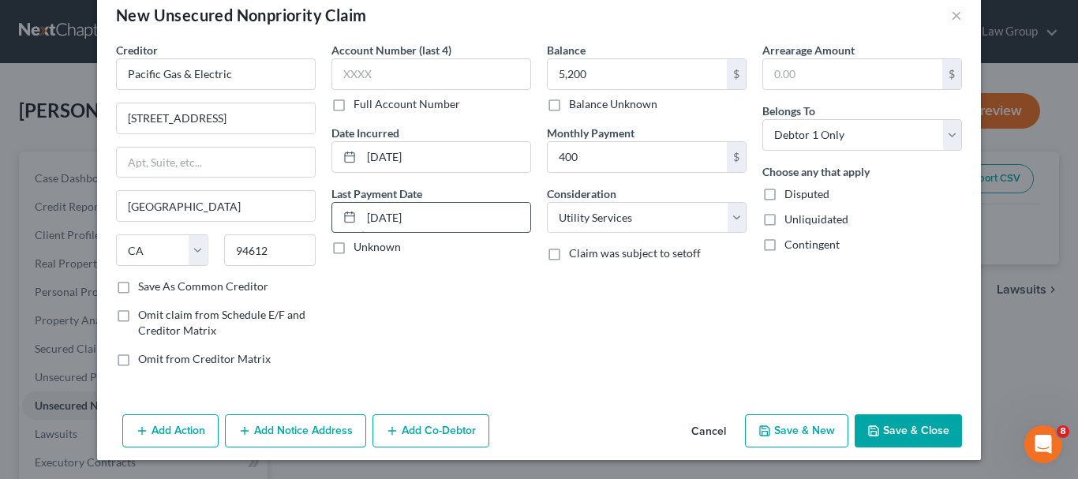
click at [418, 219] on input "[DATE]" at bounding box center [446, 218] width 169 height 30
type input "[DATE]"
click at [909, 423] on button "Save & Close" at bounding box center [908, 430] width 107 height 33
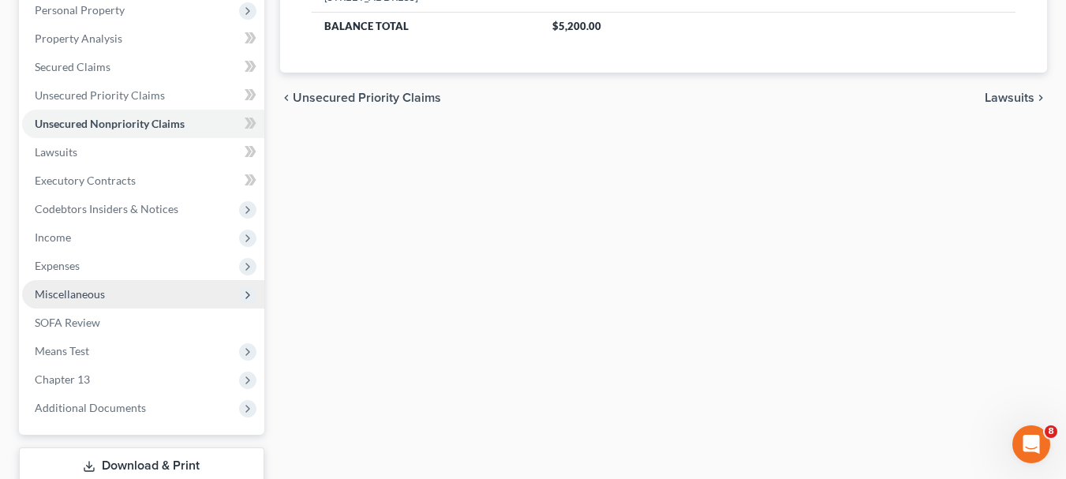
scroll to position [287, 0]
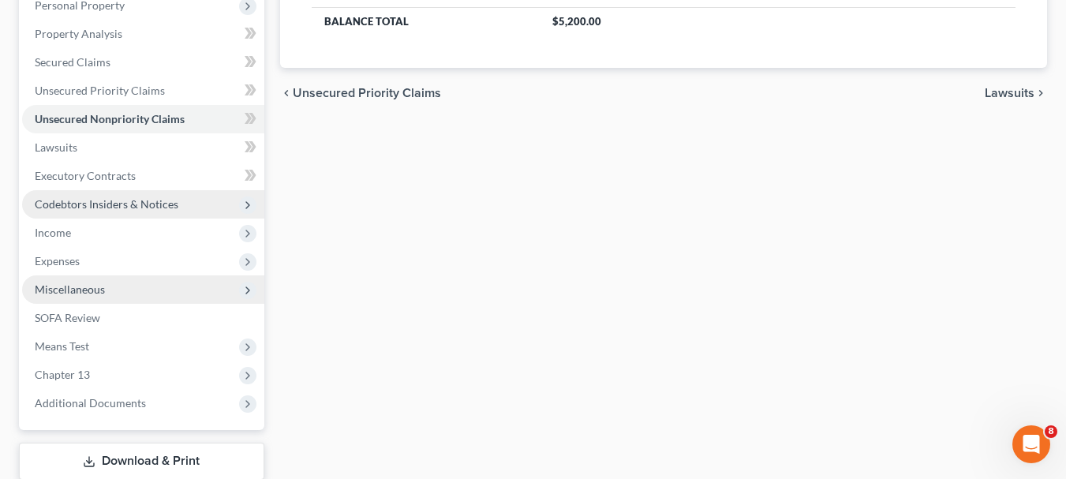
click at [105, 205] on span "Codebtors Insiders & Notices" at bounding box center [107, 203] width 144 height 13
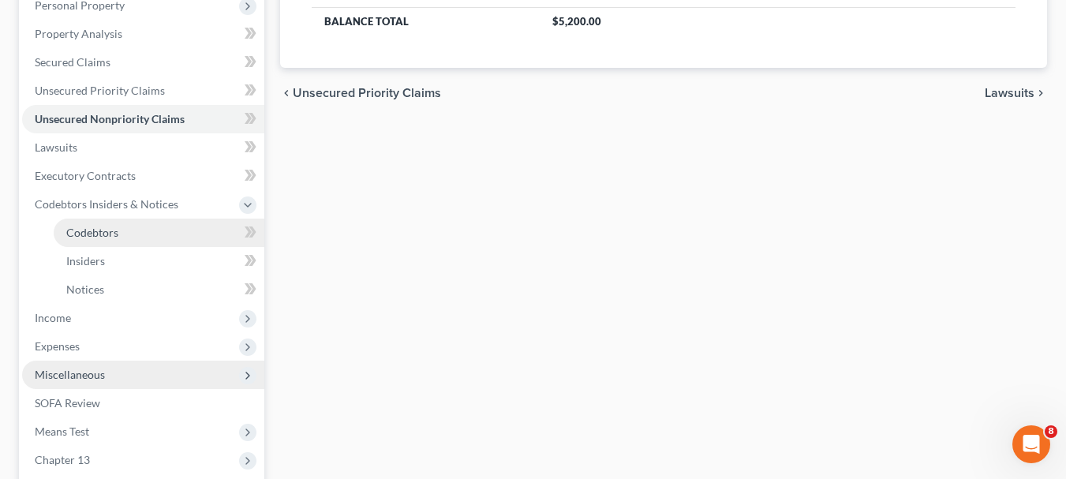
click at [105, 224] on link "Codebtors" at bounding box center [159, 233] width 211 height 28
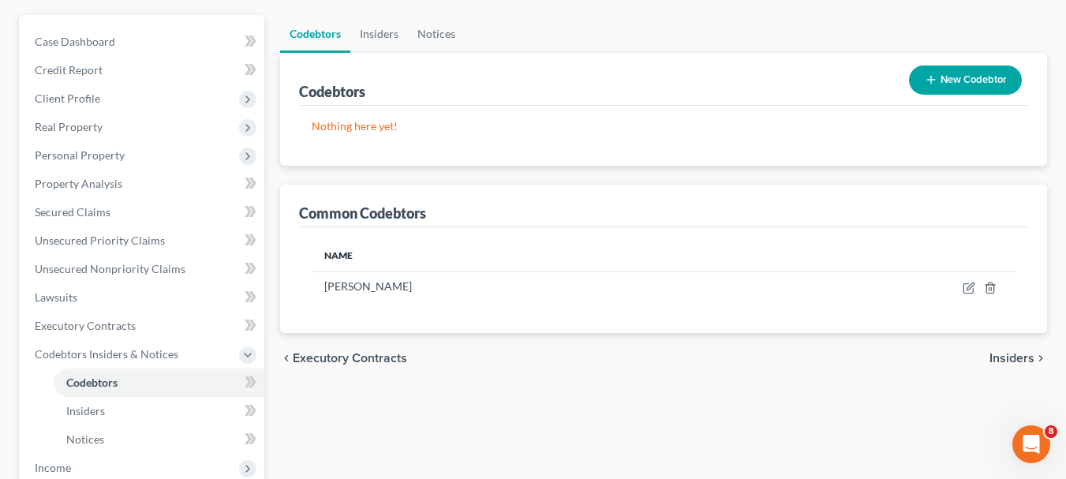
scroll to position [133, 0]
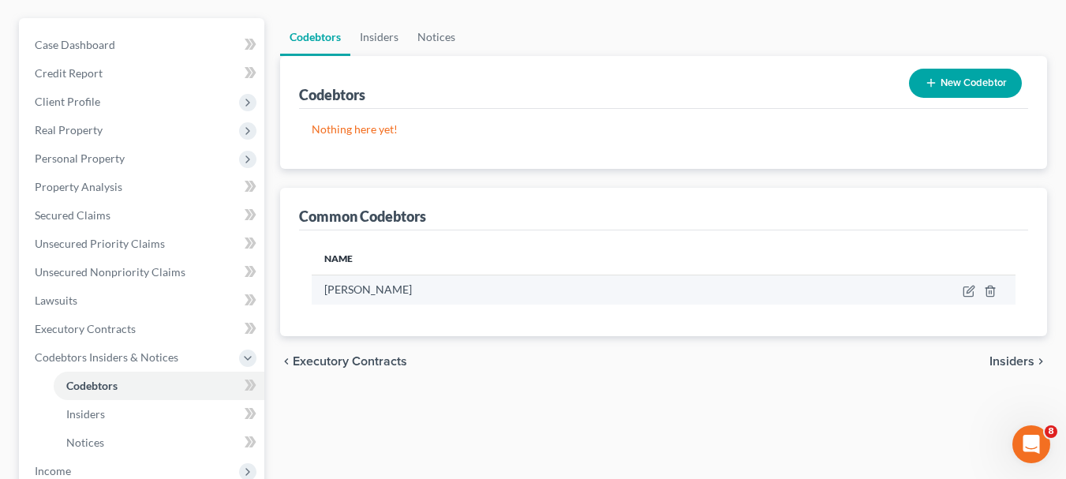
click at [997, 291] on td at bounding box center [886, 290] width 259 height 30
click at [991, 292] on icon "button" at bounding box center [990, 291] width 13 height 13
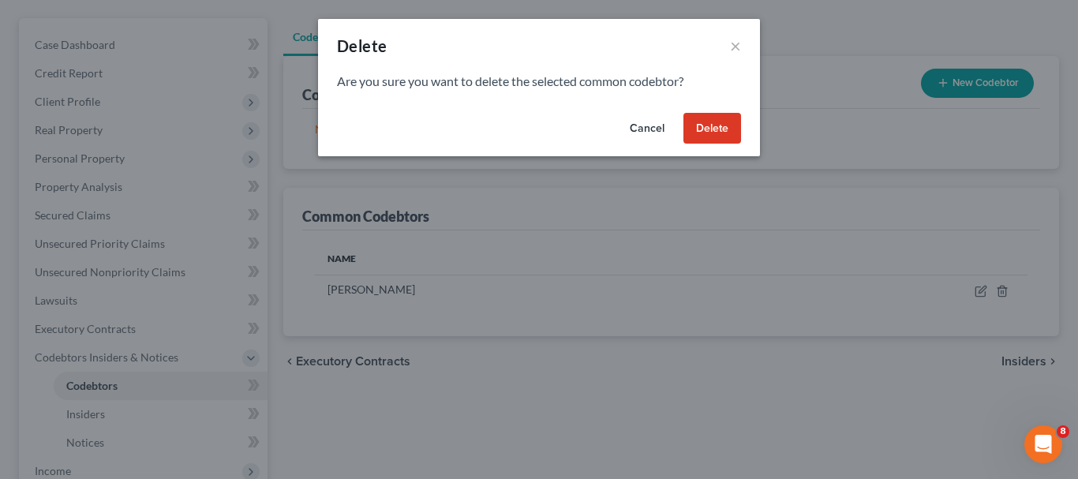
click at [705, 131] on button "Delete" at bounding box center [713, 129] width 58 height 32
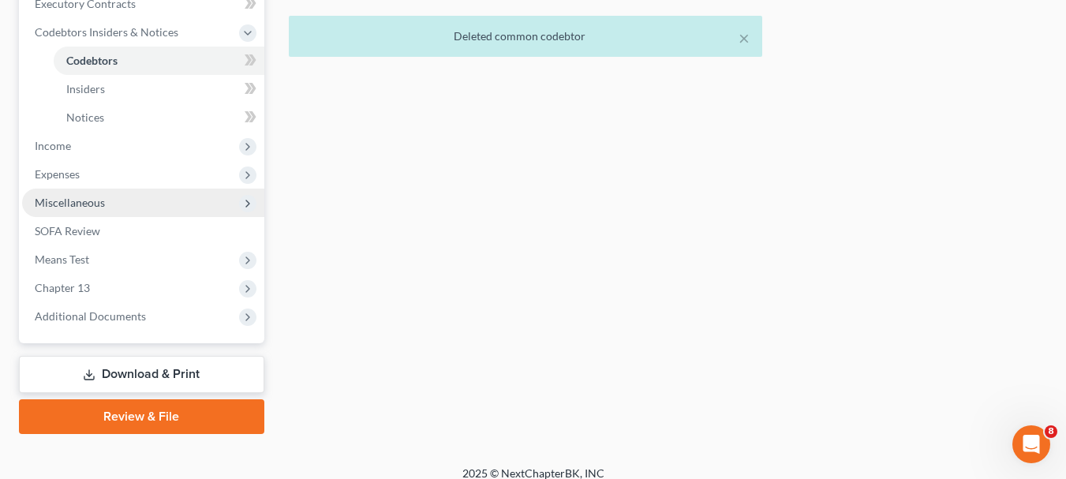
scroll to position [474, 0]
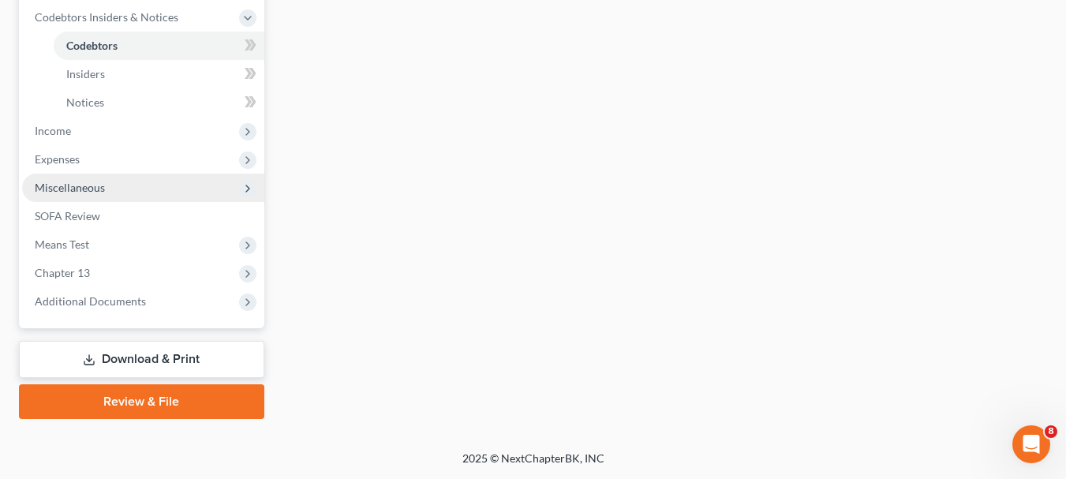
click at [518, 163] on div "Codebtors Insiders Notices Codebtors New Codebtor Nothing here yet! Name Credit…" at bounding box center [663, 48] width 783 height 741
click at [61, 124] on span "Income" at bounding box center [53, 130] width 36 height 13
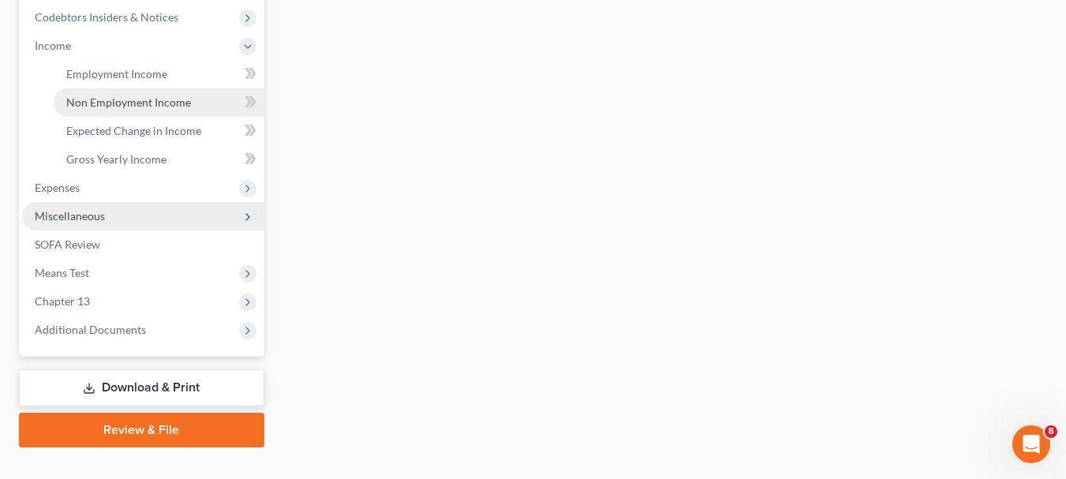
click at [135, 99] on span "Non Employment Income" at bounding box center [128, 102] width 125 height 13
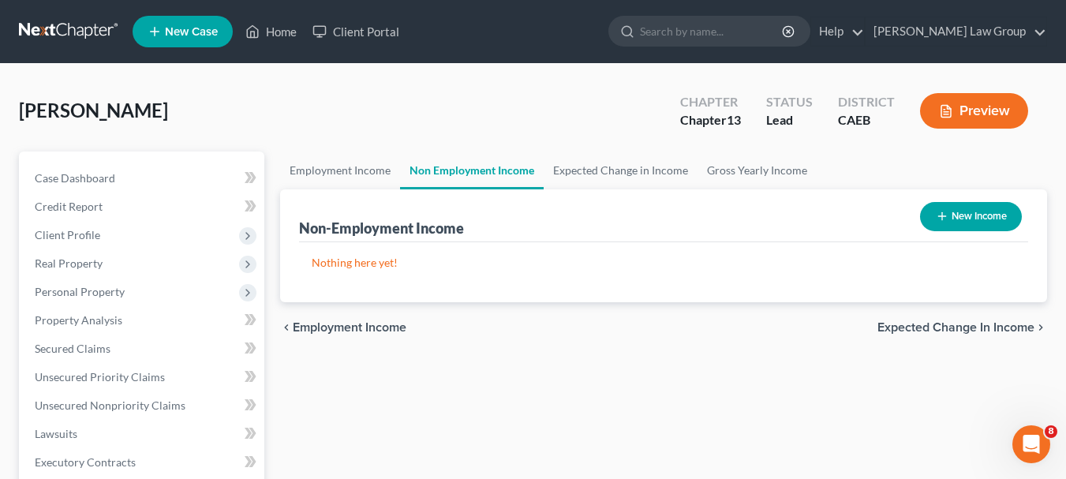
click at [967, 212] on button "New Income" at bounding box center [971, 216] width 102 height 29
select select "0"
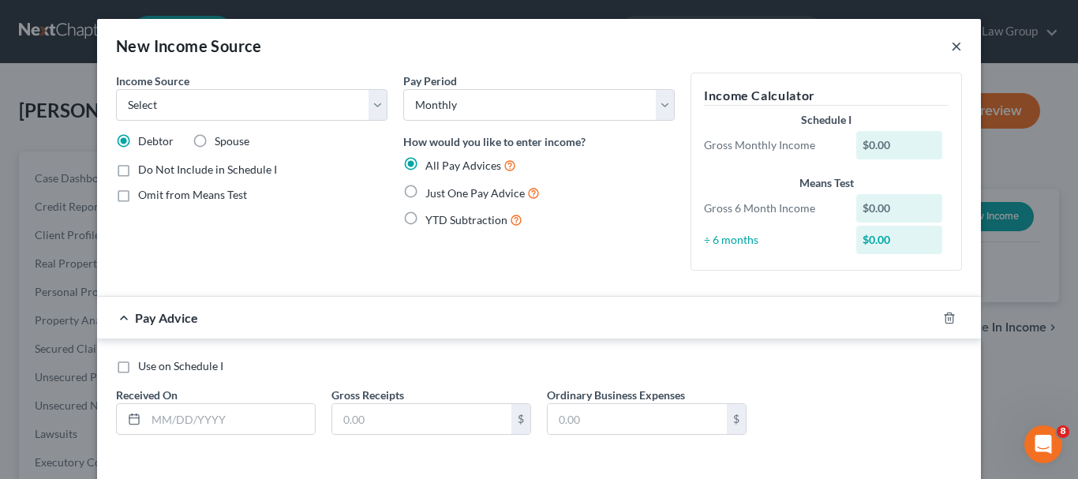
click at [951, 50] on button "×" at bounding box center [956, 45] width 11 height 19
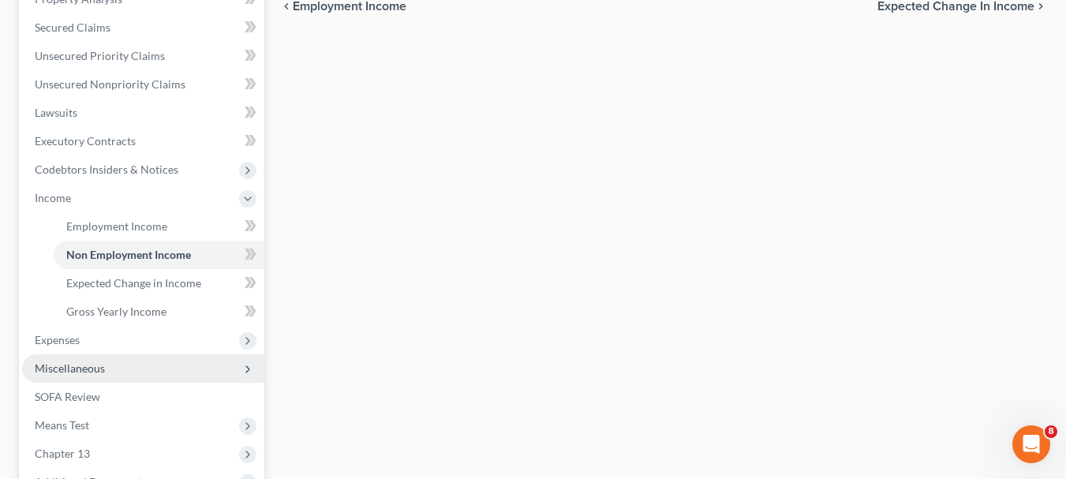
scroll to position [320, 0]
click at [75, 166] on span "Codebtors Insiders & Notices" at bounding box center [107, 170] width 144 height 13
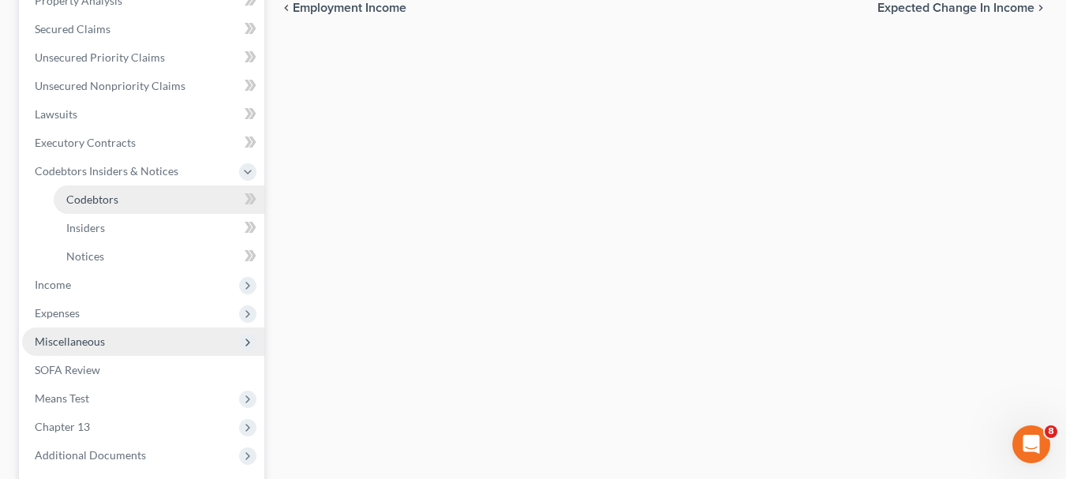
click at [88, 197] on span "Codebtors" at bounding box center [92, 199] width 52 height 13
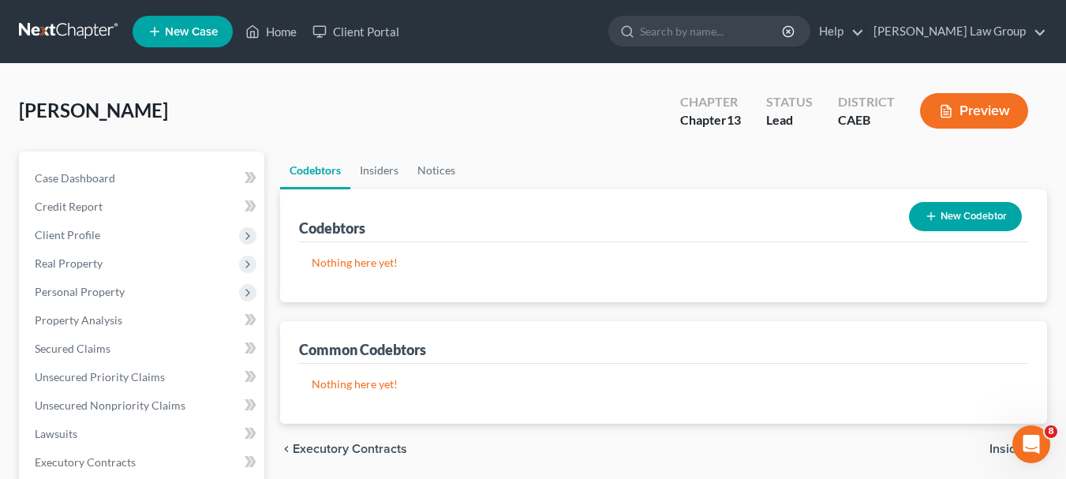
click at [972, 212] on button "New Codebtor" at bounding box center [965, 216] width 113 height 29
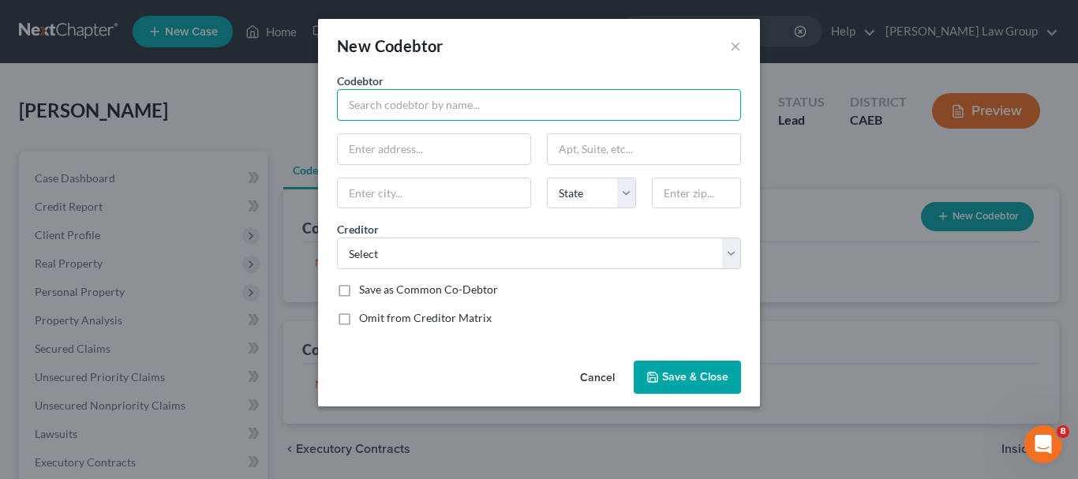
click at [463, 107] on input "text" at bounding box center [539, 105] width 404 height 32
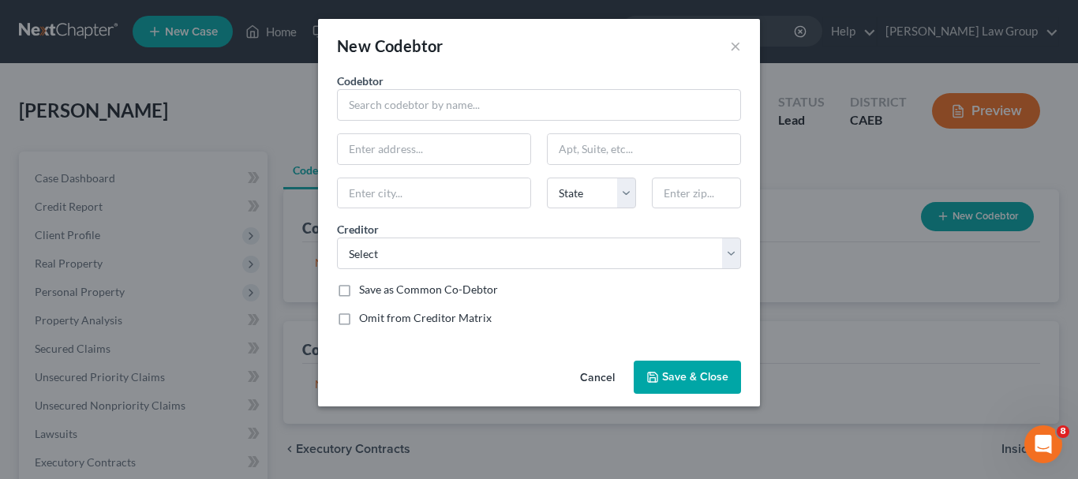
click at [605, 374] on button "Cancel" at bounding box center [598, 378] width 60 height 32
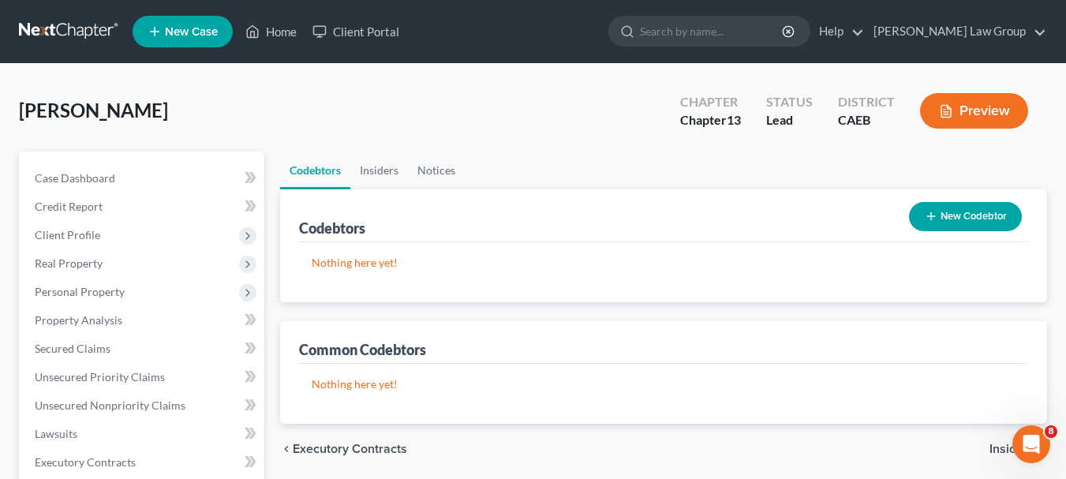
click at [961, 206] on button "New Codebtor" at bounding box center [965, 216] width 113 height 29
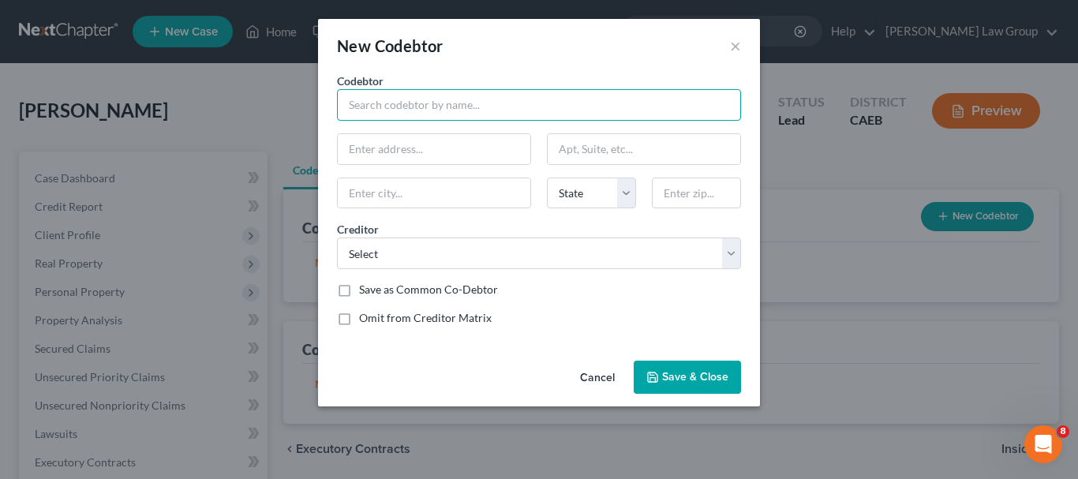
click at [429, 116] on input "text" at bounding box center [539, 105] width 404 height 32
type input "[PERSON_NAME]"
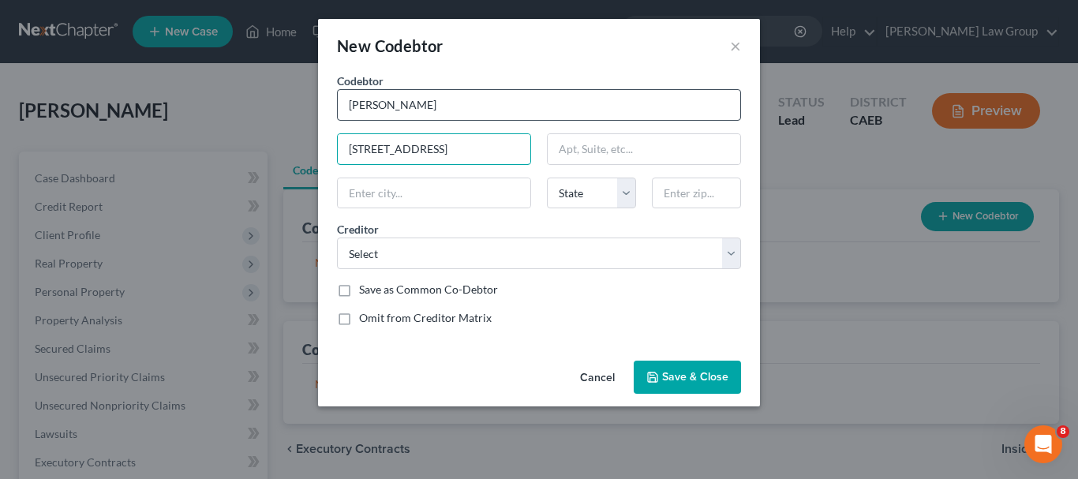
type input "[STREET_ADDRESS]"
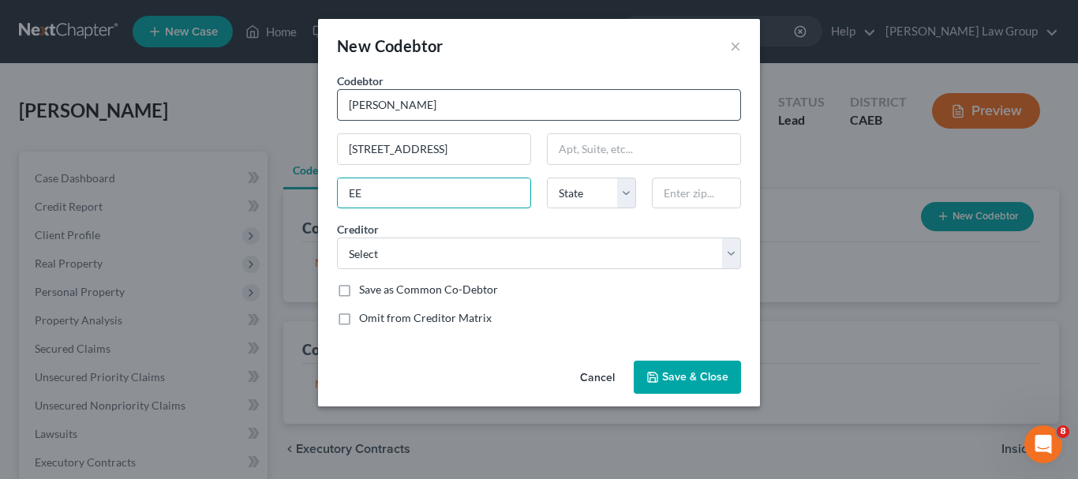
type input "E"
type input "Elverta"
select select "4"
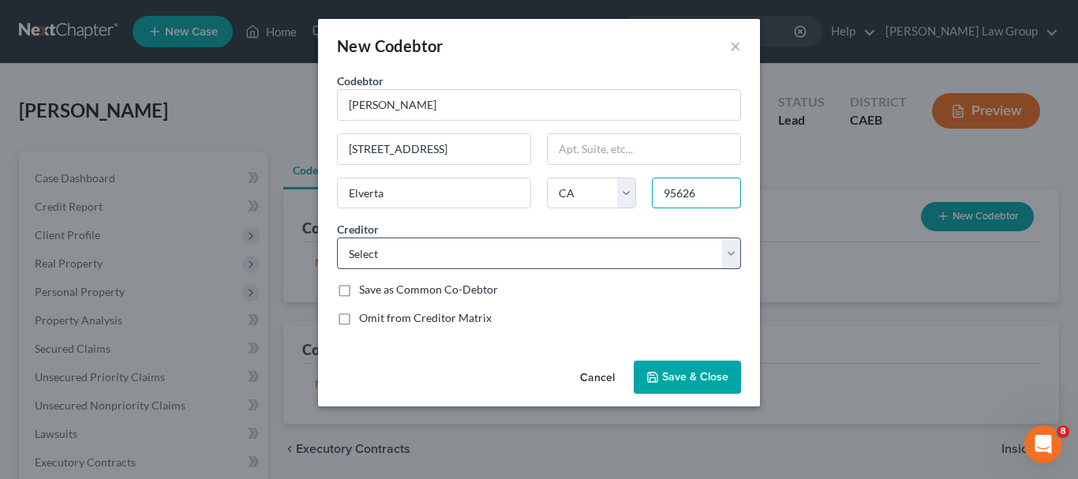
type input "95626"
click at [726, 255] on select "Select Shellpoint Pacific Gas & Electric" at bounding box center [539, 254] width 404 height 32
select select "1"
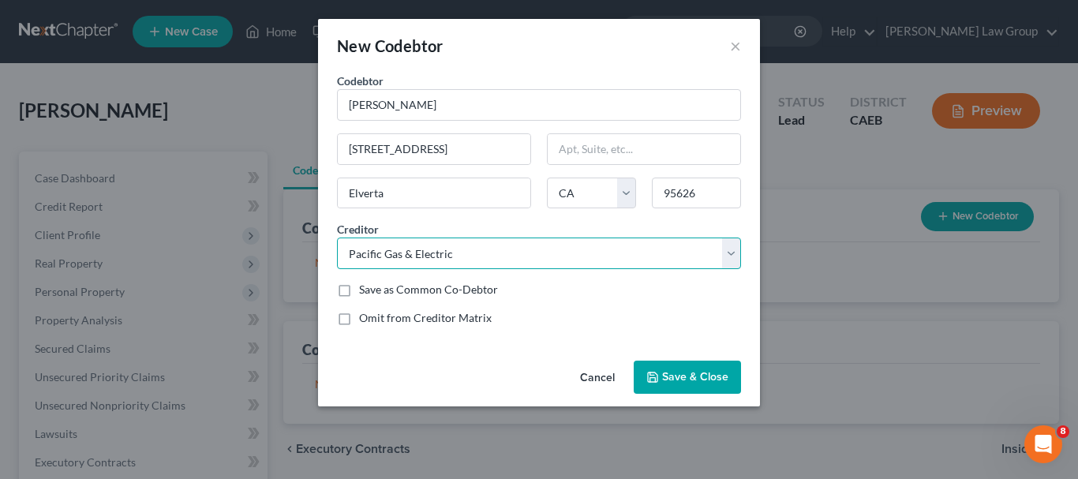
click at [337, 238] on select "Select Shellpoint Pacific Gas & Electric" at bounding box center [539, 254] width 404 height 32
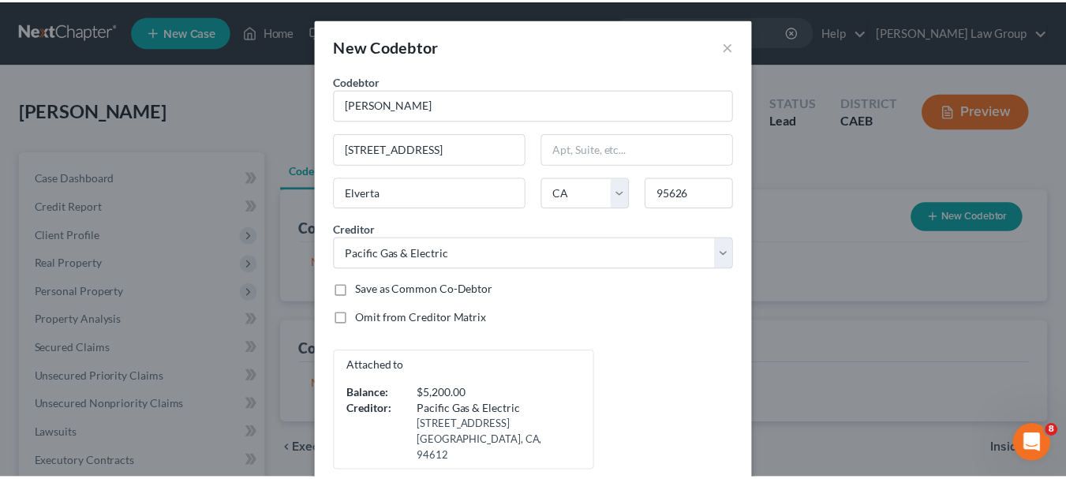
scroll to position [63, 0]
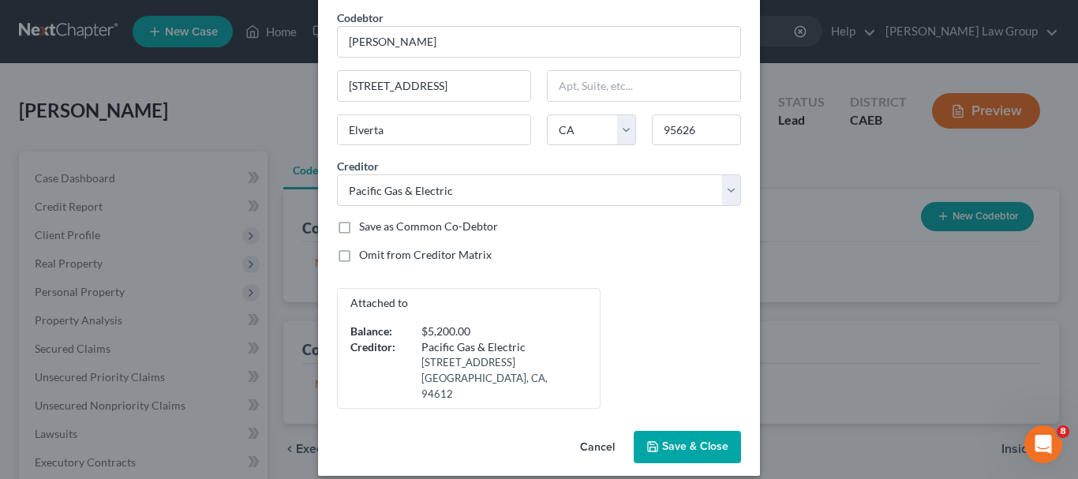
click at [687, 431] on button "Save & Close" at bounding box center [687, 447] width 107 height 33
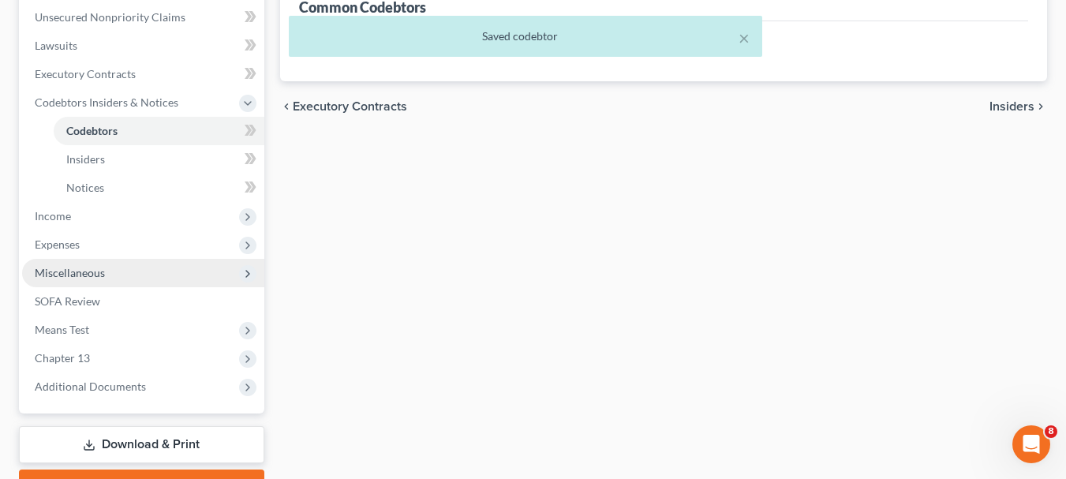
scroll to position [405, 0]
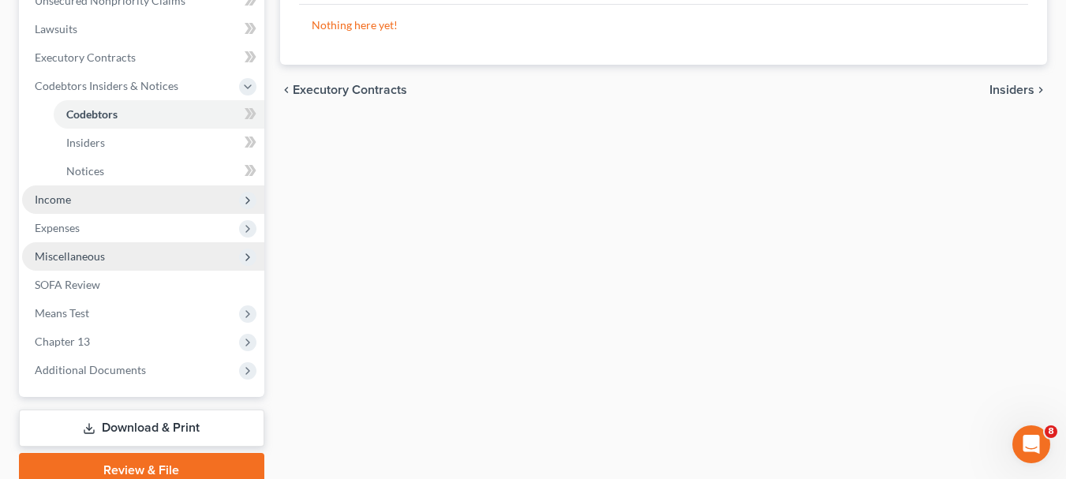
click at [100, 197] on span "Income" at bounding box center [143, 199] width 242 height 28
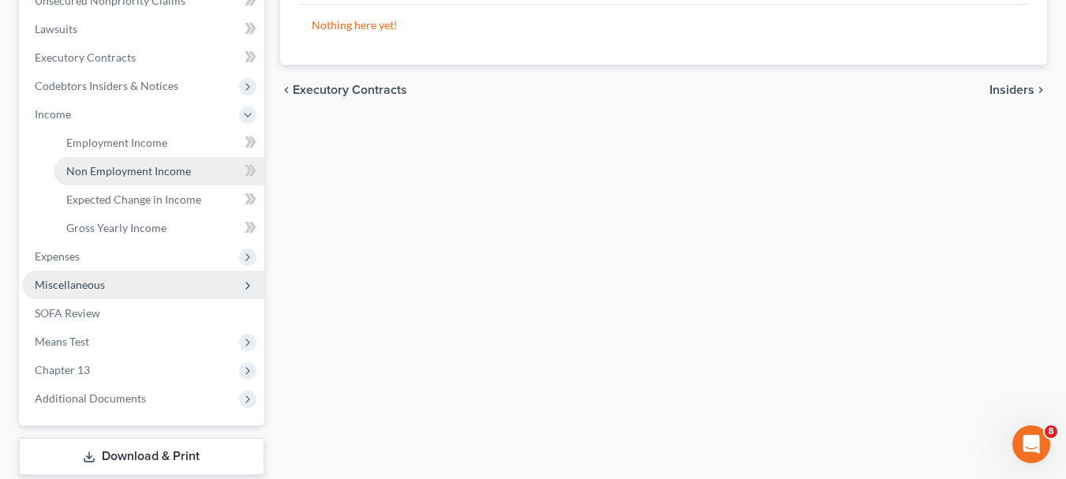
click at [133, 173] on span "Non Employment Income" at bounding box center [128, 170] width 125 height 13
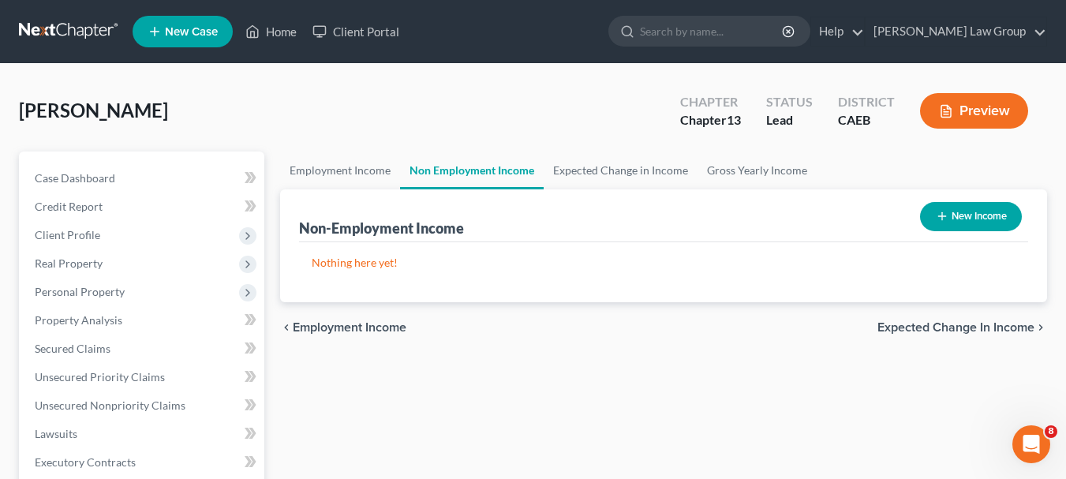
click at [956, 212] on button "New Income" at bounding box center [971, 216] width 102 height 29
select select "0"
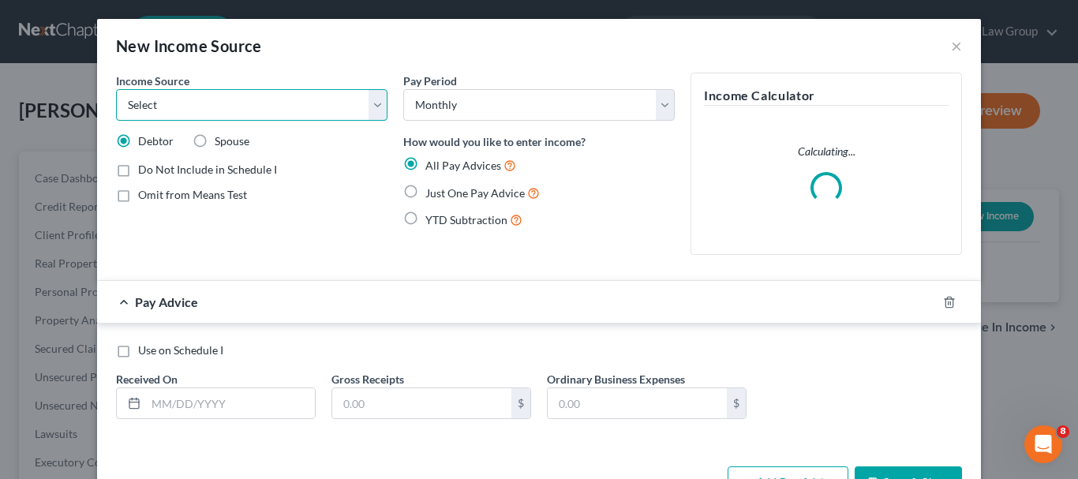
click at [369, 109] on select "Select Unemployment Disability (from employer) Pension Retirement Social Securi…" at bounding box center [252, 105] width 272 height 32
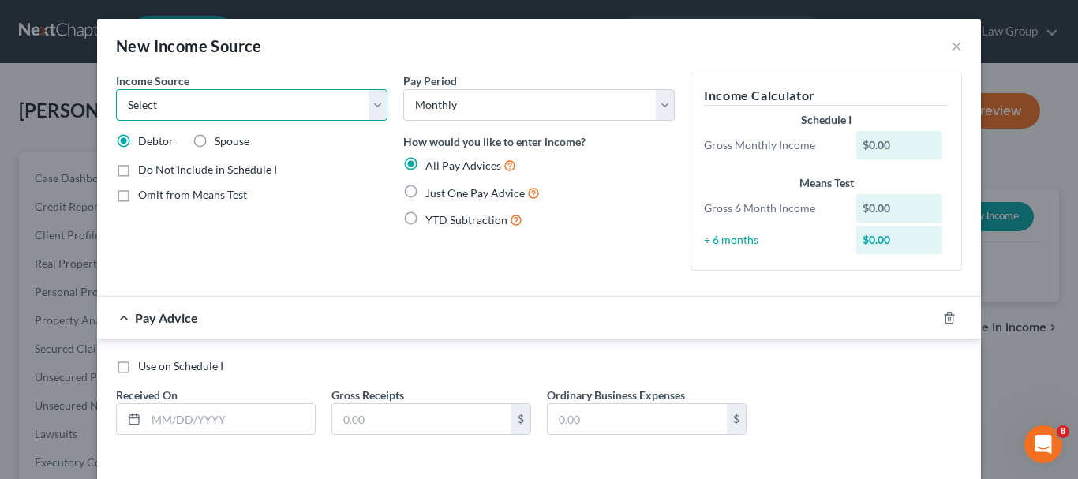
select select "12"
click at [116, 89] on select "Select Unemployment Disability (from employer) Pension Retirement Social Securi…" at bounding box center [252, 105] width 272 height 32
click at [886, 144] on div "$0.00" at bounding box center [899, 145] width 87 height 28
click at [288, 182] on div "Do Not Include in Schedule I Omit from Means Test" at bounding box center [252, 182] width 272 height 41
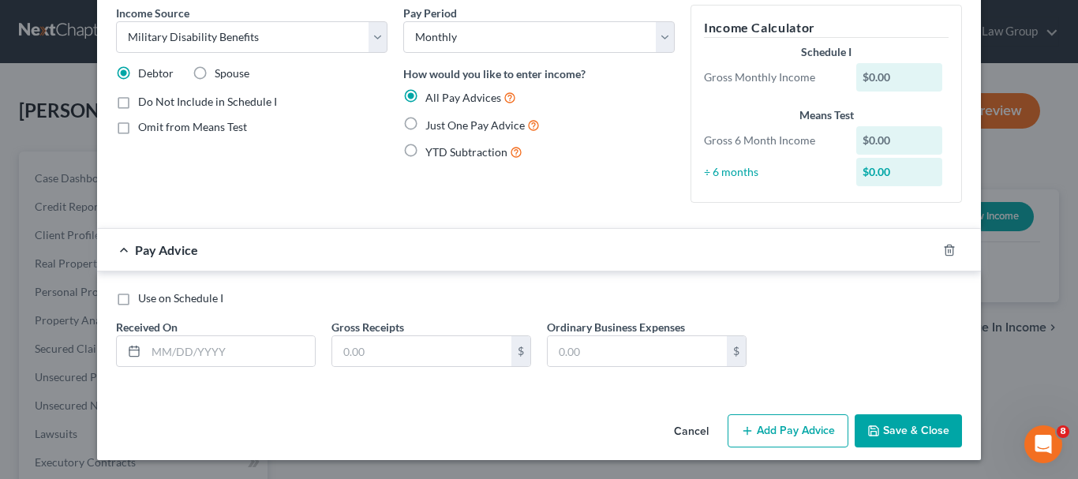
click at [138, 303] on label "Use on Schedule I" at bounding box center [180, 298] width 85 height 16
click at [144, 301] on input "Use on Schedule I" at bounding box center [149, 295] width 10 height 10
checkbox input "true"
click at [157, 351] on input "text" at bounding box center [230, 351] width 169 height 30
click at [133, 352] on rect at bounding box center [133, 351] width 9 height 9
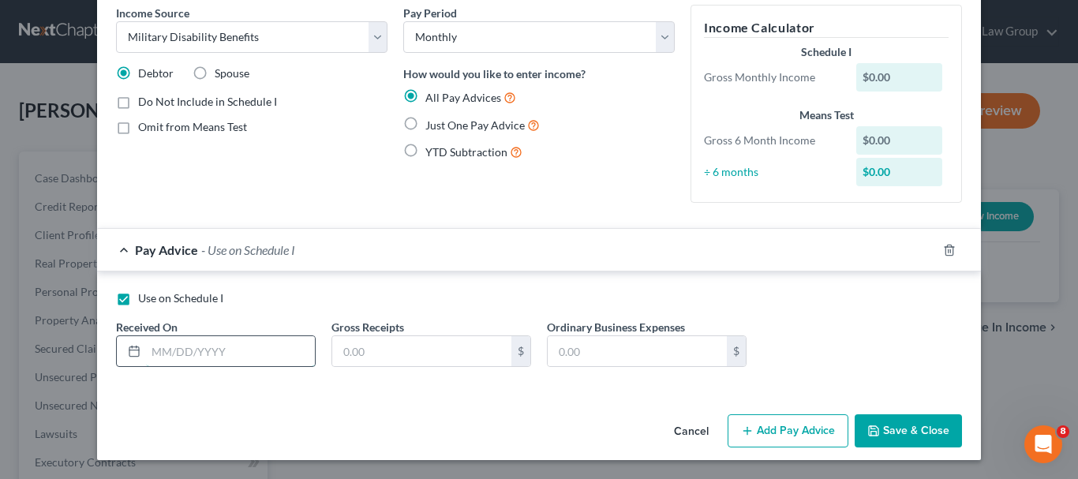
click at [154, 353] on input "text" at bounding box center [230, 351] width 169 height 30
type input "[DATE]"
click at [425, 122] on label "Just One Pay Advice" at bounding box center [482, 125] width 114 height 18
click at [432, 122] on input "Just One Pay Advice" at bounding box center [437, 121] width 10 height 10
radio input "true"
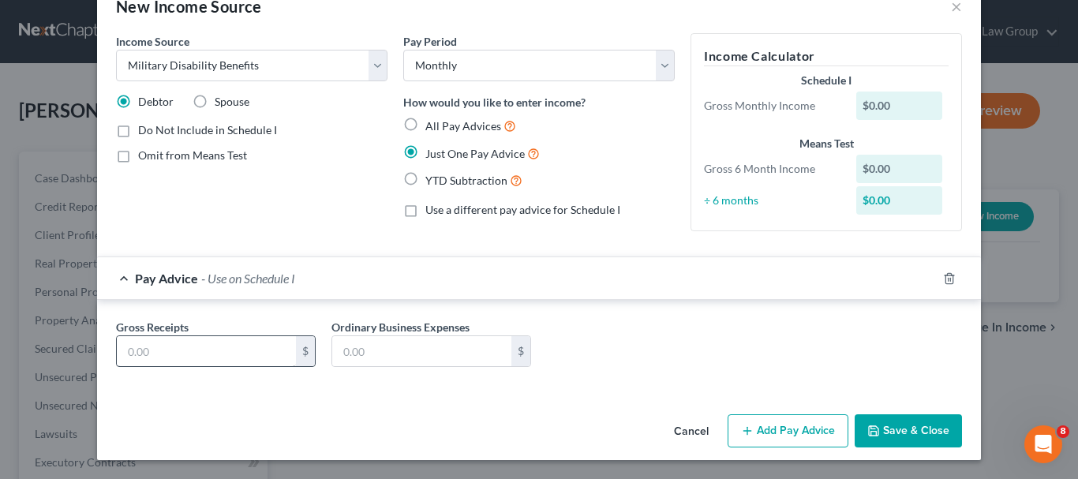
scroll to position [26, 0]
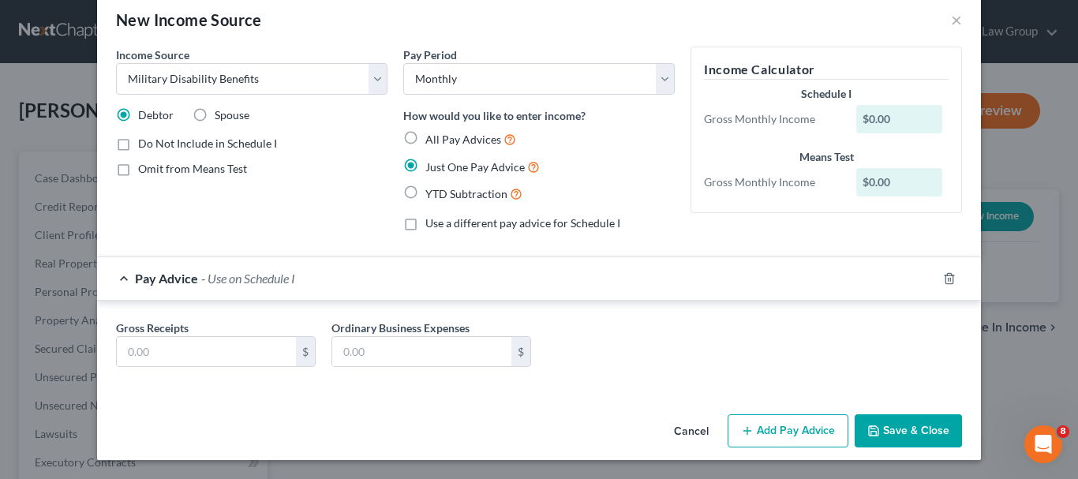
click at [425, 140] on label "All Pay Advices" at bounding box center [470, 139] width 91 height 18
click at [432, 140] on input "All Pay Advices" at bounding box center [437, 135] width 10 height 10
radio input "true"
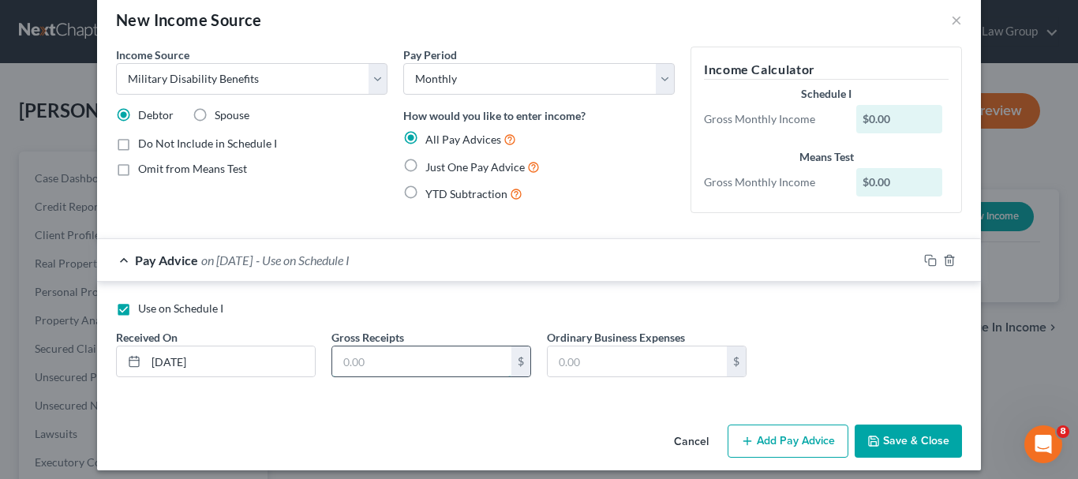
click at [376, 350] on input "text" at bounding box center [421, 362] width 179 height 30
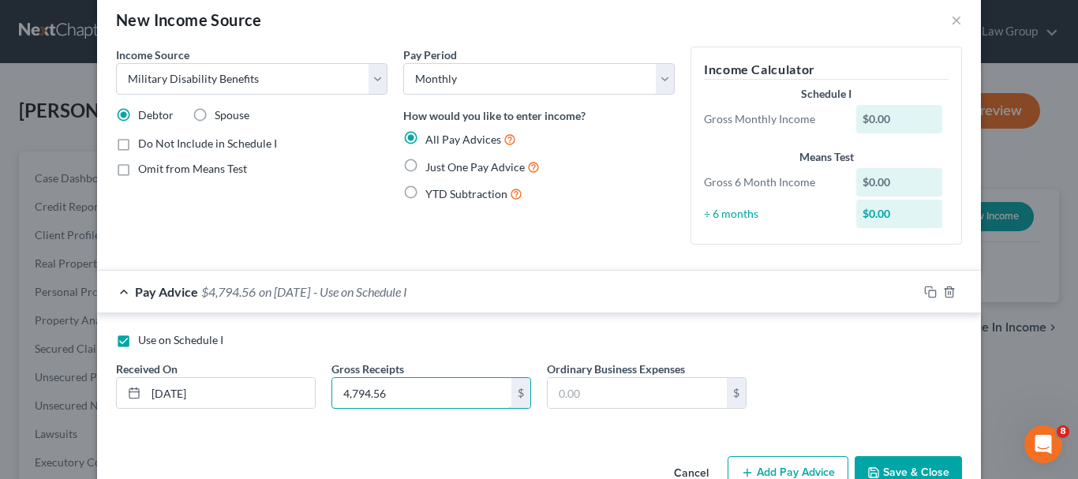
type input "4,794.56"
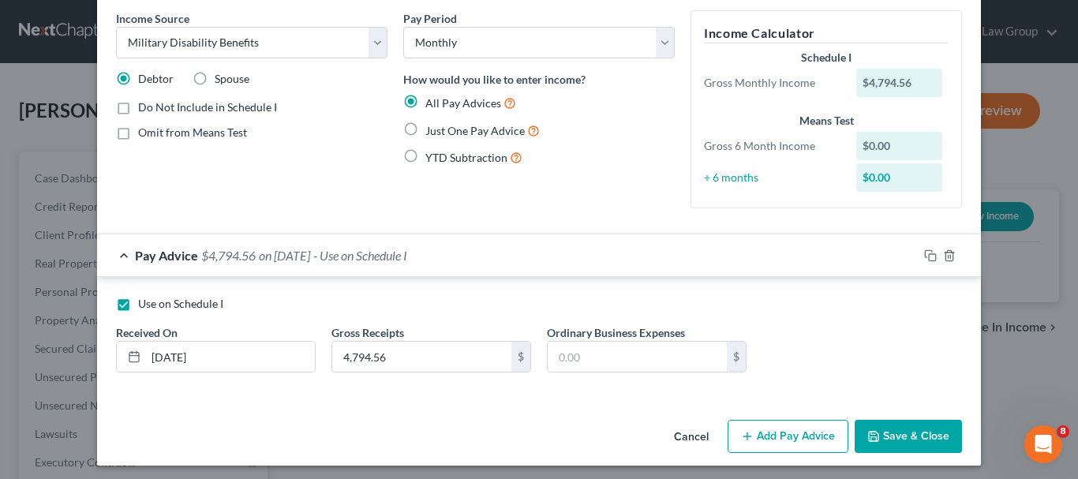
click at [800, 436] on button "Add Pay Advice" at bounding box center [788, 436] width 121 height 33
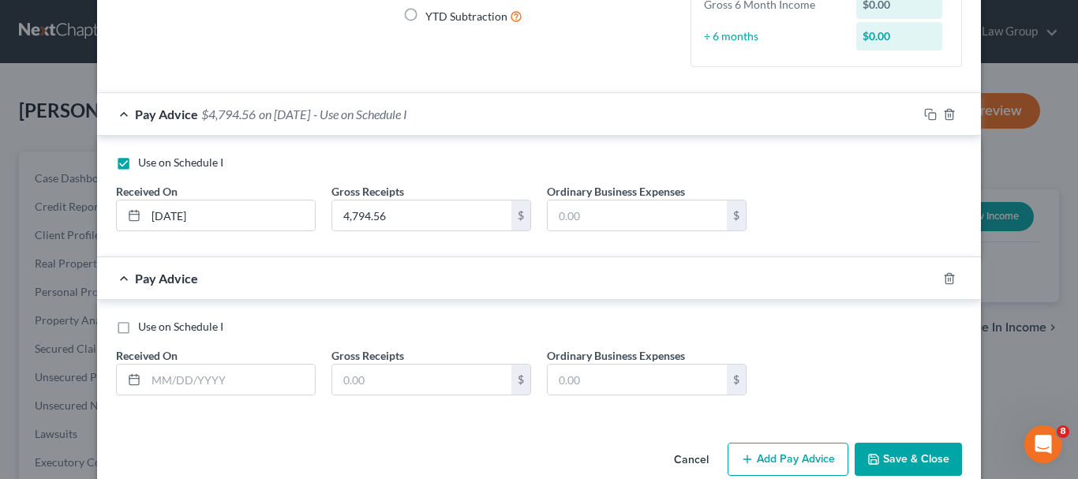
scroll to position [206, 0]
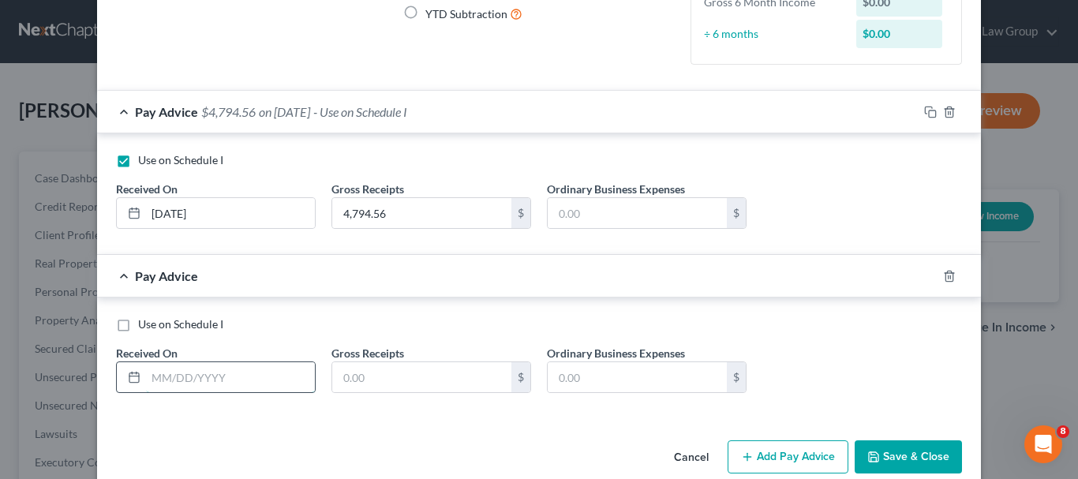
click at [174, 373] on input "text" at bounding box center [230, 377] width 169 height 30
type input "0"
type input "[DATE]"
click at [780, 454] on button "Add Pay Advice" at bounding box center [788, 456] width 121 height 33
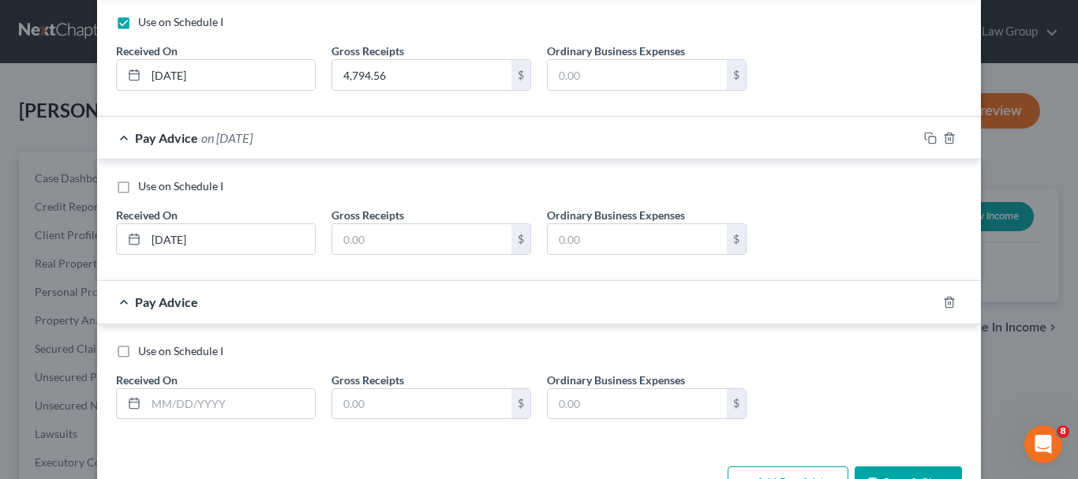
scroll to position [396, 0]
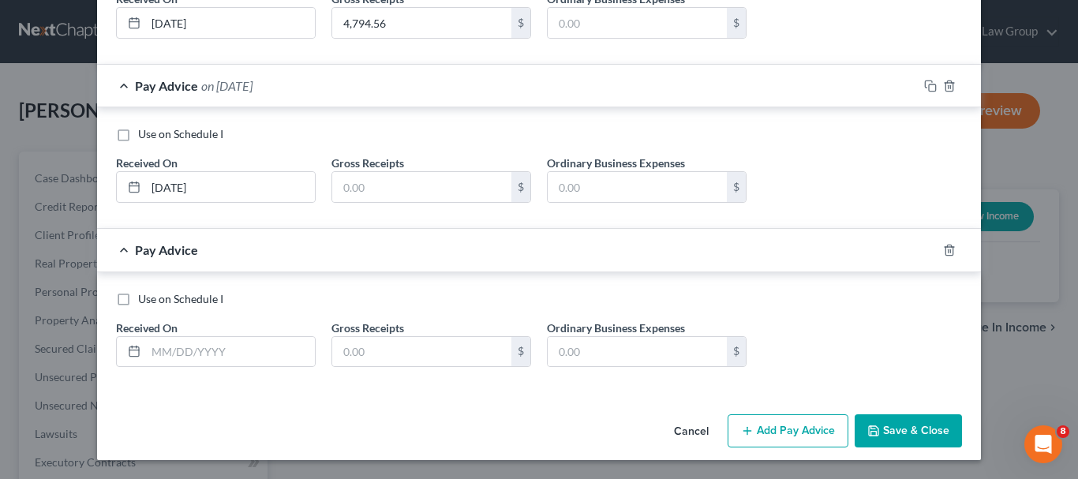
click at [138, 139] on label "Use on Schedule I" at bounding box center [180, 134] width 85 height 16
click at [144, 137] on input "Use on Schedule I" at bounding box center [149, 131] width 10 height 10
checkbox input "true"
checkbox input "false"
click at [138, 298] on label "Use on Schedule I" at bounding box center [180, 299] width 85 height 16
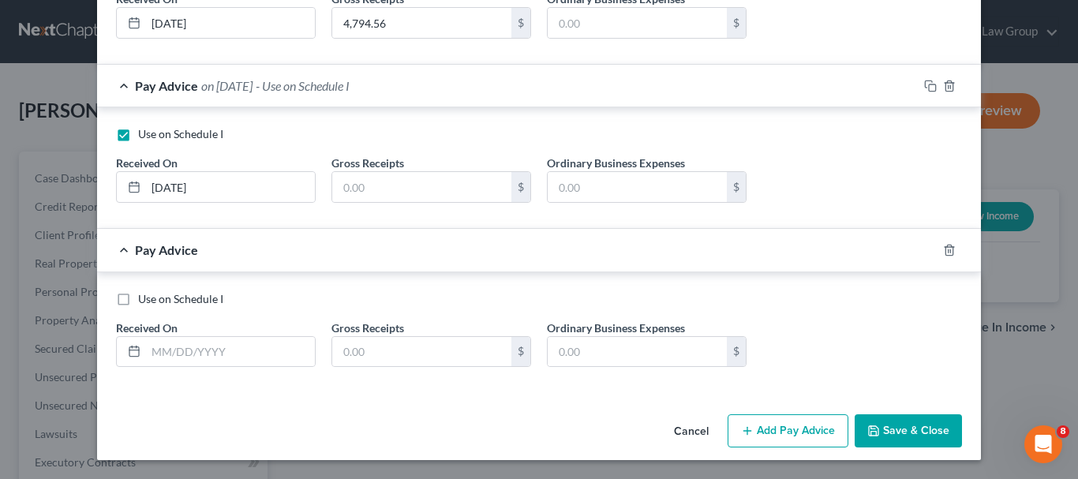
click at [144, 298] on input "Use on Schedule I" at bounding box center [149, 296] width 10 height 10
checkbox input "true"
checkbox input "false"
click at [138, 299] on label "Use on Schedule I" at bounding box center [180, 299] width 85 height 16
click at [144, 299] on input "Use on Schedule I" at bounding box center [149, 296] width 10 height 10
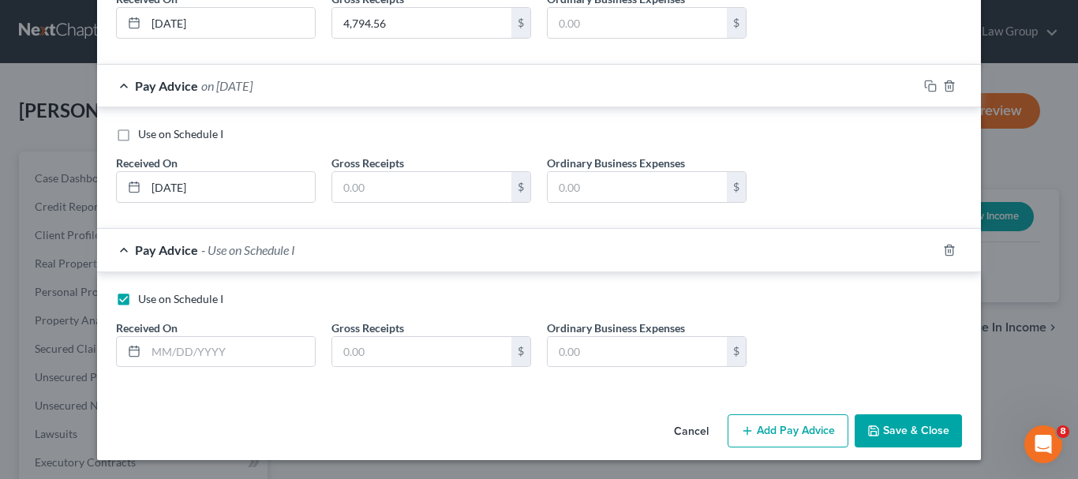
checkbox input "false"
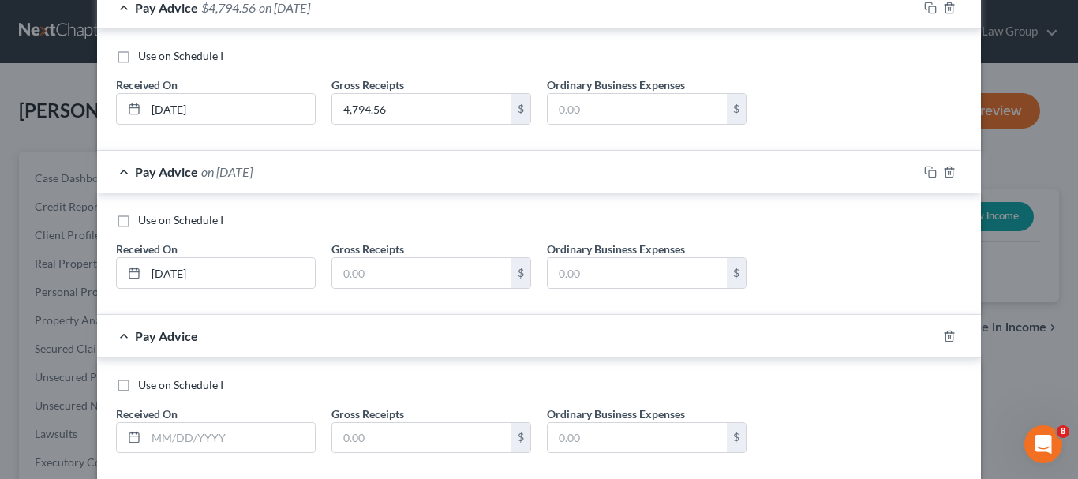
scroll to position [309, 0]
click at [138, 58] on label "Use on Schedule I" at bounding box center [180, 58] width 85 height 16
click at [144, 58] on input "Use on Schedule I" at bounding box center [149, 55] width 10 height 10
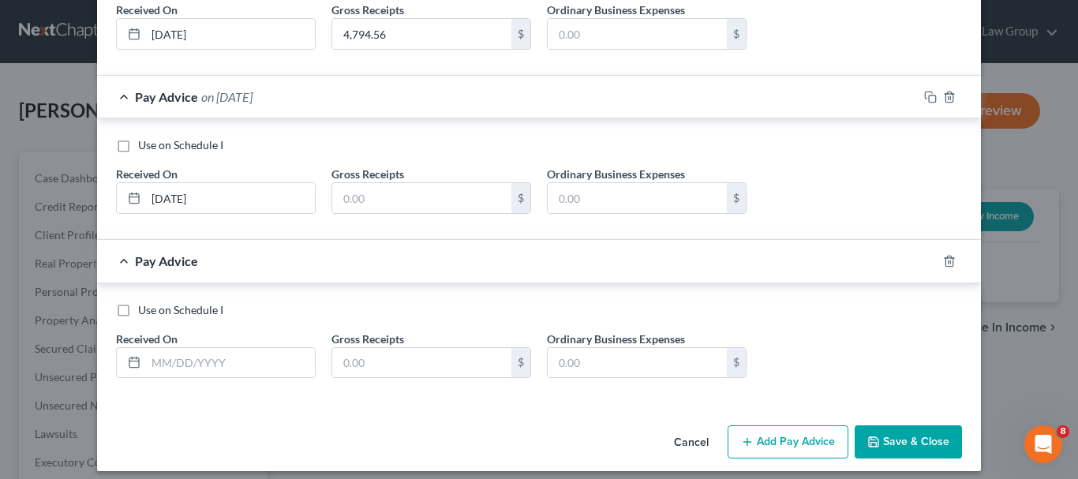
scroll to position [396, 0]
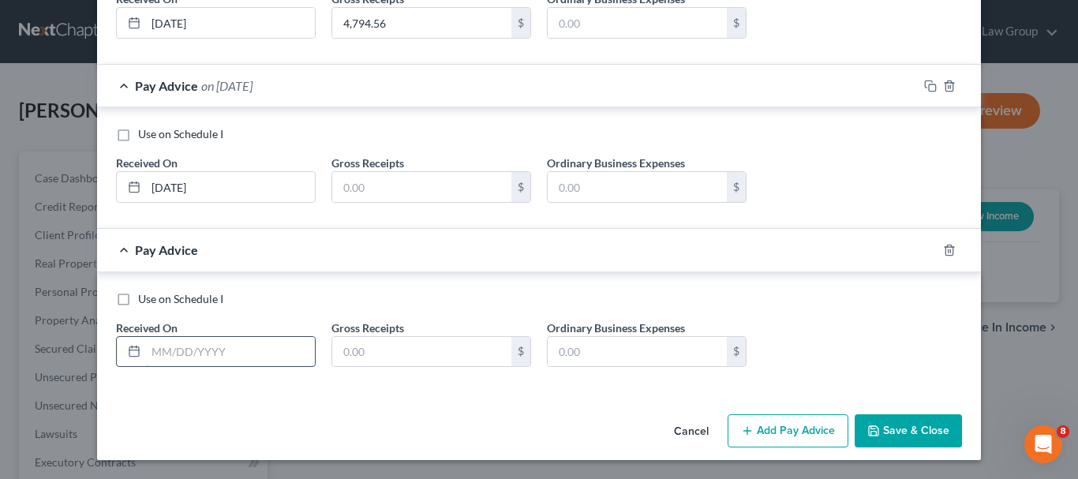
click at [212, 348] on input "text" at bounding box center [230, 352] width 169 height 30
click at [414, 348] on input "text" at bounding box center [421, 352] width 179 height 30
click at [417, 189] on input "text" at bounding box center [421, 187] width 179 height 30
click at [365, 348] on input "text" at bounding box center [421, 352] width 179 height 30
click at [777, 426] on button "Add Pay Advice" at bounding box center [788, 430] width 121 height 33
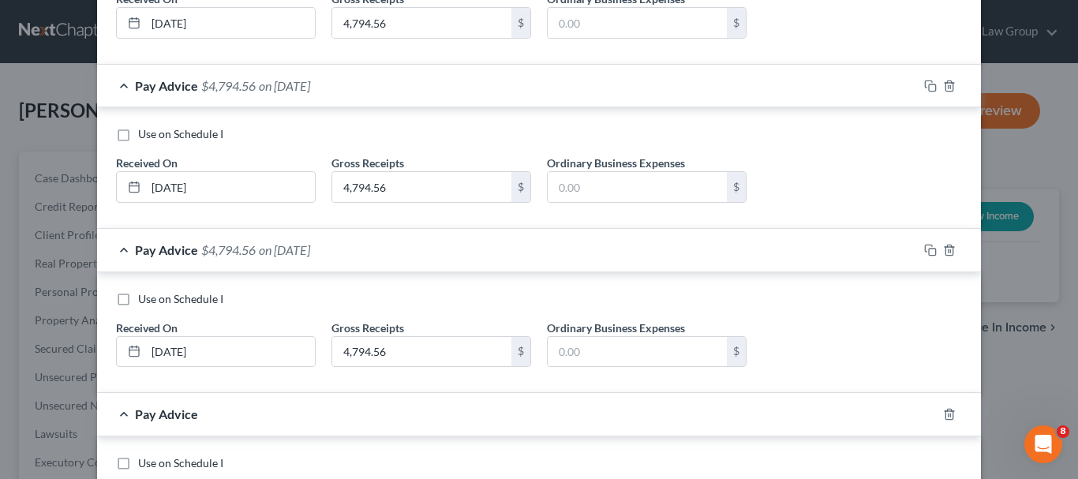
scroll to position [560, 0]
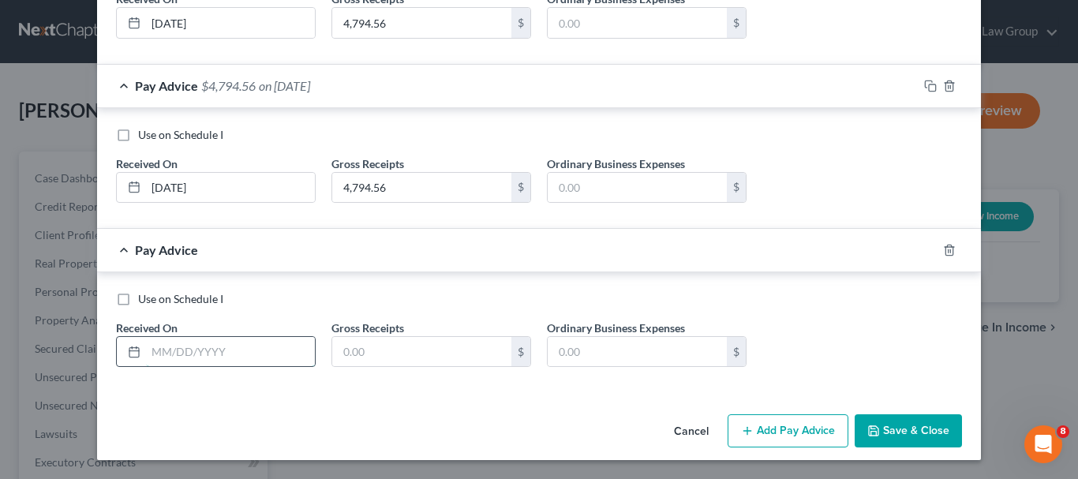
click at [194, 362] on input "text" at bounding box center [230, 352] width 169 height 30
click at [411, 356] on input "text" at bounding box center [421, 352] width 179 height 30
click at [905, 431] on button "Save & Close" at bounding box center [908, 430] width 107 height 33
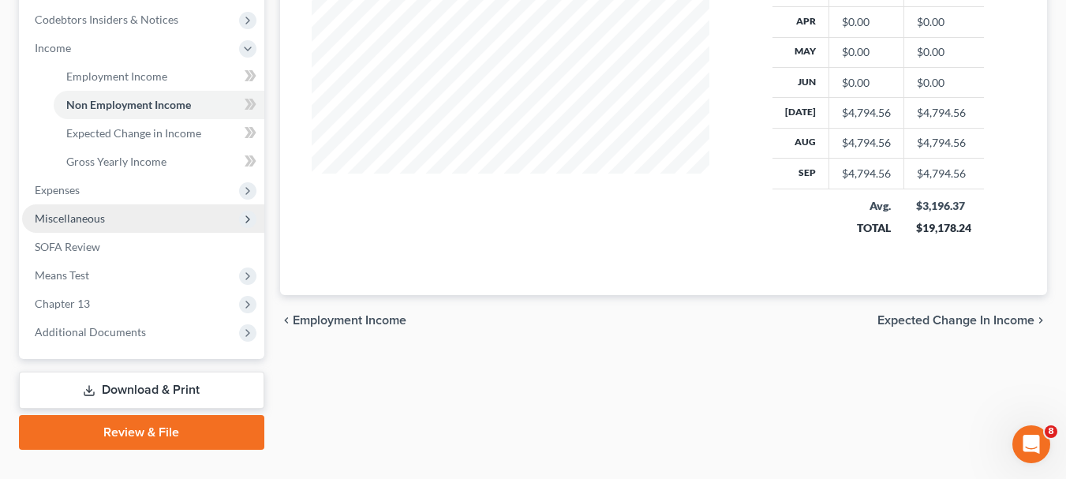
scroll to position [502, 0]
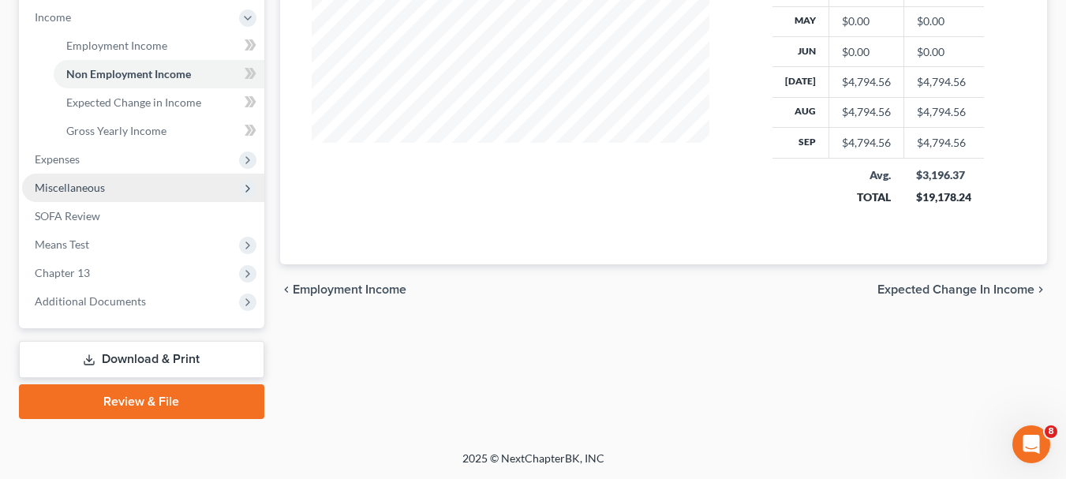
click at [91, 187] on span "Miscellaneous" at bounding box center [70, 187] width 70 height 13
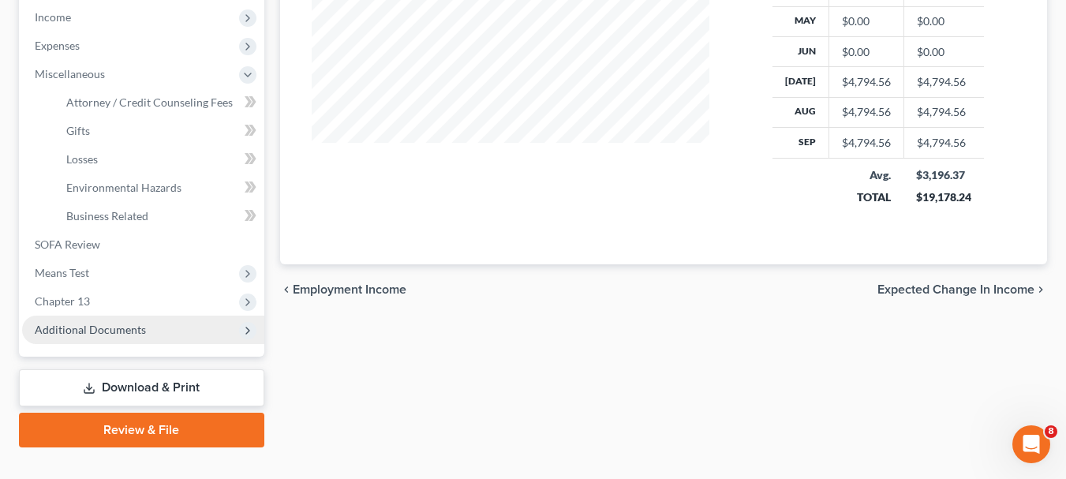
click at [163, 326] on span "Additional Documents" at bounding box center [143, 330] width 242 height 28
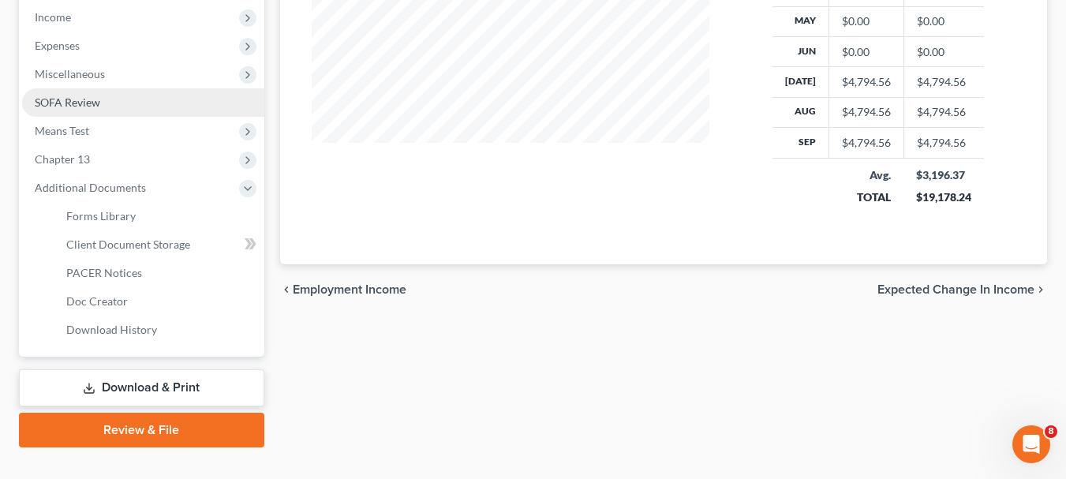
click at [147, 97] on link "SOFA Review" at bounding box center [143, 102] width 242 height 28
